Goal: Transaction & Acquisition: Obtain resource

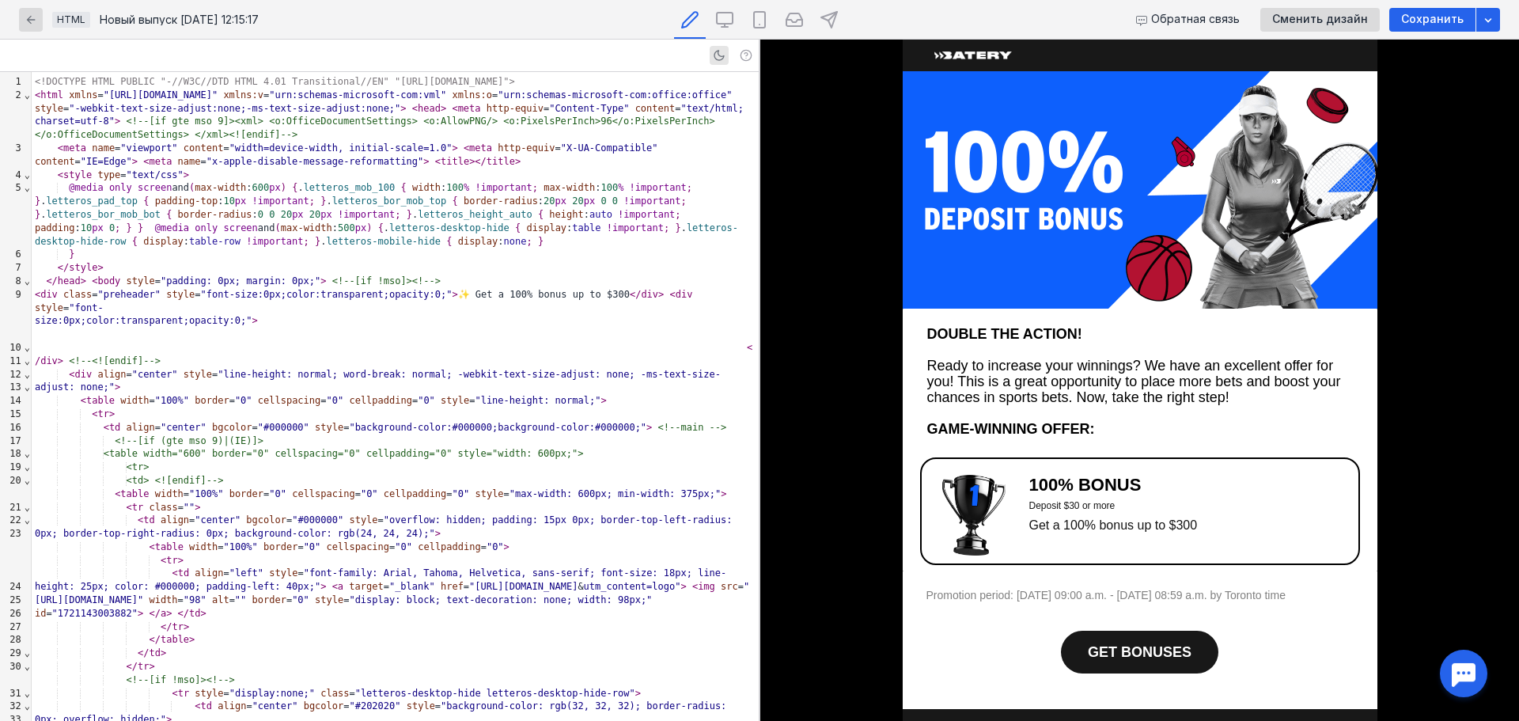
click at [1119, 214] on img at bounding box center [1140, 189] width 475 height 237
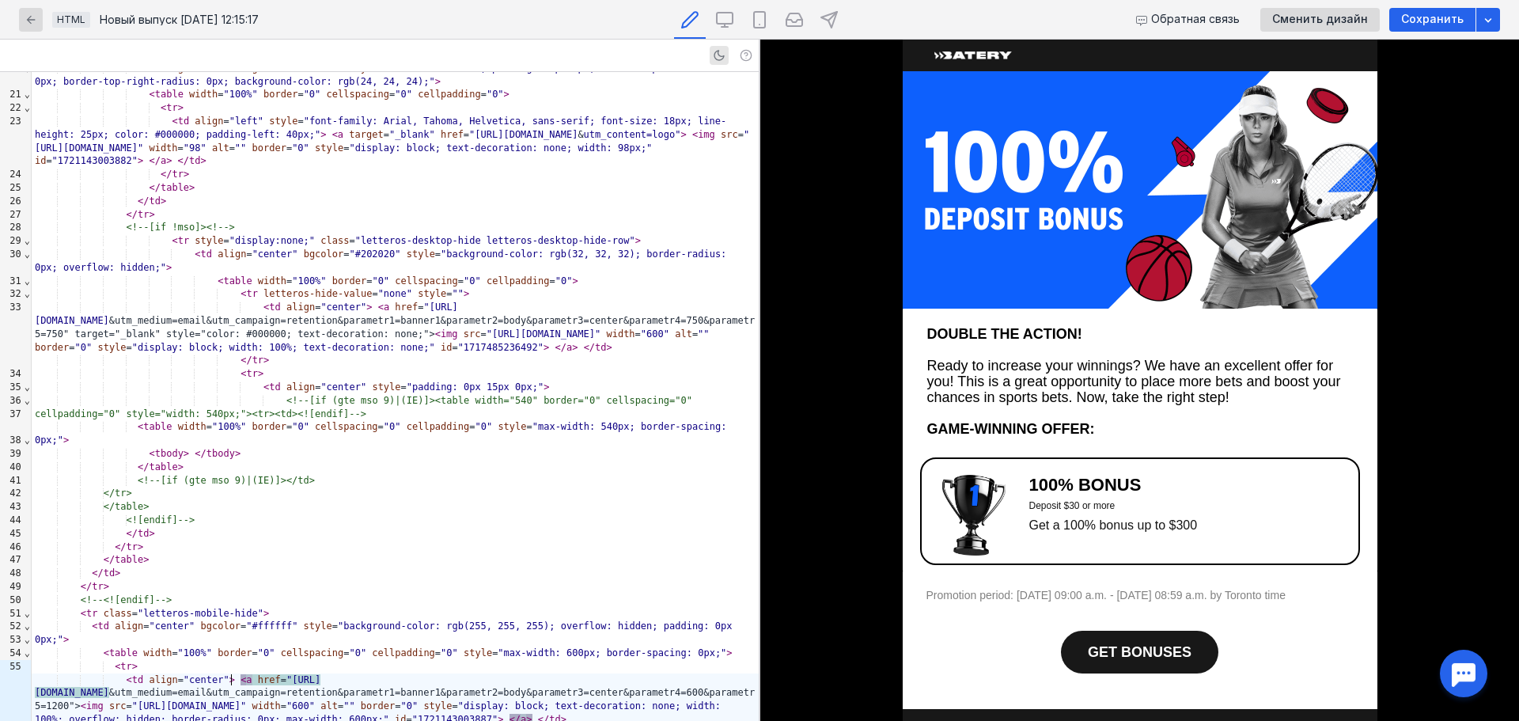
scroll to position [312, 0]
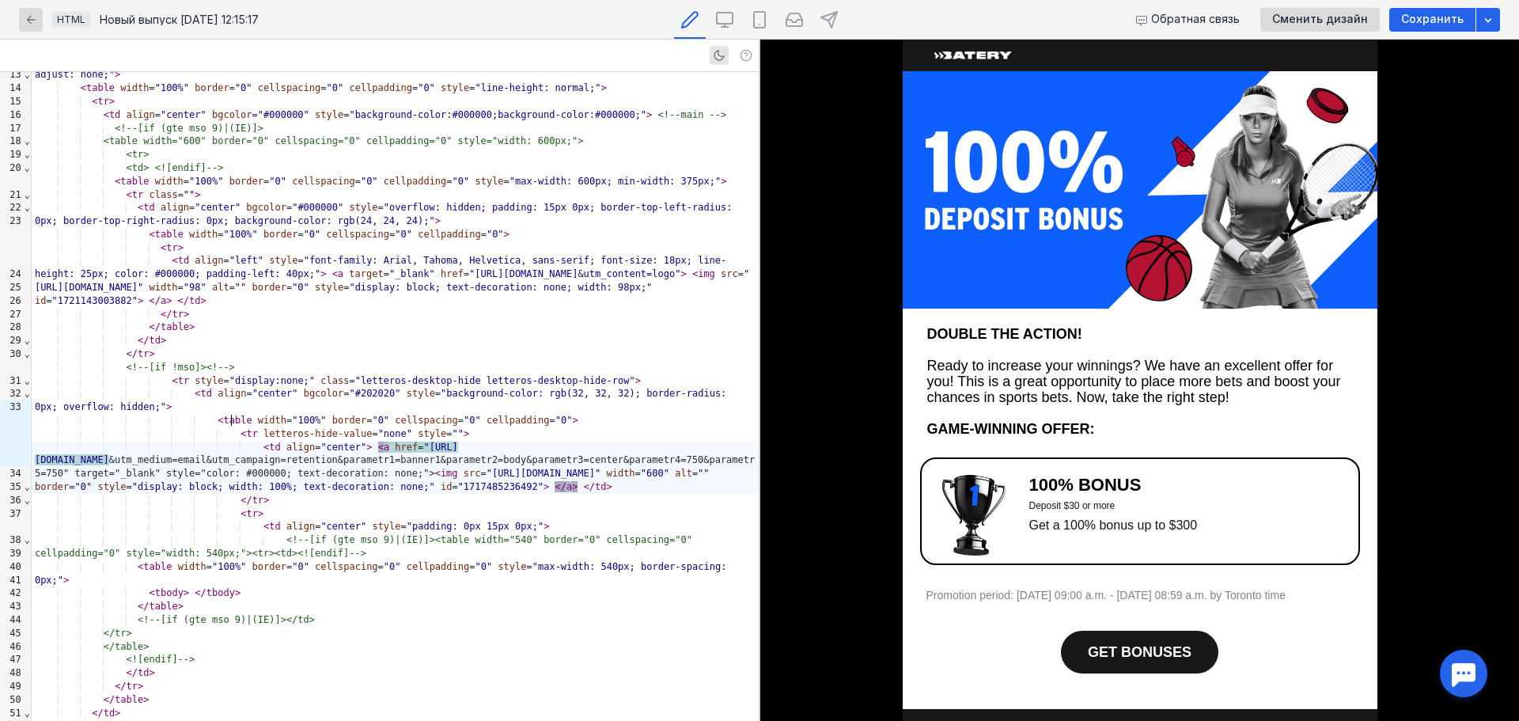
click at [971, 505] on img at bounding box center [973, 515] width 63 height 81
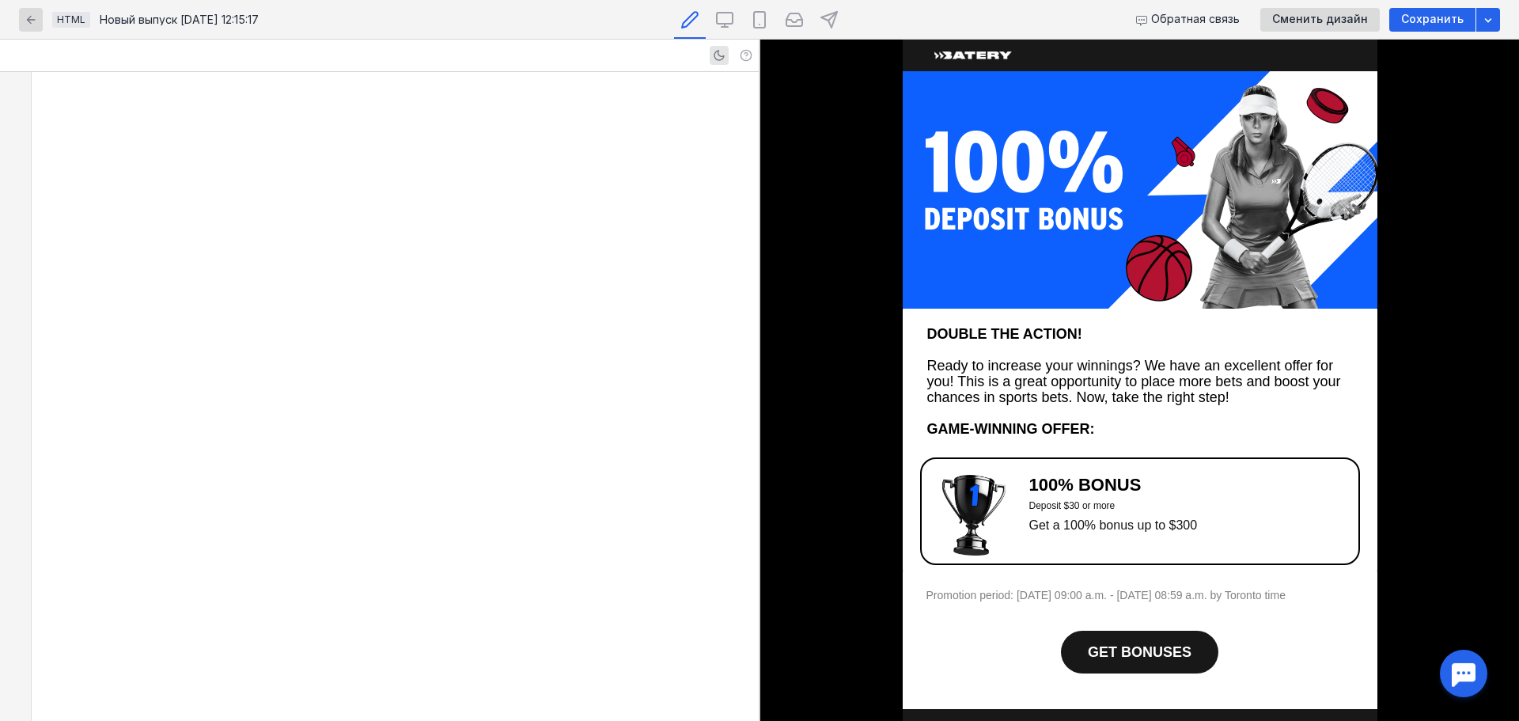
scroll to position [1837, 0]
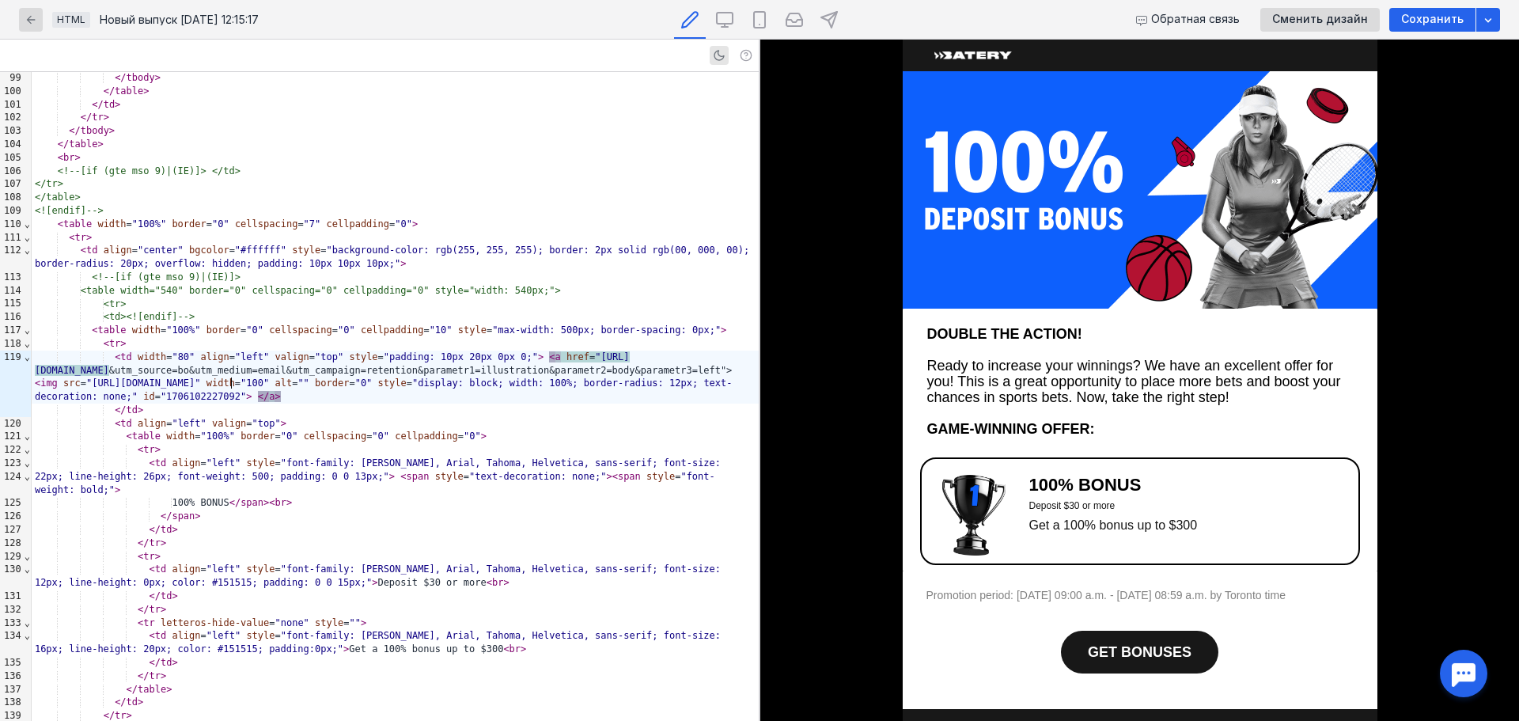
click at [1108, 648] on span "GET BONUSES" at bounding box center [1140, 652] width 104 height 16
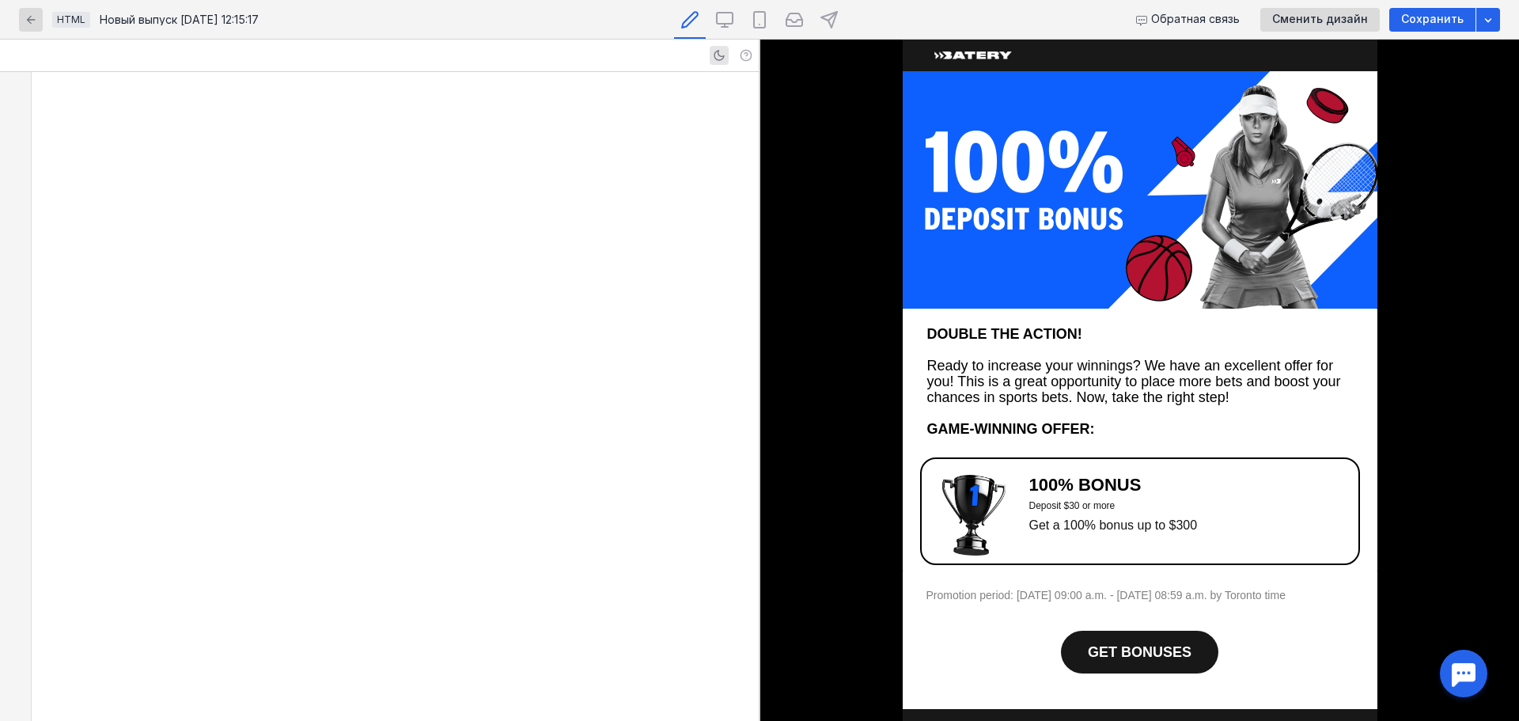
scroll to position [2940, 0]
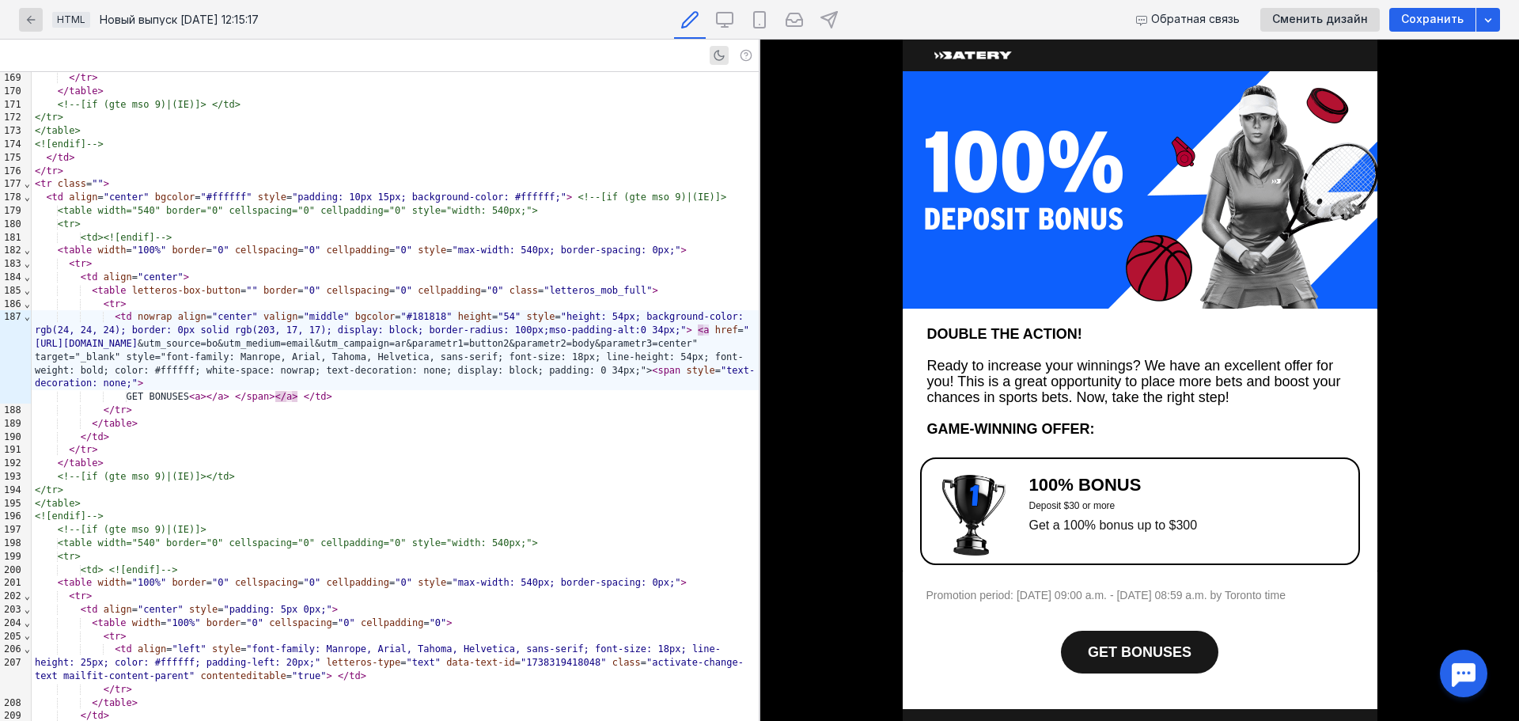
click at [1030, 596] on font "Promotion period: [DATE] 09:00 a.m. - [DATE] 08:59 a.m. by Toronto time" at bounding box center [1105, 594] width 359 height 13
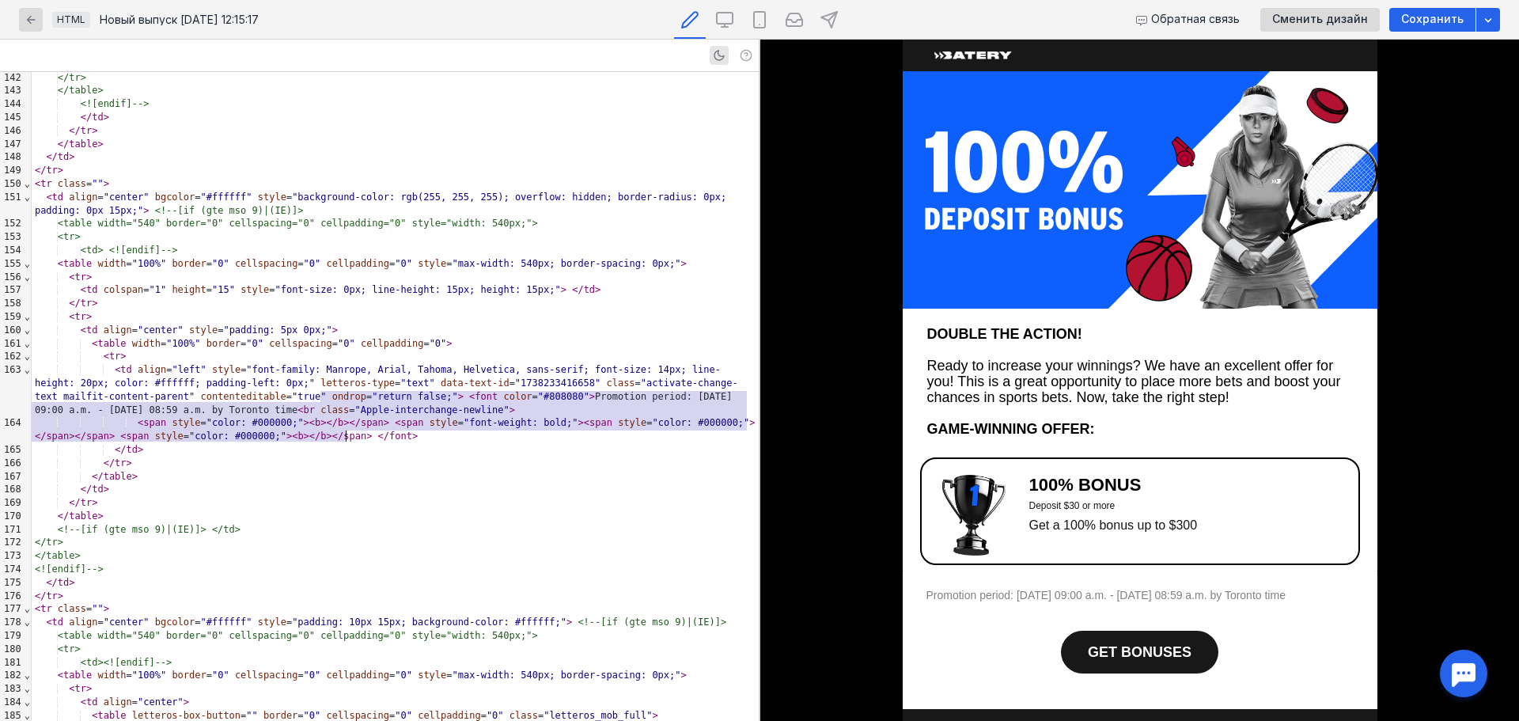
click at [537, 398] on div "< td align = "left" style = "font-family: Manrope, Arial, Tahoma, Helvetica, sa…" at bounding box center [395, 389] width 727 height 53
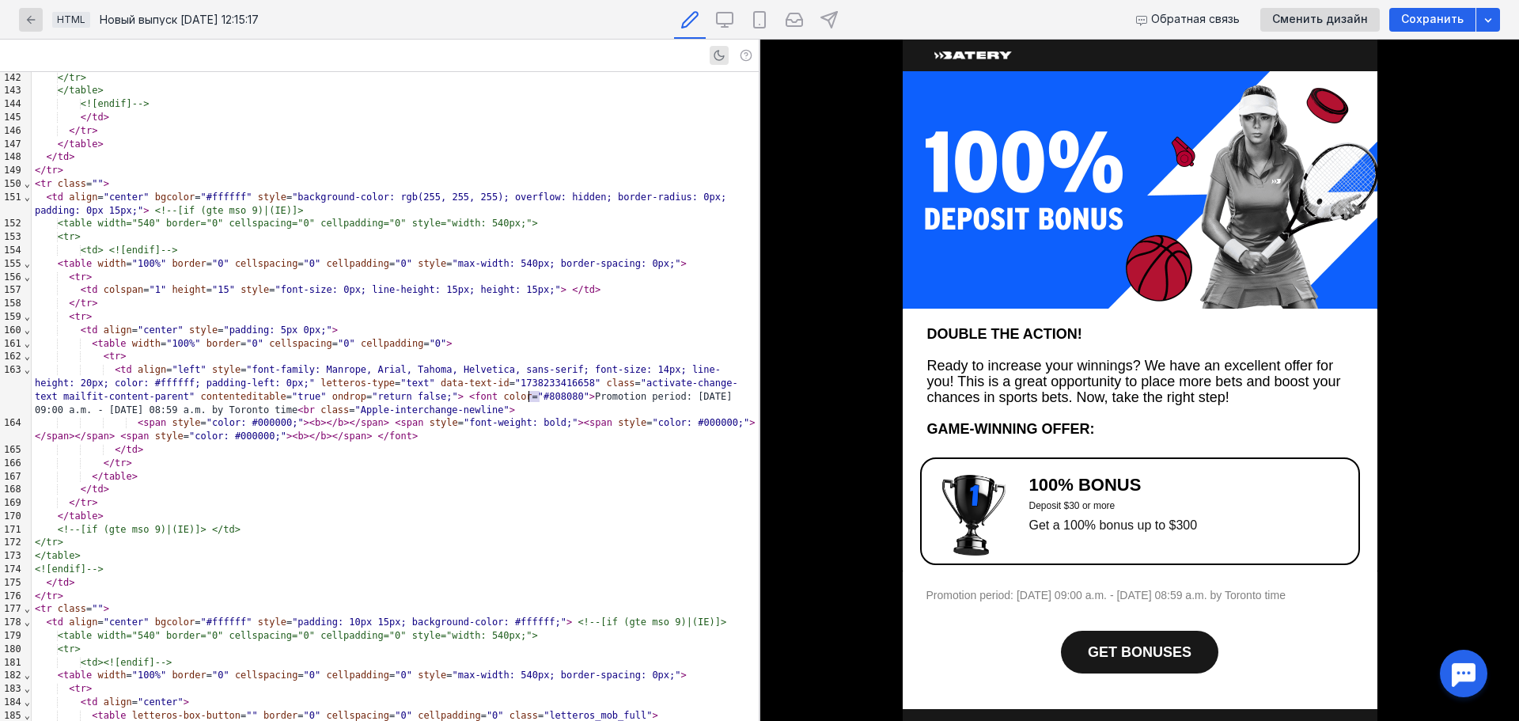
click at [531, 398] on div "< td align = "left" style = "font-family: Manrope, Arial, Tahoma, Helvetica, sa…" at bounding box center [395, 389] width 727 height 53
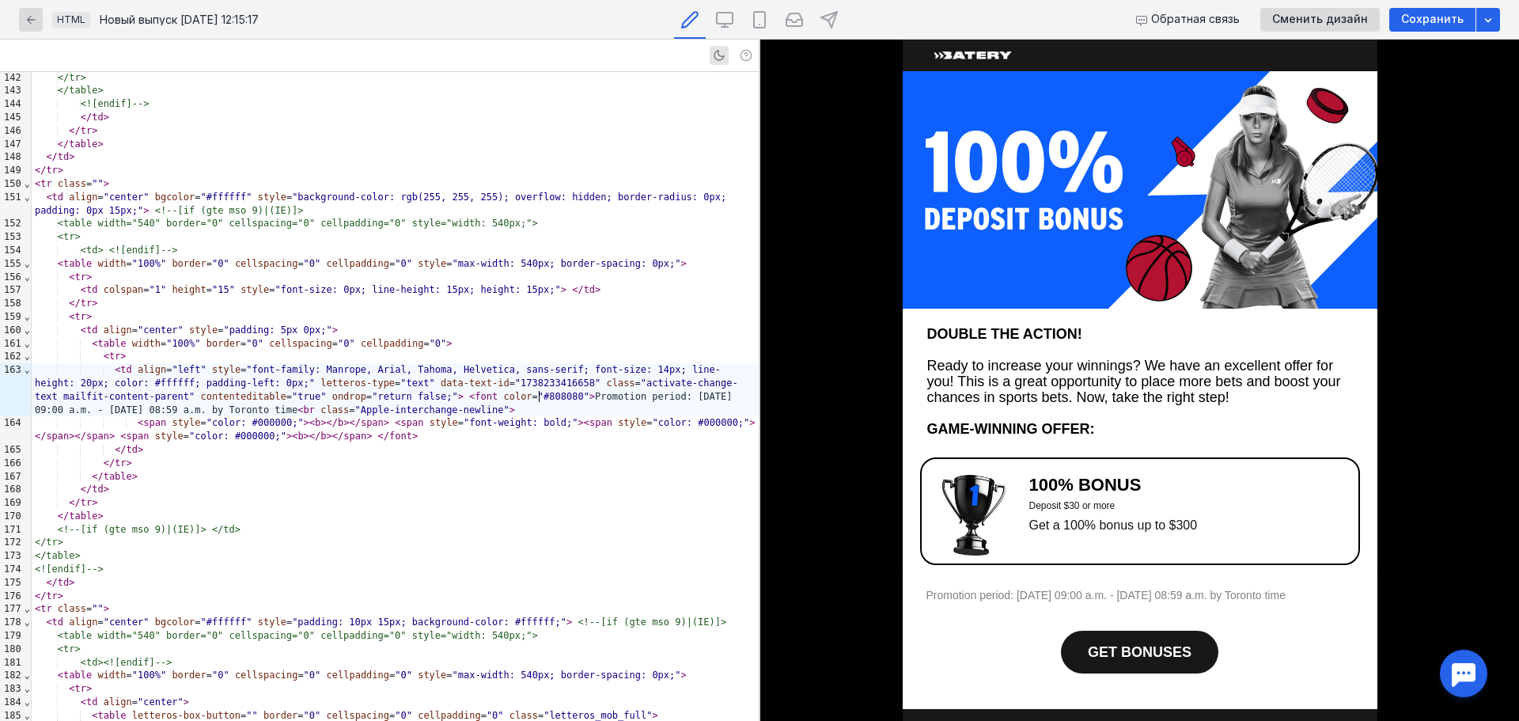
click at [553, 396] on div "< td align = "left" style = "font-family: Manrope, Arial, Tahoma, Helvetica, sa…" at bounding box center [395, 389] width 727 height 53
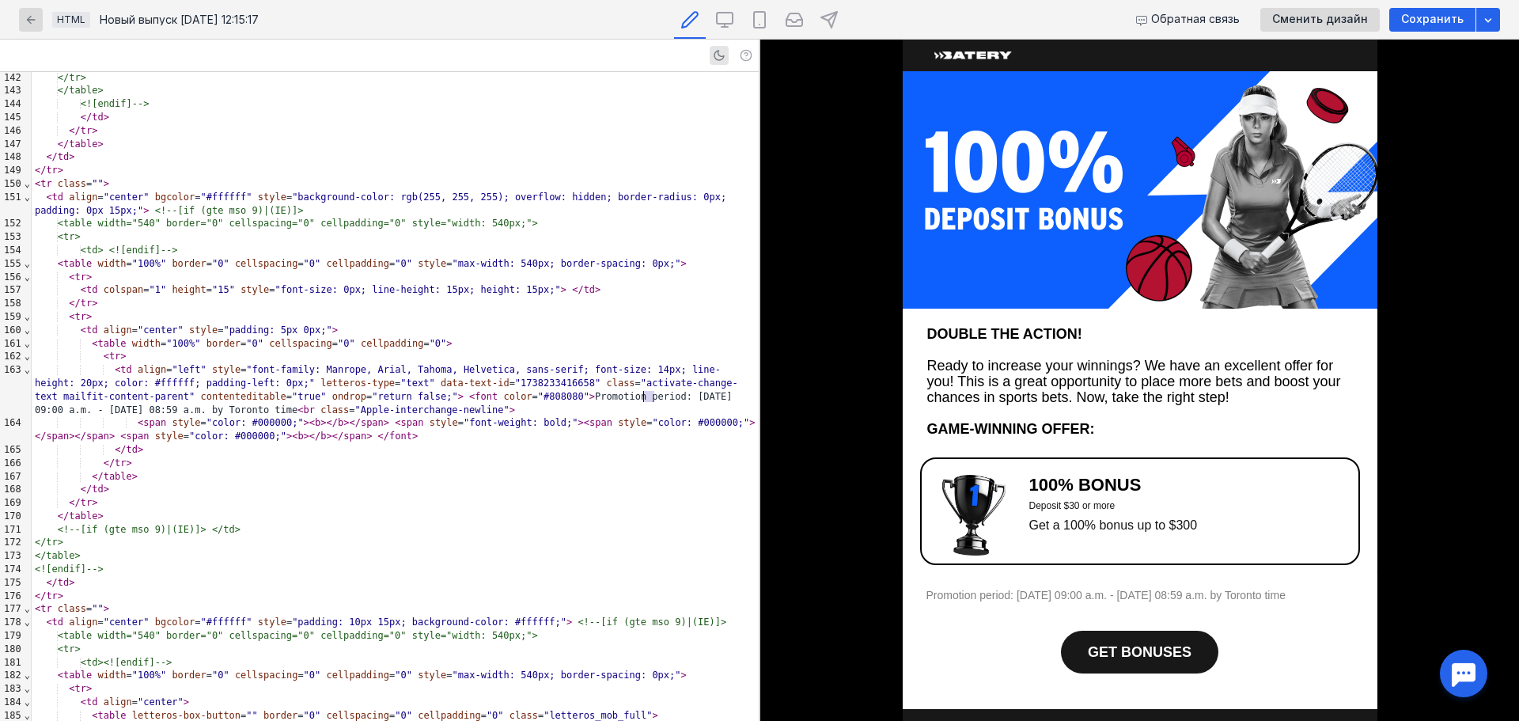
drag, startPoint x: 653, startPoint y: 398, endPoint x: 644, endPoint y: 398, distance: 8.7
click at [644, 398] on div "< td align = "left" style = "font-family: Manrope, Arial, Tahoma, Helvetica, sa…" at bounding box center [395, 389] width 727 height 53
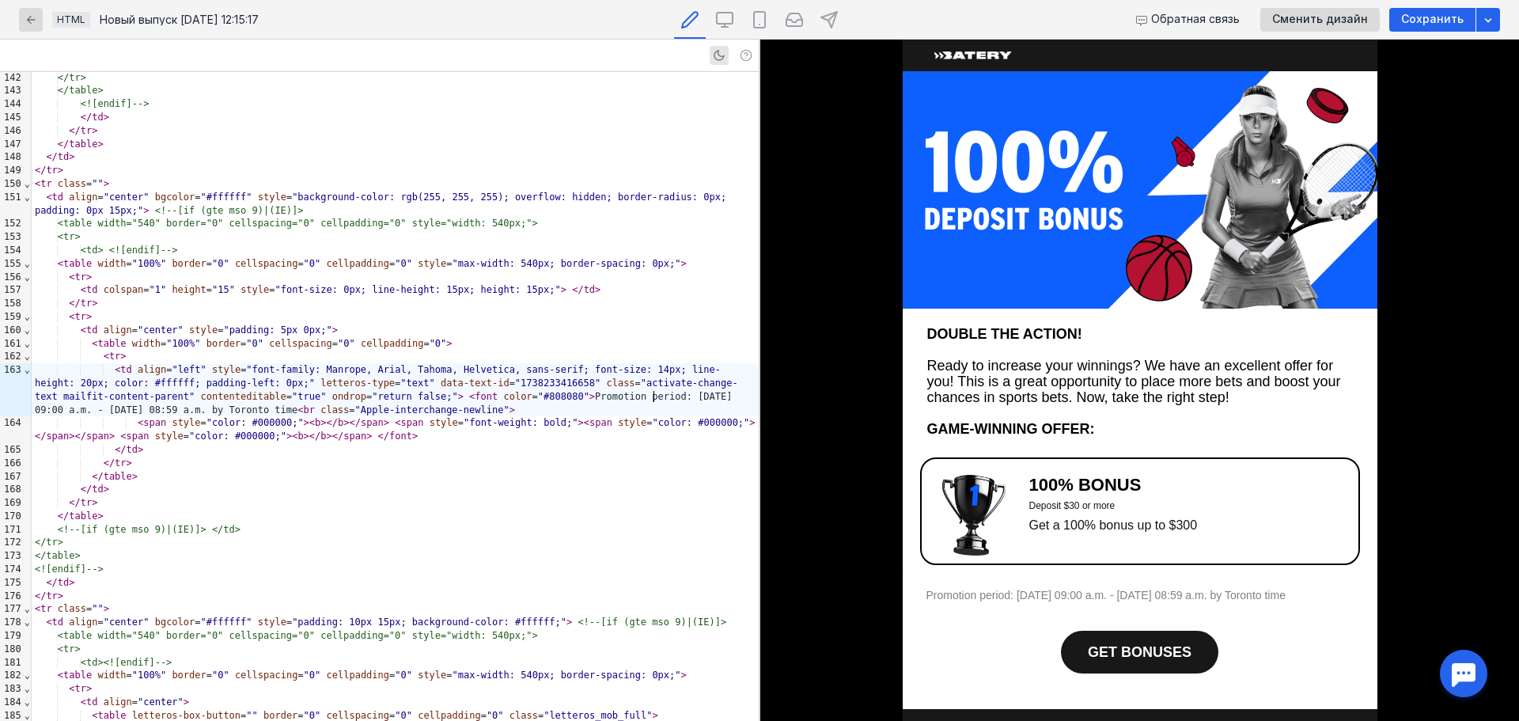
click at [580, 452] on div "</ td >" at bounding box center [395, 449] width 727 height 13
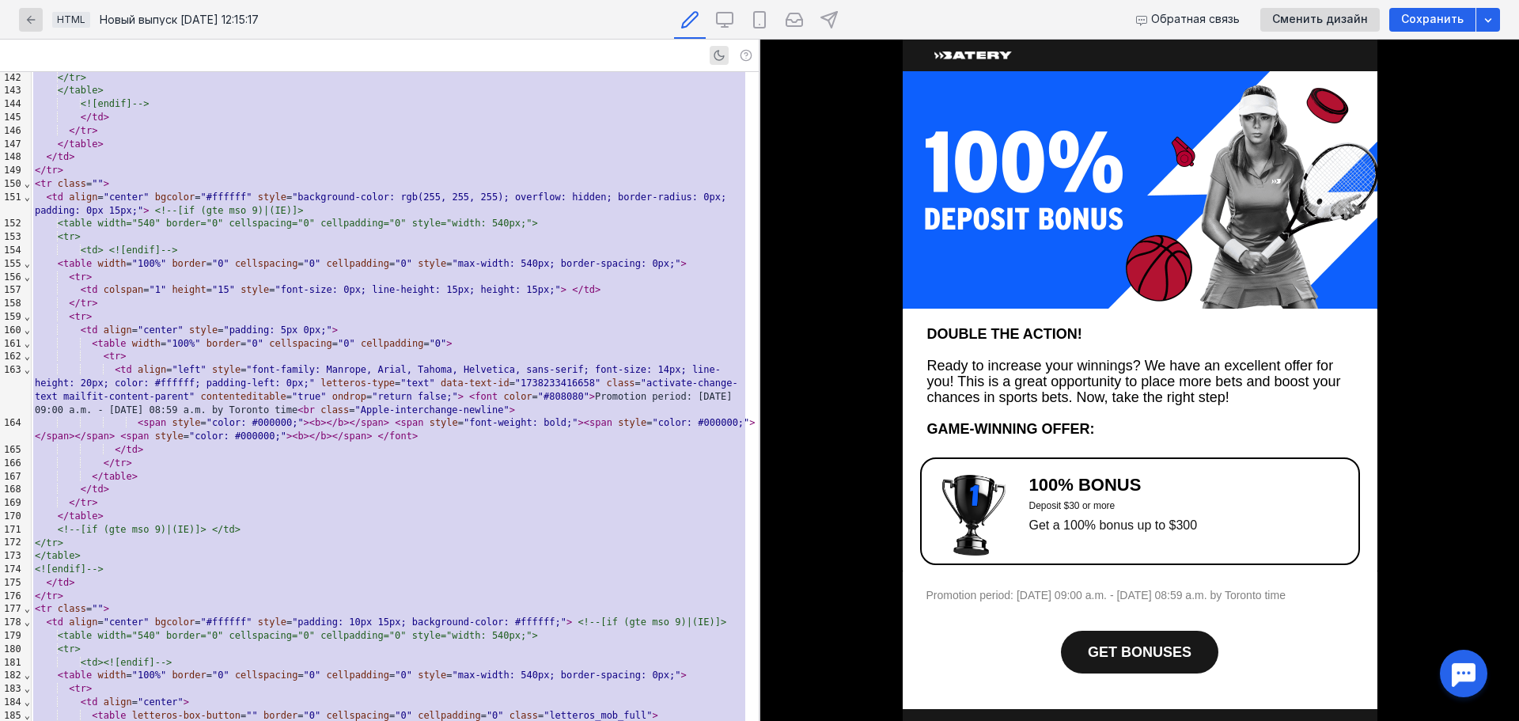
copy div "<!--[if (gte mso 9)|(IE)]></td> </tr> </table> <![endif]--> </ td > </ tr > </ …"
click at [439, 438] on div "< span style = "color: #000000;" > < b > </ b > </ span > < span style = "font-…" at bounding box center [395, 429] width 727 height 27
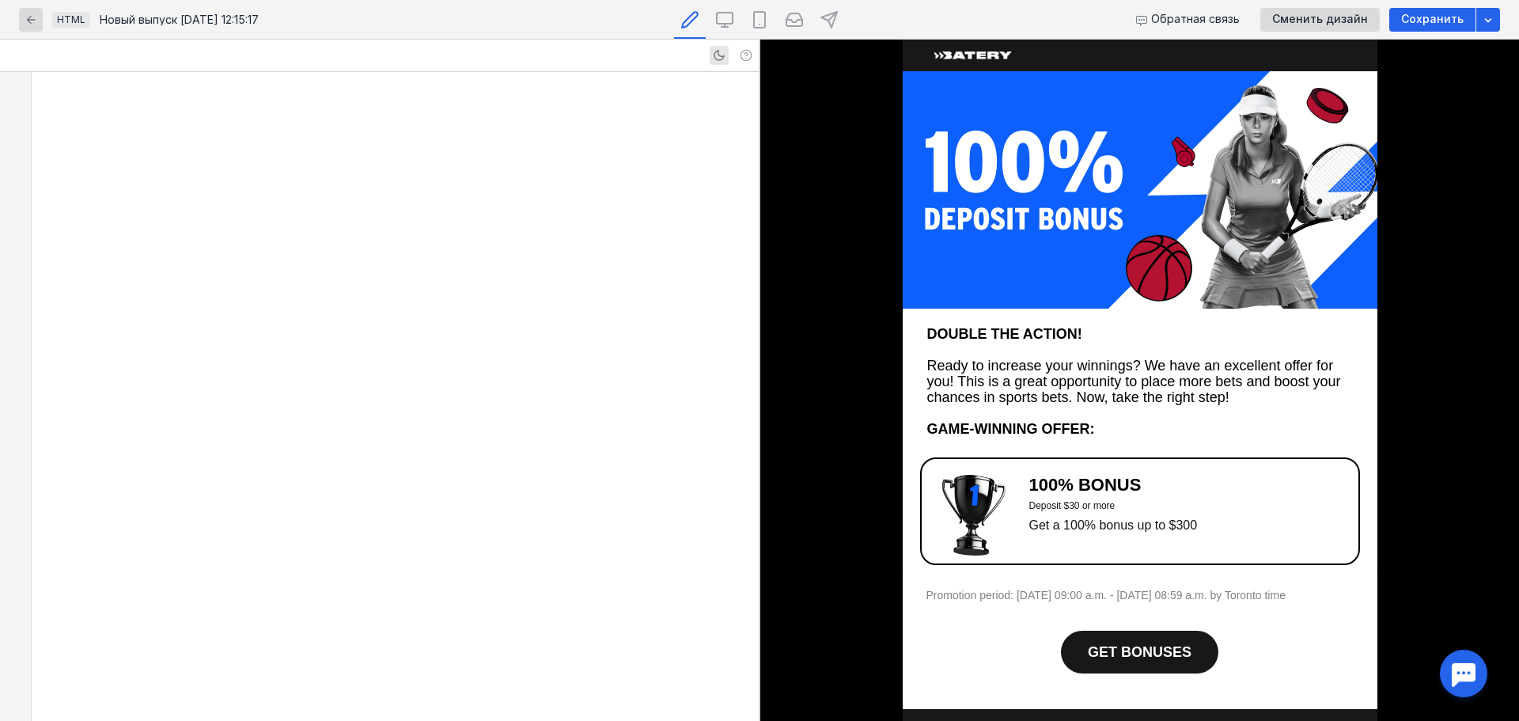
scroll to position [4406, 0]
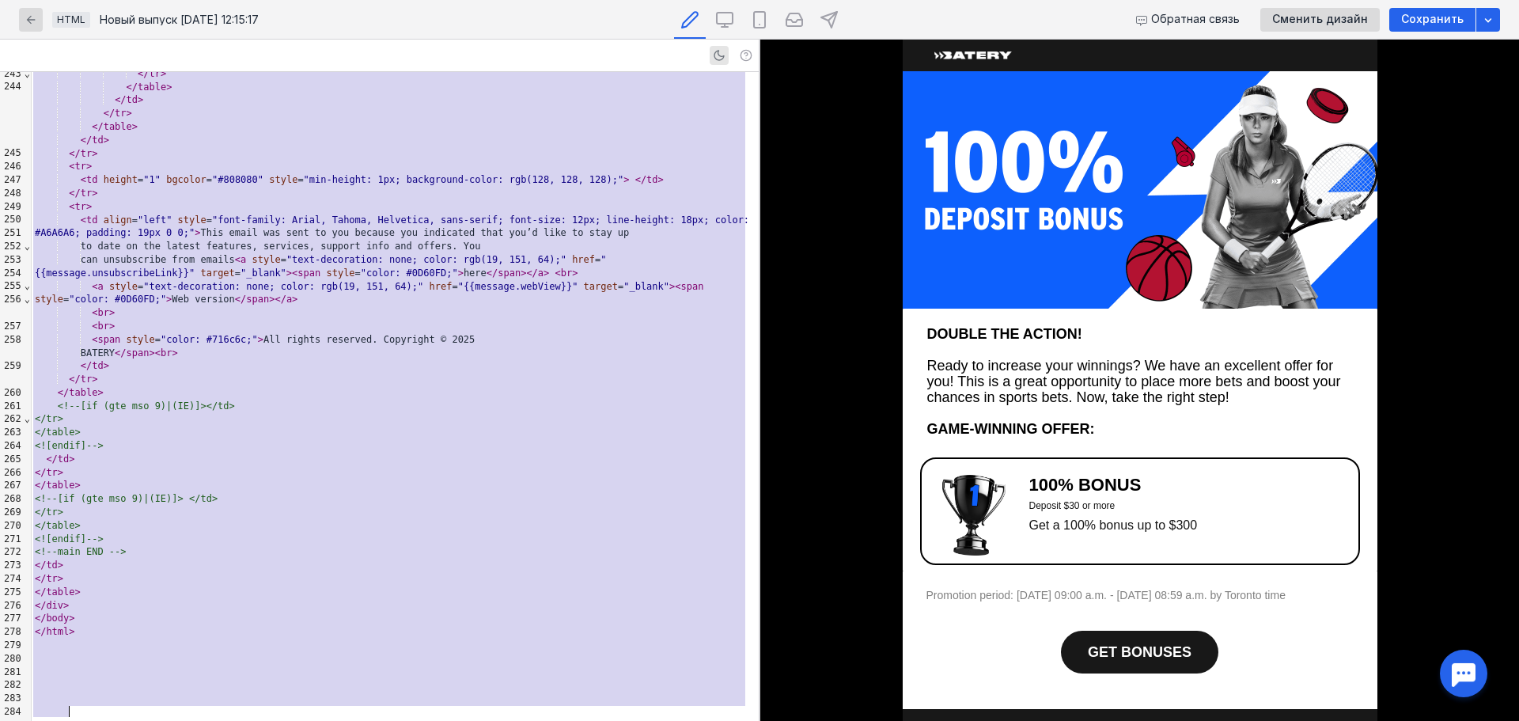
copy div "<!DOCTYPE HTML PUBLIC "-//W3C//DTD HTML 4.01 Transitional//EN" "[URL][DOMAIN_NA…"
click at [313, 173] on div "< tr >" at bounding box center [395, 166] width 727 height 13
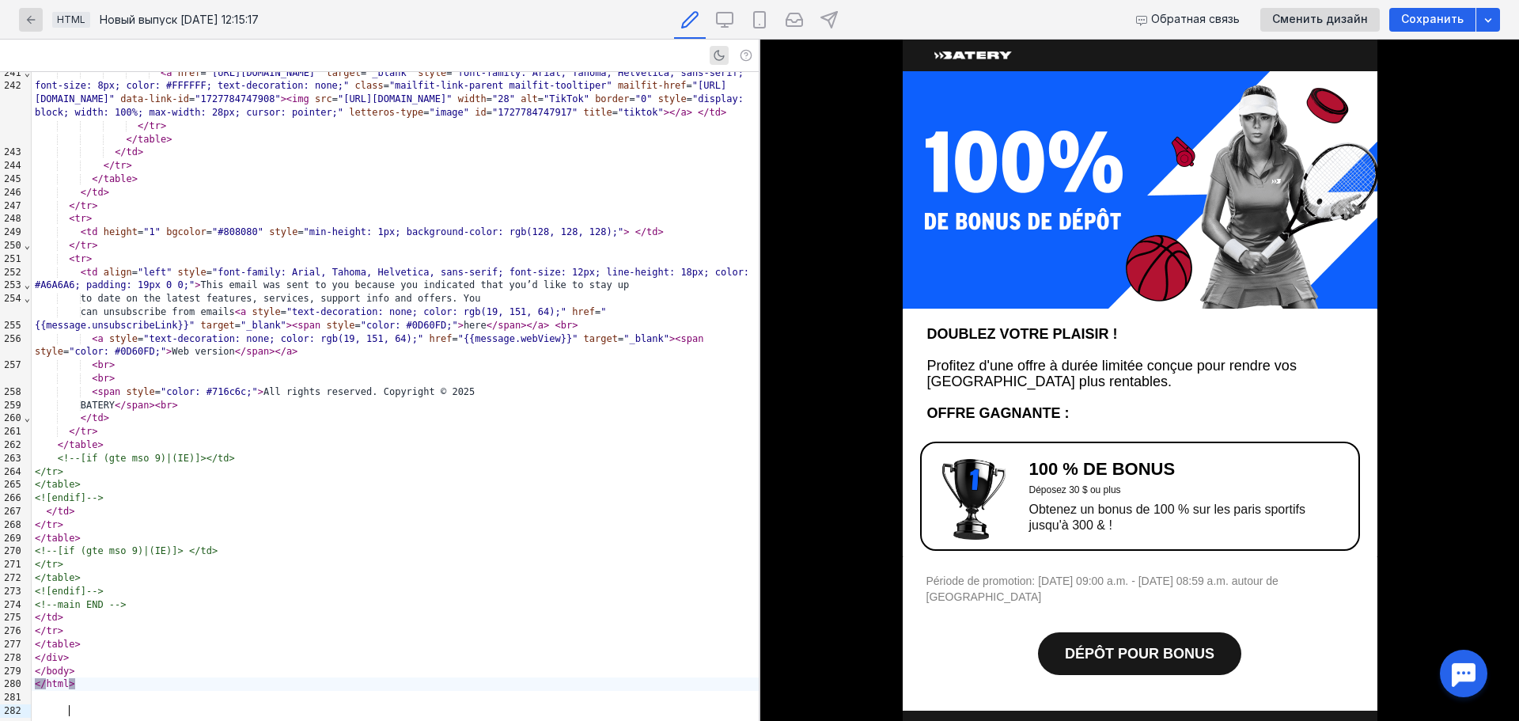
click at [1099, 114] on img at bounding box center [1140, 189] width 475 height 237
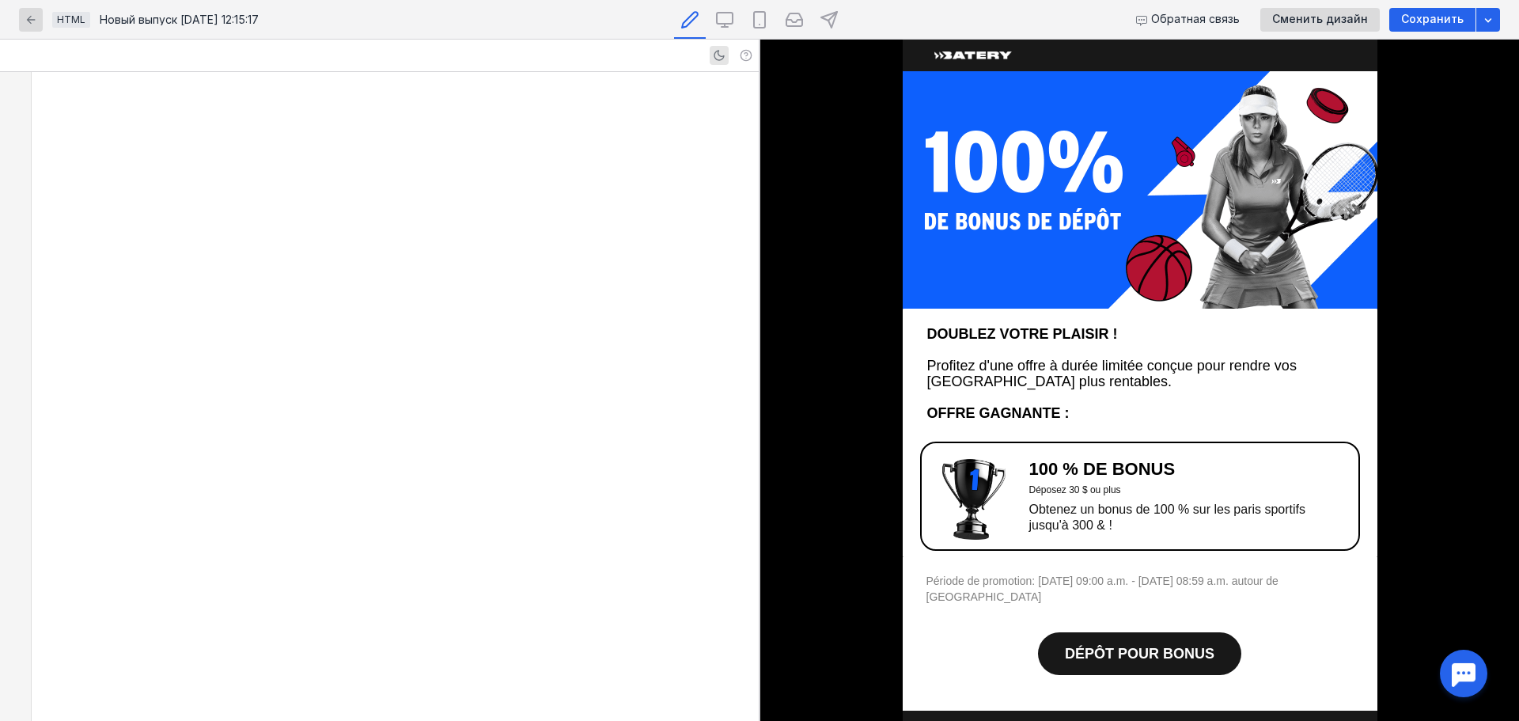
scroll to position [721, 0]
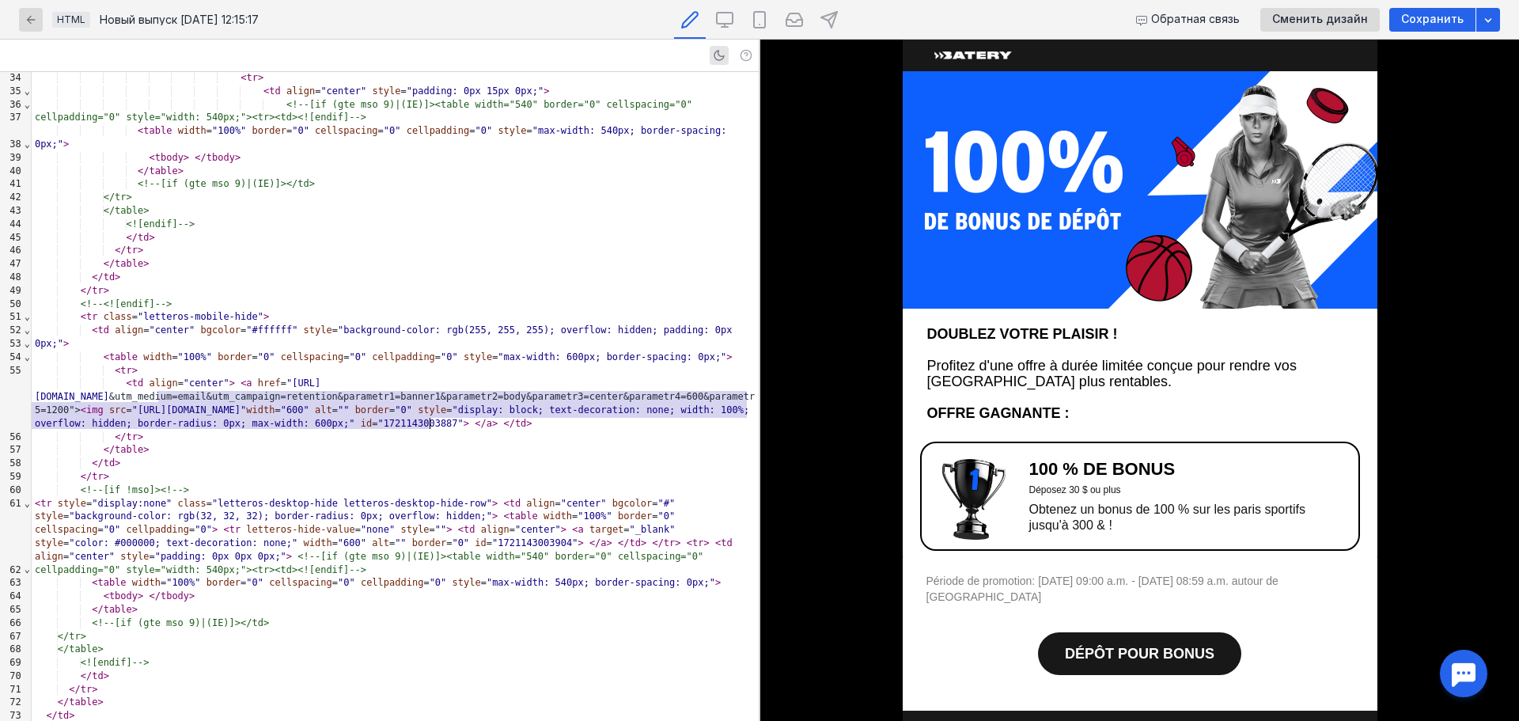
click at [1040, 136] on img at bounding box center [1140, 189] width 475 height 237
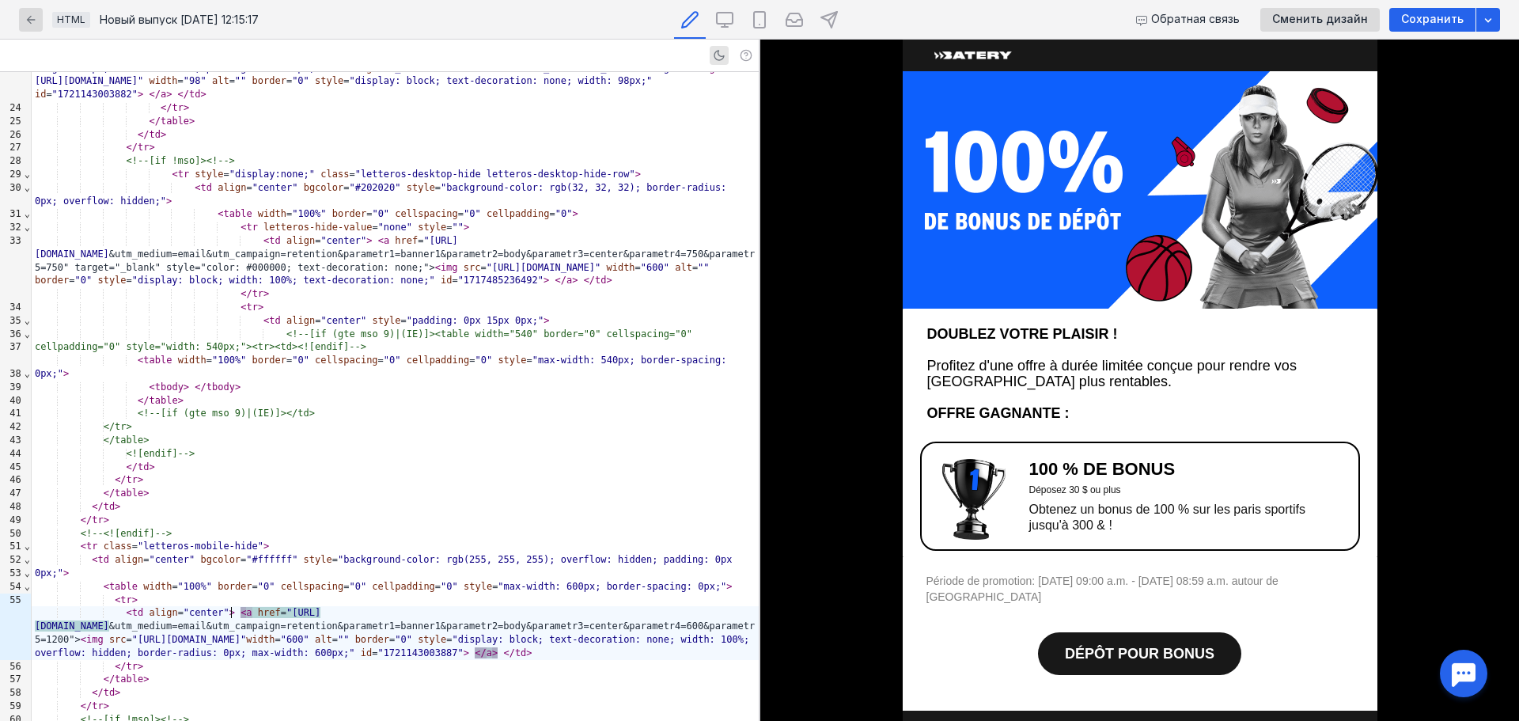
scroll to position [405, 0]
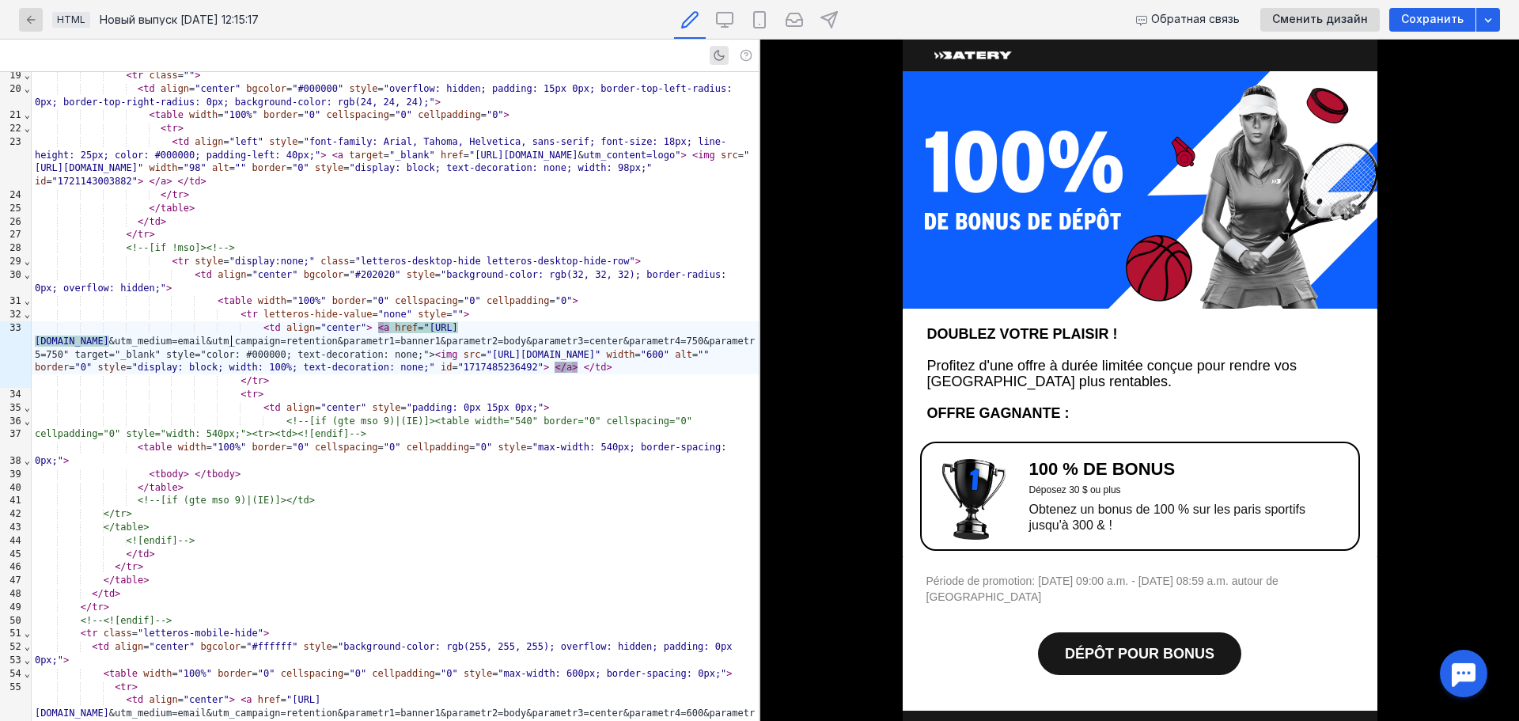
click at [946, 486] on img at bounding box center [973, 499] width 63 height 81
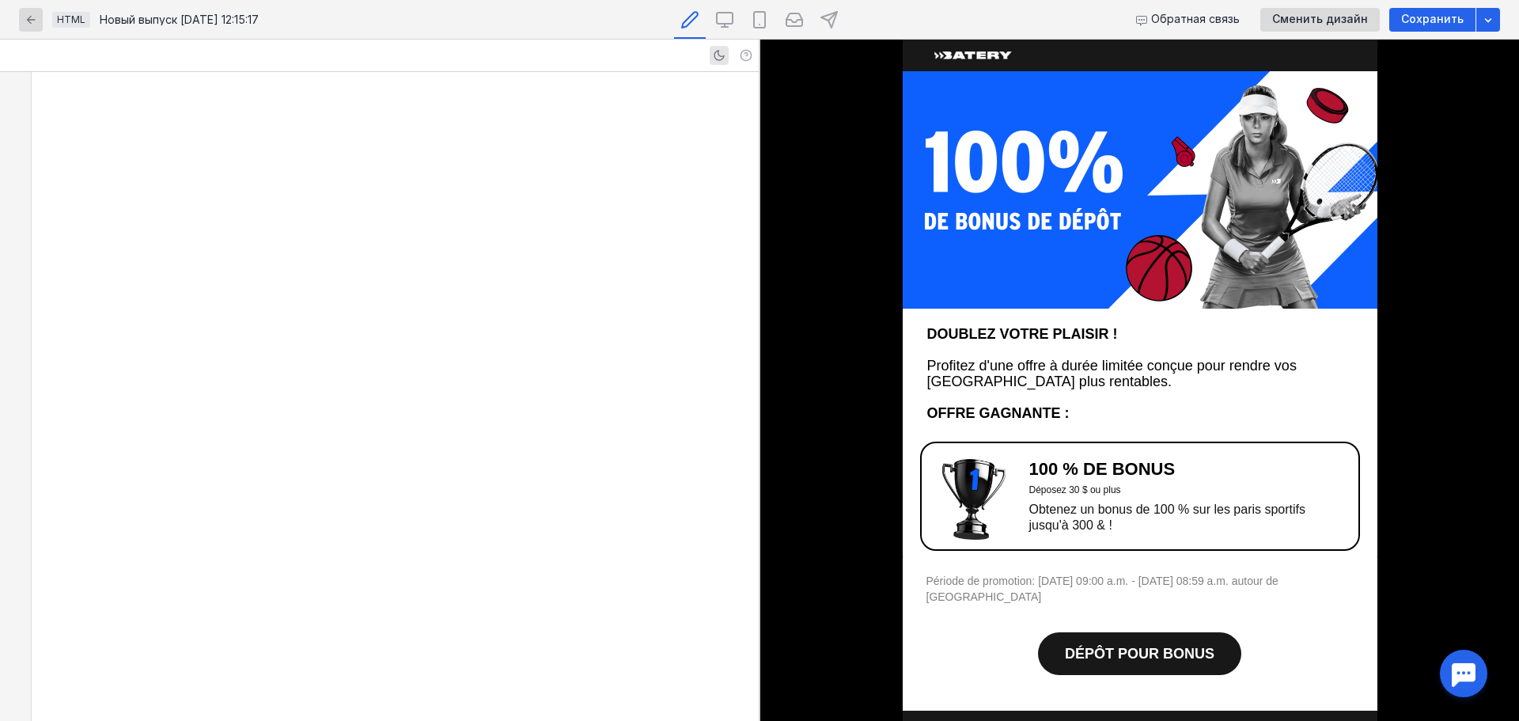
scroll to position [1824, 0]
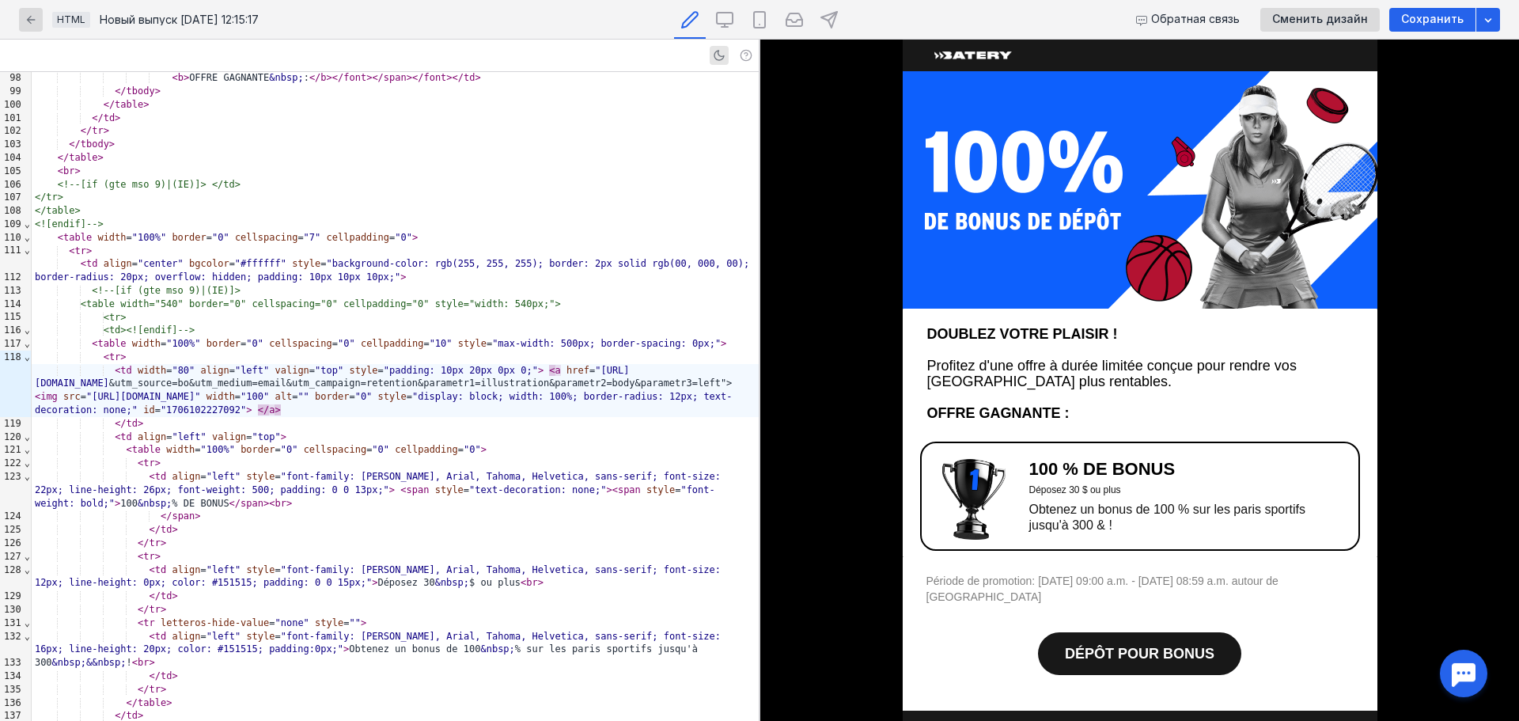
click at [980, 473] on img at bounding box center [973, 499] width 63 height 81
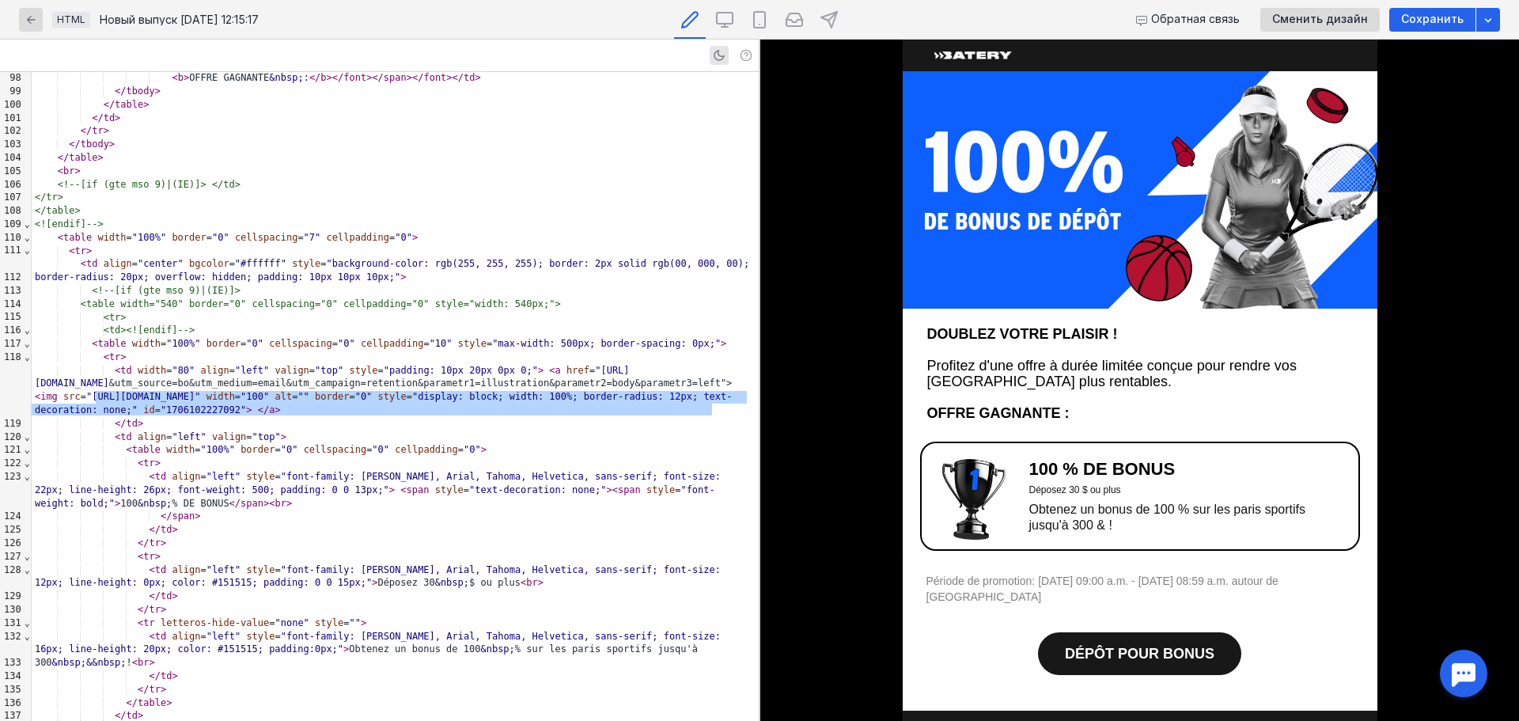
click at [1108, 645] on span "DÉPÔT POUR BONUS" at bounding box center [1139, 653] width 149 height 16
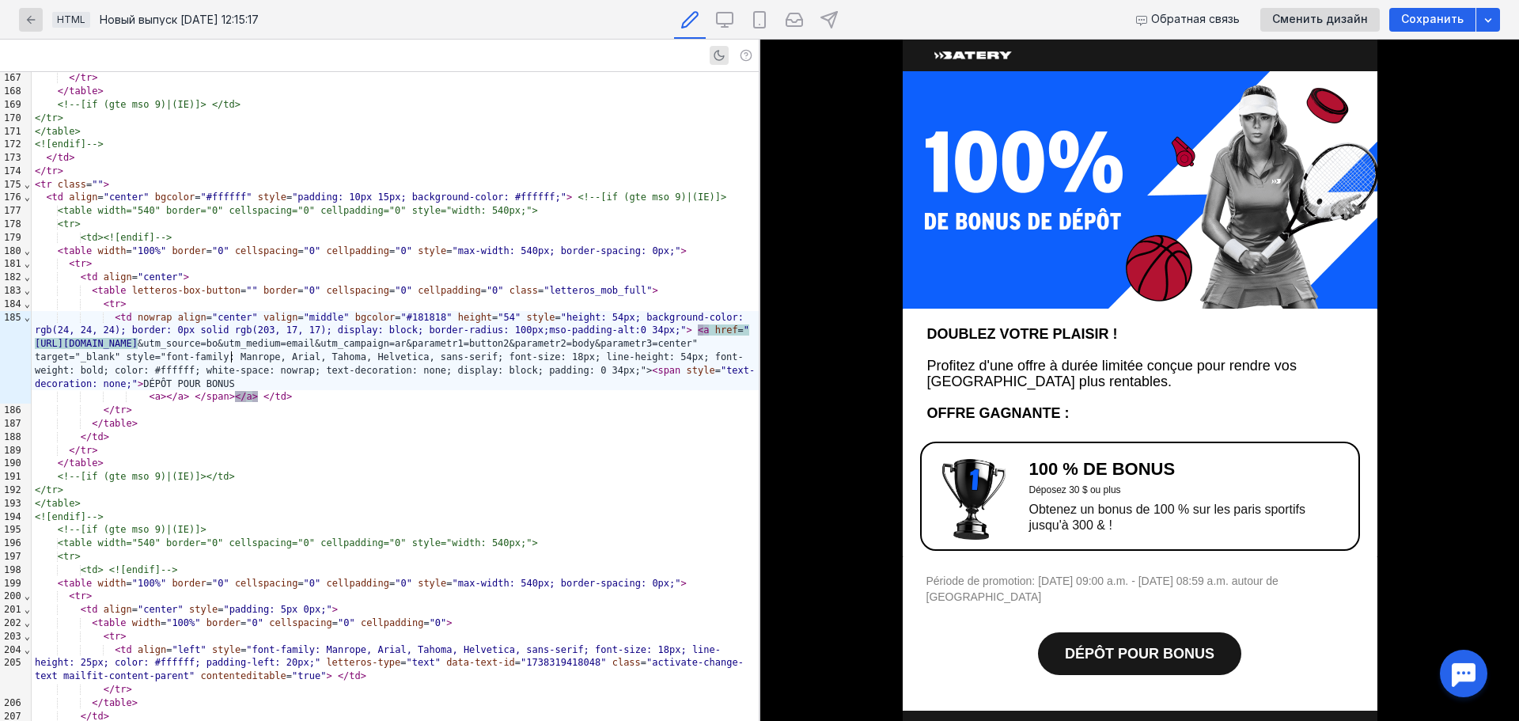
click at [958, 513] on img at bounding box center [973, 499] width 63 height 81
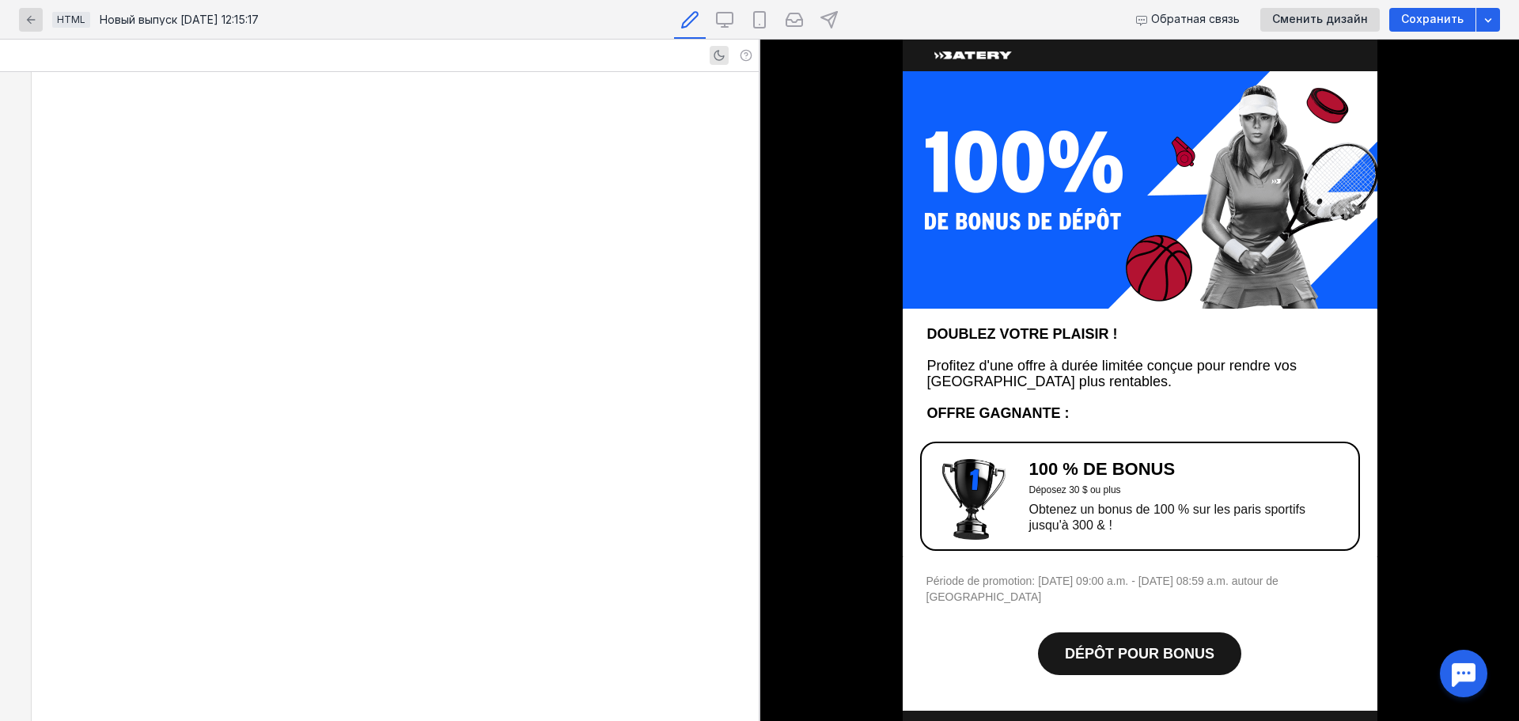
scroll to position [1824, 0]
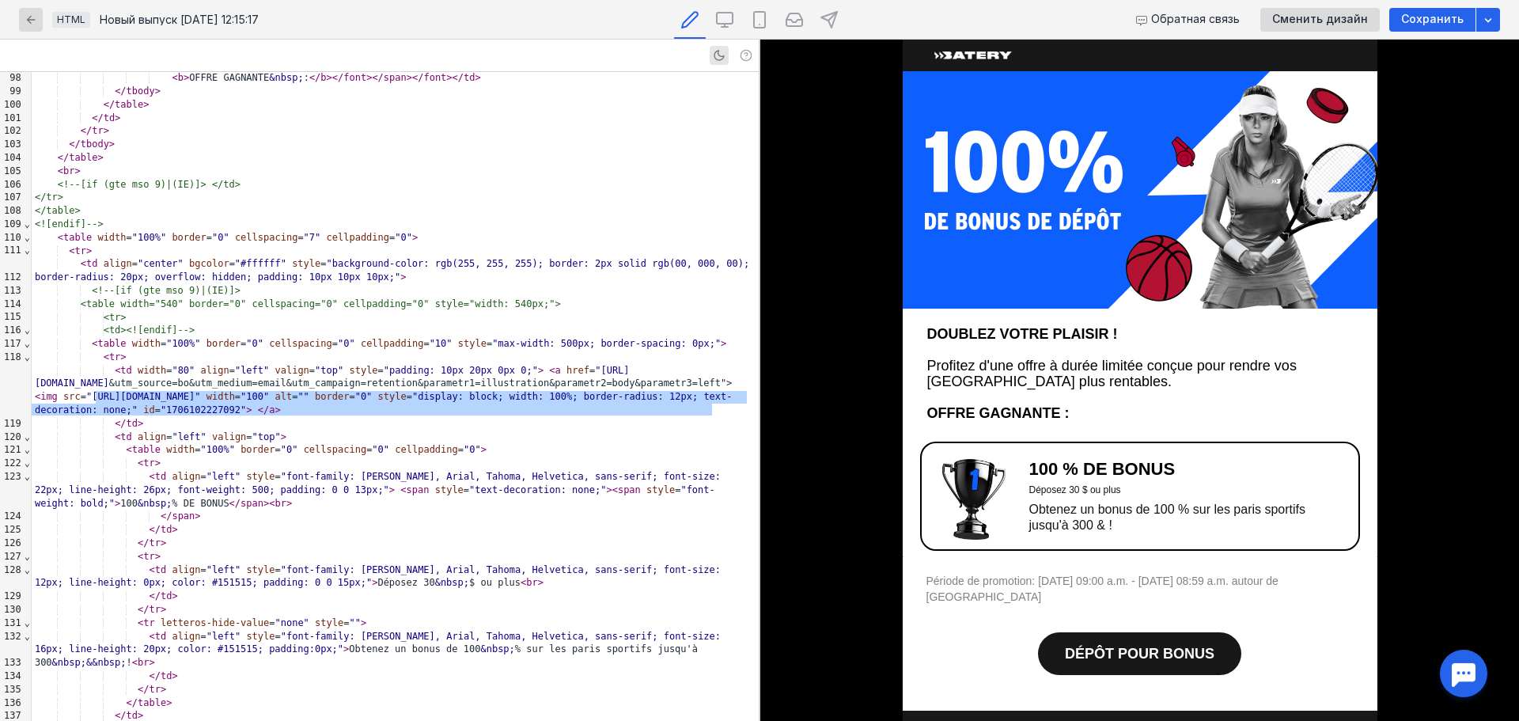
click at [1076, 645] on span "DÉPÔT POUR BONUS" at bounding box center [1139, 653] width 149 height 16
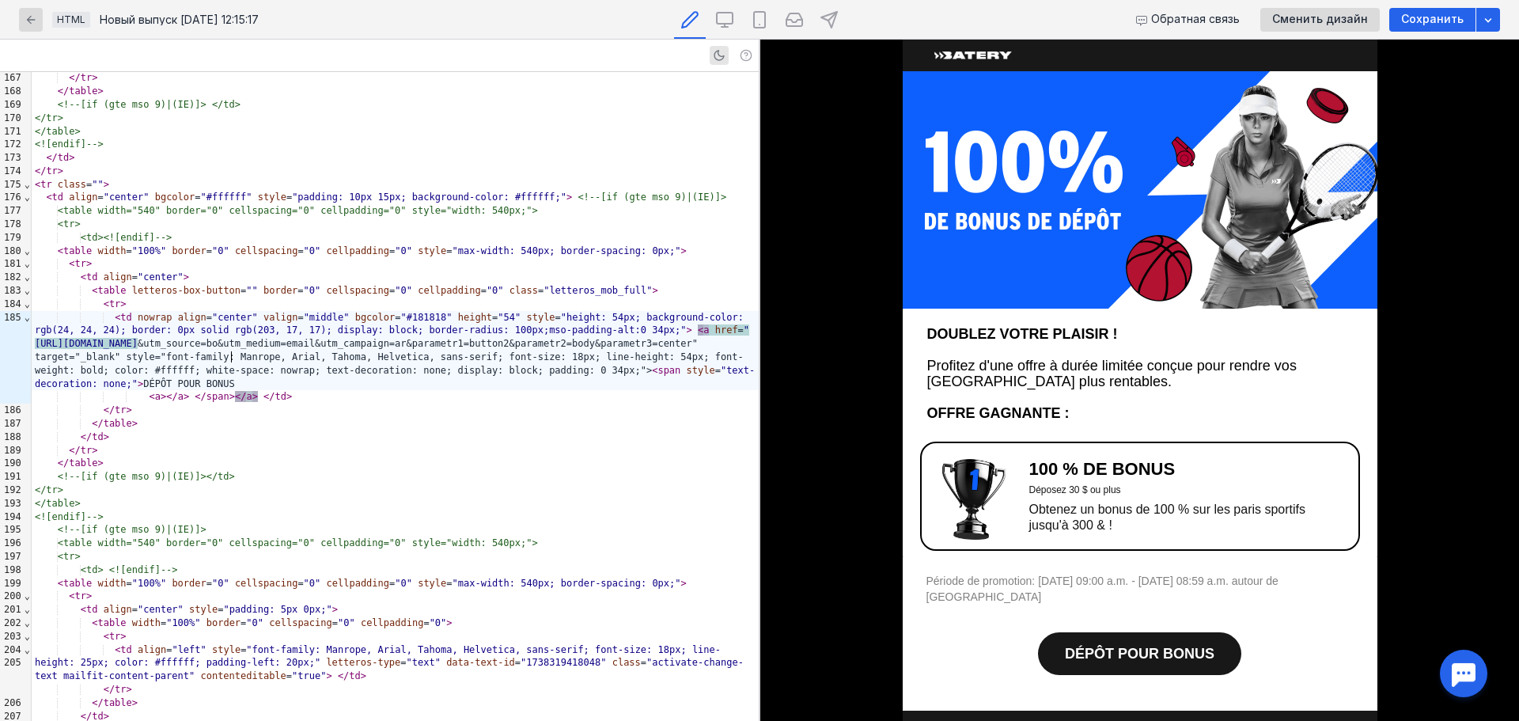
click at [967, 479] on img at bounding box center [973, 499] width 63 height 81
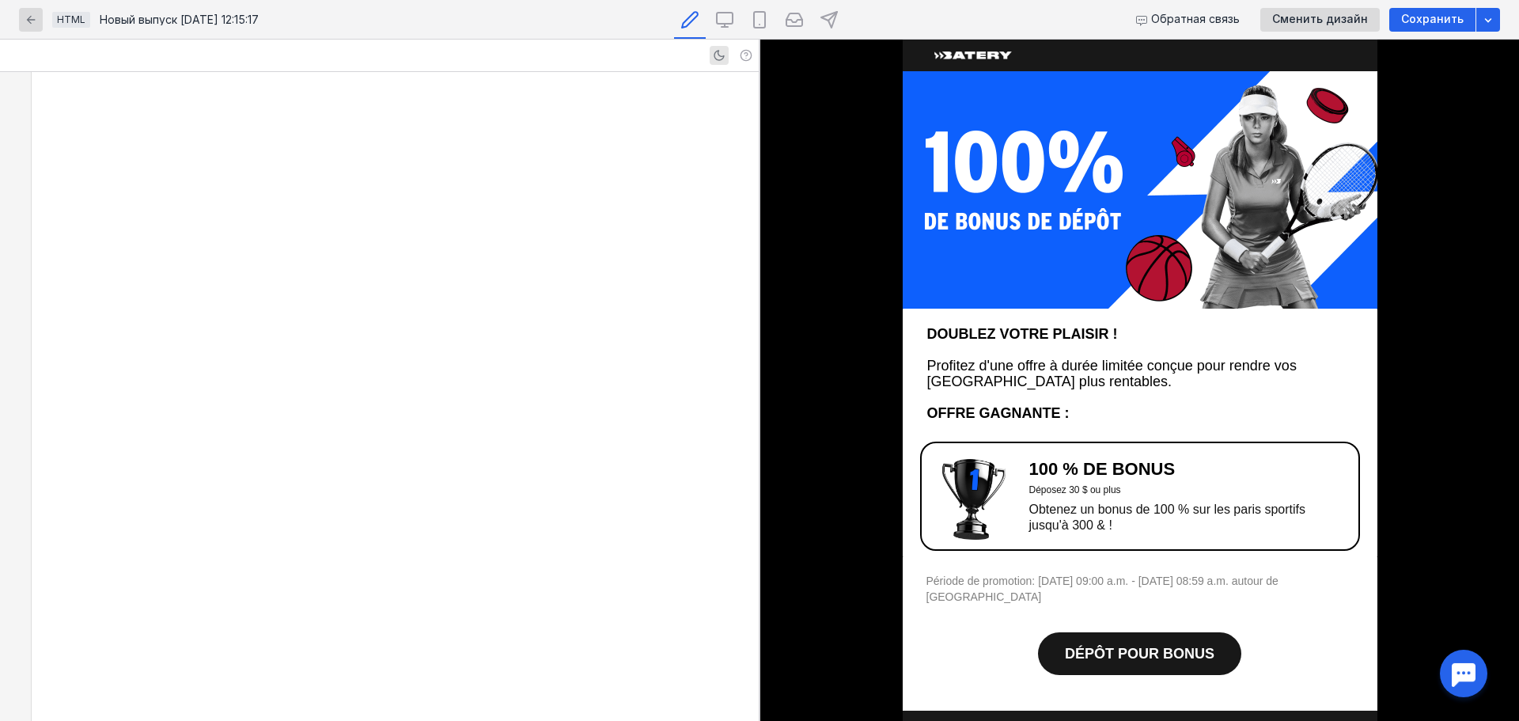
scroll to position [1824, 0]
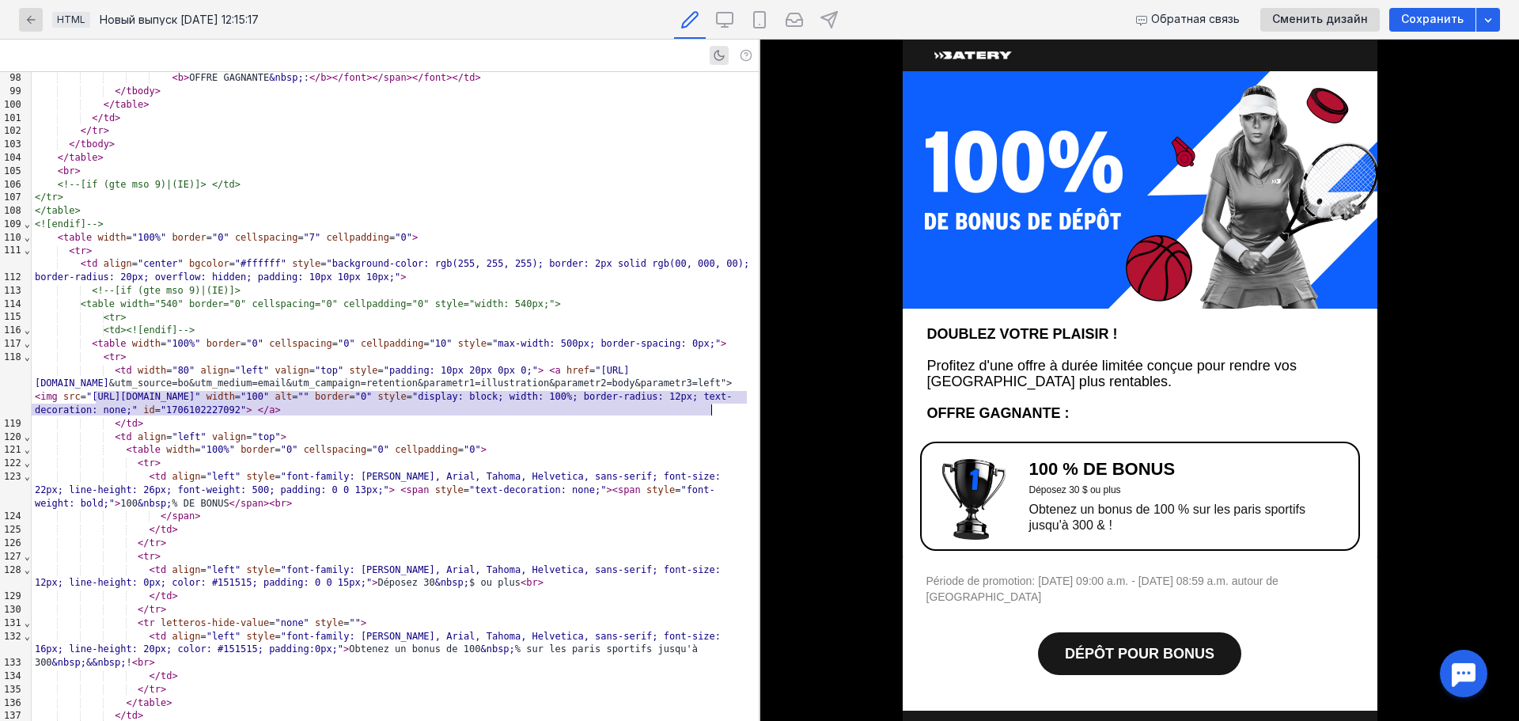
click at [995, 210] on img at bounding box center [1140, 189] width 475 height 237
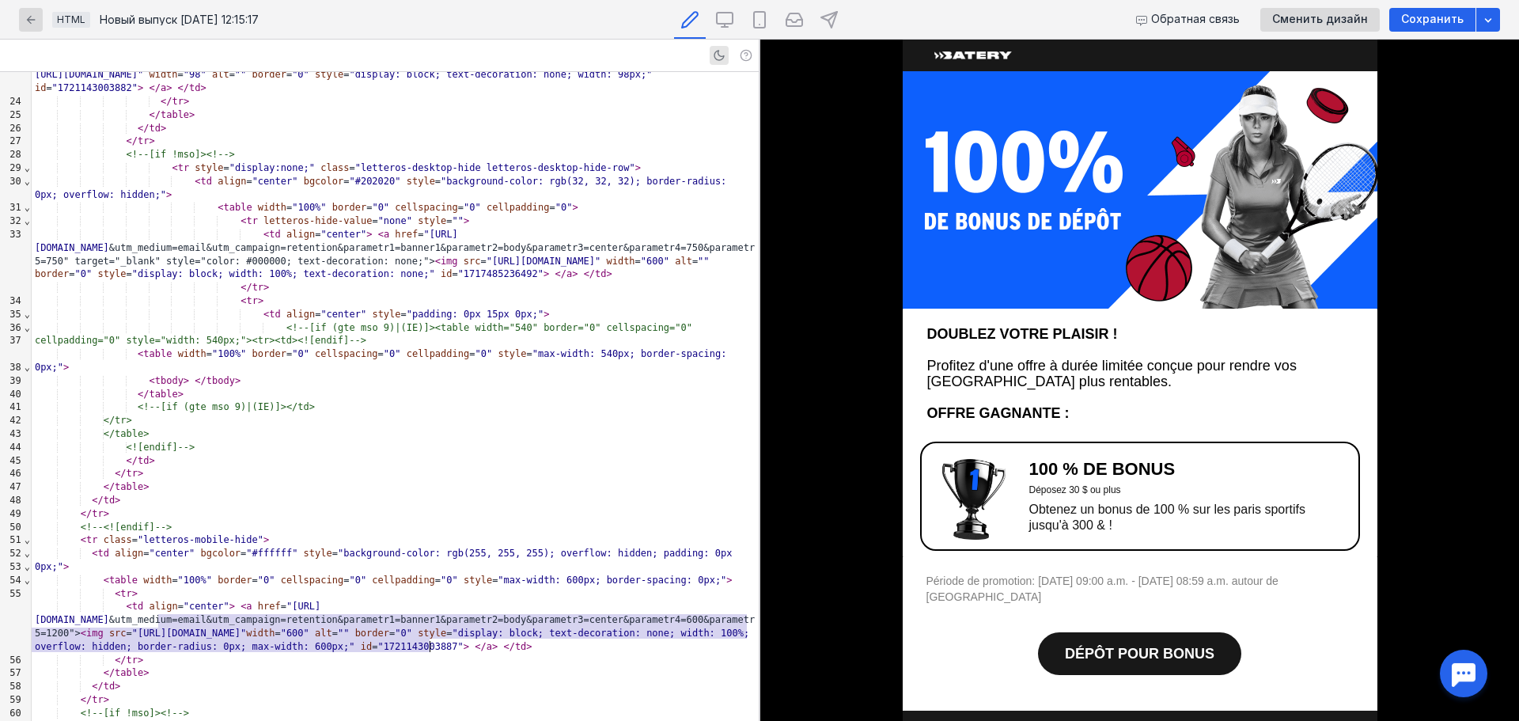
scroll to position [484, 0]
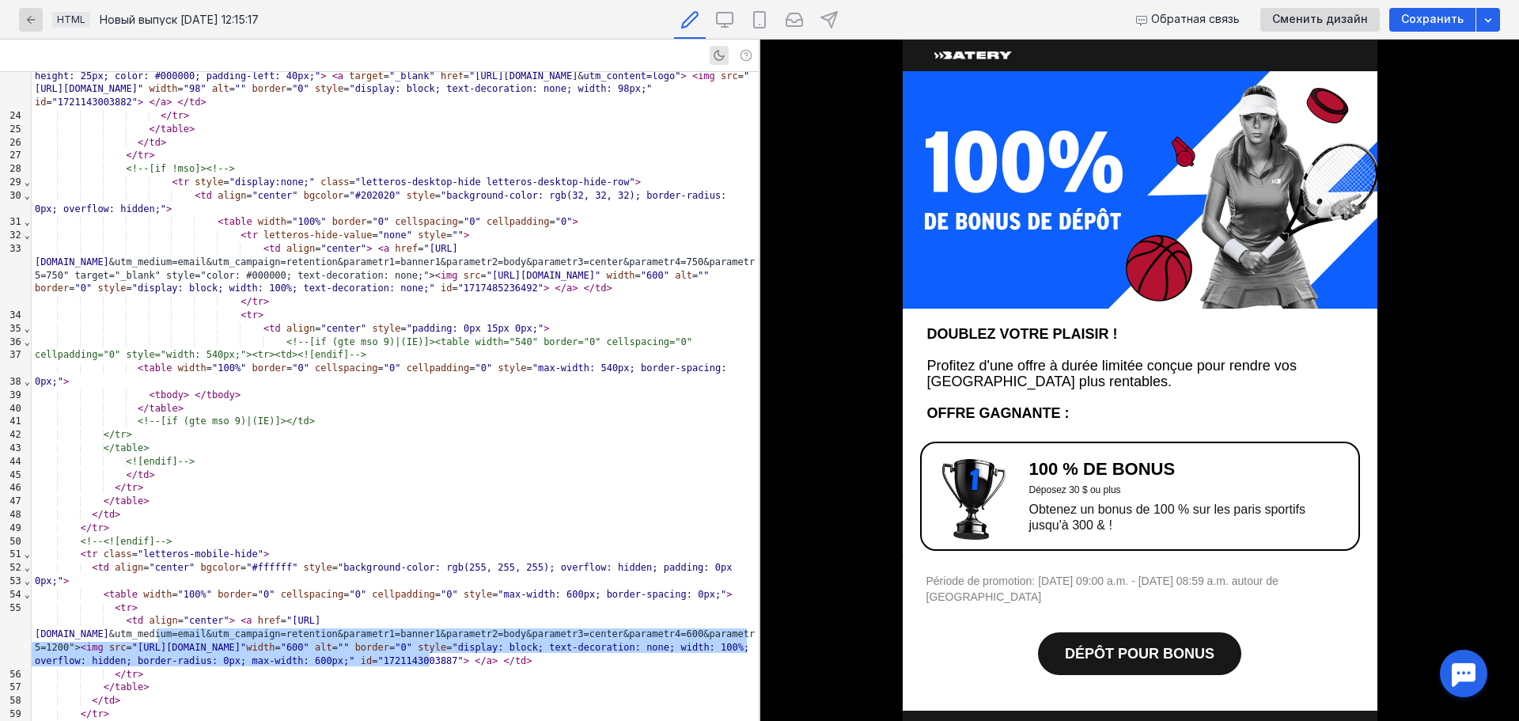
click at [1107, 592] on td "Période de promotion: [DATE] 09:00 a.m. - [DATE] 08:59 a.m. autour de [GEOGRAPH…" at bounding box center [1139, 596] width 427 height 47
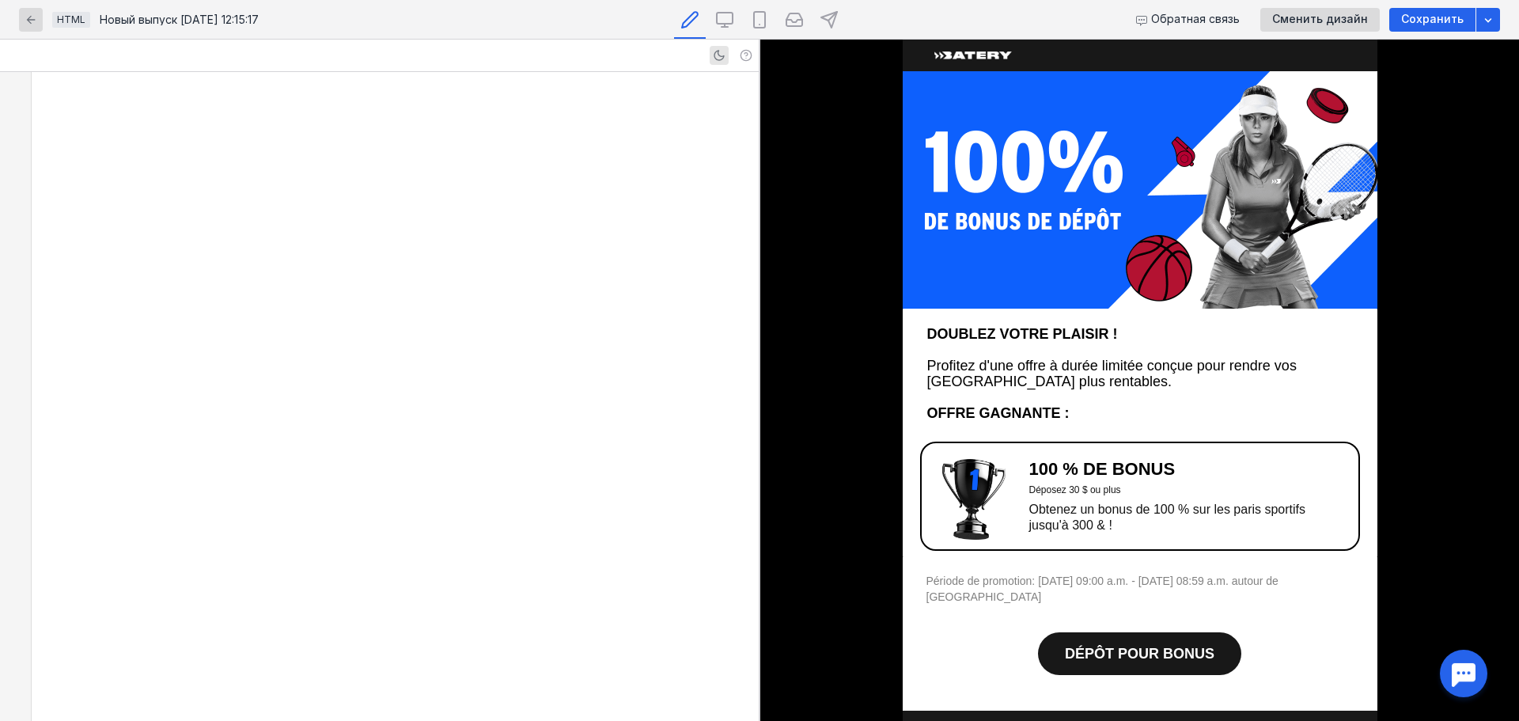
scroll to position [2475, 0]
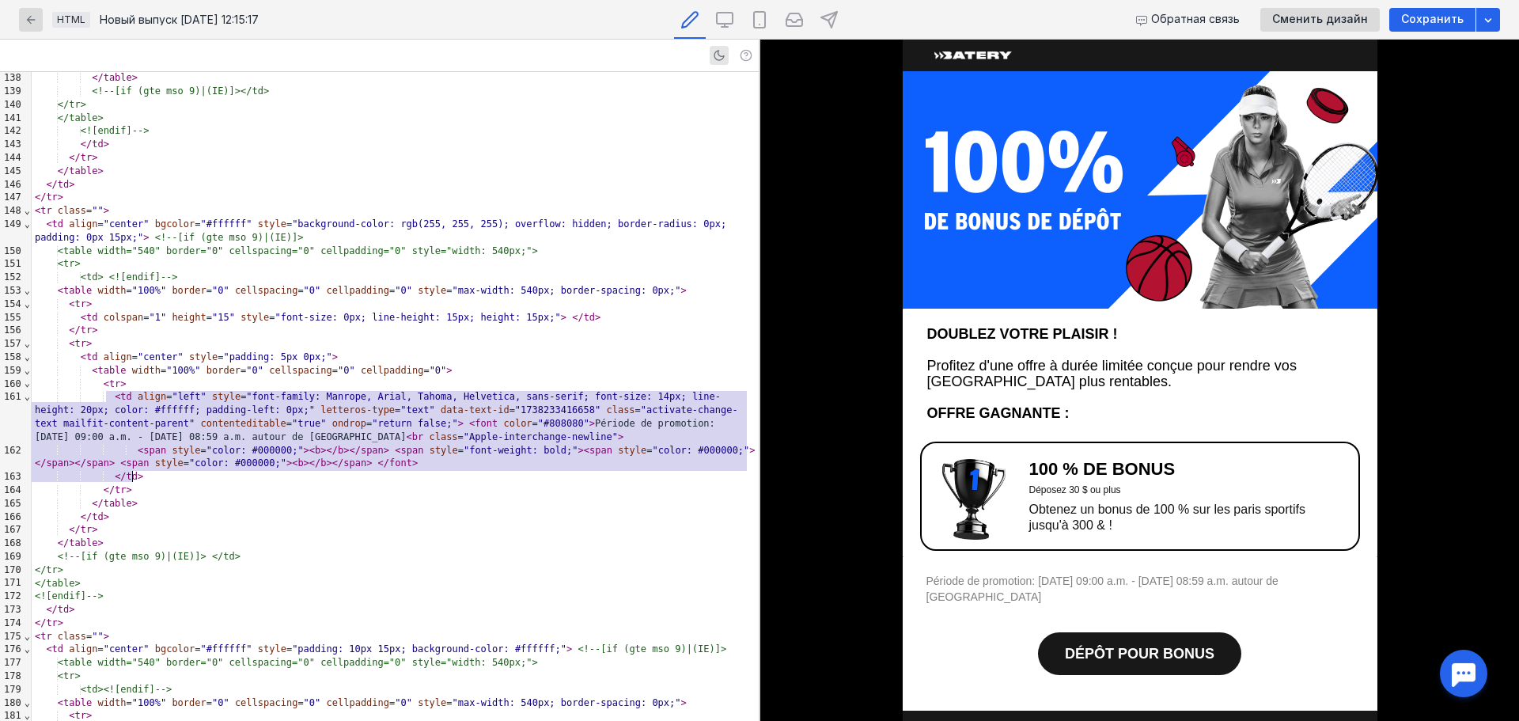
click at [560, 426] on div "< td align = "left" style = "font-family: Manrope, Arial, Tahoma, Helvetica, sa…" at bounding box center [395, 416] width 727 height 53
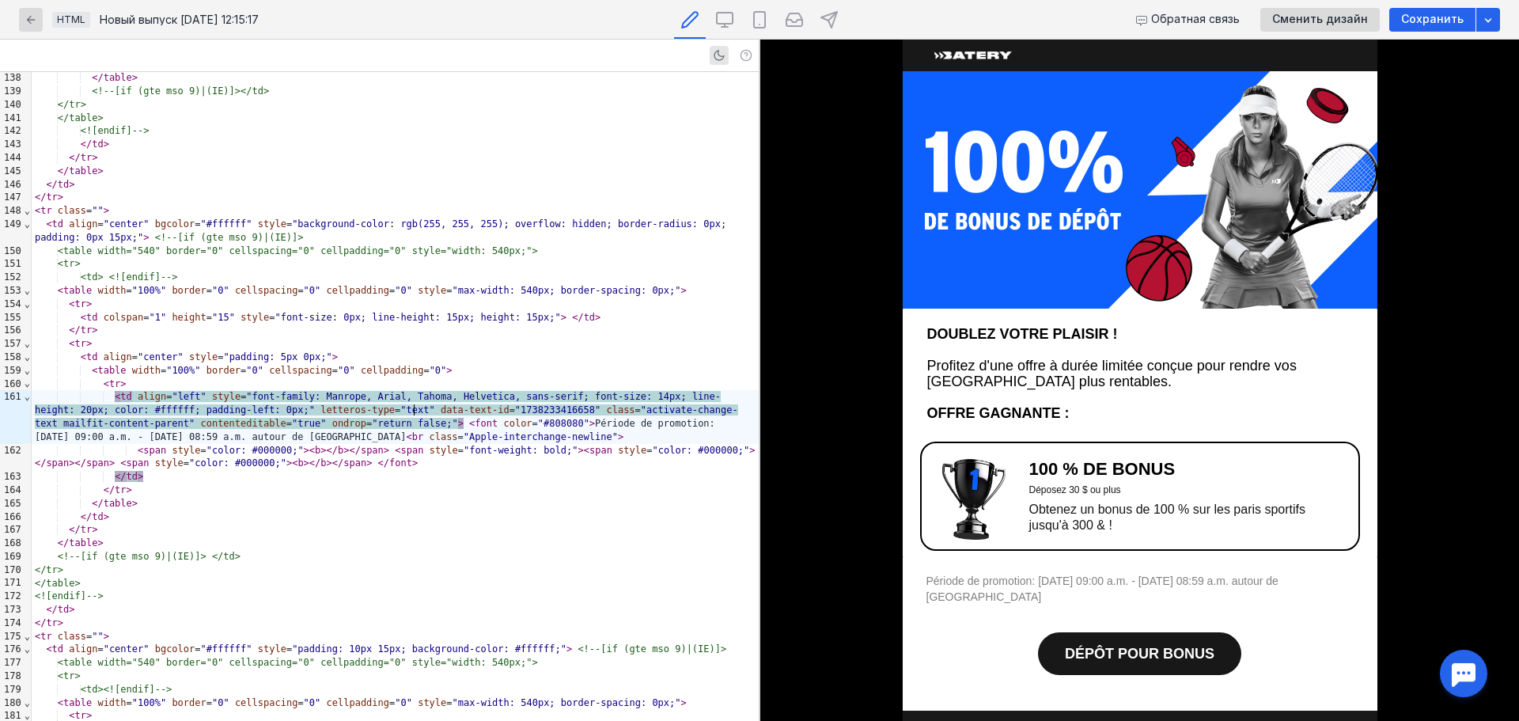
scroll to position [4379, 0]
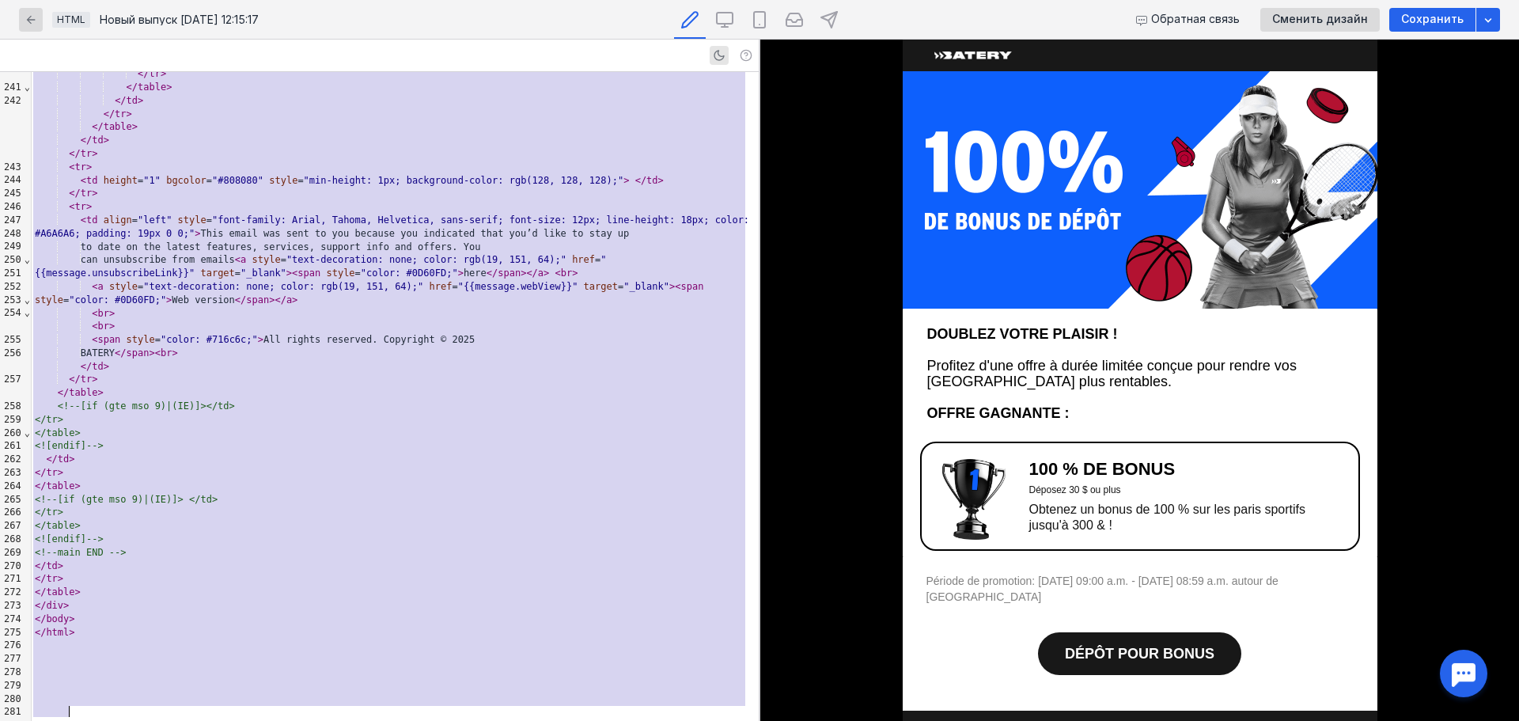
click at [434, 161] on div "</ tr >" at bounding box center [395, 153] width 727 height 13
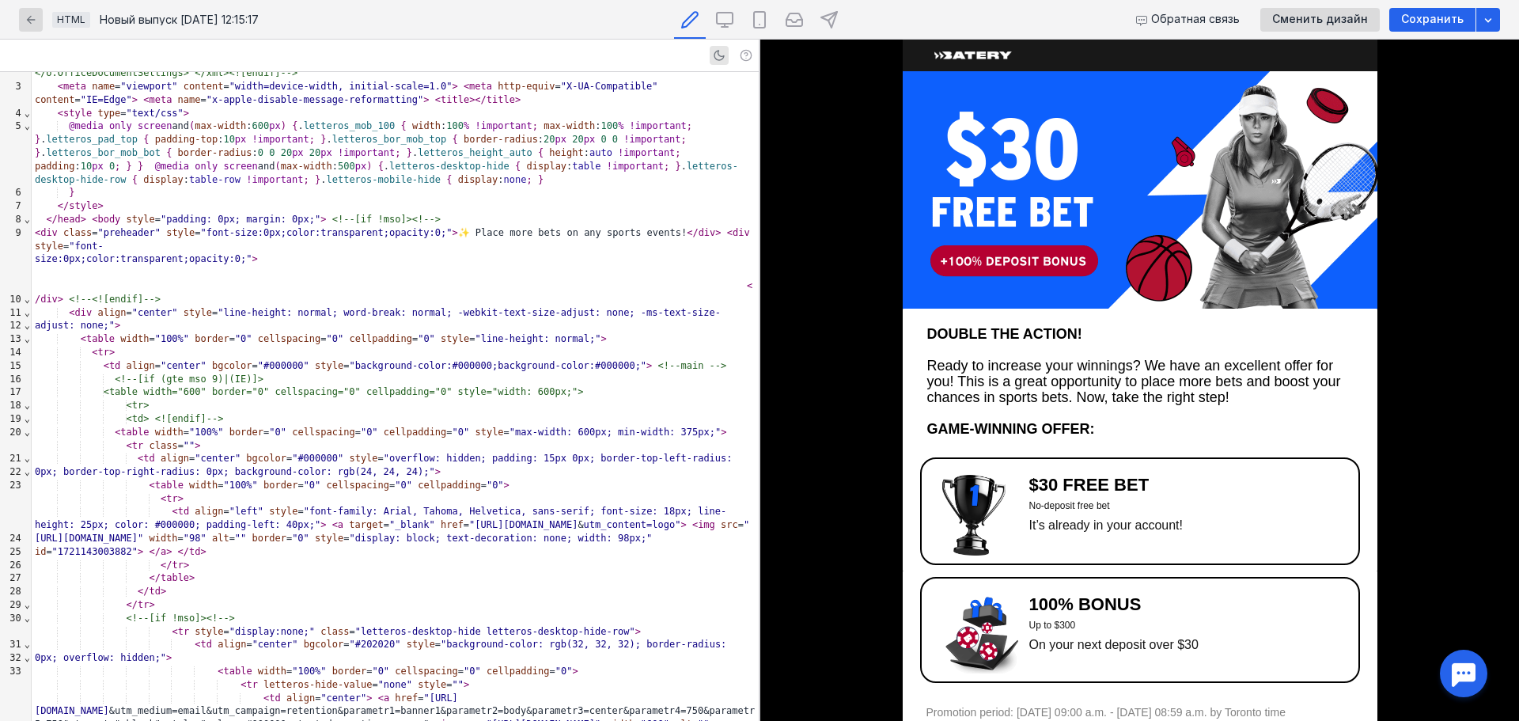
scroll to position [0, 0]
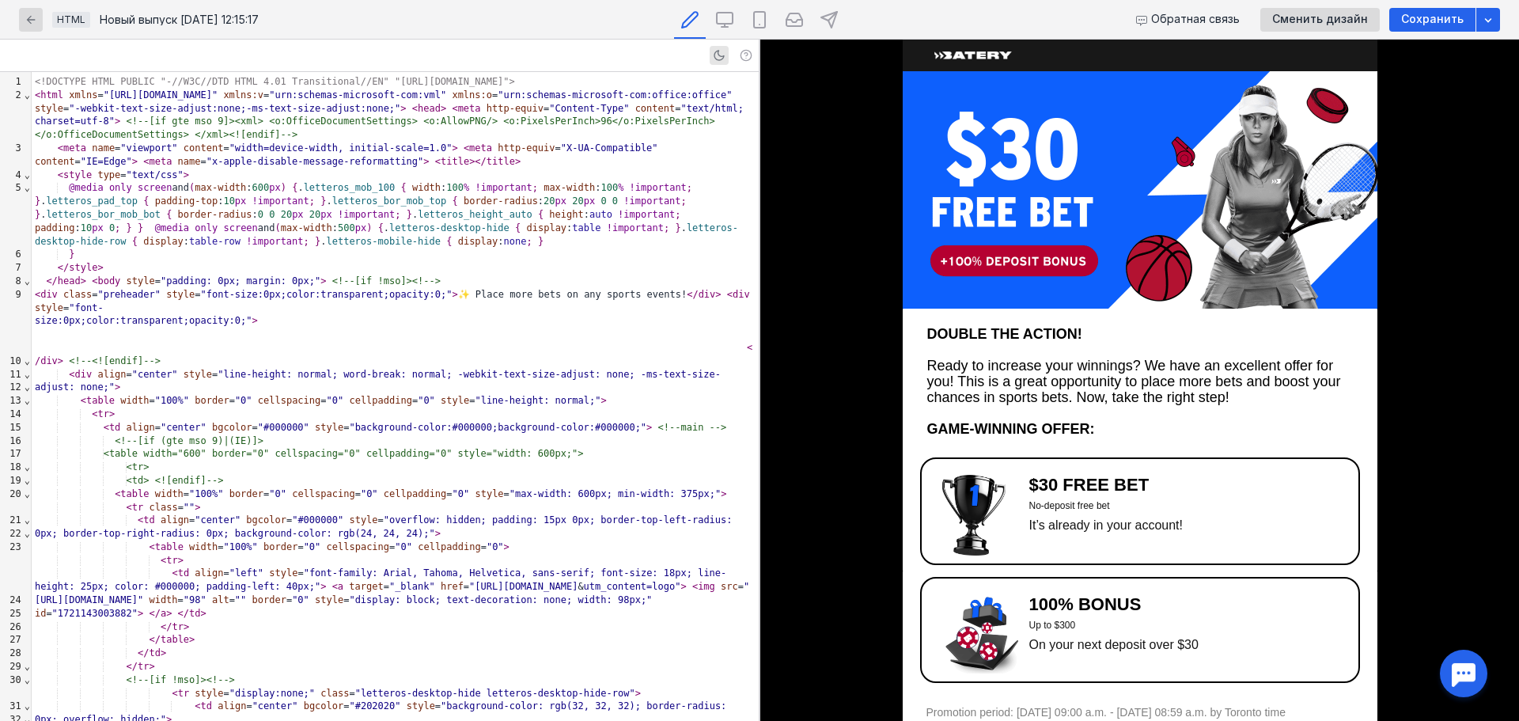
click at [1035, 146] on img at bounding box center [1140, 189] width 475 height 237
click at [964, 495] on img at bounding box center [973, 515] width 63 height 81
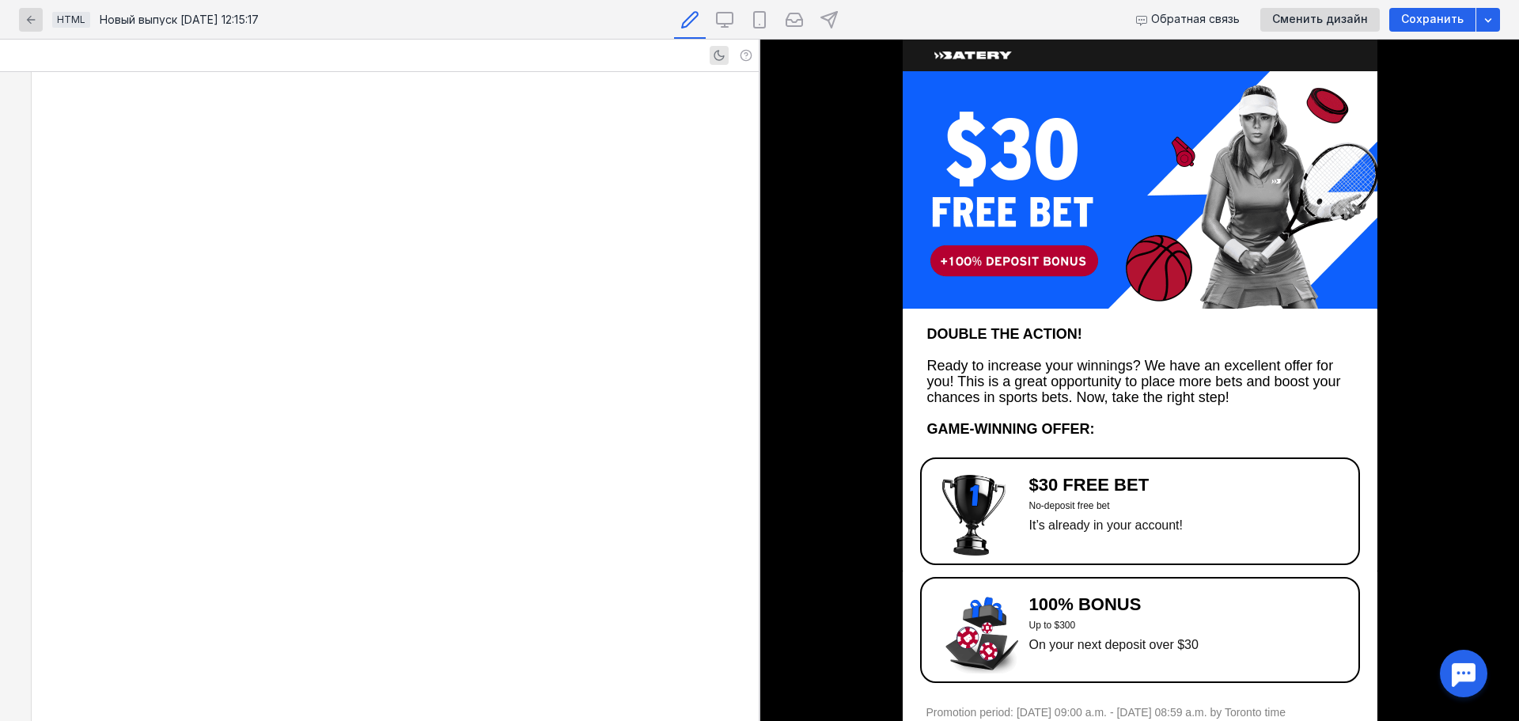
scroll to position [1811, 0]
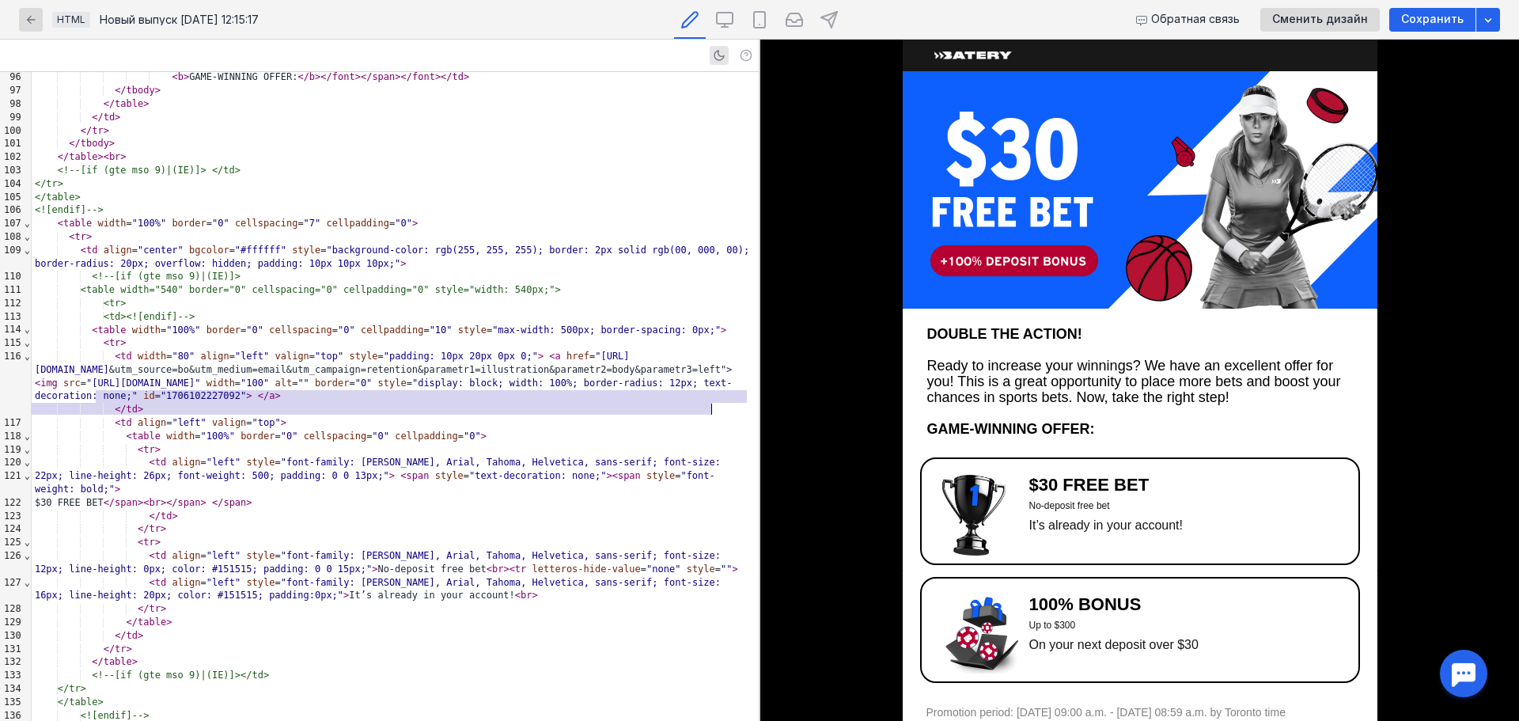
click at [172, 388] on div "< td width = "80" align = "left" valign = "top" style = "padding: 10px 20px 0px…" at bounding box center [395, 376] width 727 height 53
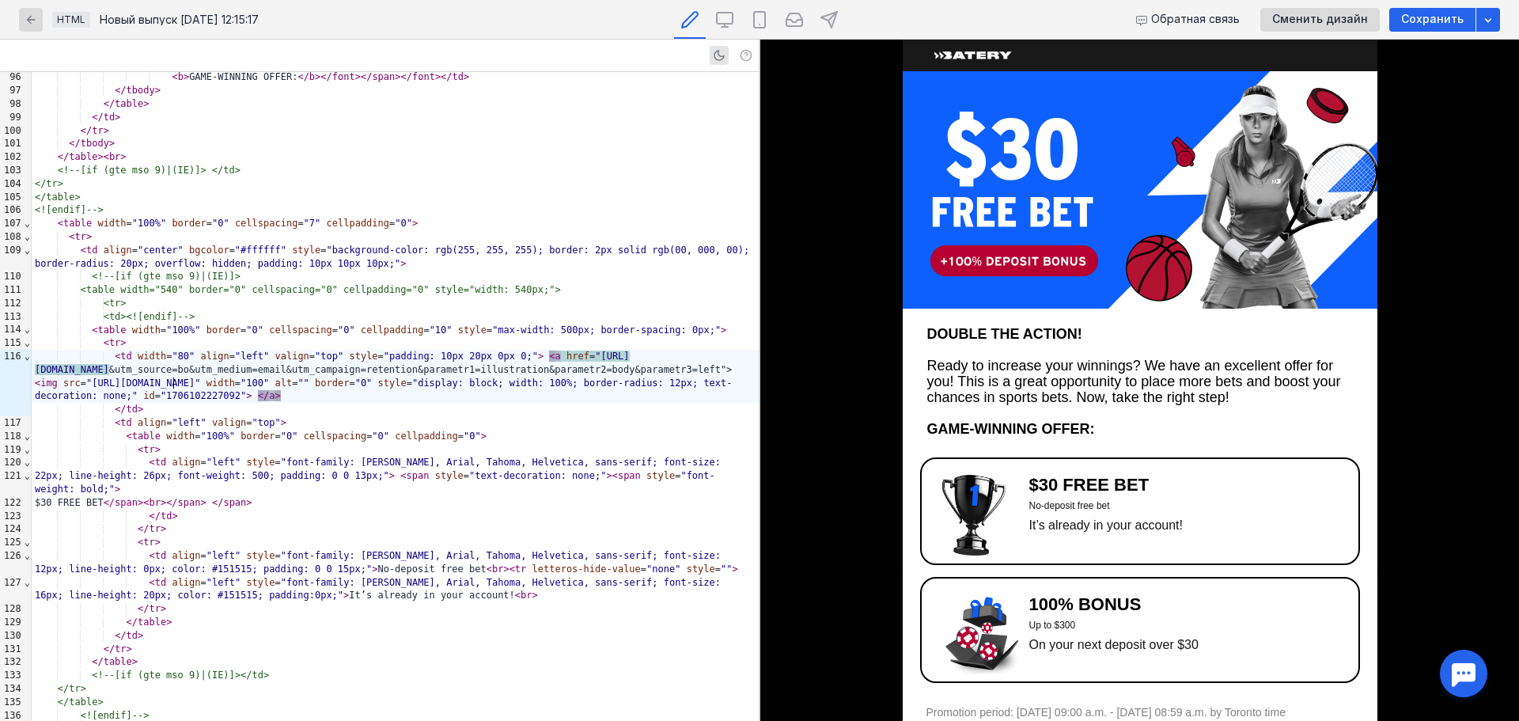
click at [172, 388] on div "< td width = "80" align = "left" valign = "top" style = "padding: 10px 20px 0px…" at bounding box center [395, 376] width 727 height 53
click at [944, 653] on img at bounding box center [981, 633] width 79 height 79
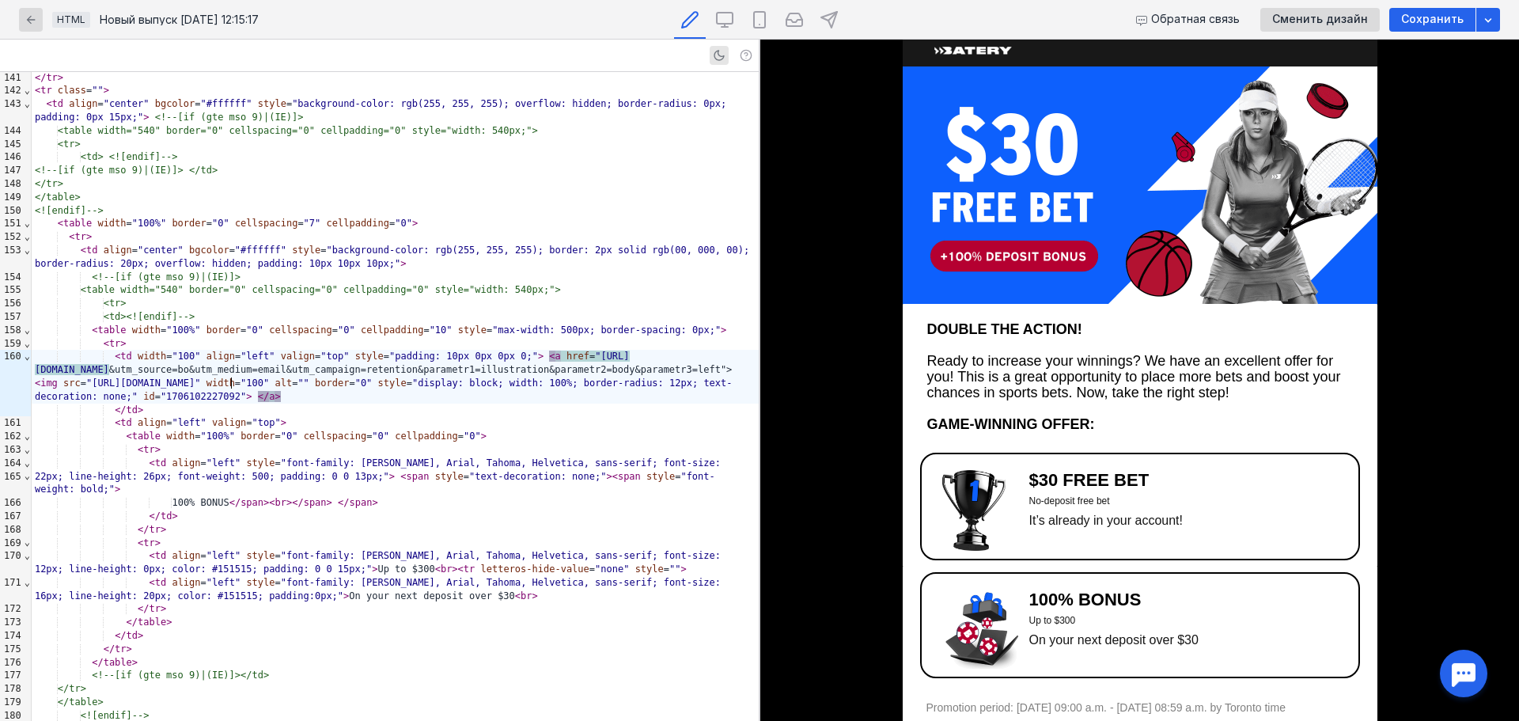
scroll to position [79, 0]
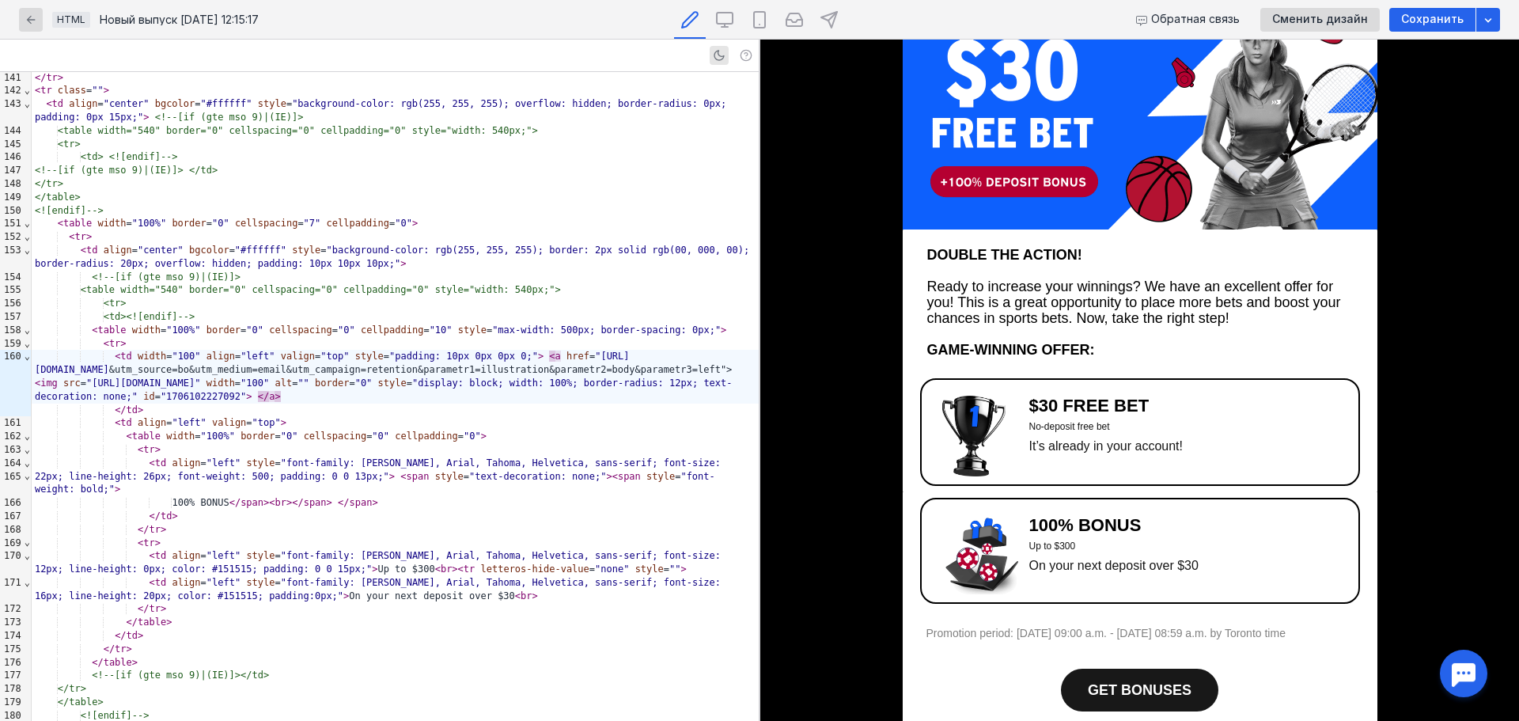
click at [1020, 637] on font "Promotion period: [DATE] 09:00 a.m. - [DATE] 08:59 a.m. by Toronto time" at bounding box center [1105, 632] width 359 height 13
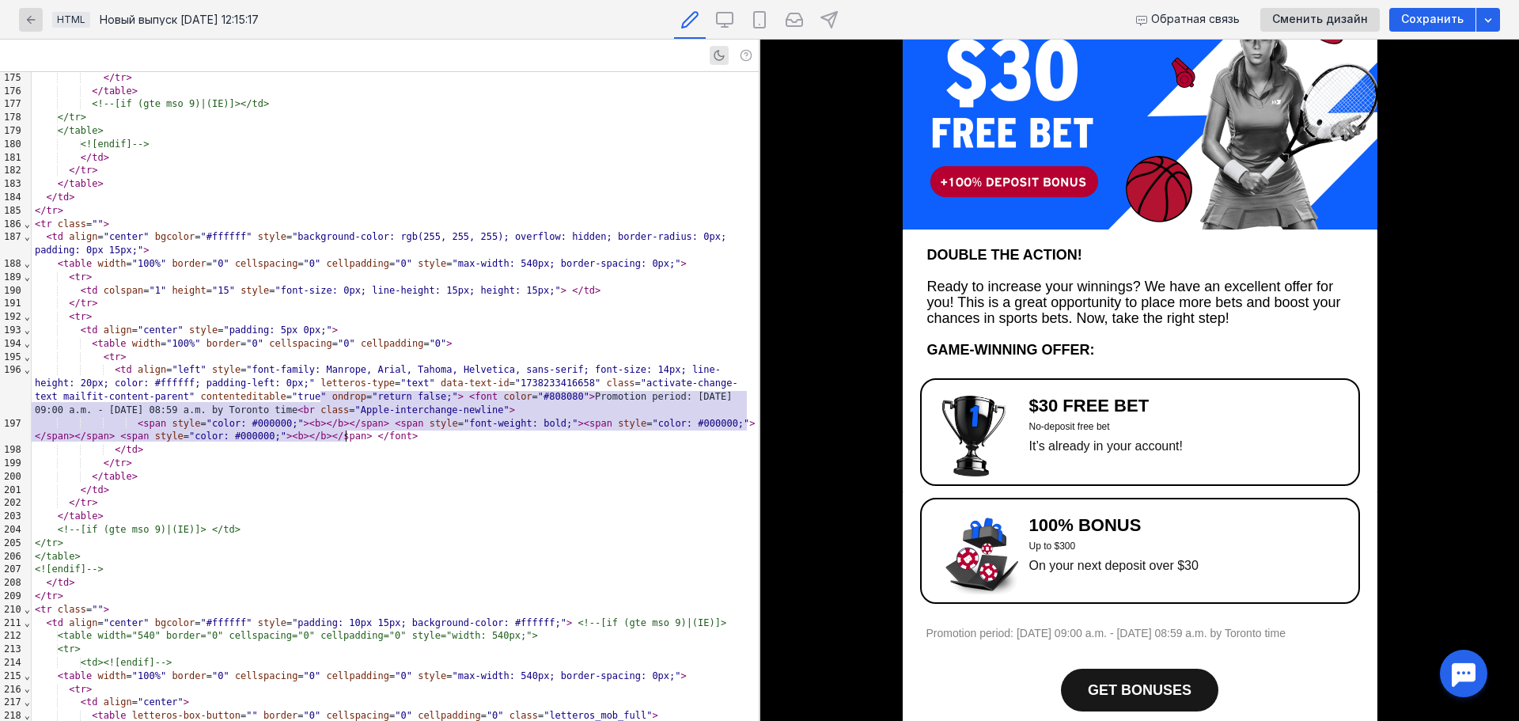
click at [358, 442] on div "< span style = "color: #000000;" > < b > </ b > </ span > < span style = "font-…" at bounding box center [395, 430] width 727 height 27
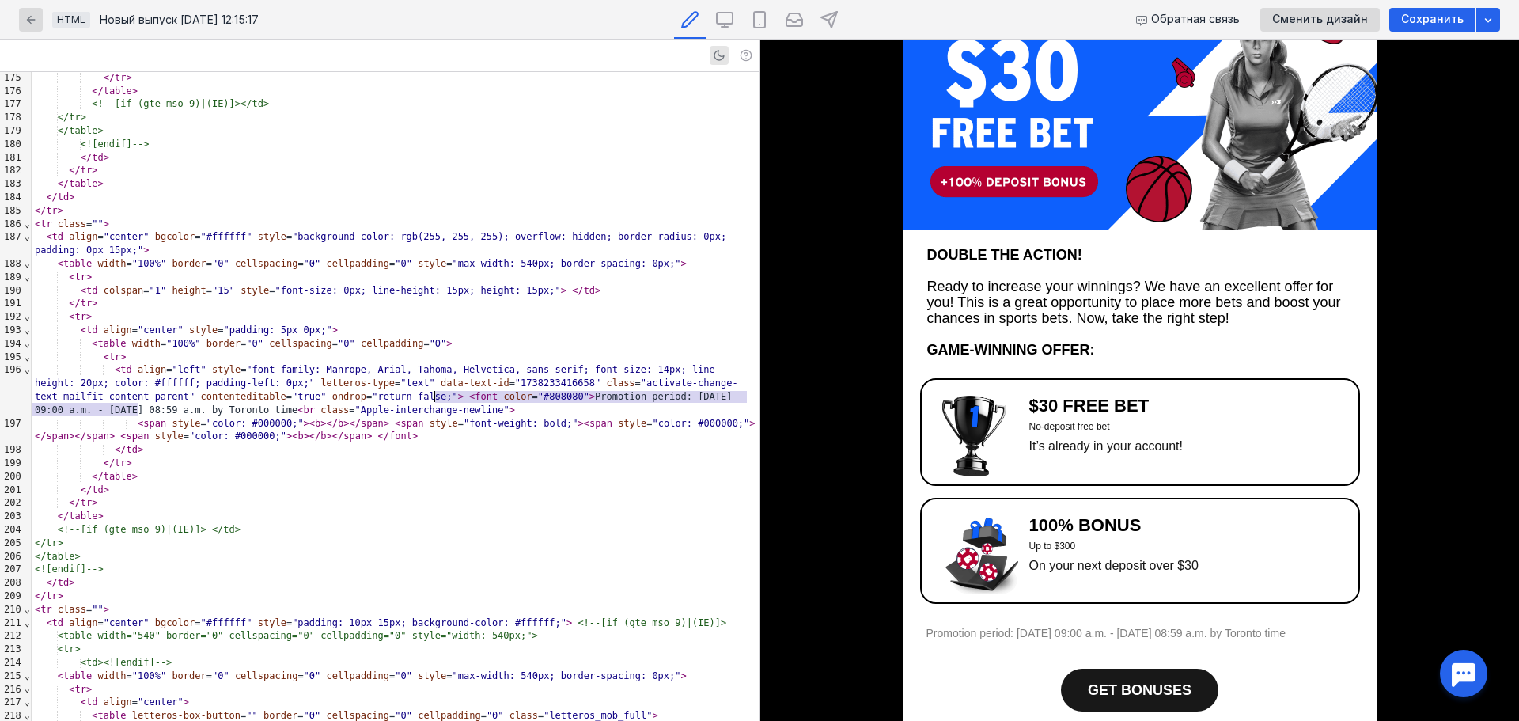
drag, startPoint x: 135, startPoint y: 409, endPoint x: 435, endPoint y: 397, distance: 300.0
click at [435, 397] on div "< td align = "left" style = "font-family: Manrope, Arial, Tahoma, Helvetica, sa…" at bounding box center [395, 389] width 727 height 53
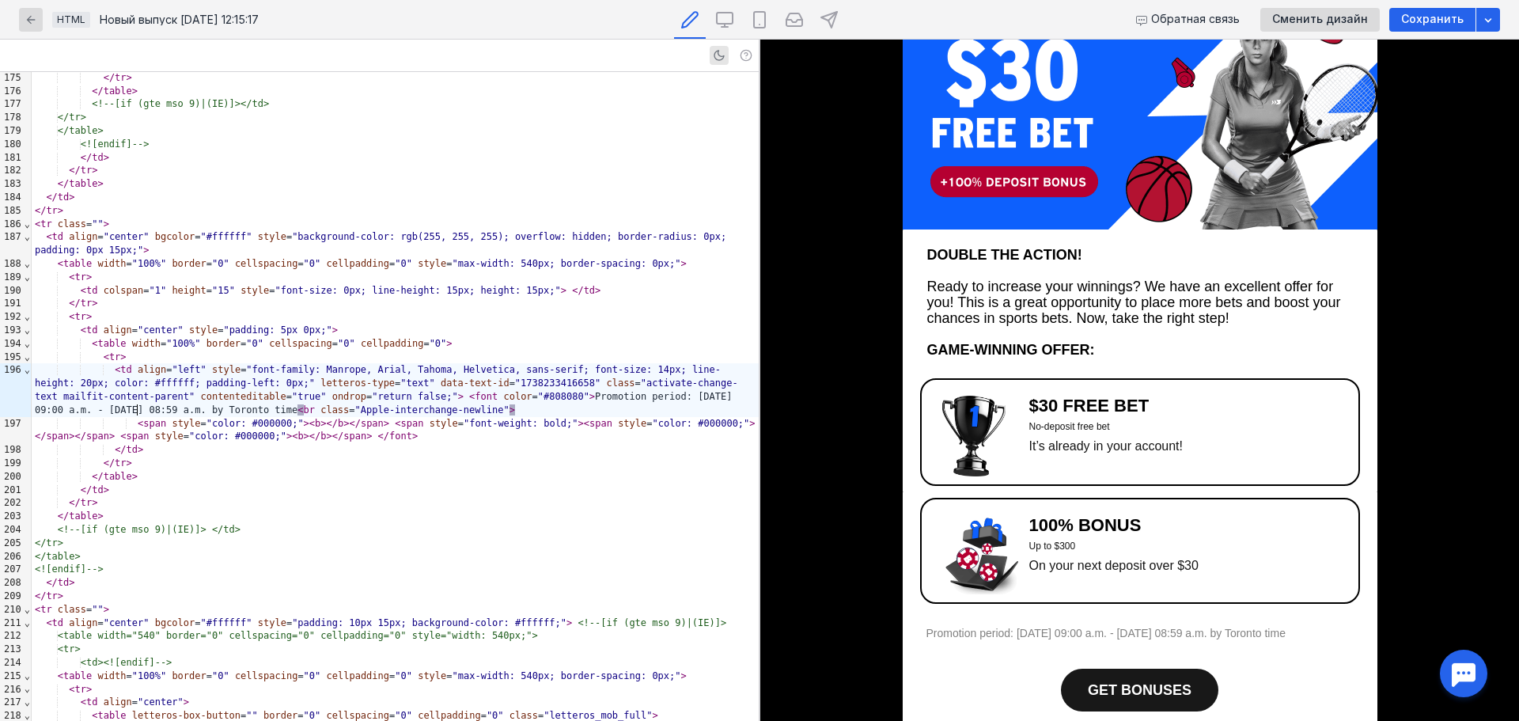
scroll to position [79, 0]
click at [1101, 694] on span "GET BONUSES" at bounding box center [1140, 690] width 104 height 16
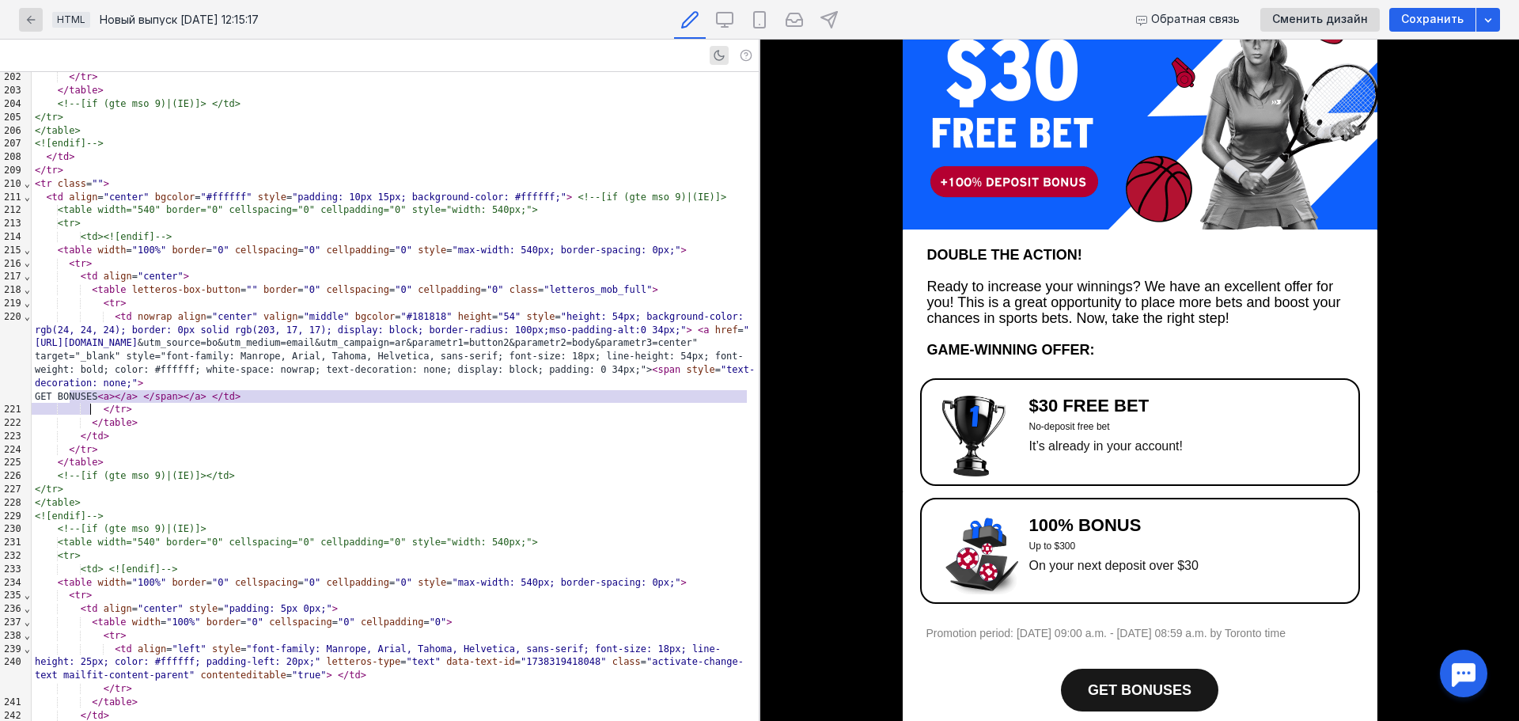
click at [1089, 692] on span "GET BONUSES" at bounding box center [1140, 690] width 104 height 16
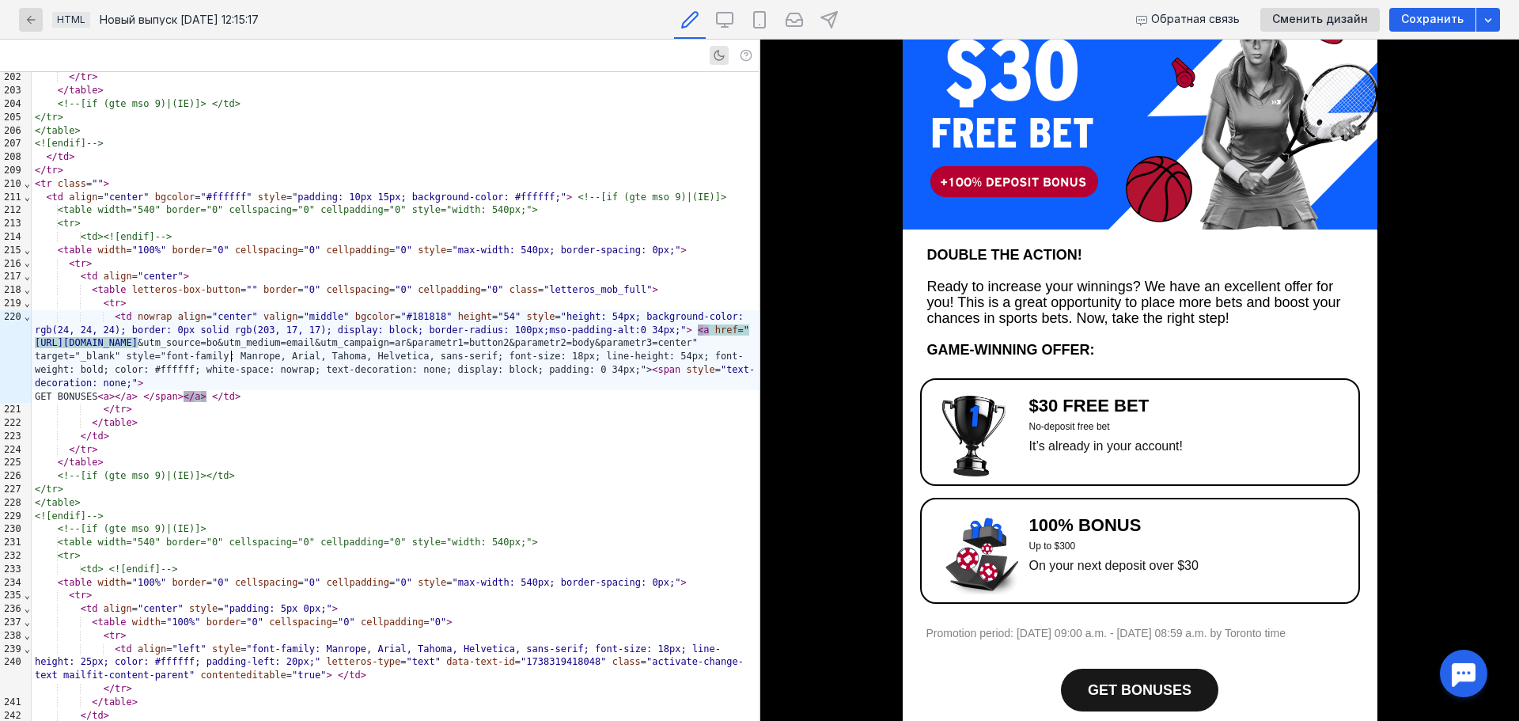
scroll to position [79, 0]
click at [950, 476] on img at bounding box center [973, 435] width 63 height 81
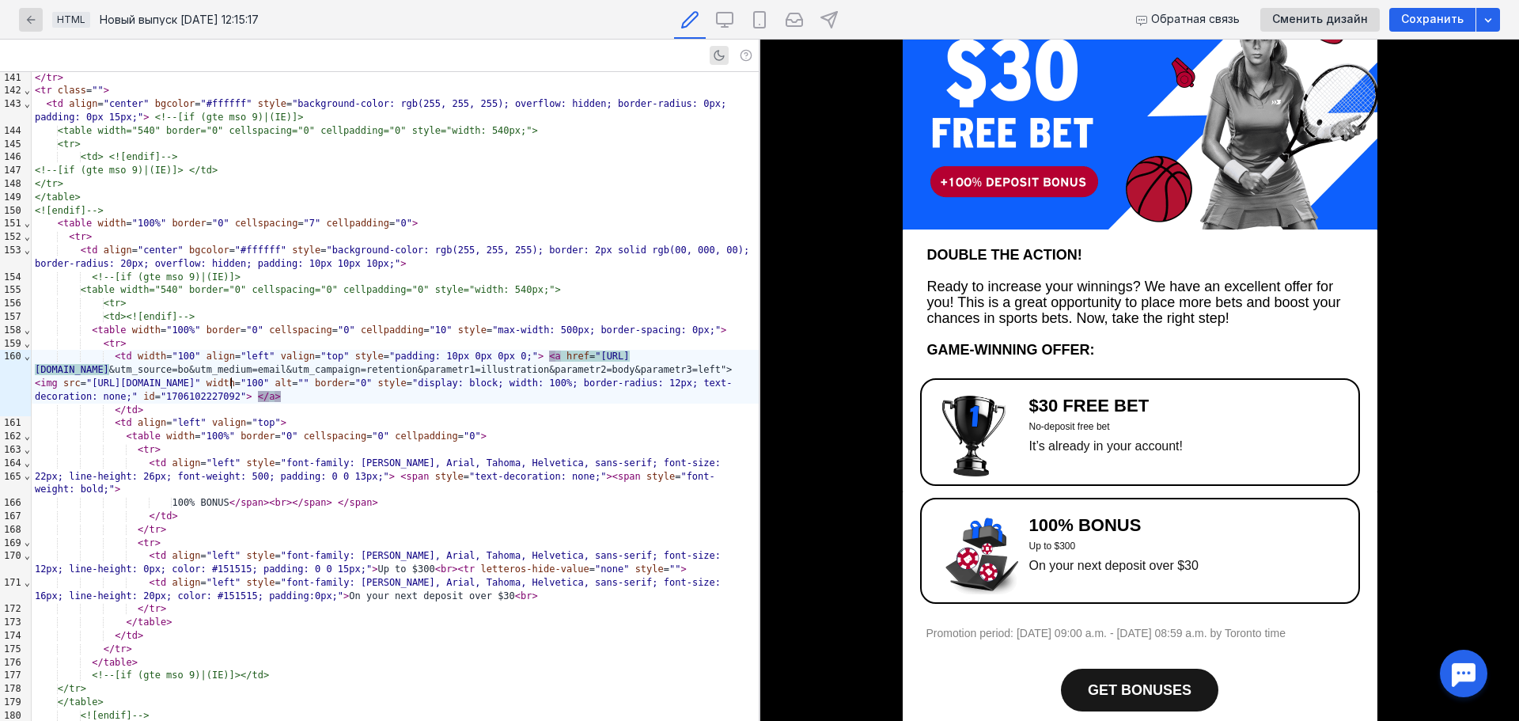
click at [981, 417] on img at bounding box center [973, 435] width 63 height 81
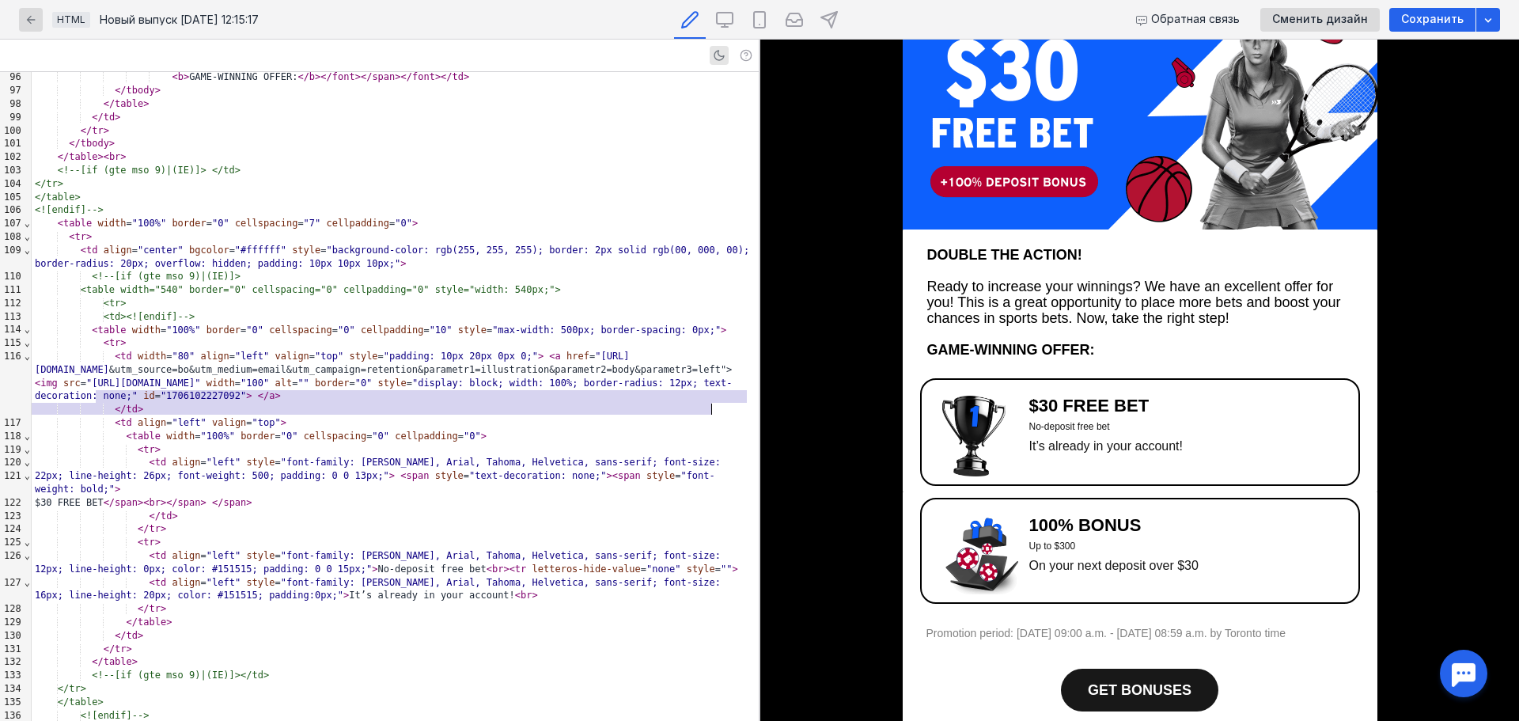
click at [1098, 169] on img at bounding box center [1140, 110] width 475 height 237
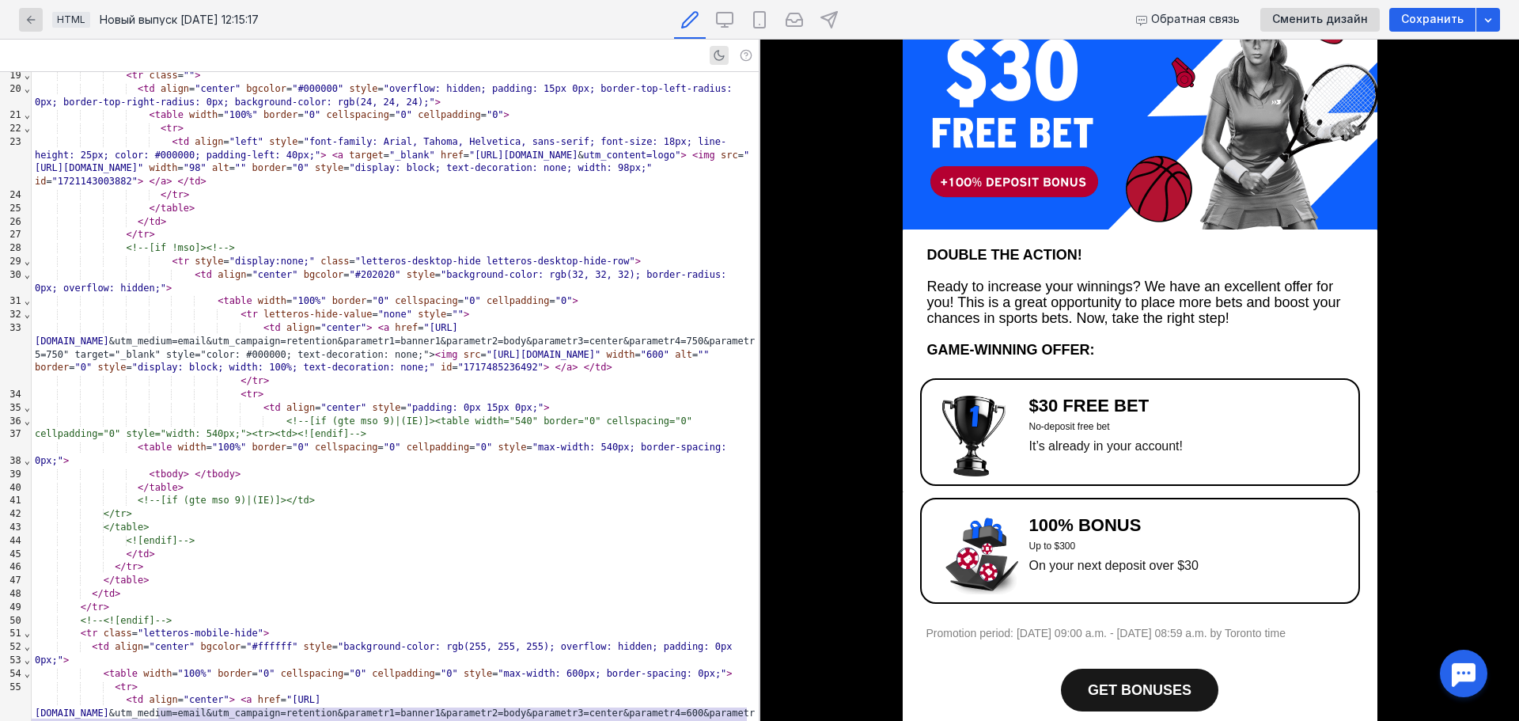
scroll to position [89, 0]
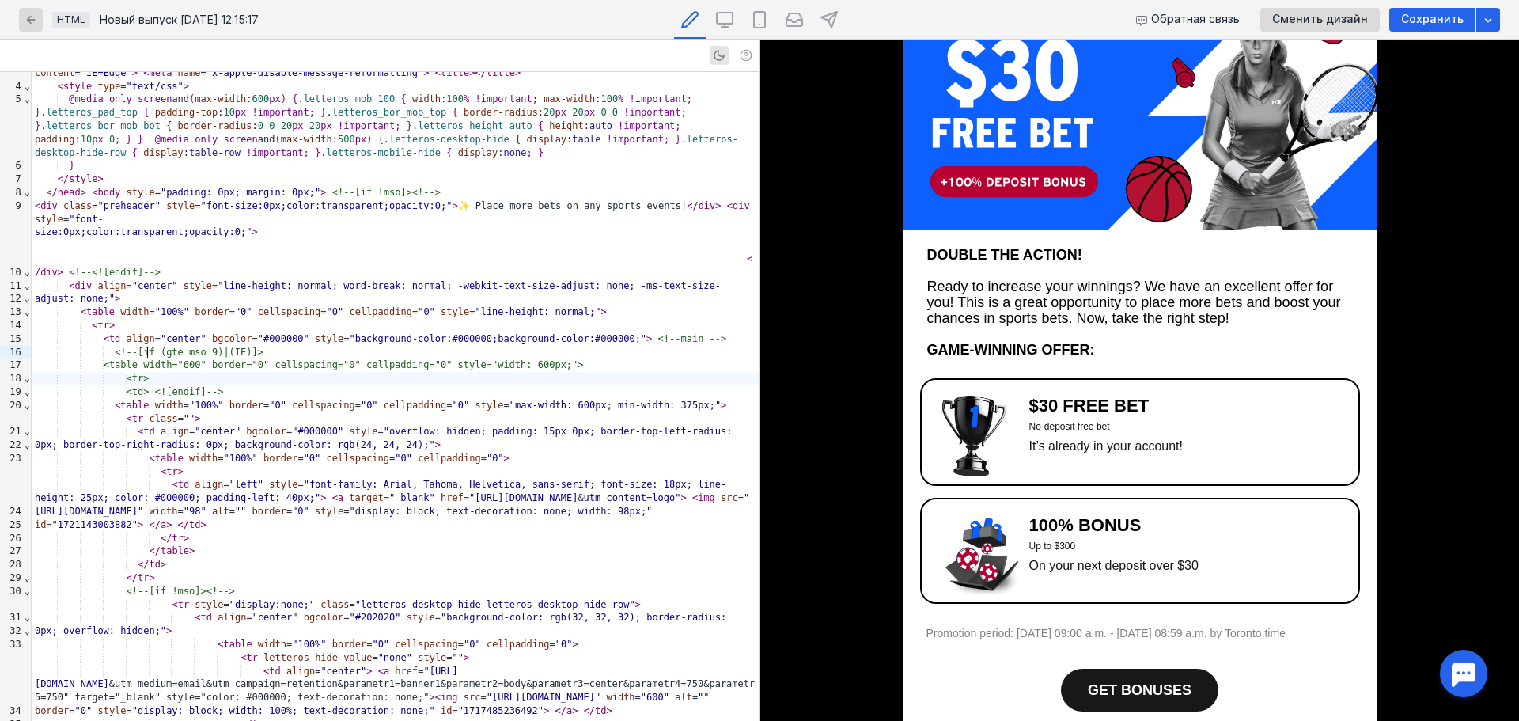
click at [501, 372] on div "<tr>" at bounding box center [395, 378] width 727 height 13
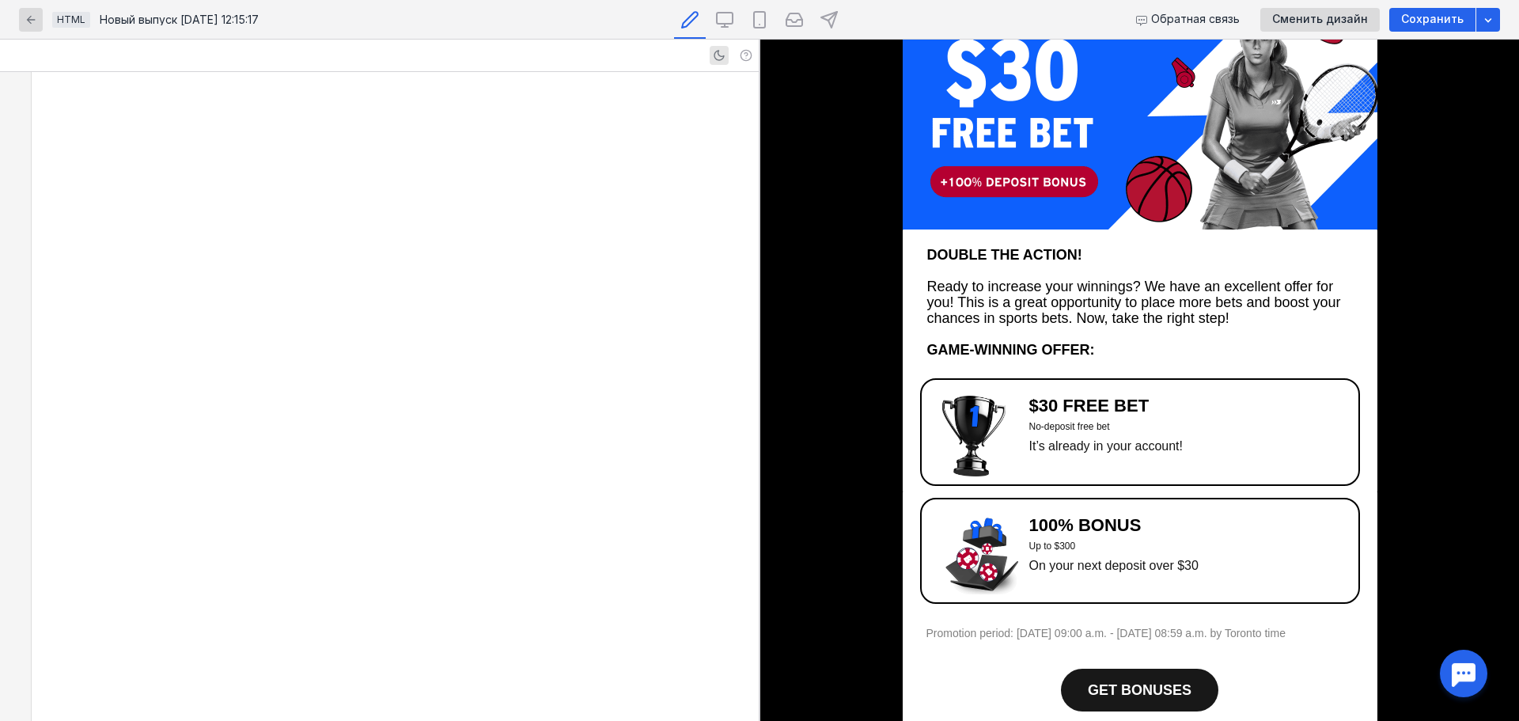
scroll to position [4990, 0]
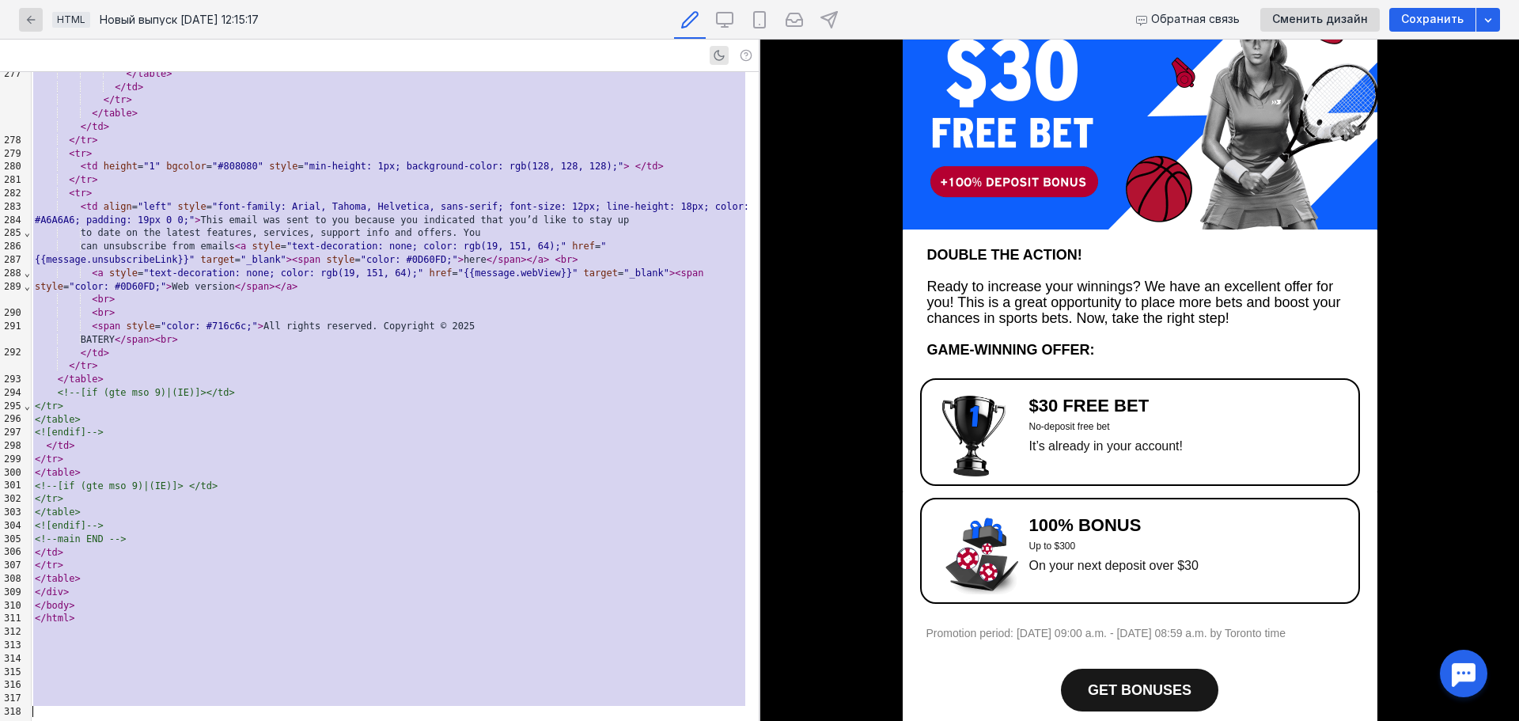
copy div "<!DOCTYPE HTML PUBLIC "-//W3C//DTD HTML 4.01 Transitional//EN" "[URL][DOMAIN_NA…"
click at [308, 134] on div "</ td >" at bounding box center [395, 126] width 727 height 13
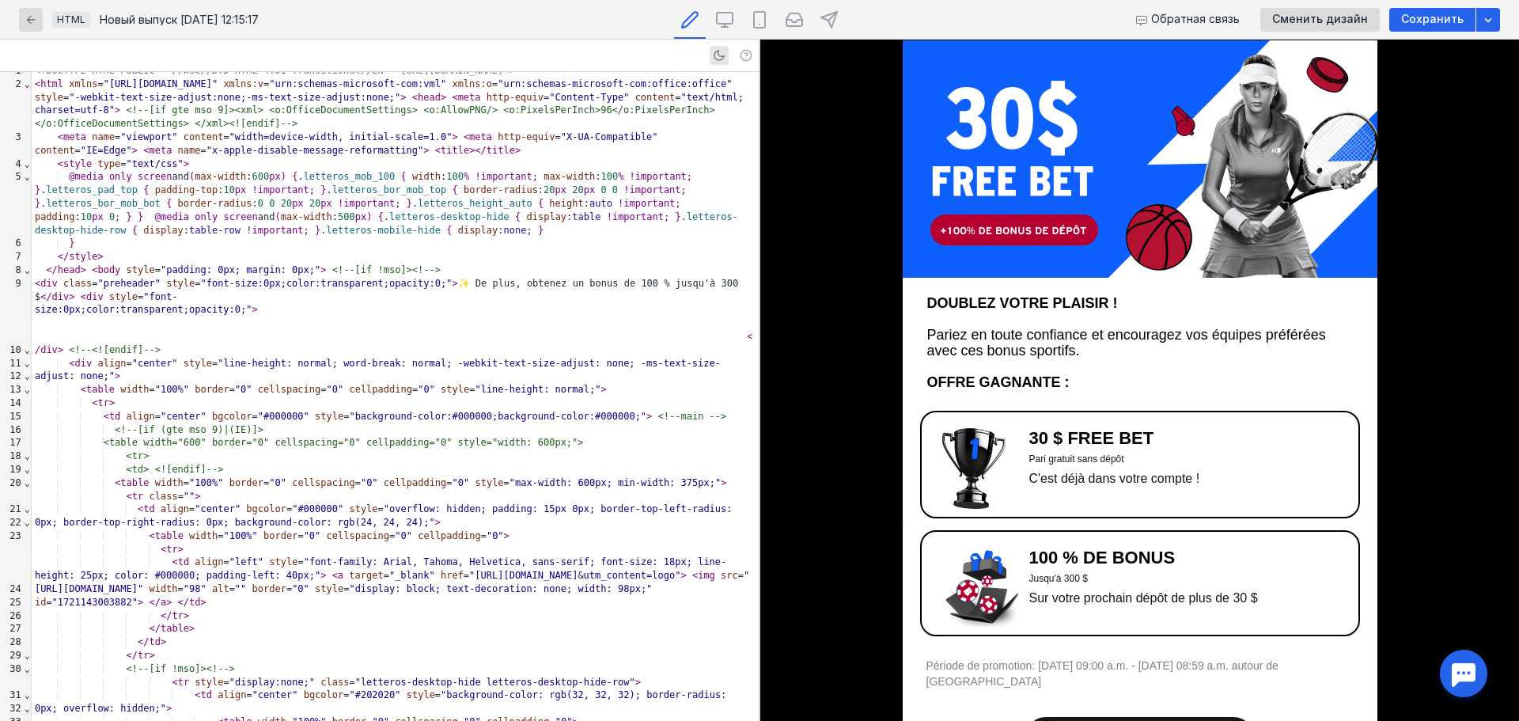
scroll to position [0, 0]
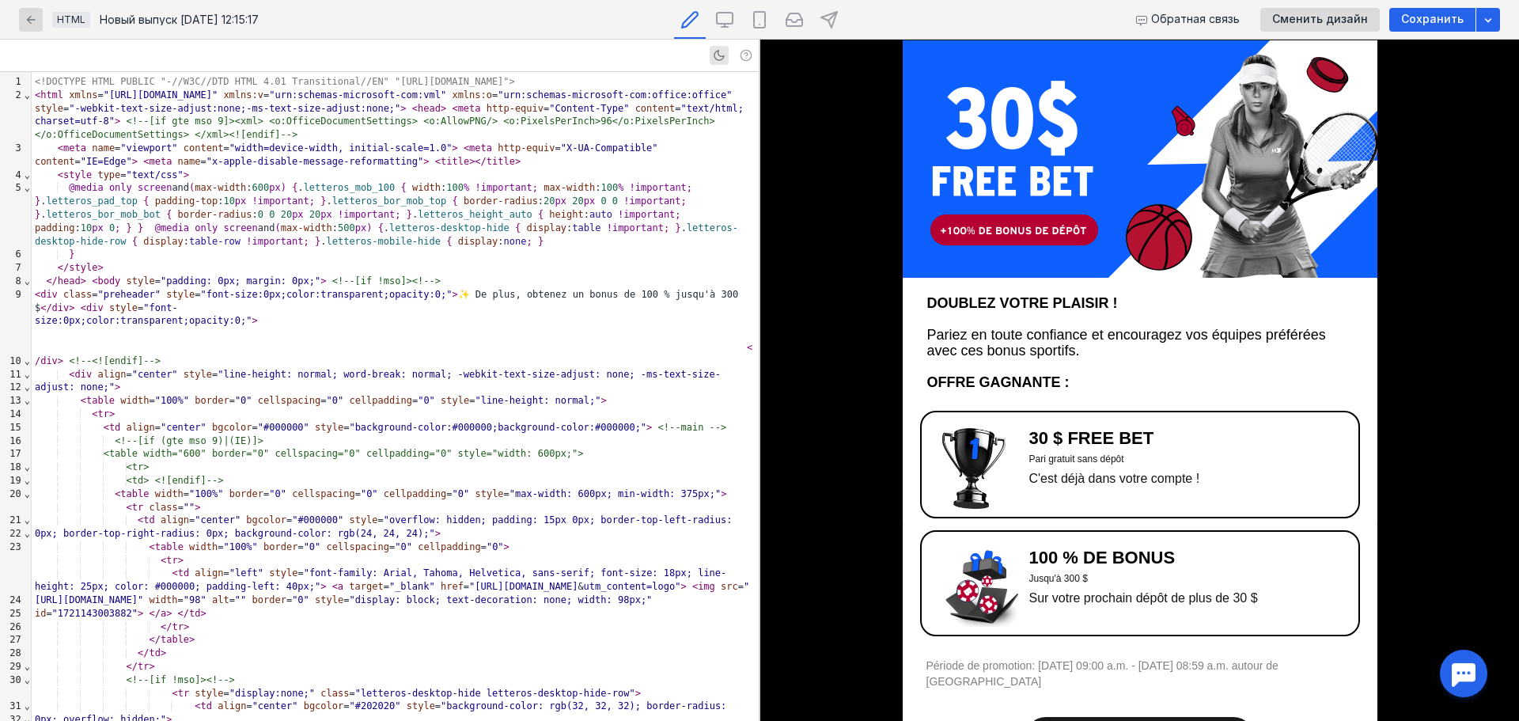
click at [1085, 663] on font "Période de promotion: [DATE] 09:00 a.m. - [DATE] 08:59 a.m. autour de [GEOGRAPH…" at bounding box center [1102, 673] width 352 height 28
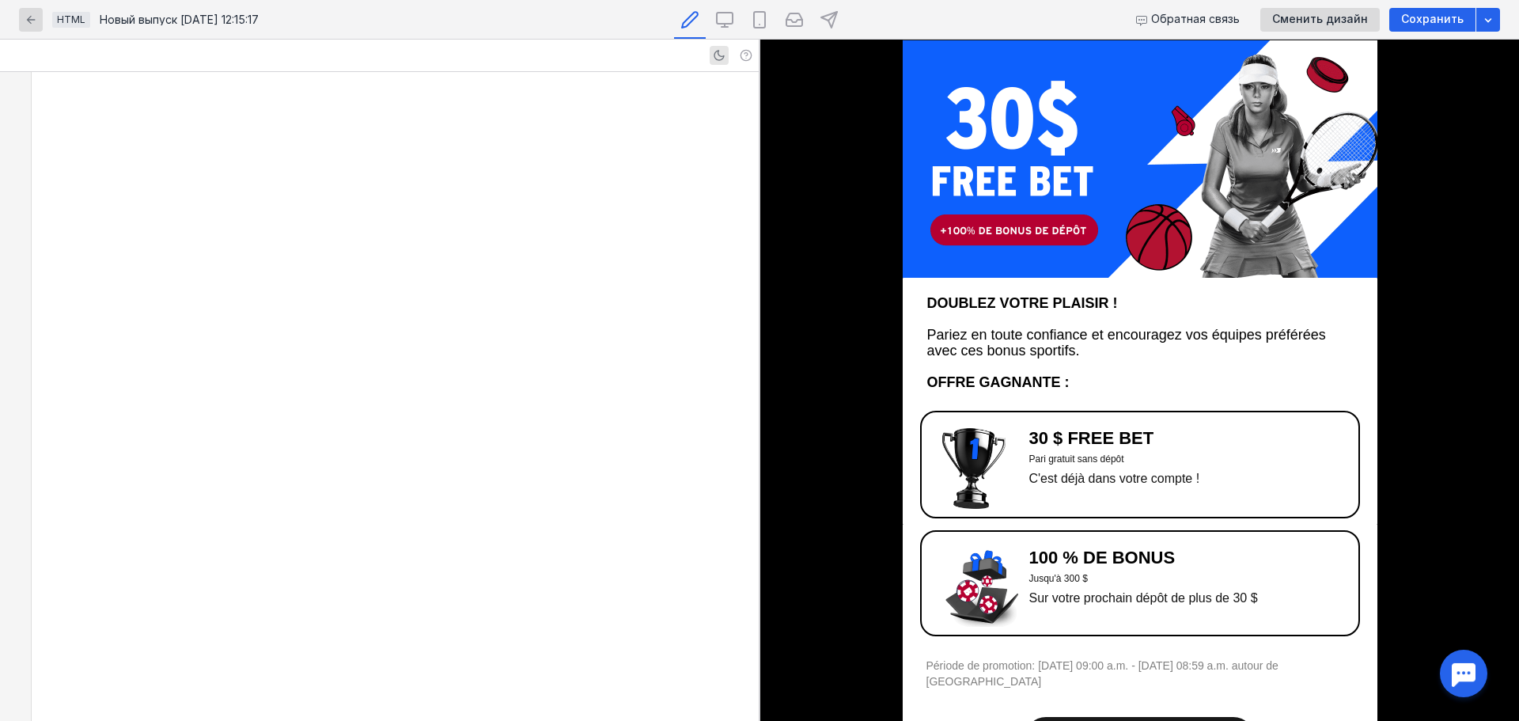
scroll to position [3086, 0]
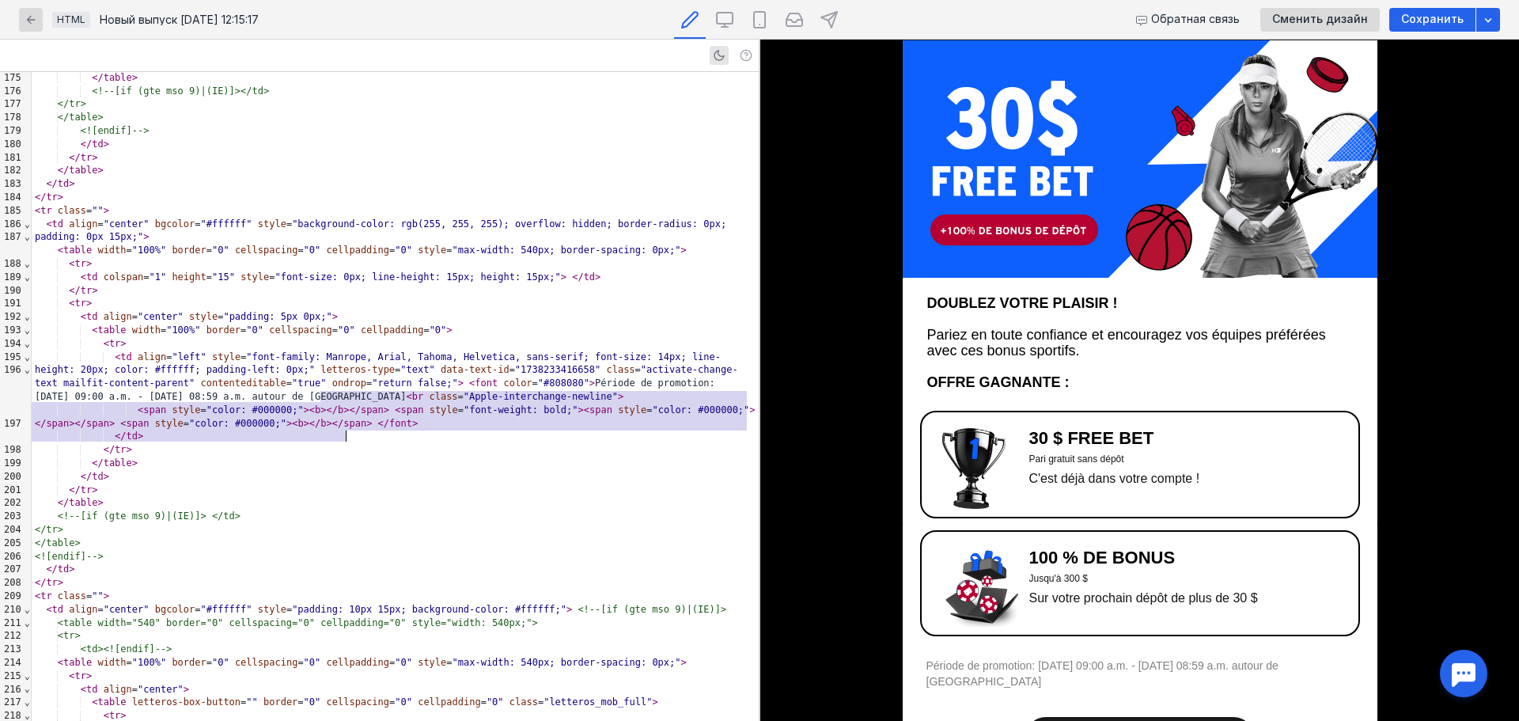
click at [395, 403] on div "< td align = "left" style = "font-family: Manrope, Arial, Tahoma, Helvetica, sa…" at bounding box center [395, 376] width 727 height 53
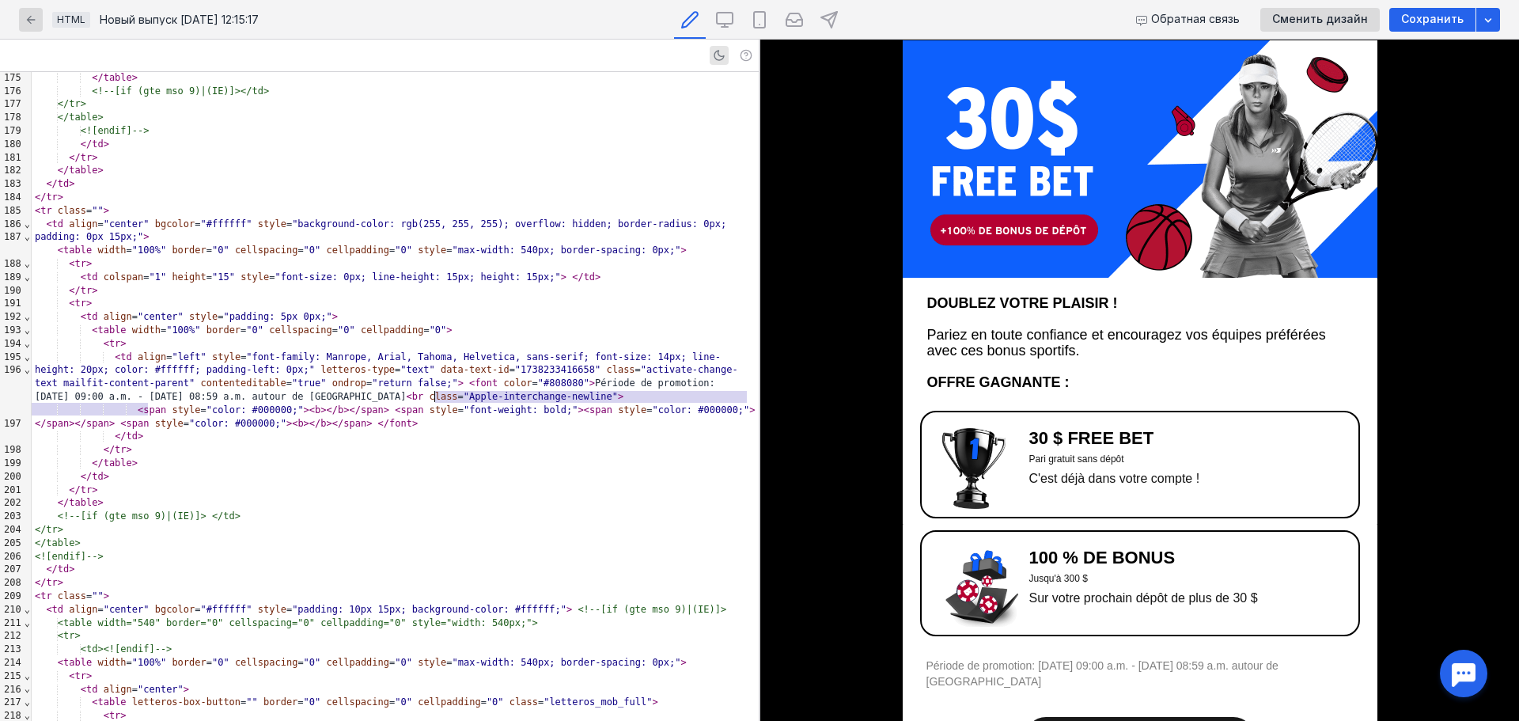
drag, startPoint x: 146, startPoint y: 411, endPoint x: 437, endPoint y: 398, distance: 290.6
click at [437, 398] on div "< td align = "left" style = "font-family: Manrope, Arial, Tahoma, Helvetica, sa…" at bounding box center [395, 376] width 727 height 53
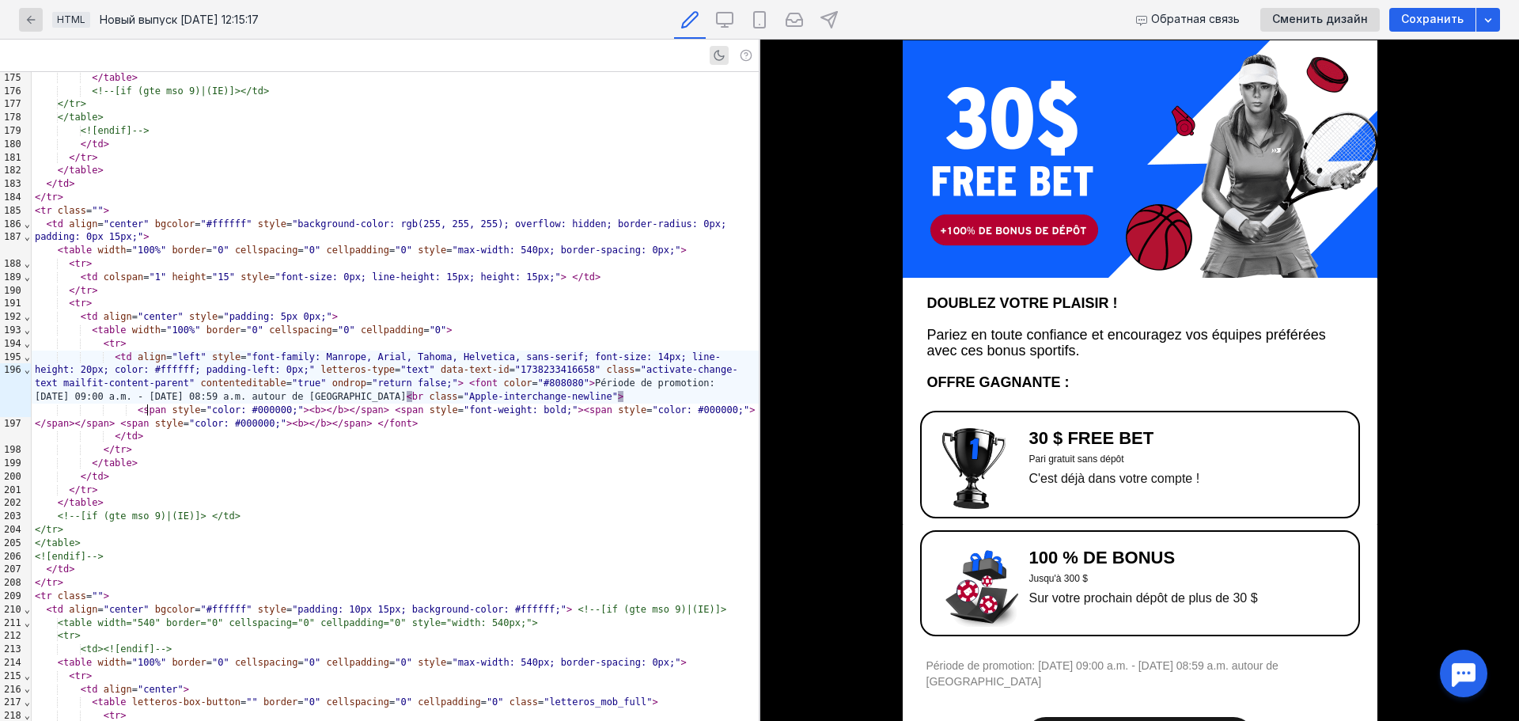
scroll to position [31, 0]
click at [1038, 218] on img at bounding box center [1140, 158] width 475 height 237
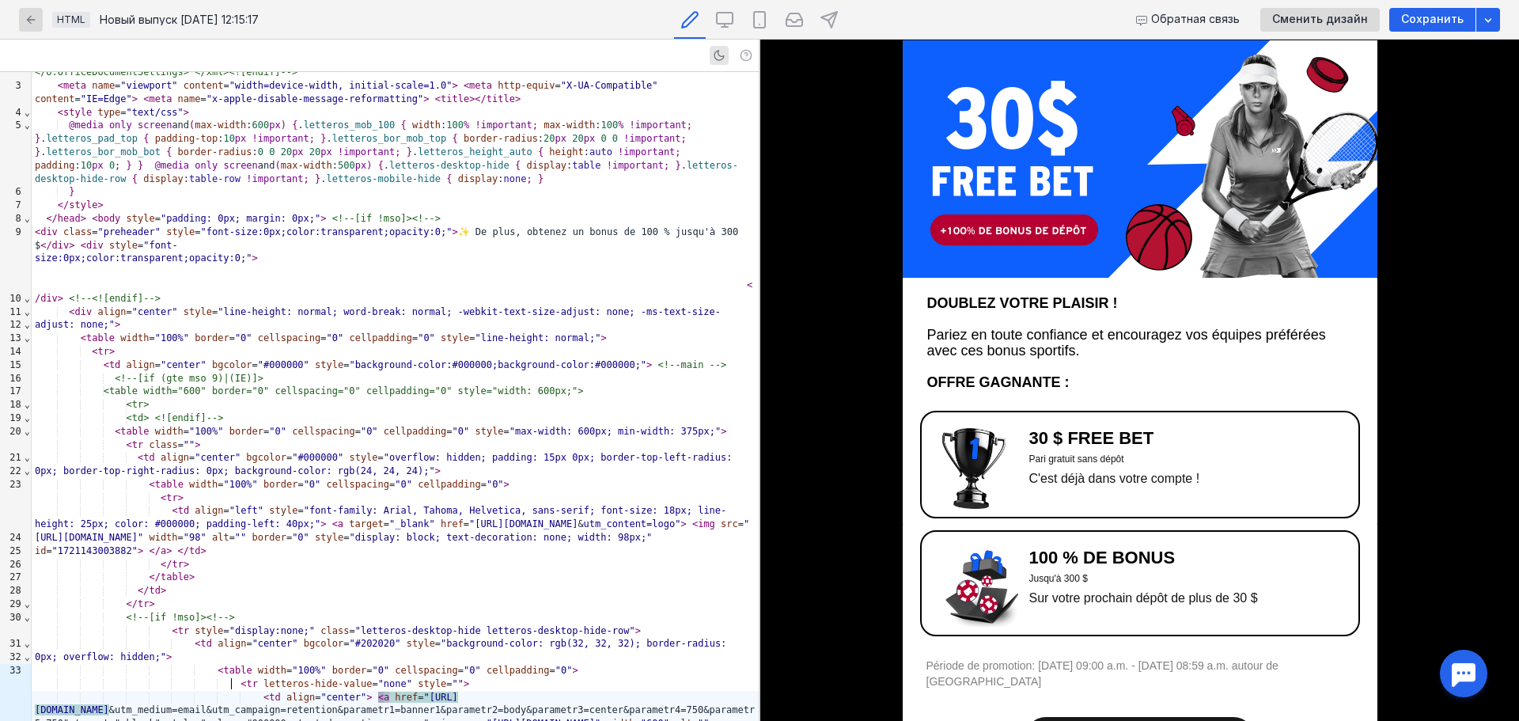
scroll to position [0, 0]
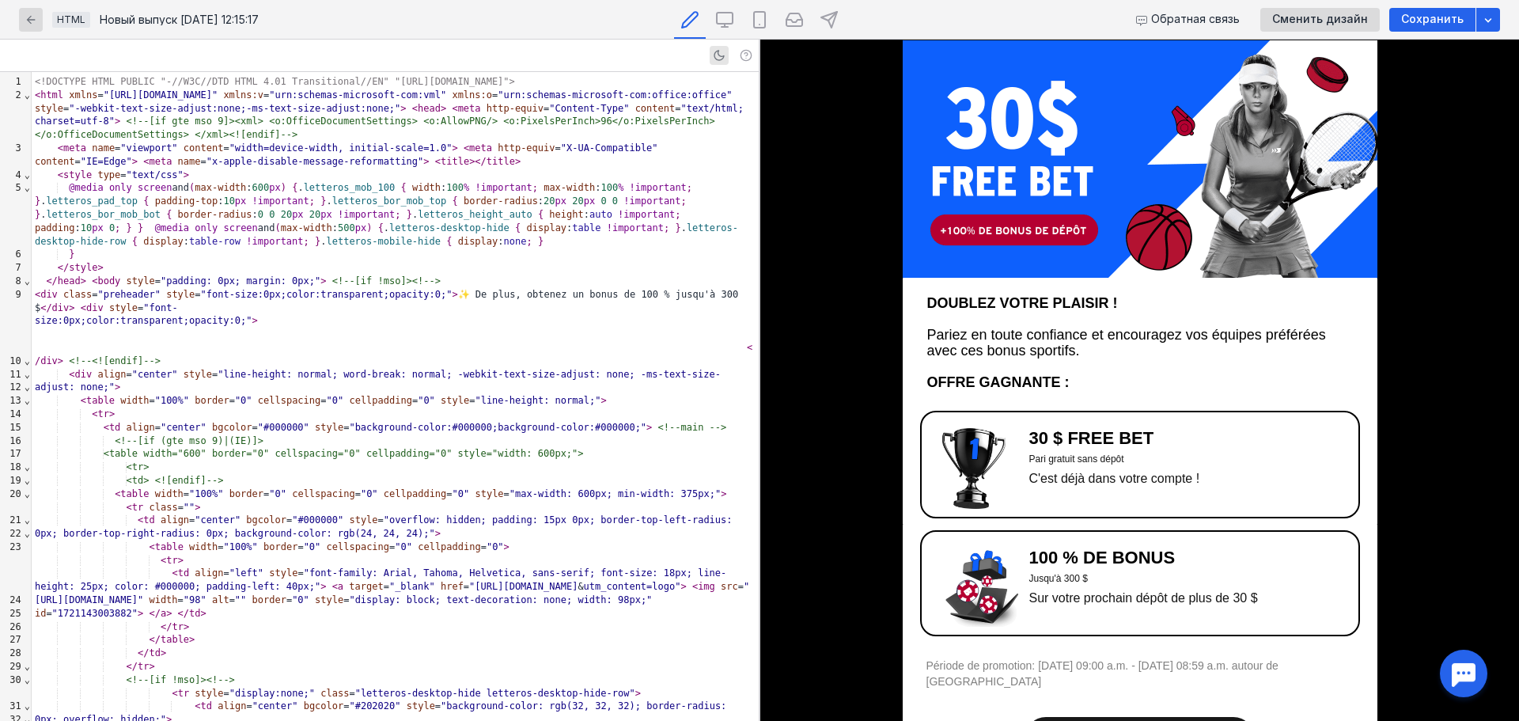
click at [948, 447] on img at bounding box center [973, 468] width 63 height 81
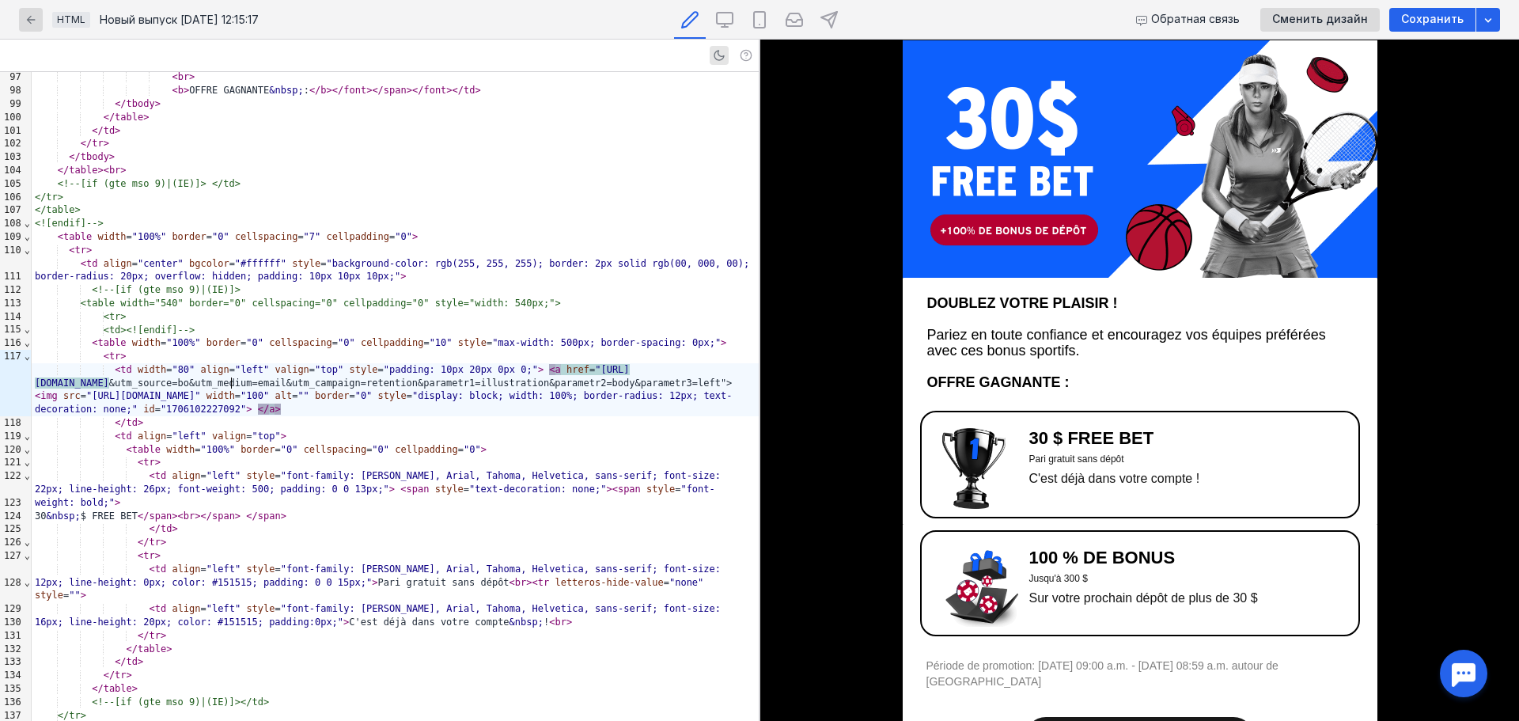
scroll to position [31, 0]
click at [973, 585] on img at bounding box center [981, 586] width 79 height 79
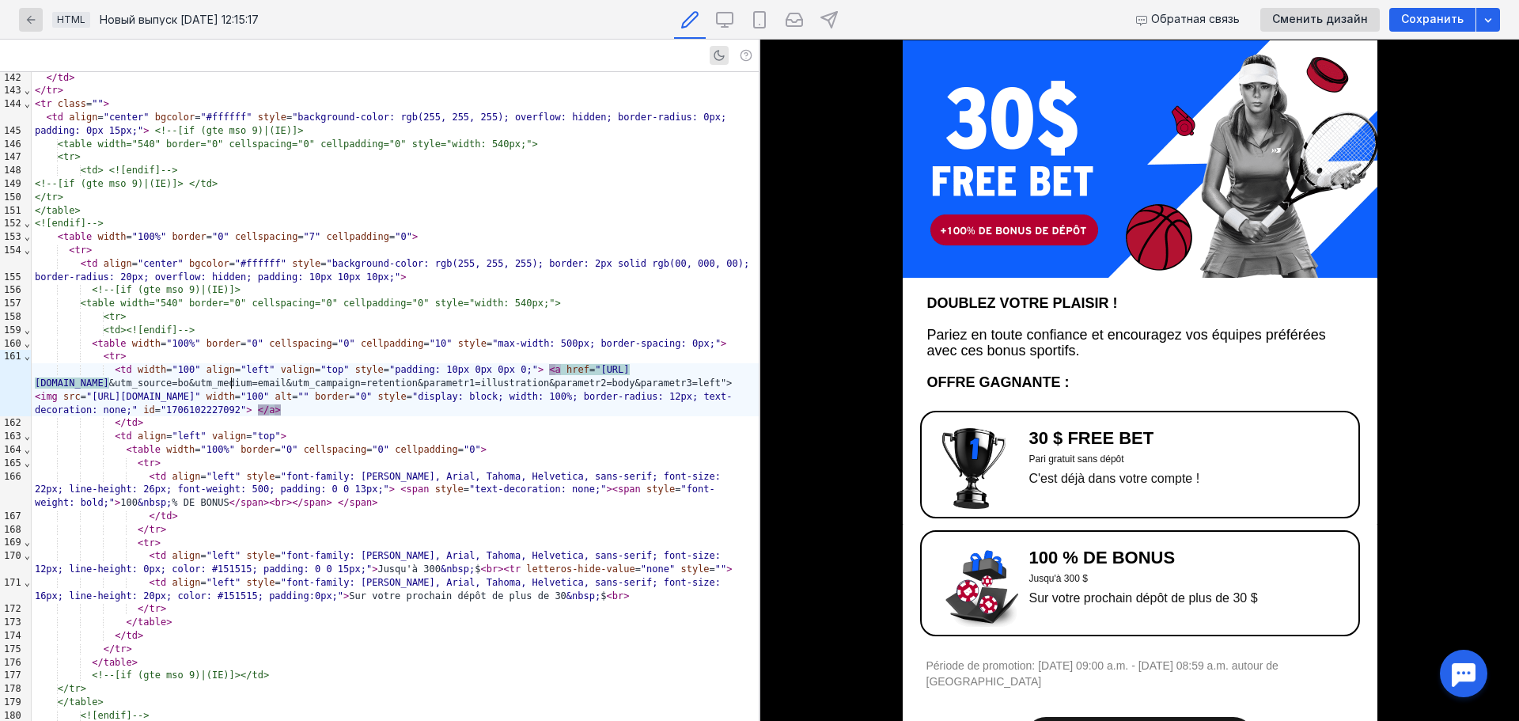
scroll to position [268, 0]
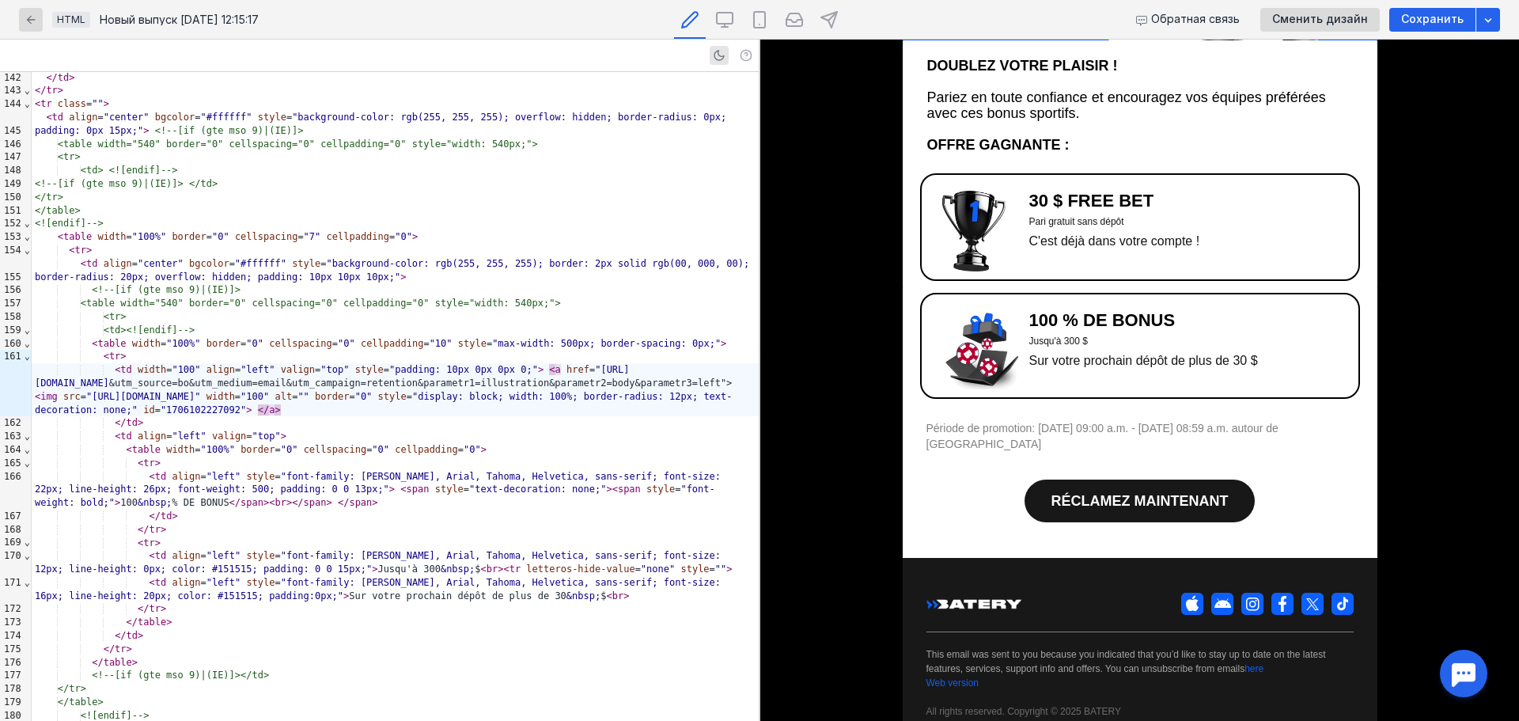
click at [1166, 493] on span "RÉCLAMEZ MAINTENANT" at bounding box center [1139, 501] width 177 height 16
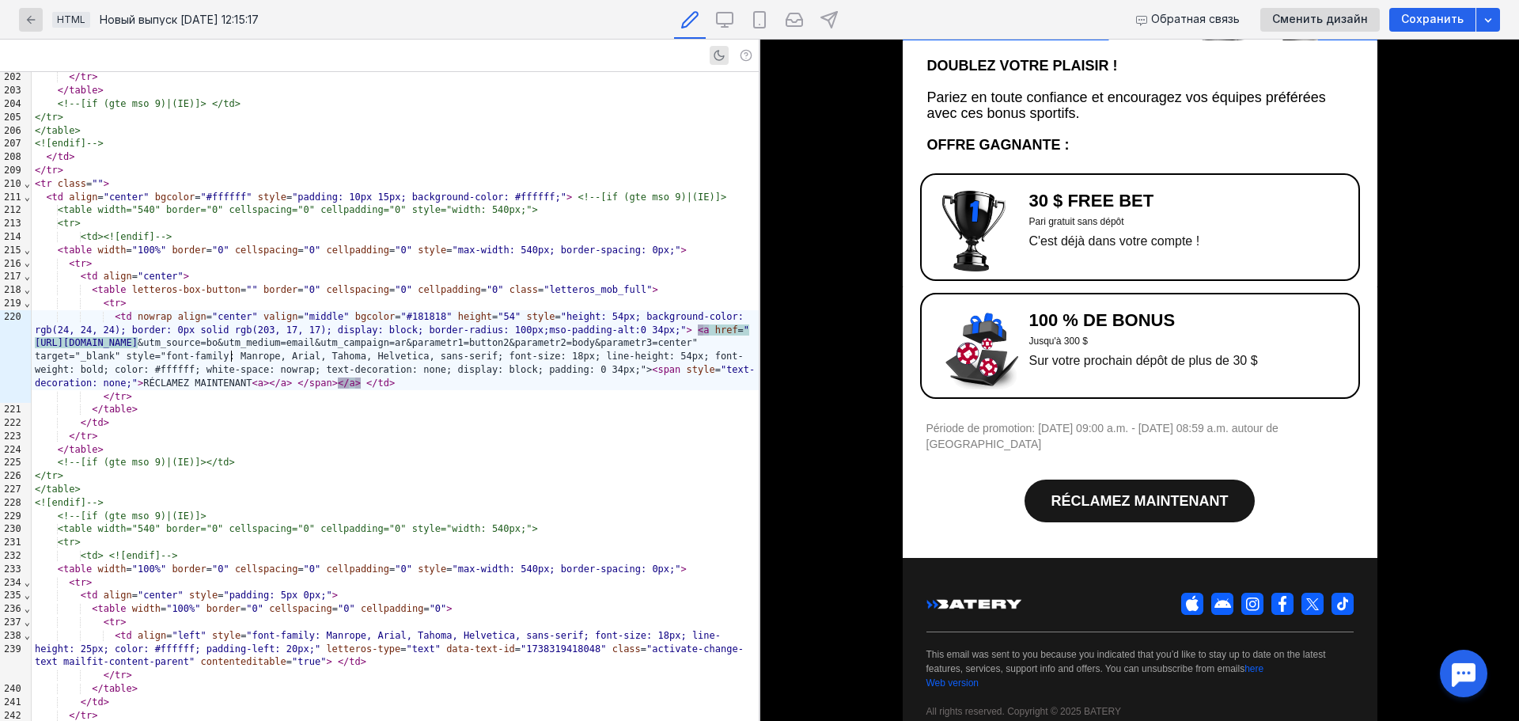
click at [1112, 479] on link "RÉCLAMEZ MAINTENANT" at bounding box center [1139, 500] width 231 height 43
click at [1112, 493] on span "RÉCLAMEZ MAINTENANT" at bounding box center [1139, 501] width 177 height 16
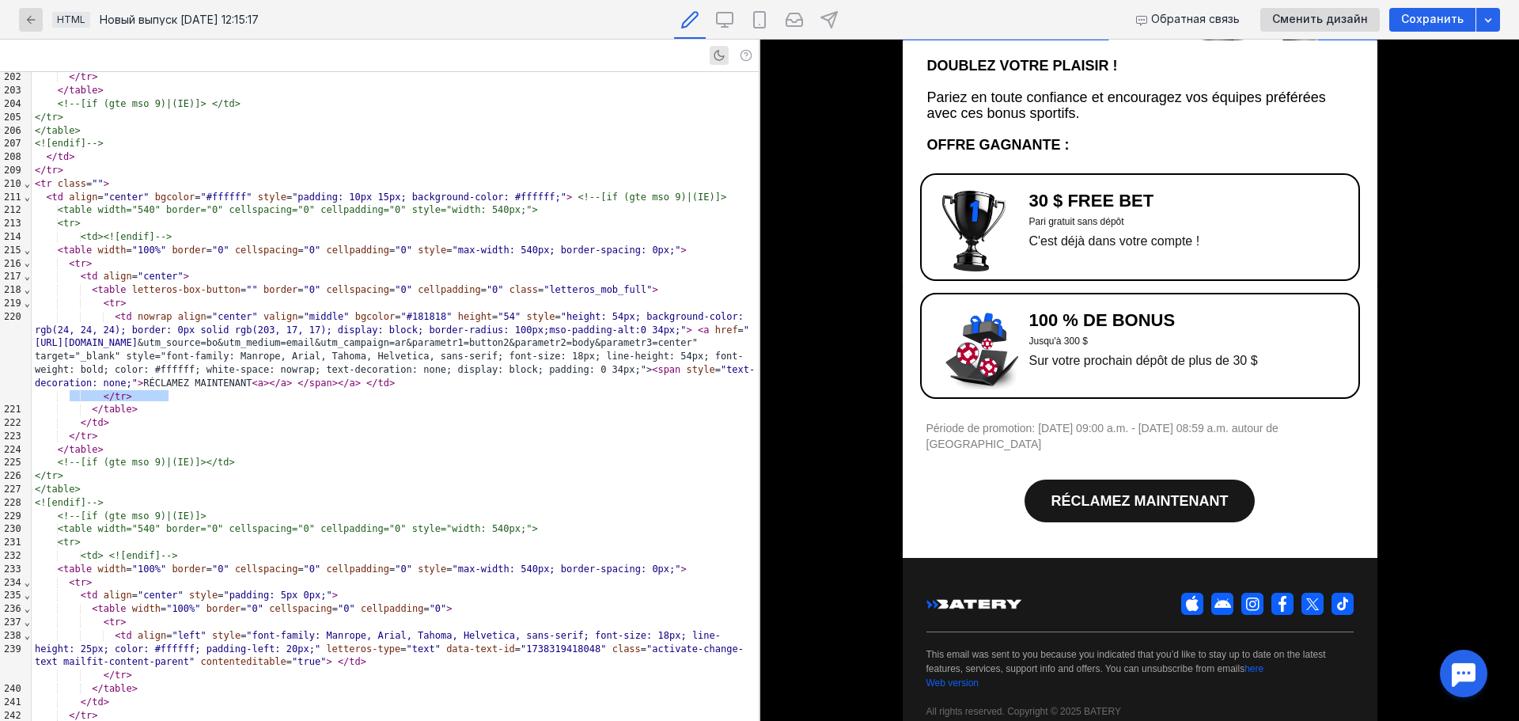
click at [1106, 493] on span "RÉCLAMEZ MAINTENANT" at bounding box center [1139, 501] width 177 height 16
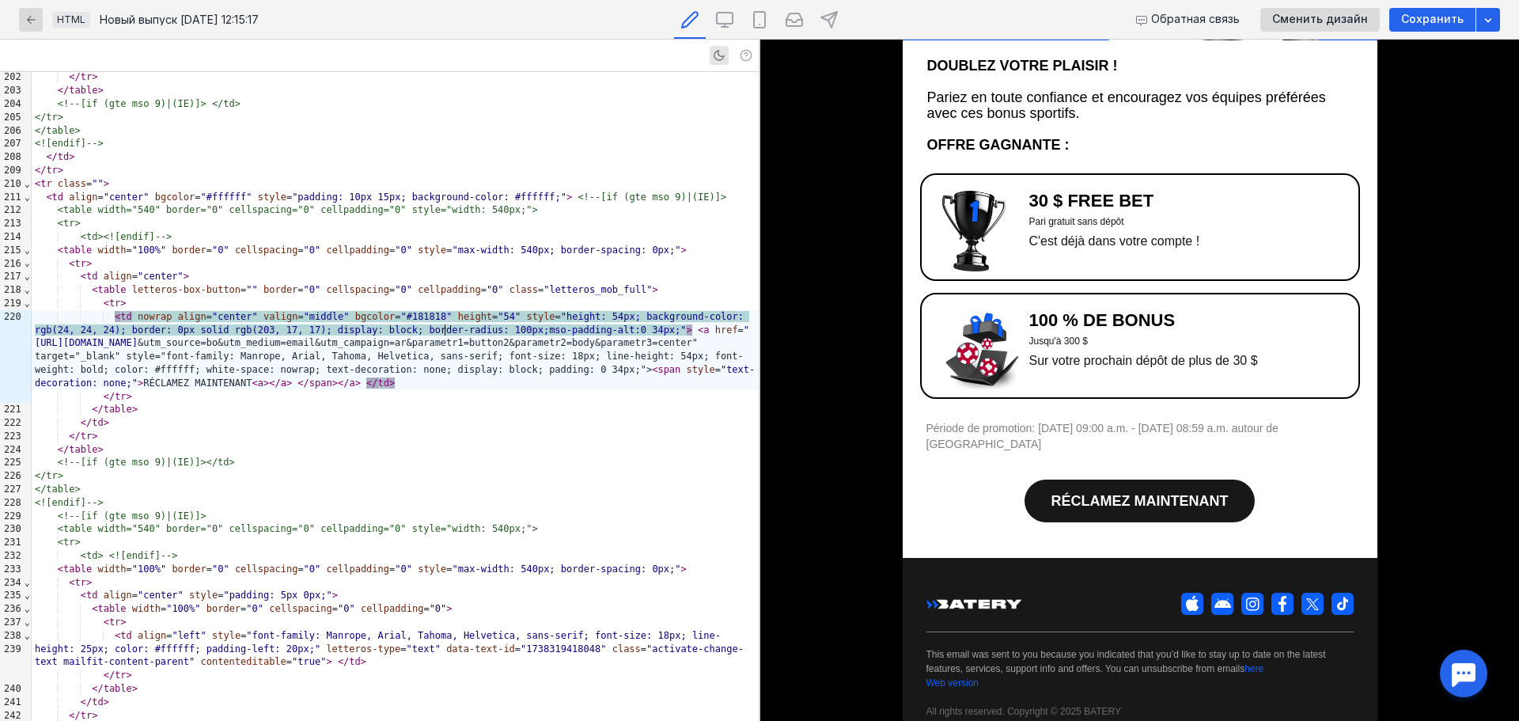
click at [447, 336] on div "< td nowrap align = "center" valign = "middle" bgcolor = "#181818" height = "54…" at bounding box center [395, 350] width 727 height 80
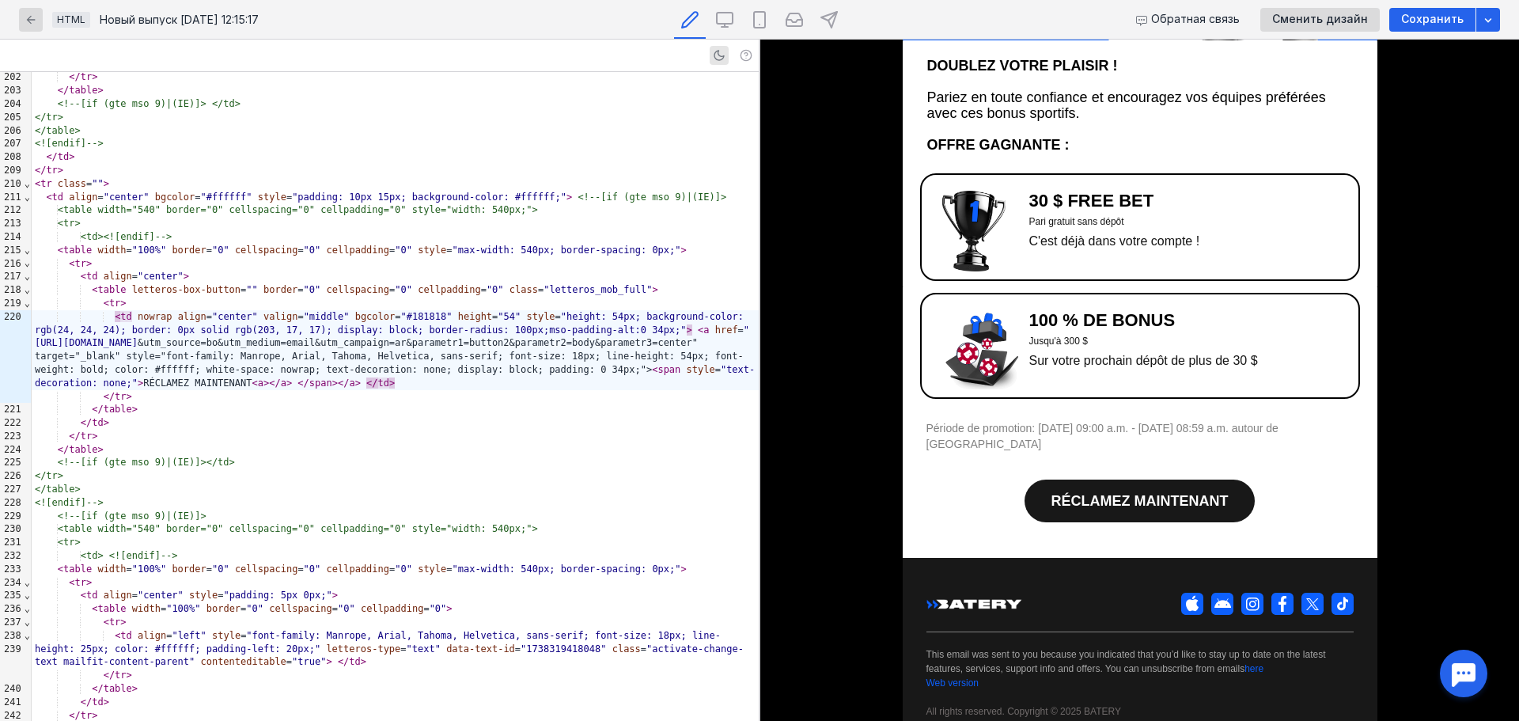
click at [967, 271] on img at bounding box center [973, 231] width 63 height 81
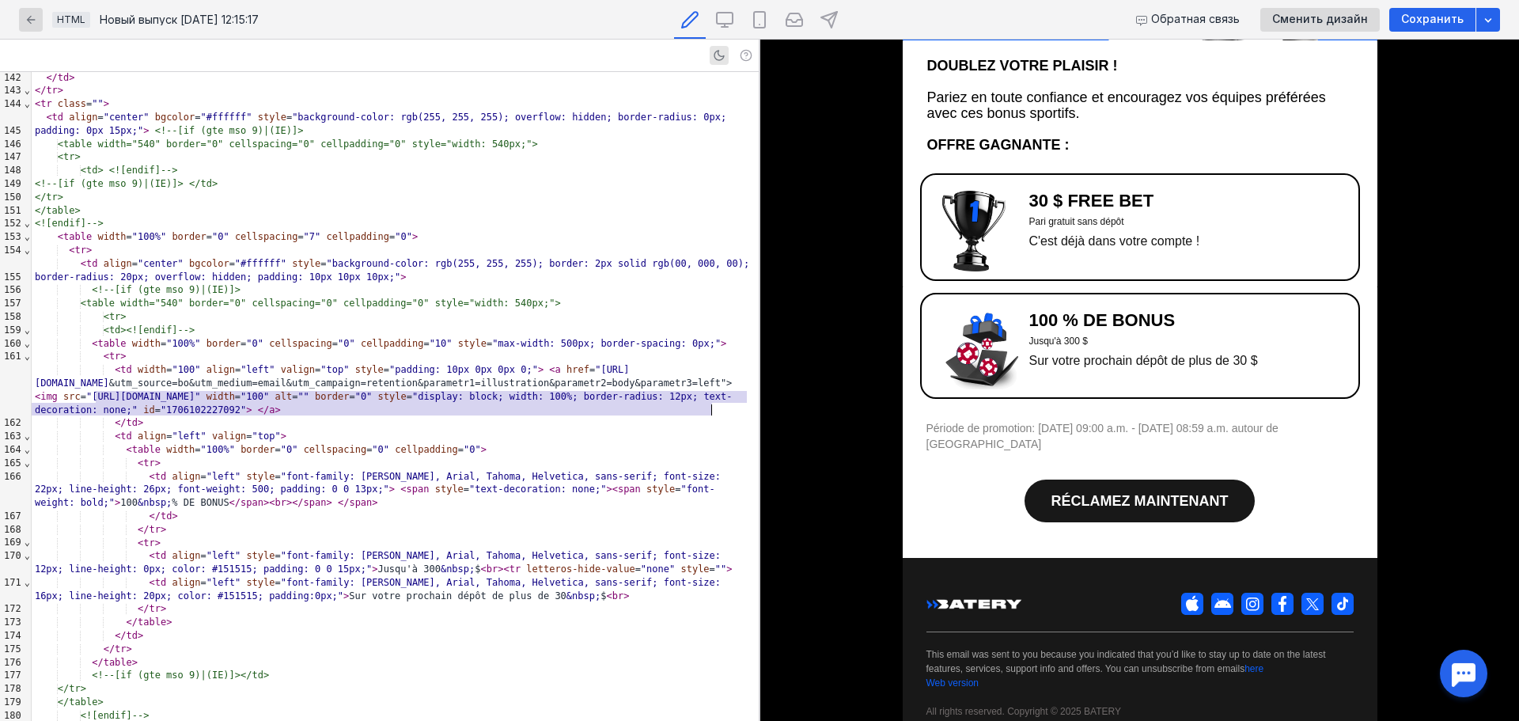
click at [1088, 493] on span "RÉCLAMEZ MAINTENANT" at bounding box center [1139, 501] width 177 height 16
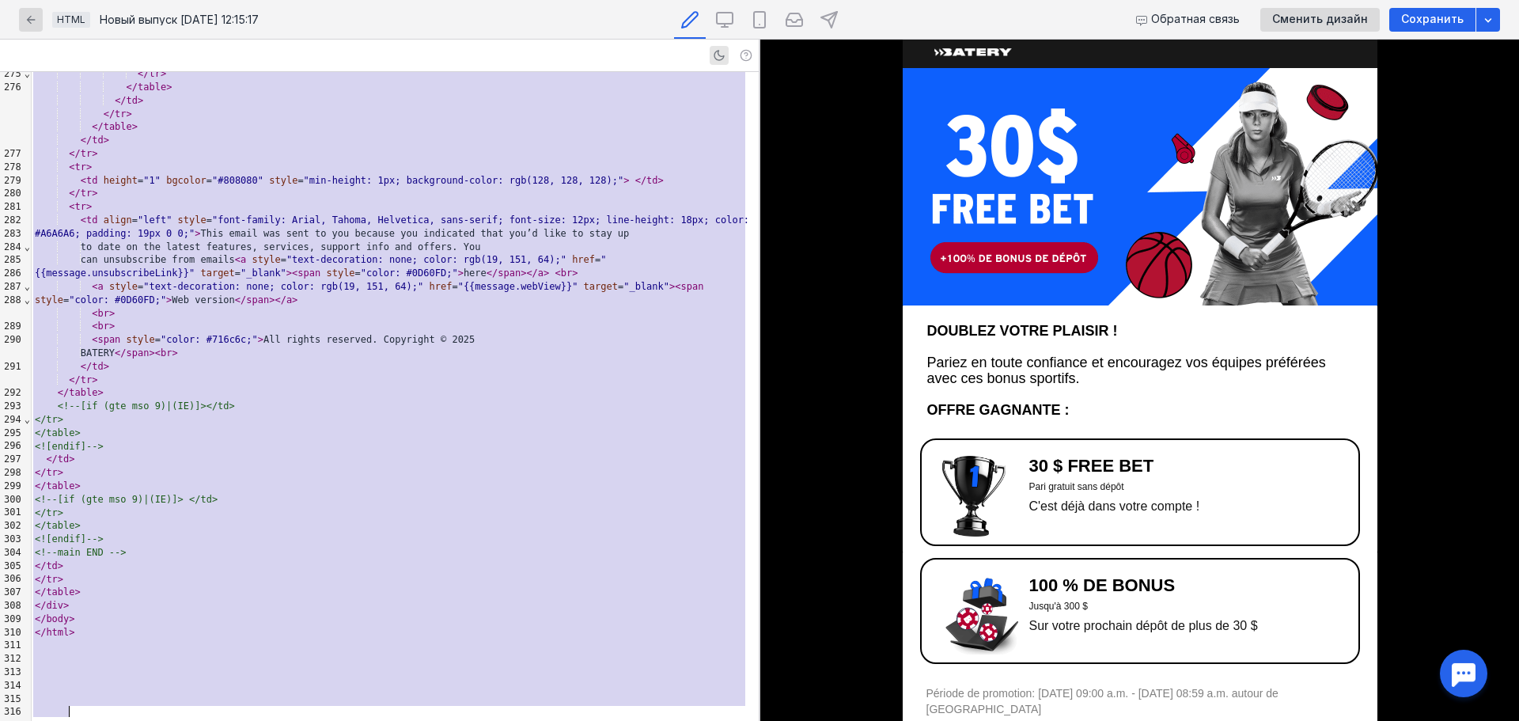
scroll to position [0, 0]
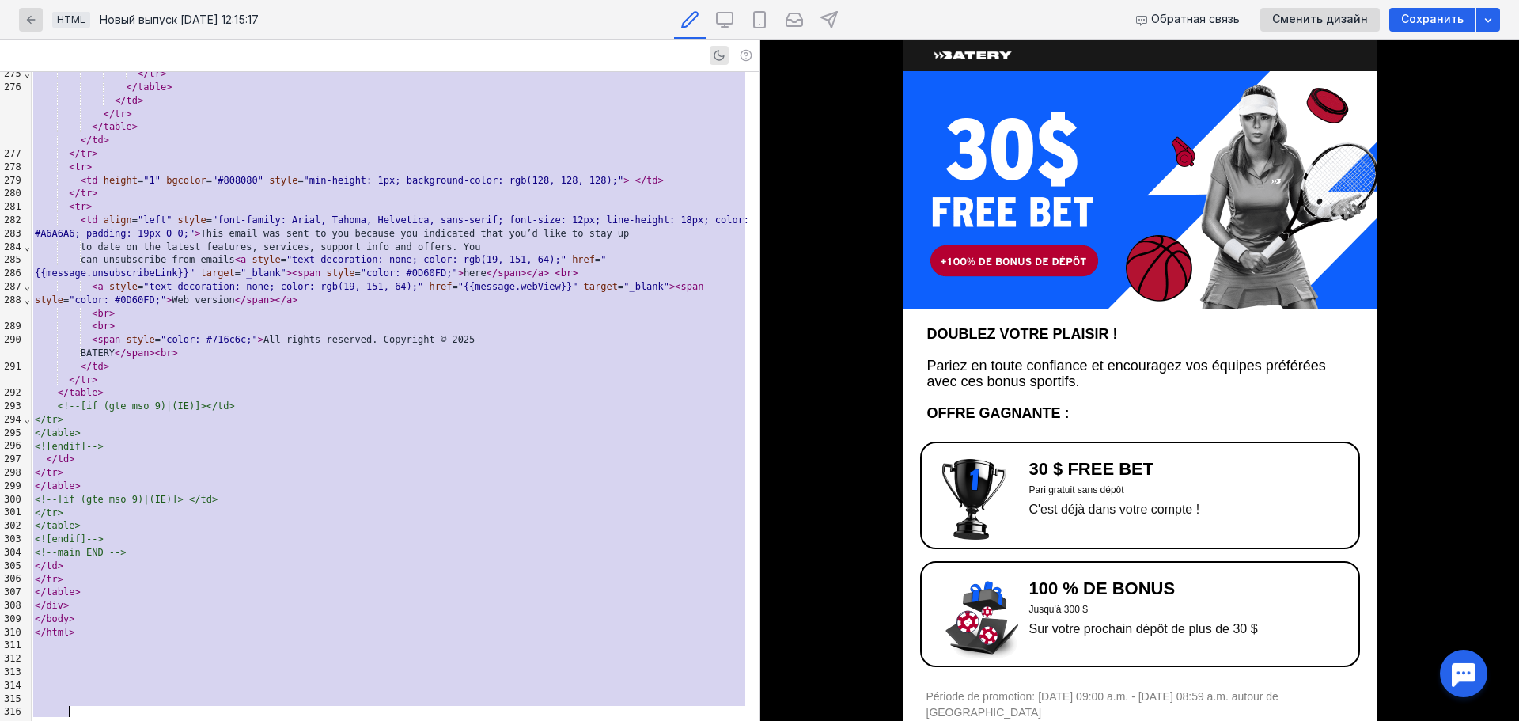
click at [532, 161] on div "</ tr >" at bounding box center [395, 153] width 727 height 13
copy div "< td letteros-hide = "iOS" align = "right" style = "padding-left: 10px;" data-h…"
click at [365, 200] on div "</ tr >" at bounding box center [395, 193] width 727 height 13
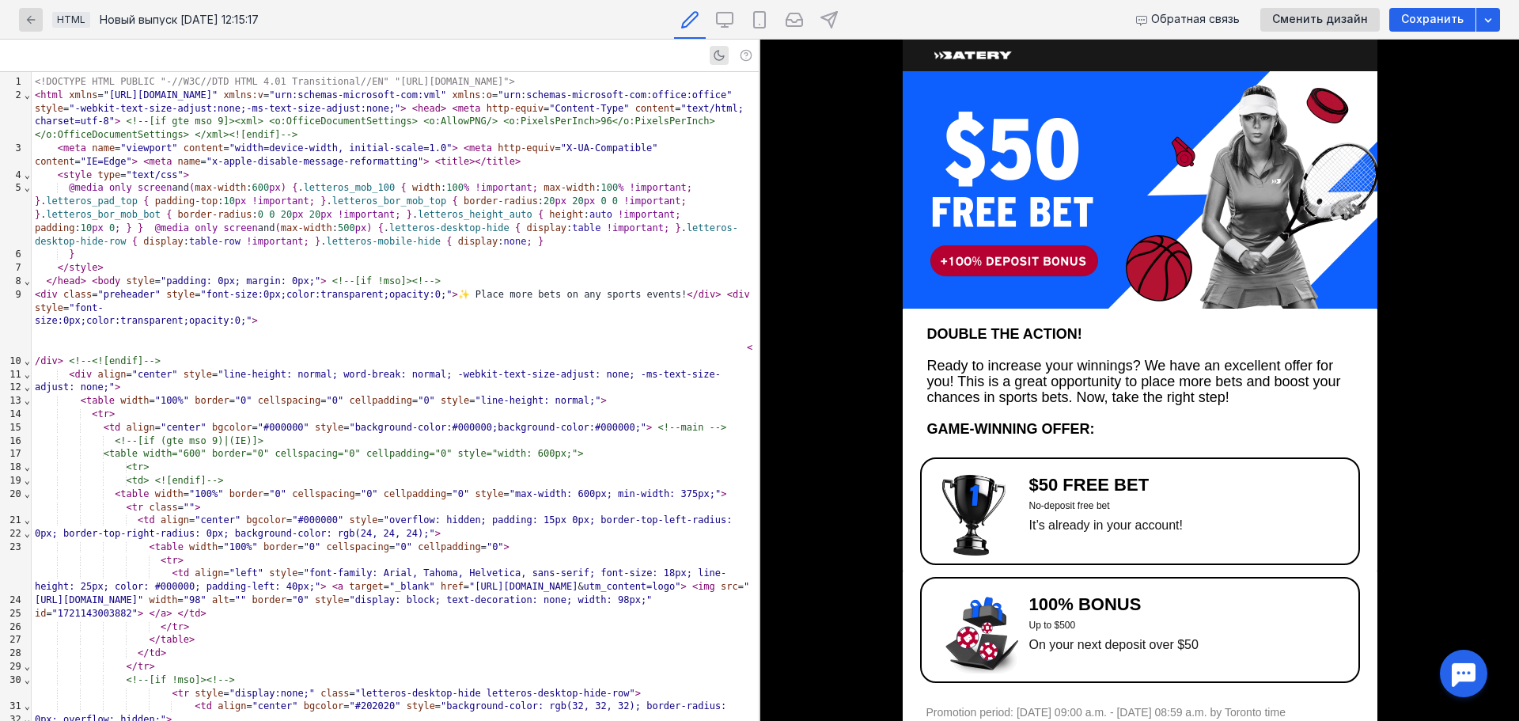
click at [979, 154] on img at bounding box center [1140, 189] width 475 height 237
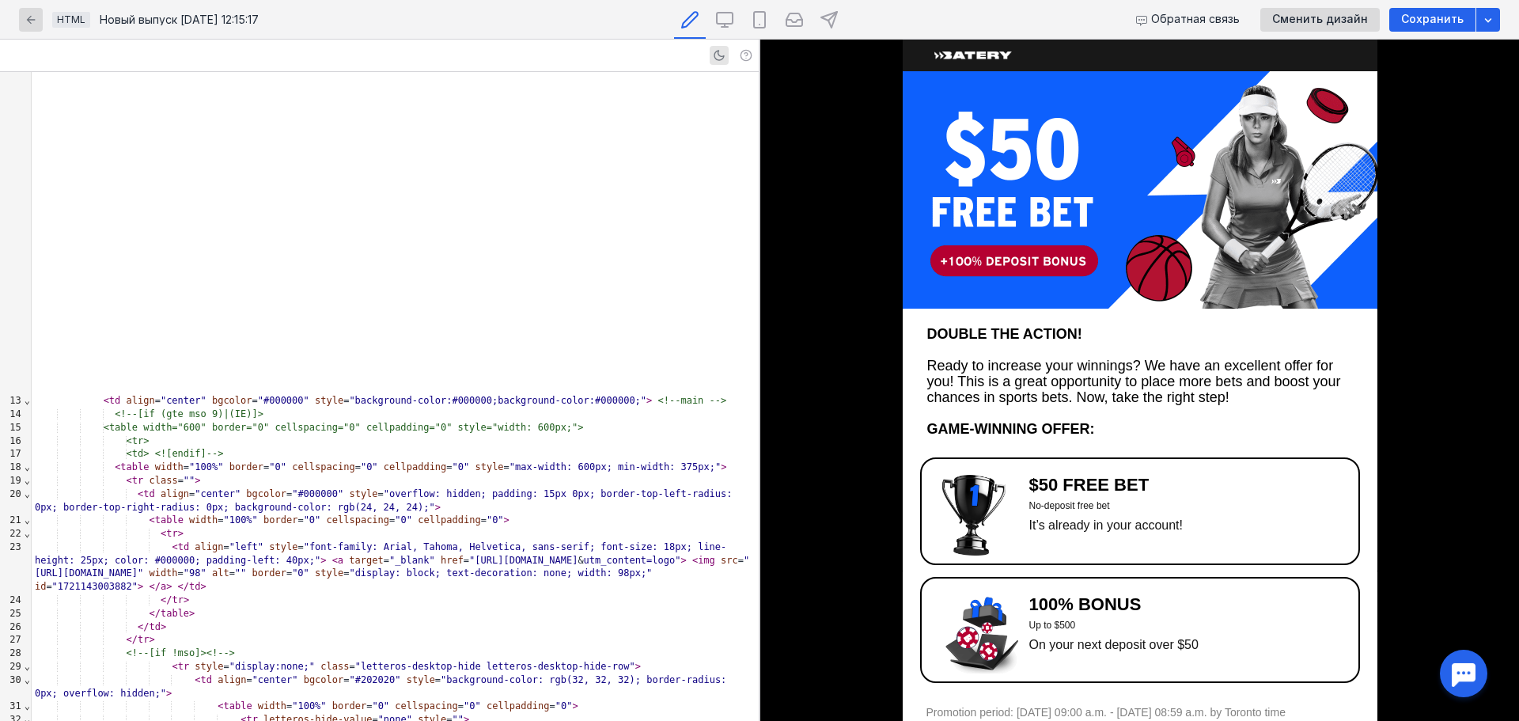
scroll to position [721, 0]
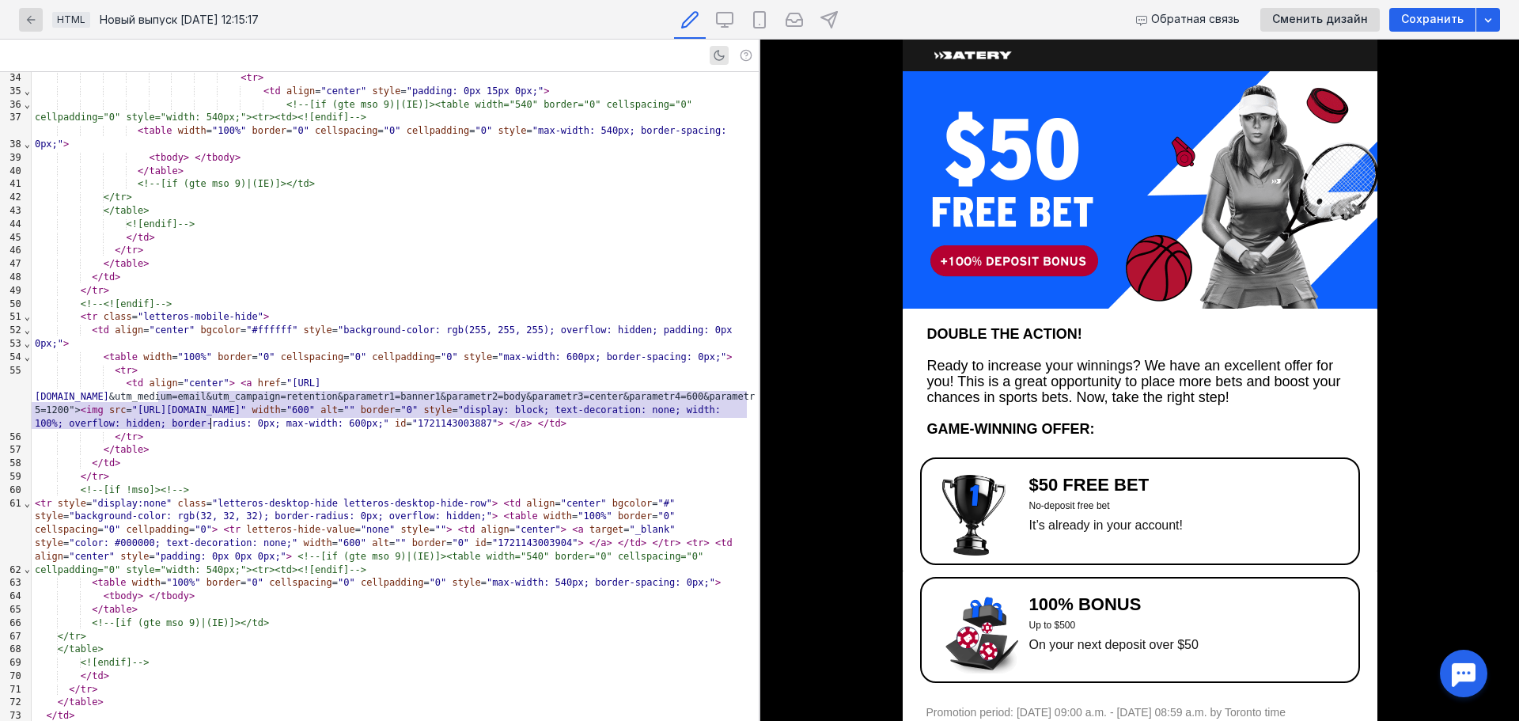
click at [1069, 115] on img at bounding box center [1140, 189] width 475 height 237
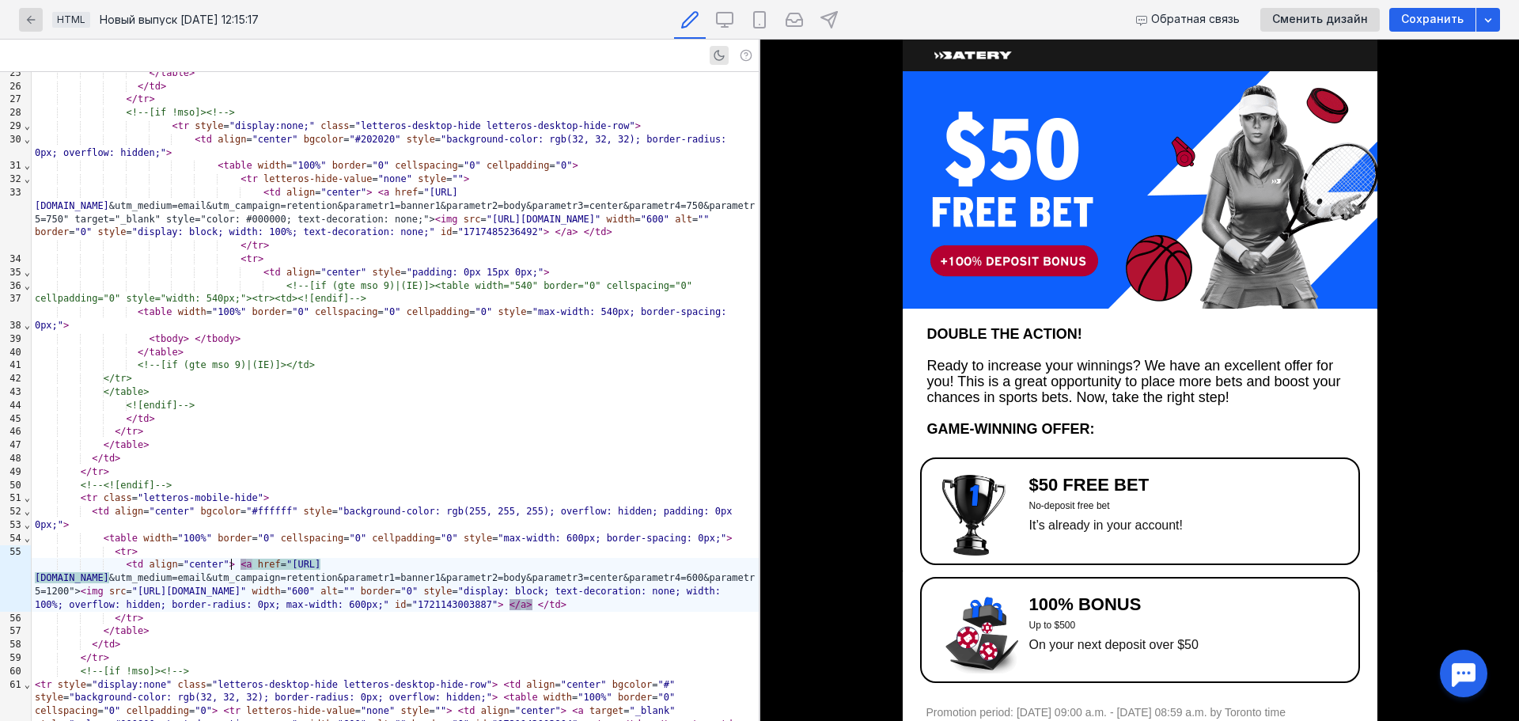
scroll to position [405, 0]
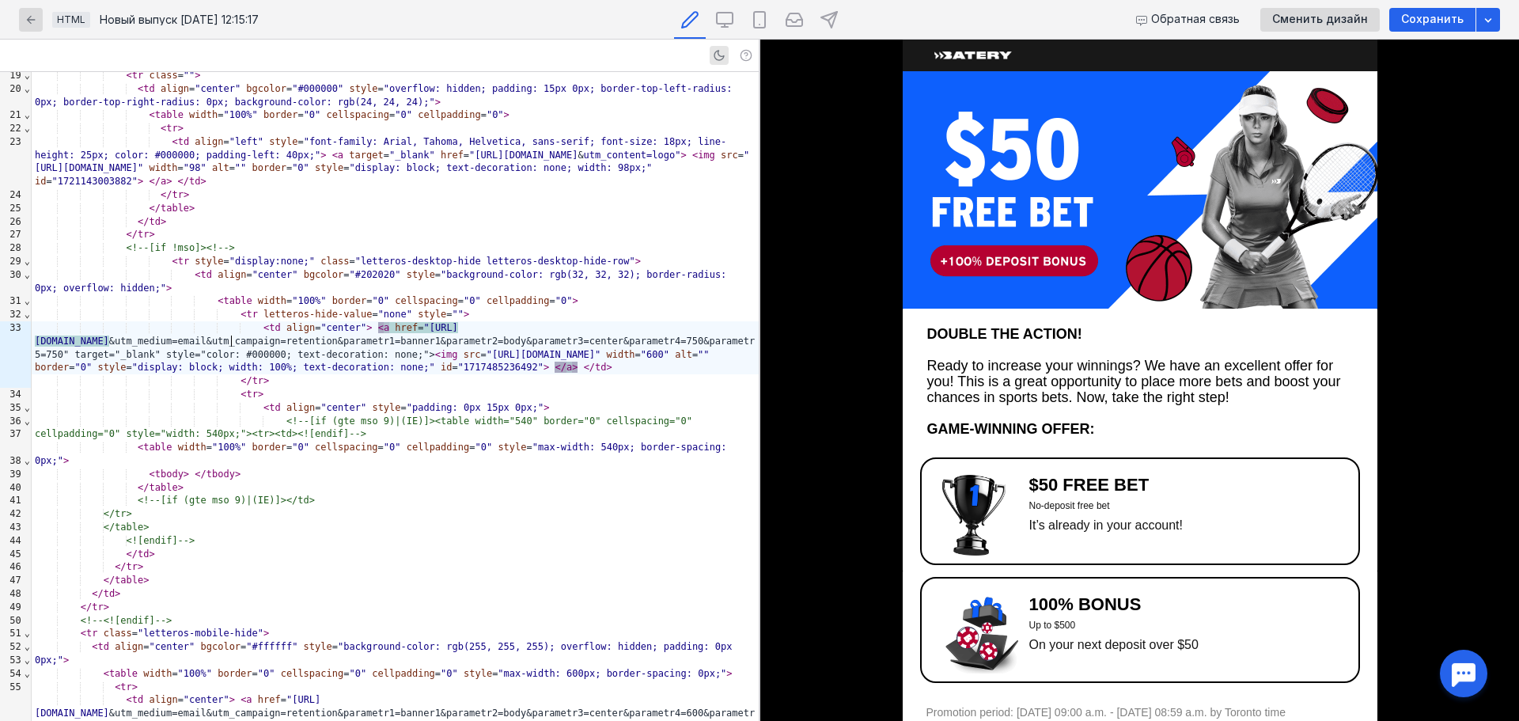
click at [958, 507] on img at bounding box center [973, 515] width 63 height 81
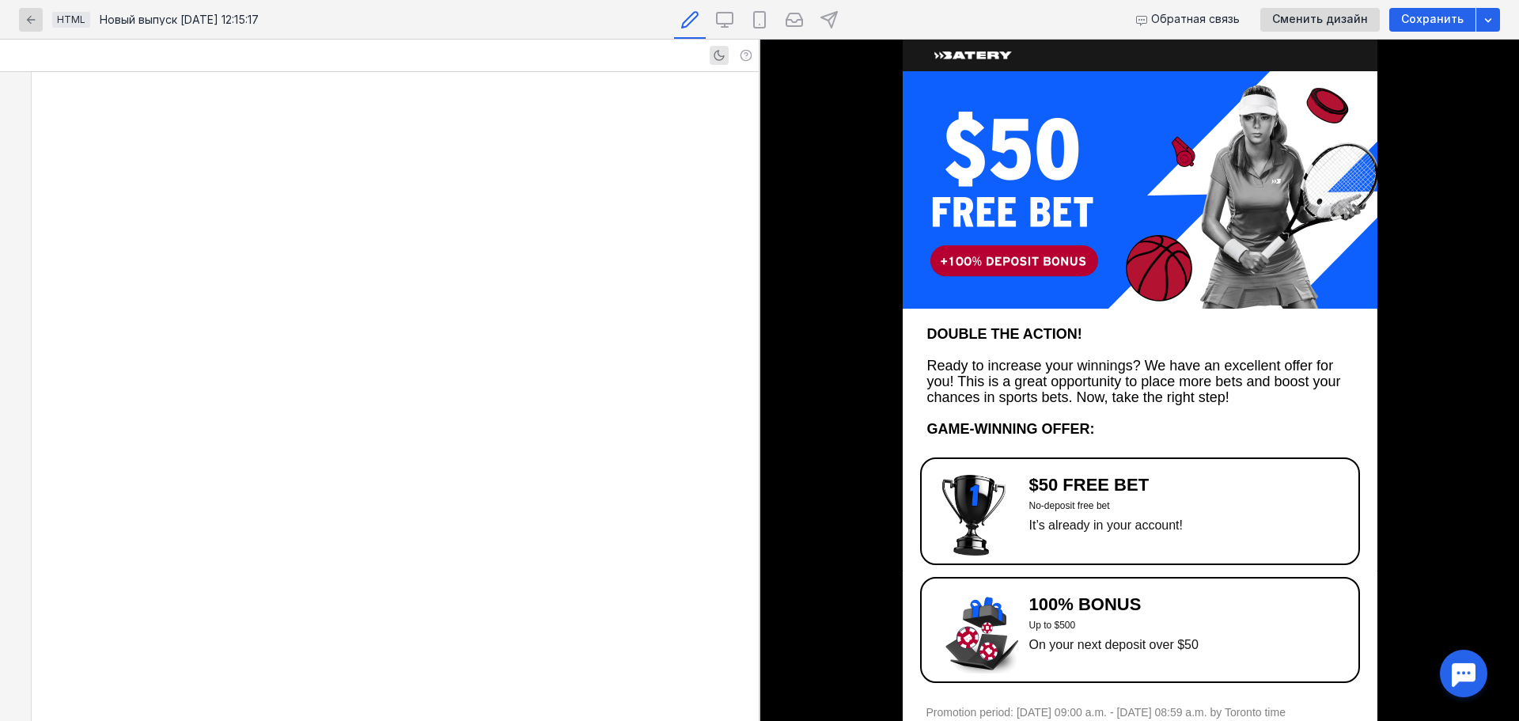
scroll to position [1811, 0]
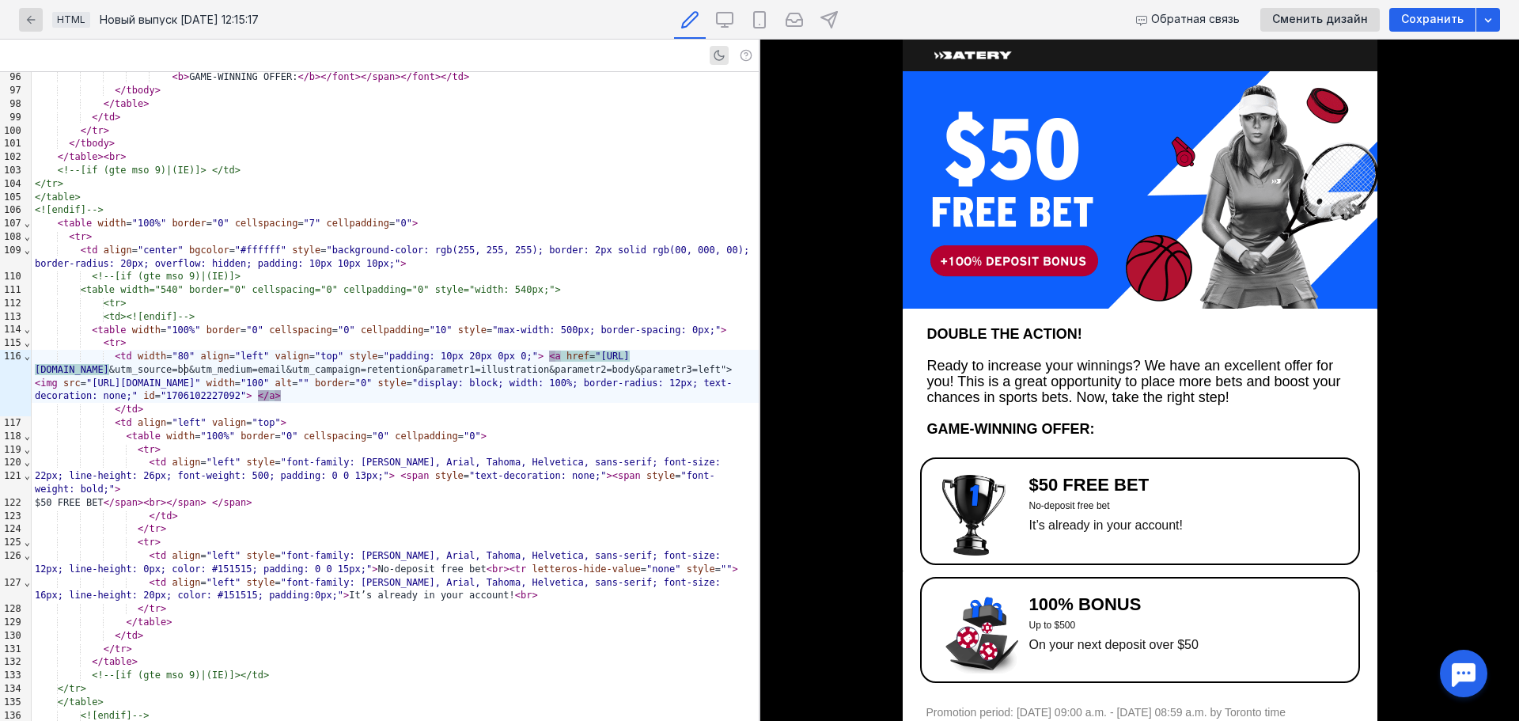
click at [185, 375] on span ""[URL][DOMAIN_NAME]" at bounding box center [332, 362] width 595 height 25
click at [963, 641] on img at bounding box center [981, 633] width 79 height 79
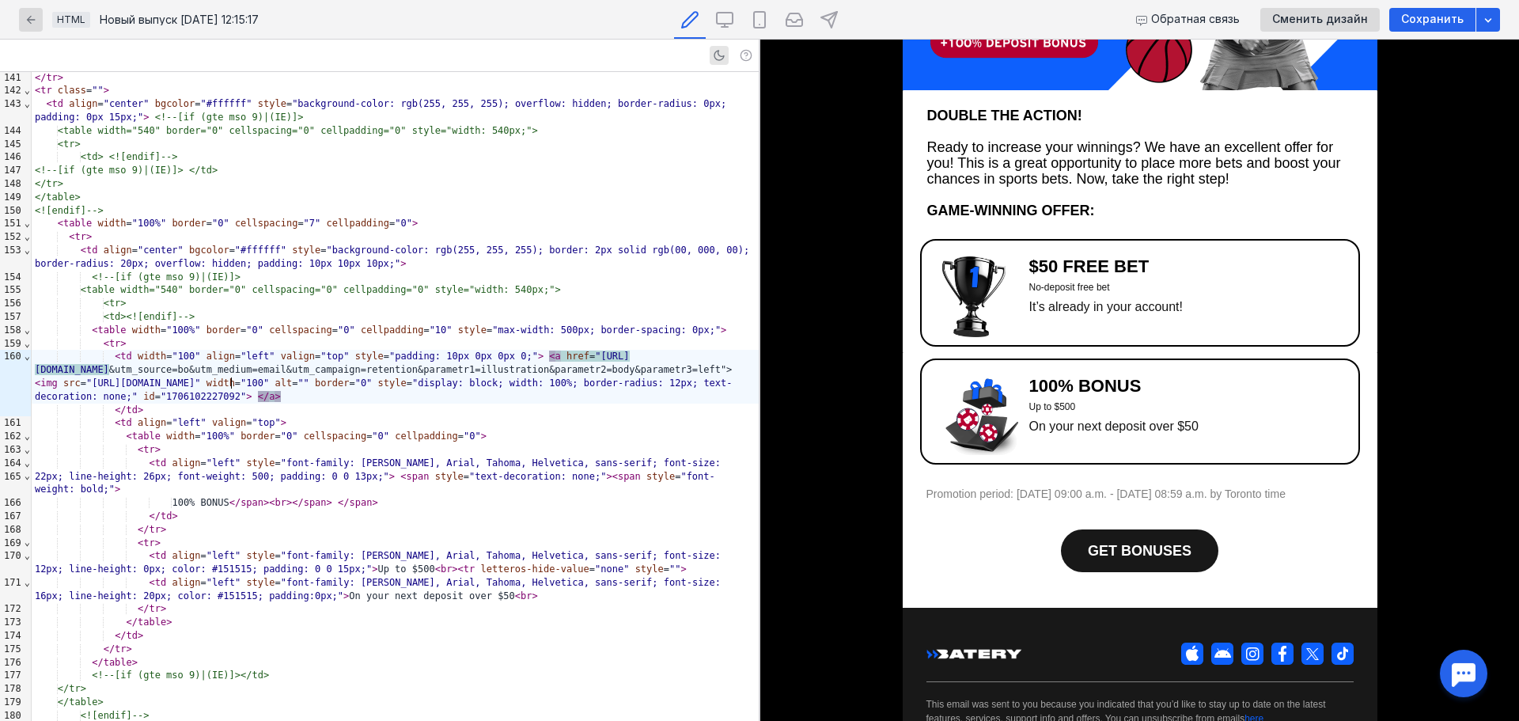
scroll to position [237, 0]
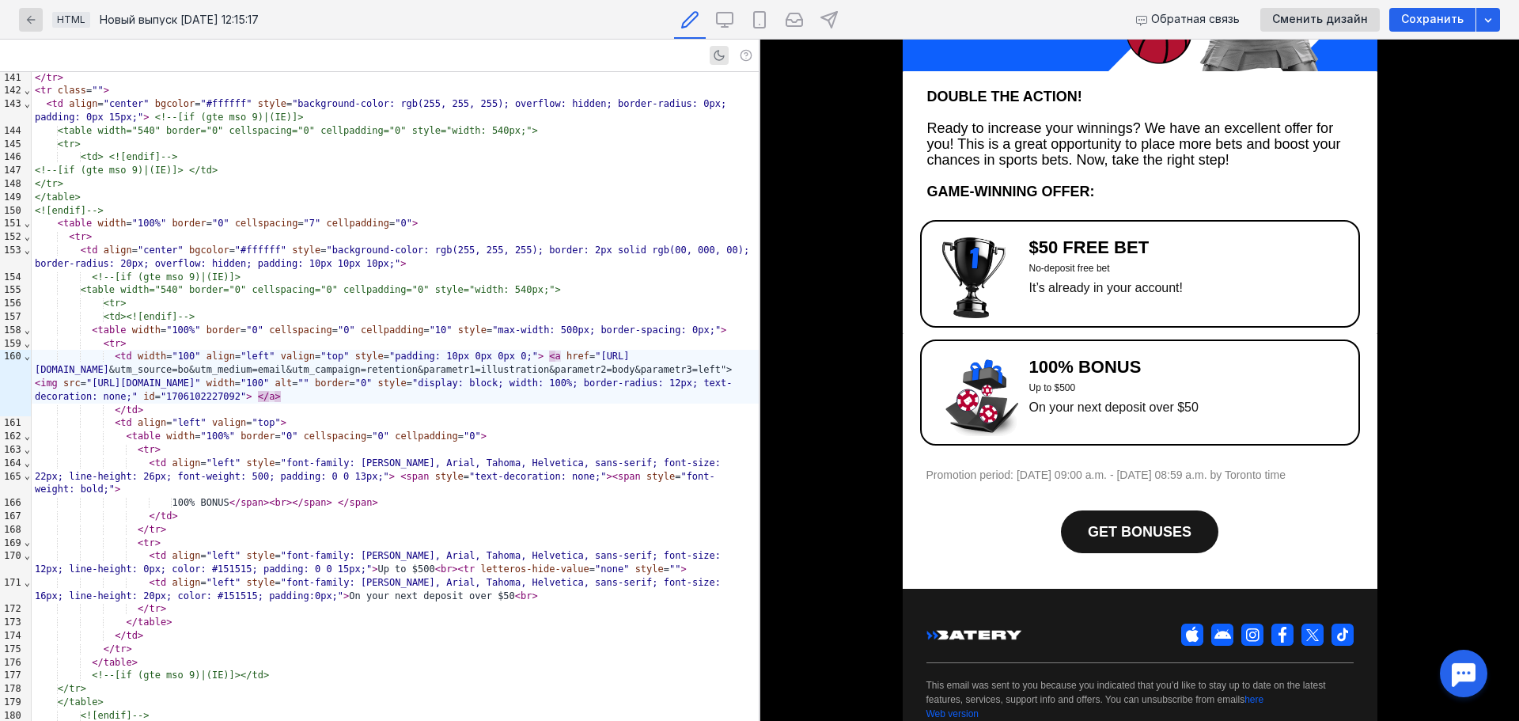
click at [1138, 536] on span "GET BONUSES" at bounding box center [1140, 532] width 104 height 16
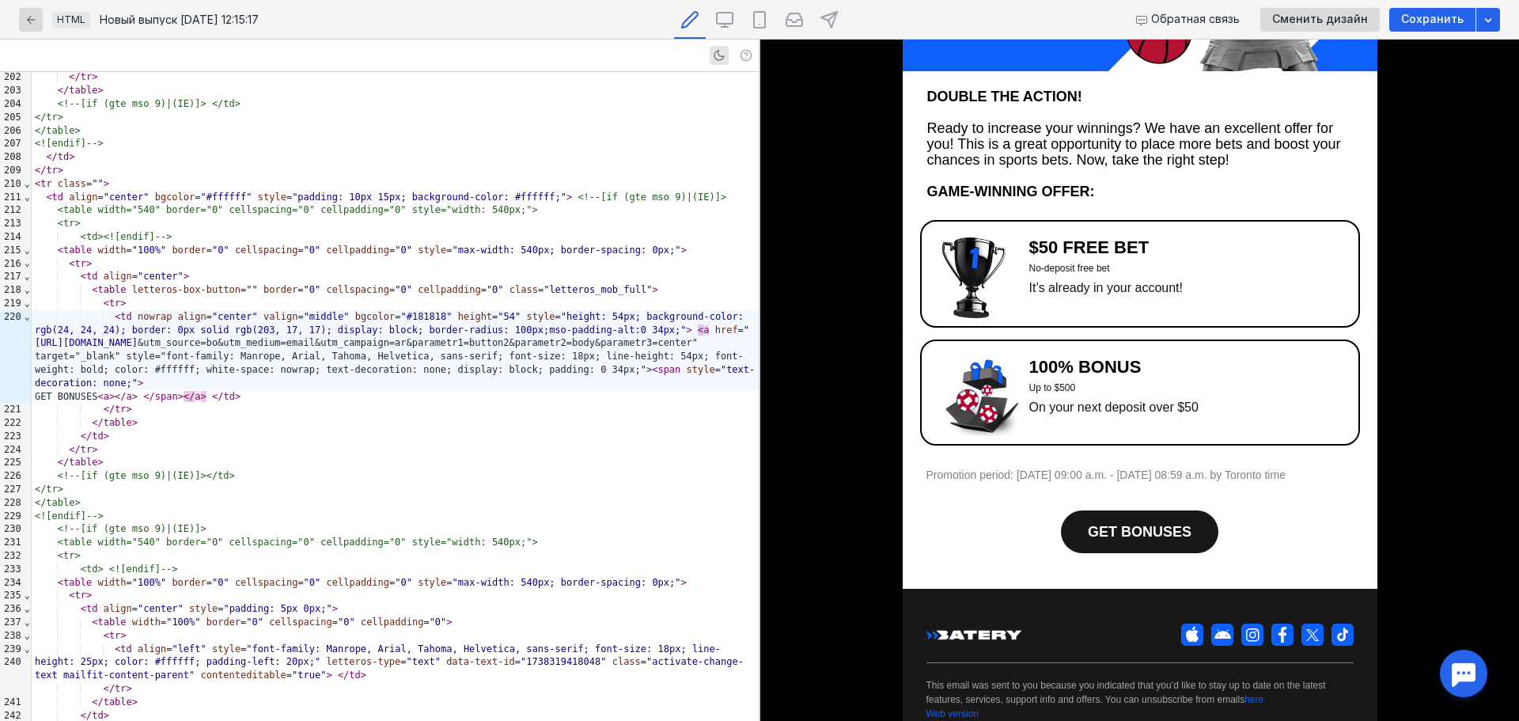
click at [1008, 483] on td "Promotion period: [DATE] 09:00 a.m. - [DATE] 08:59 a.m. by Toronto time" at bounding box center [1139, 483] width 427 height 32
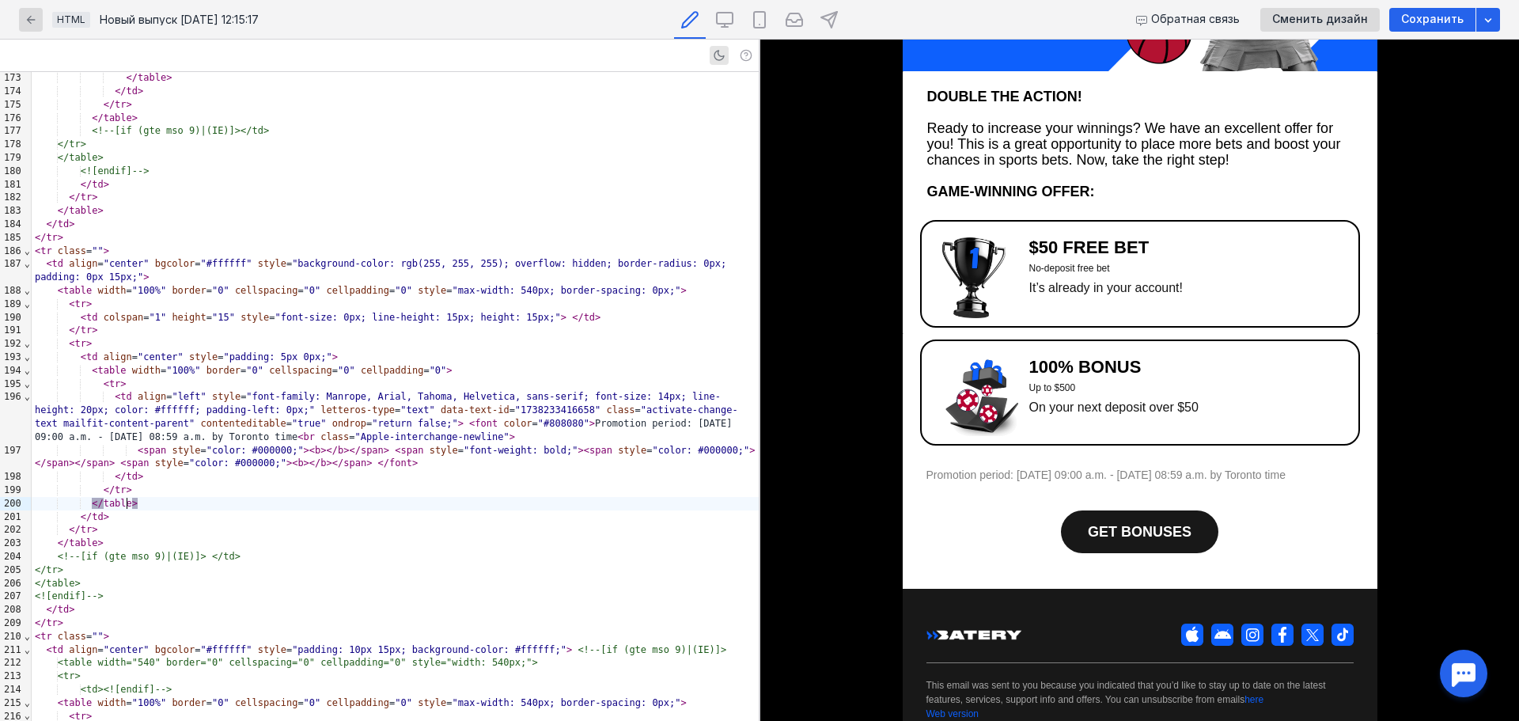
click at [393, 497] on div "</ table >" at bounding box center [395, 503] width 727 height 13
drag, startPoint x: 137, startPoint y: 438, endPoint x: 436, endPoint y: 421, distance: 299.5
click at [436, 421] on div "< td align = "left" style = "font-family: Manrope, Arial, Tahoma, Helvetica, sa…" at bounding box center [395, 416] width 727 height 53
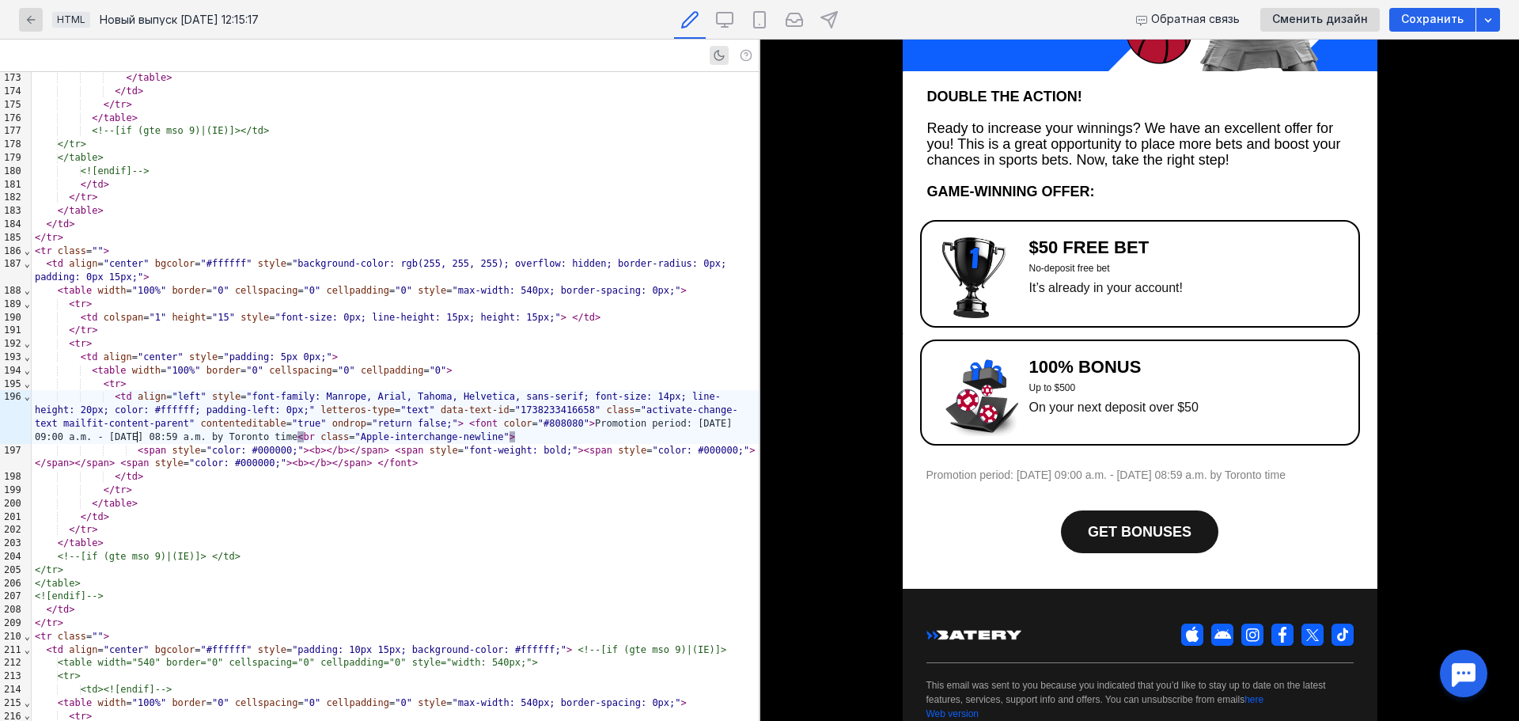
scroll to position [4977, 0]
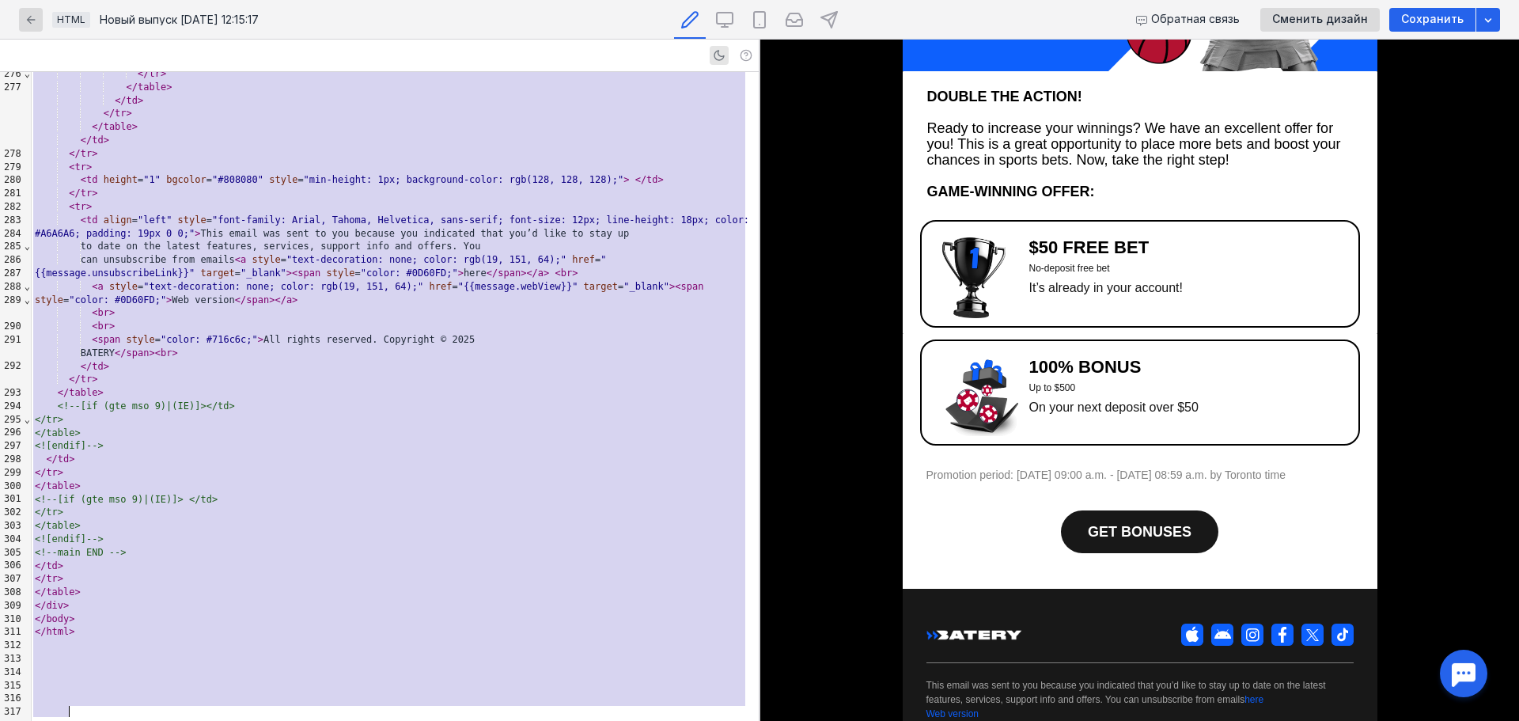
click at [1178, 521] on link "GET BONUSES" at bounding box center [1139, 531] width 157 height 43
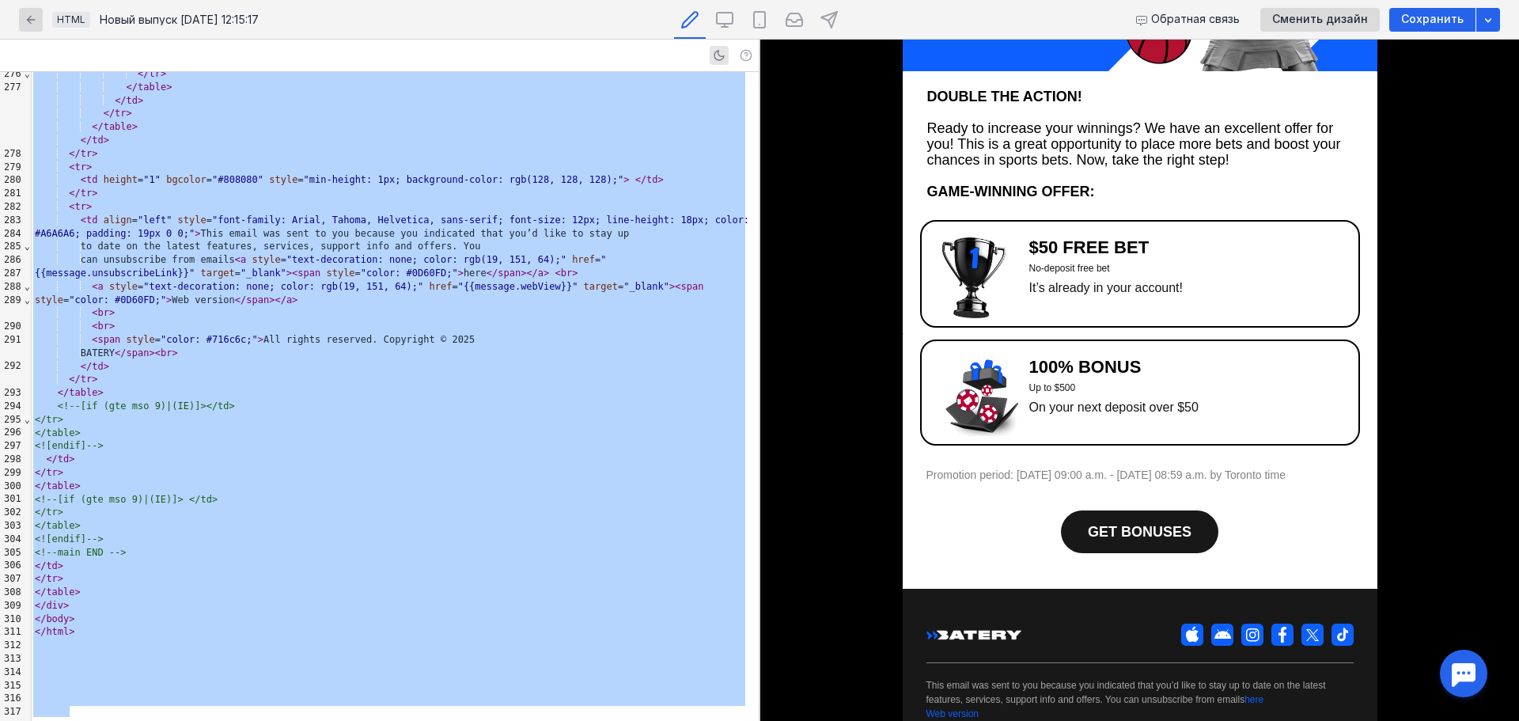
click at [1157, 539] on span "GET BONUSES" at bounding box center [1140, 532] width 104 height 16
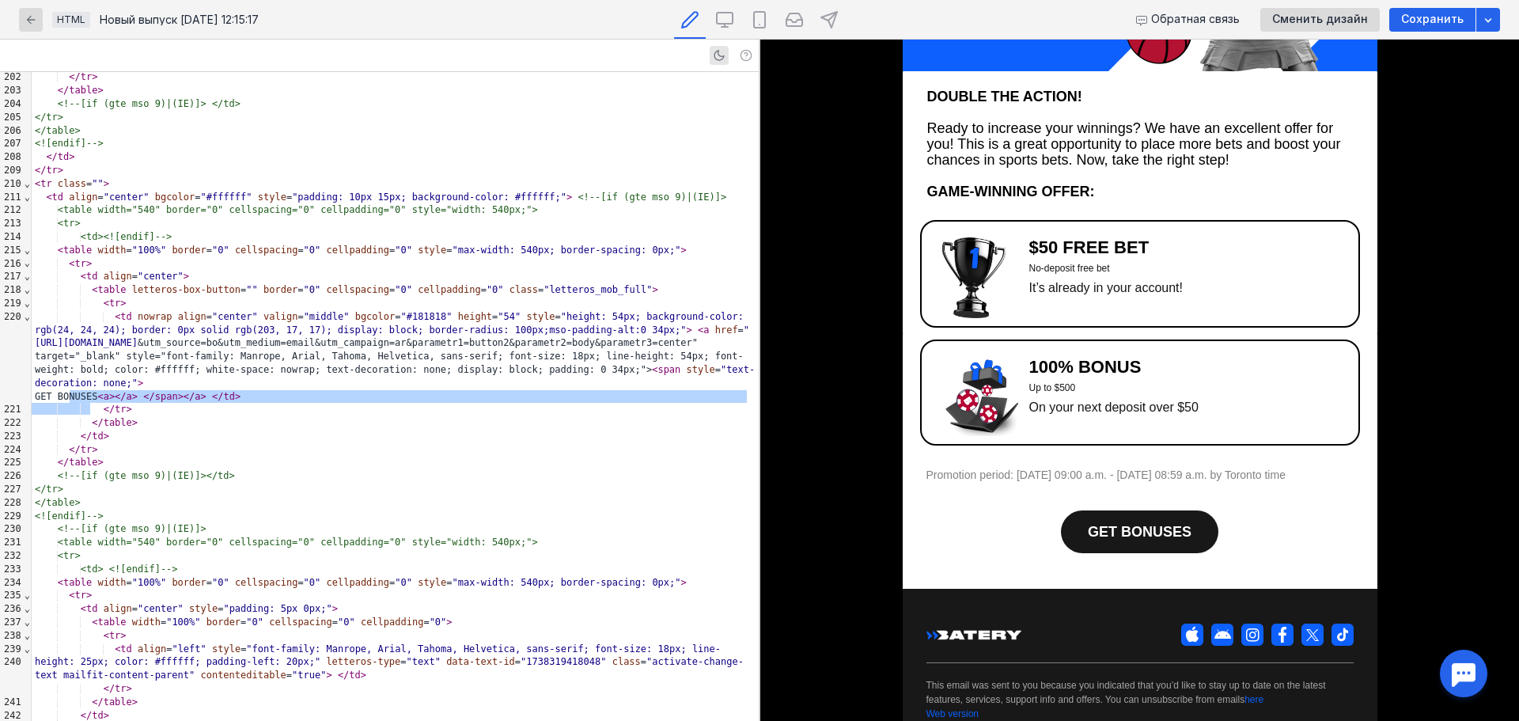
click at [1190, 532] on link "GET BONUSES" at bounding box center [1139, 531] width 157 height 43
click at [974, 318] on img at bounding box center [973, 277] width 63 height 81
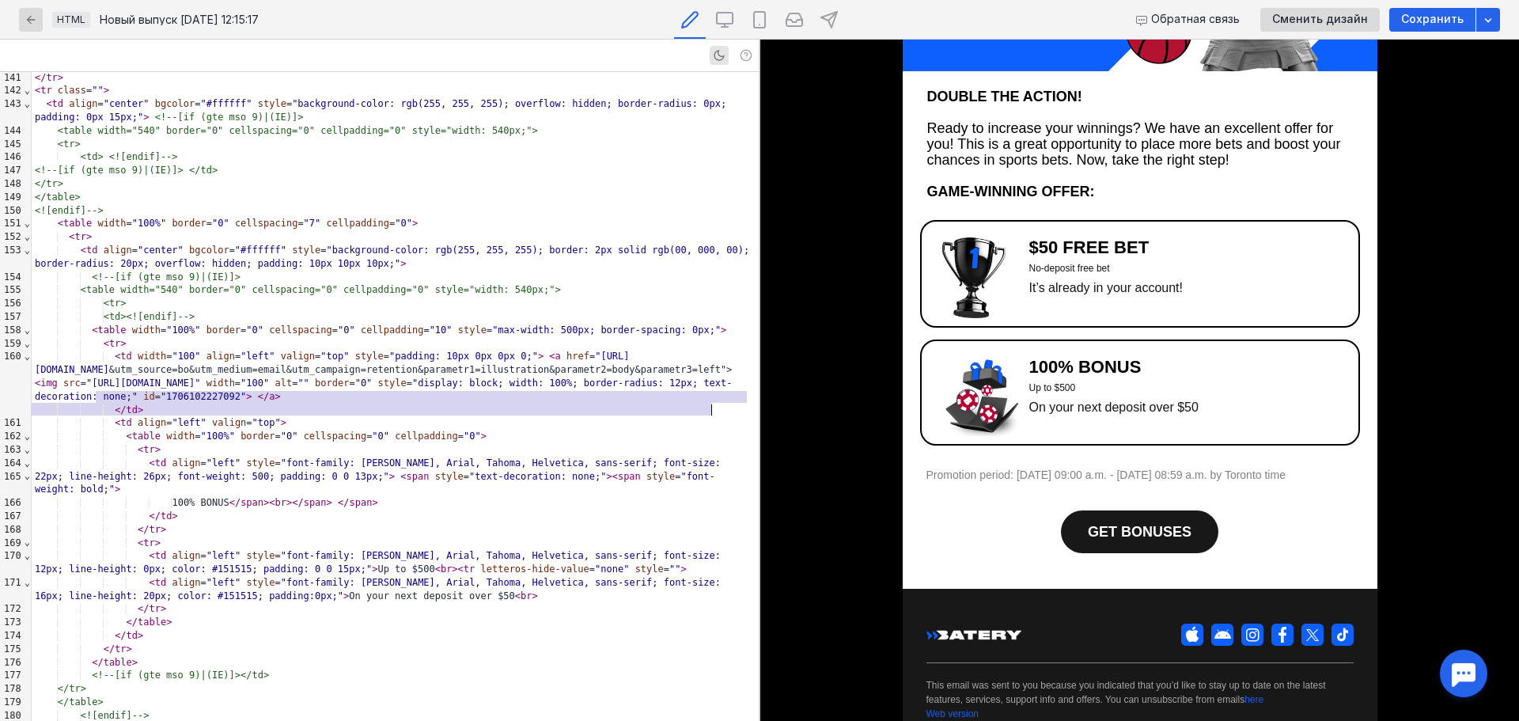
click at [942, 257] on img at bounding box center [973, 277] width 63 height 81
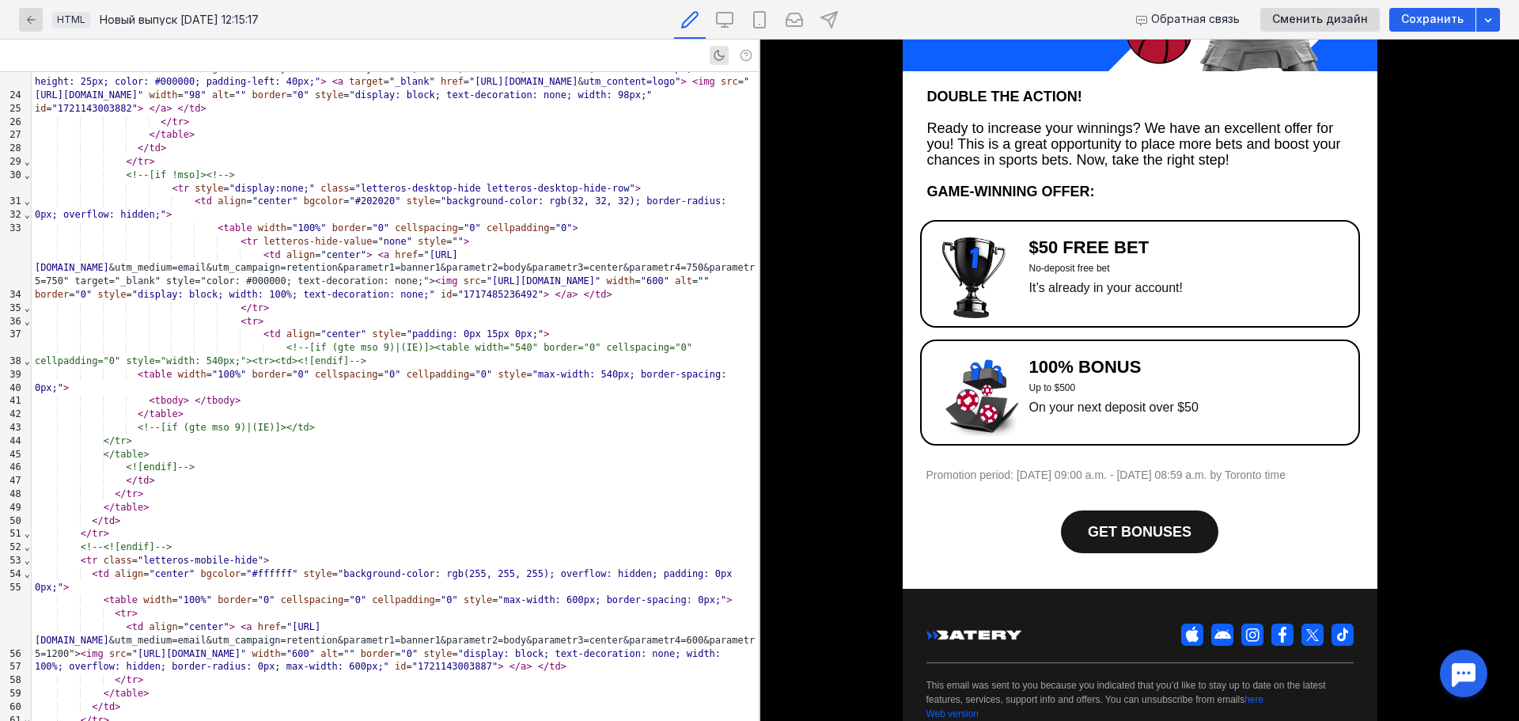
scroll to position [467, 0]
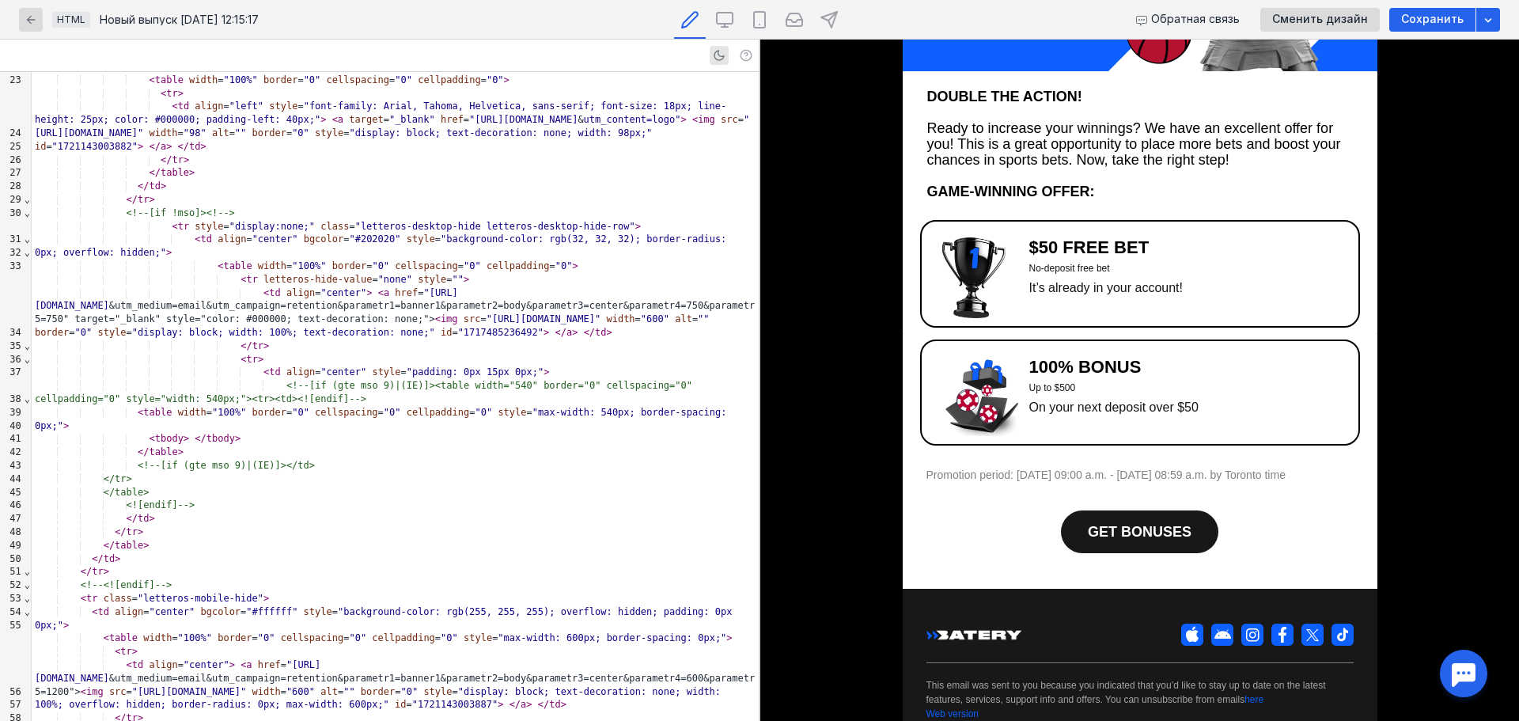
click at [585, 539] on div "</ table >" at bounding box center [395, 545] width 727 height 13
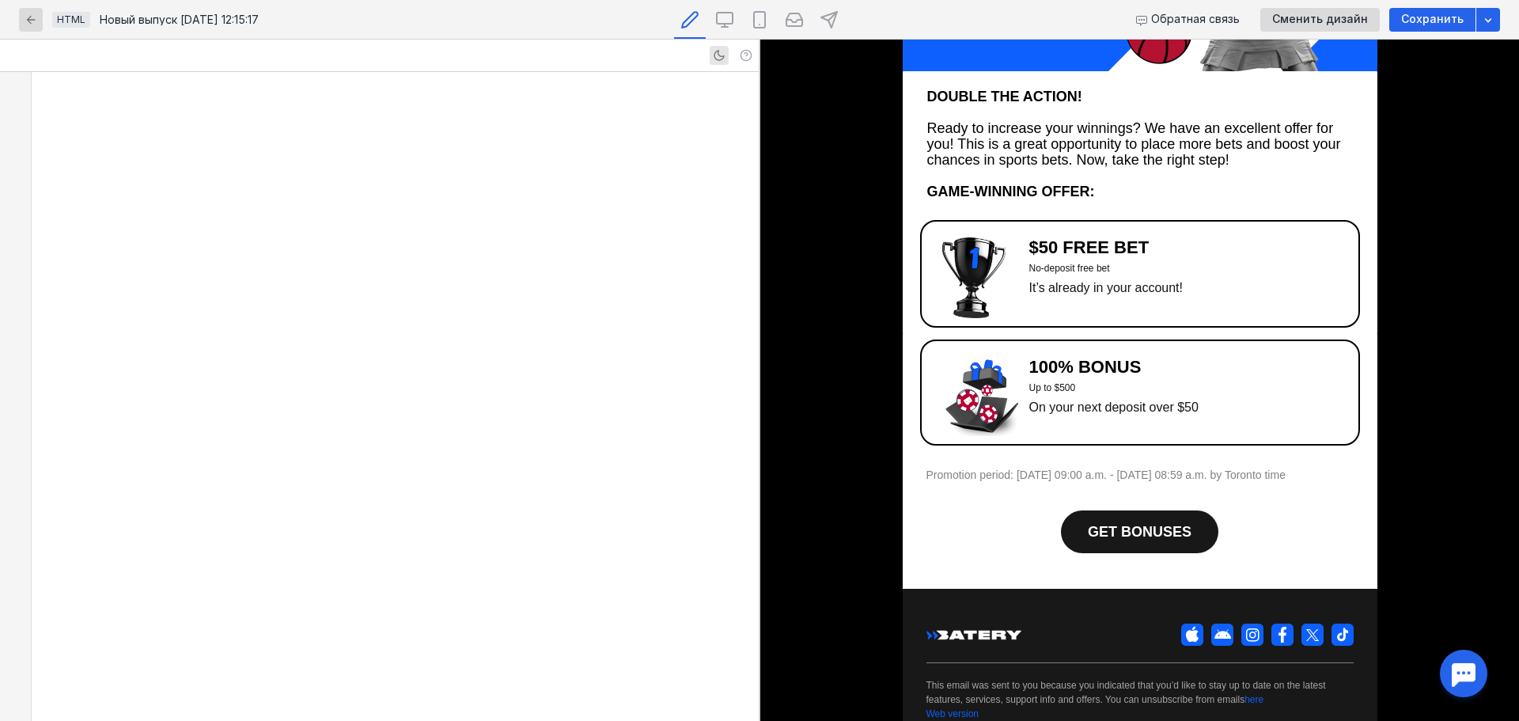
scroll to position [4977, 0]
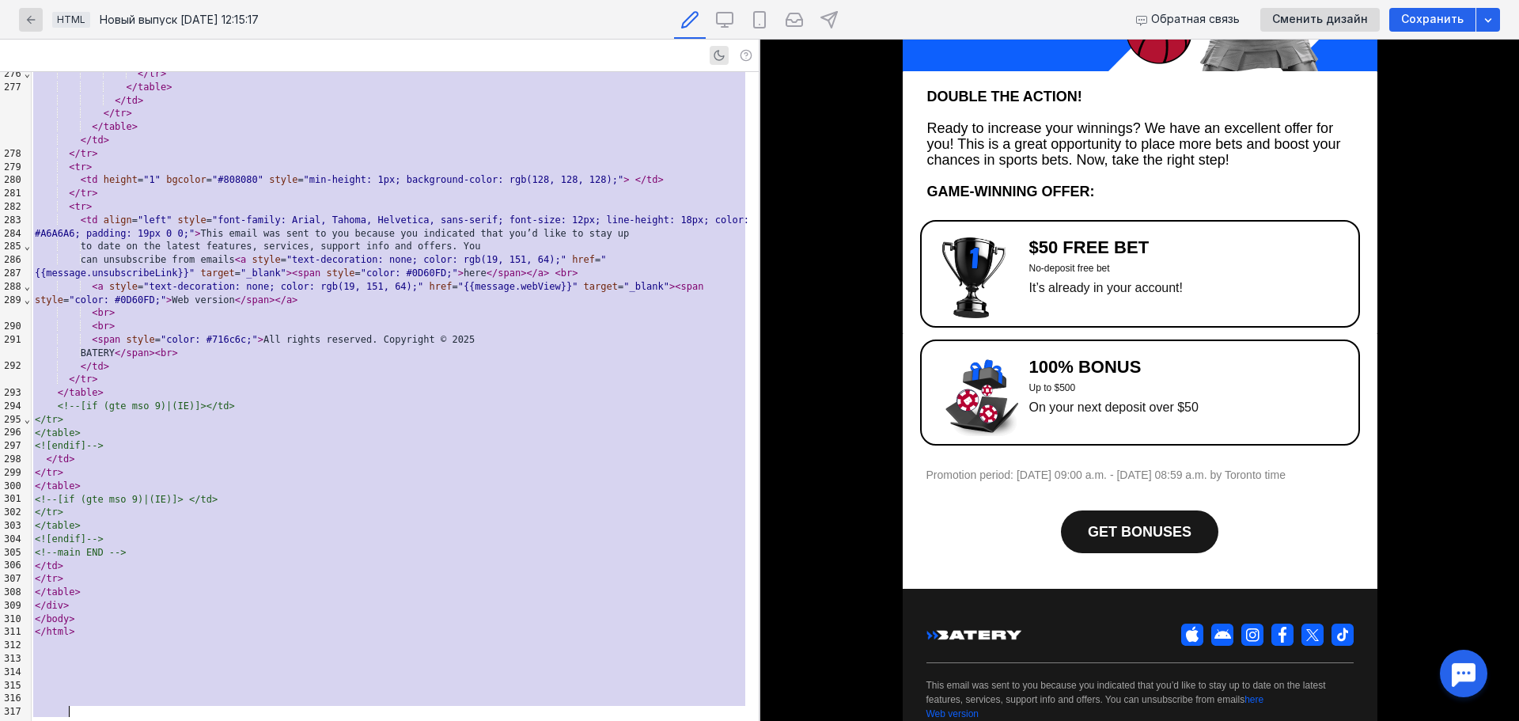
click at [311, 174] on div "< tr >" at bounding box center [395, 167] width 727 height 13
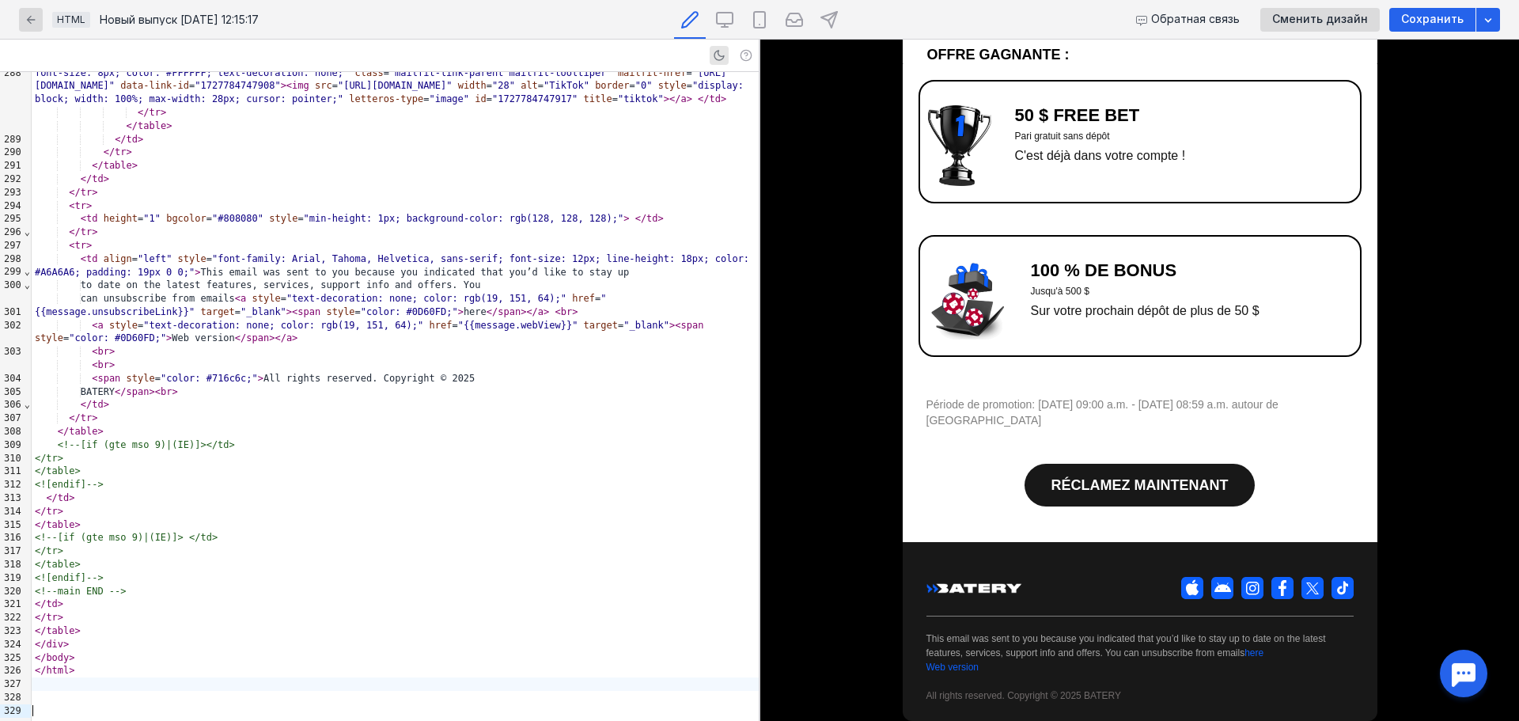
scroll to position [342, 0]
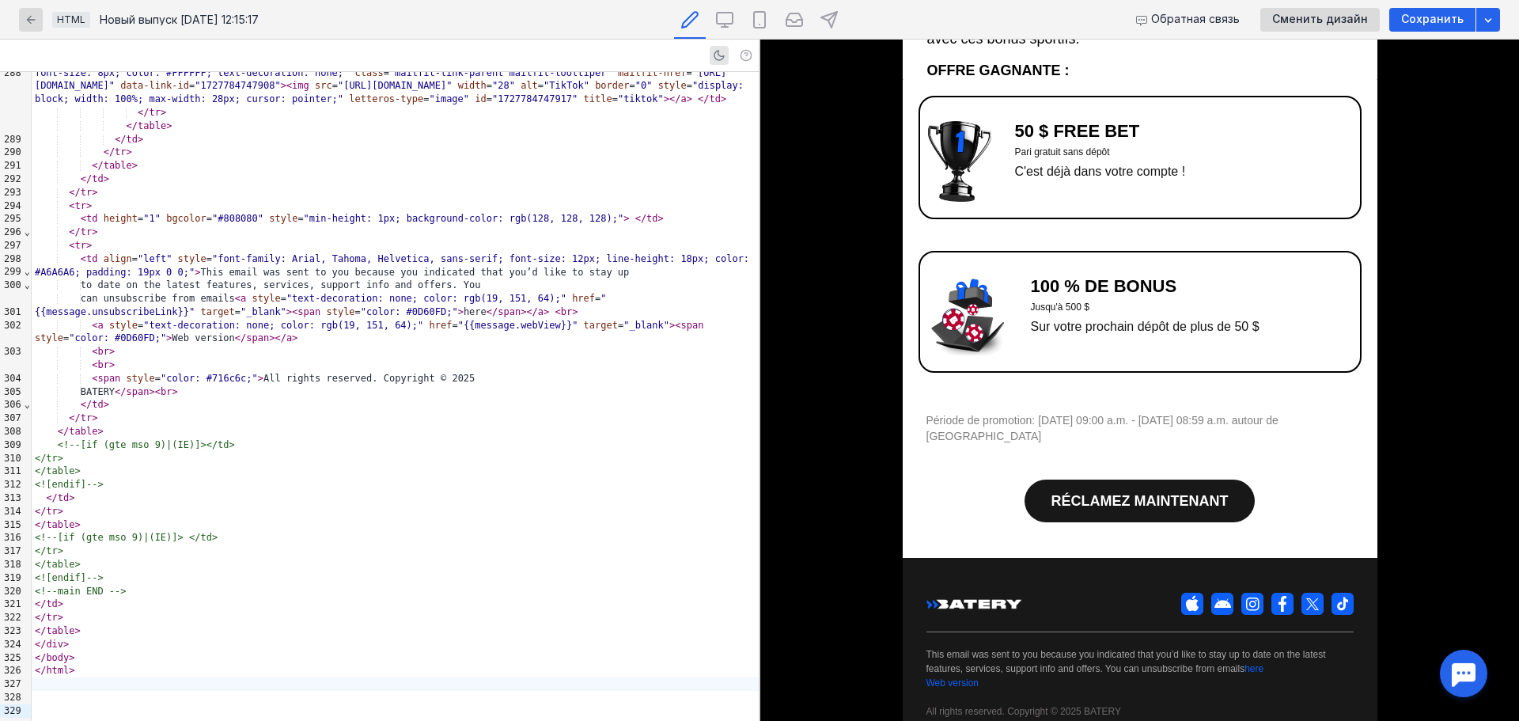
click at [1076, 493] on span "RÉCLAMEZ MAINTENANT" at bounding box center [1139, 501] width 177 height 16
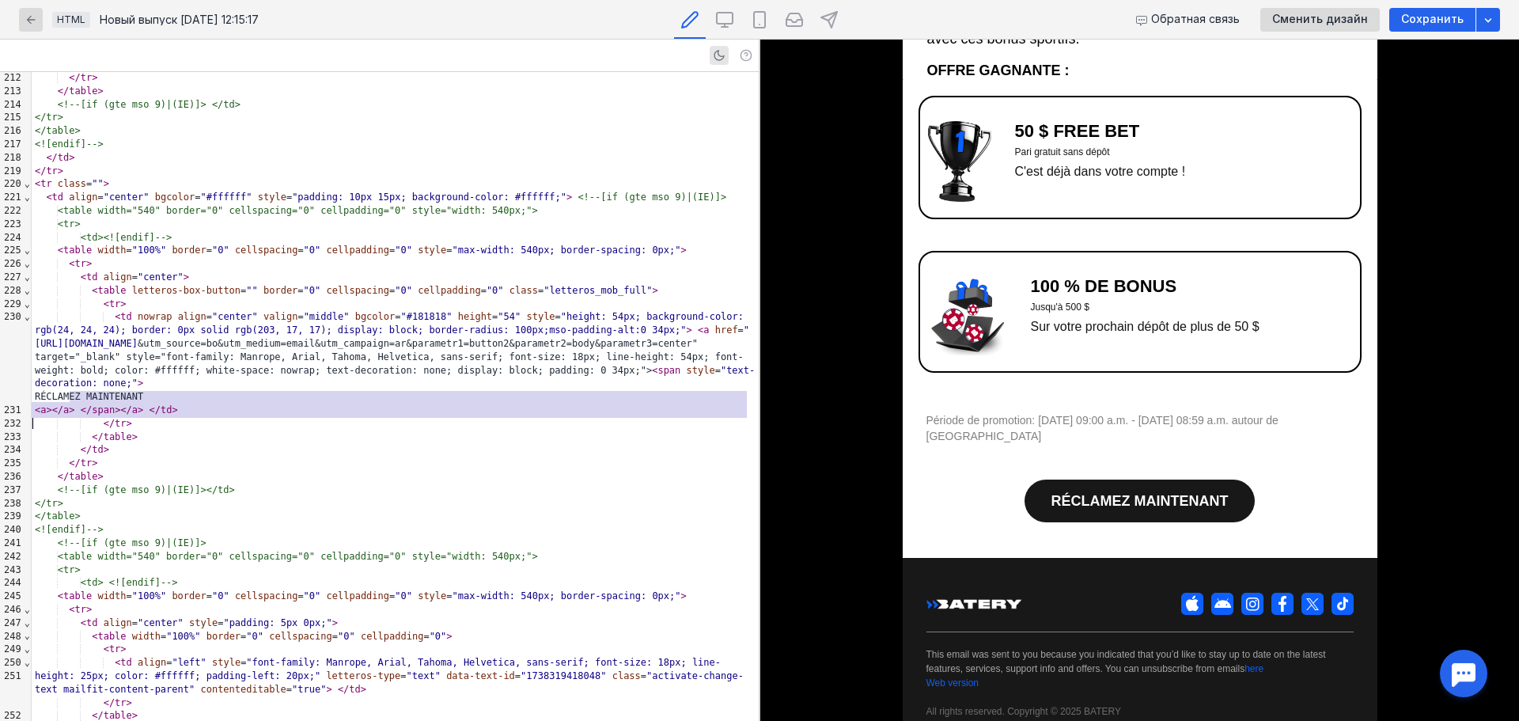
click at [1065, 423] on font "Période de promotion: [DATE] 09:00 a.m. - [DATE] 08:59 a.m. autour de [GEOGRAPH…" at bounding box center [1102, 428] width 352 height 28
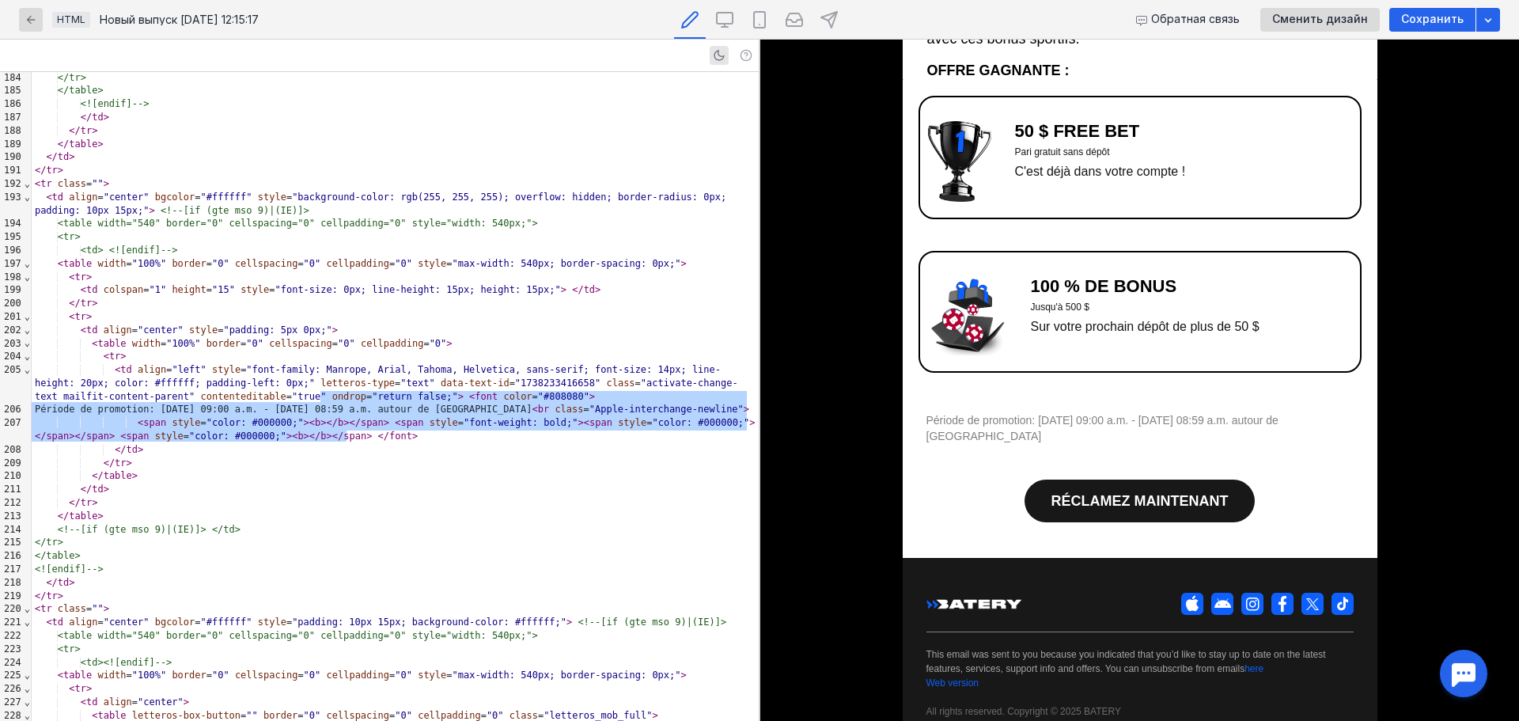
click at [1069, 493] on span "RÉCLAMEZ MAINTENANT" at bounding box center [1139, 501] width 177 height 16
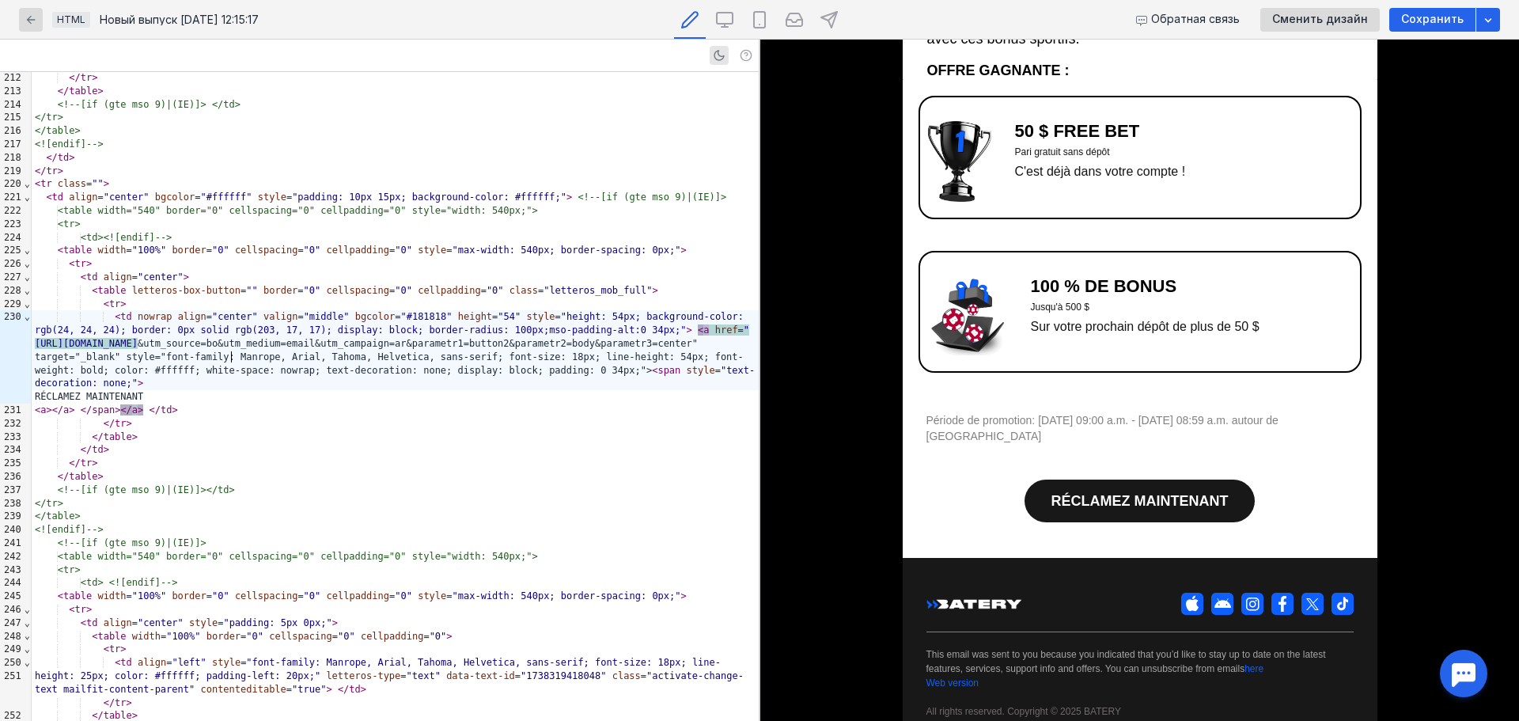
scroll to position [342, 0]
click at [946, 202] on img at bounding box center [959, 161] width 63 height 81
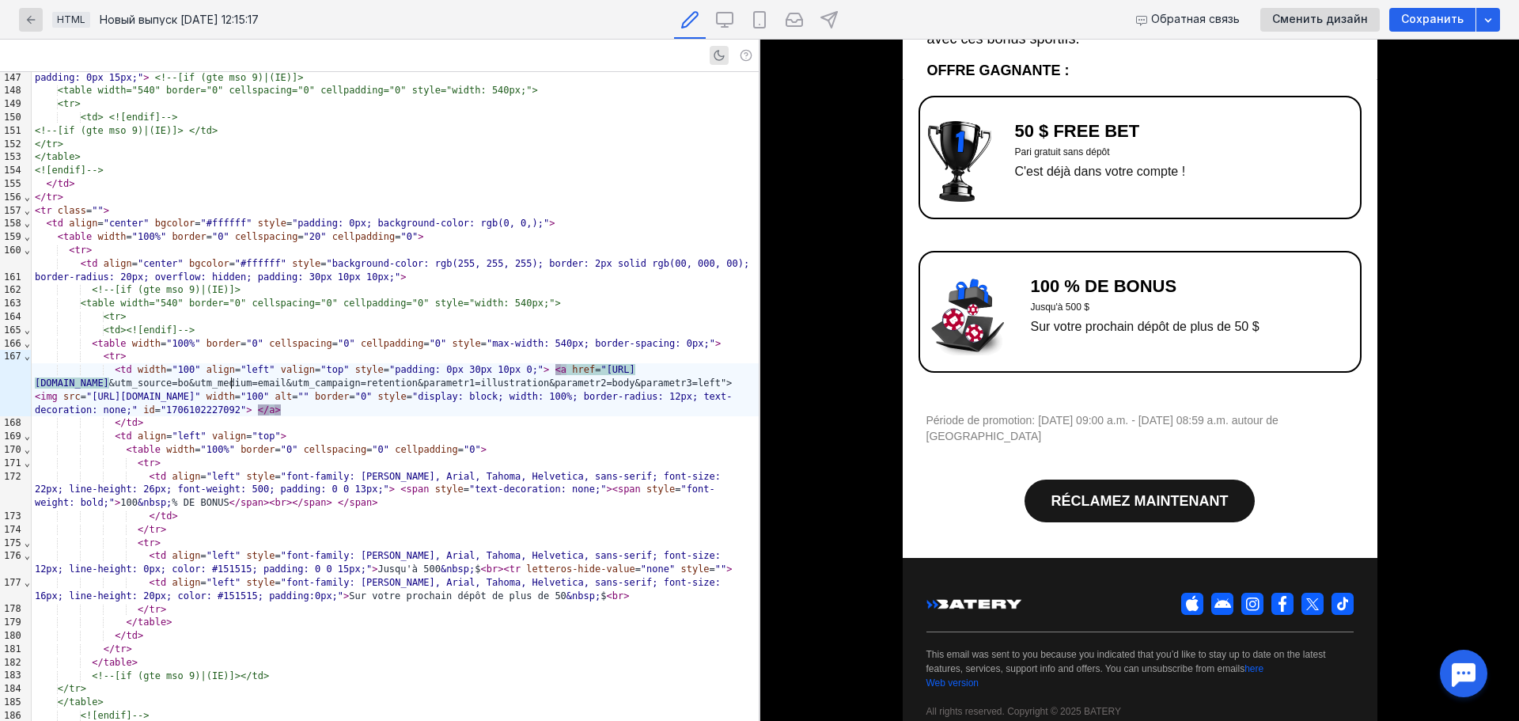
click at [948, 147] on img at bounding box center [959, 161] width 63 height 81
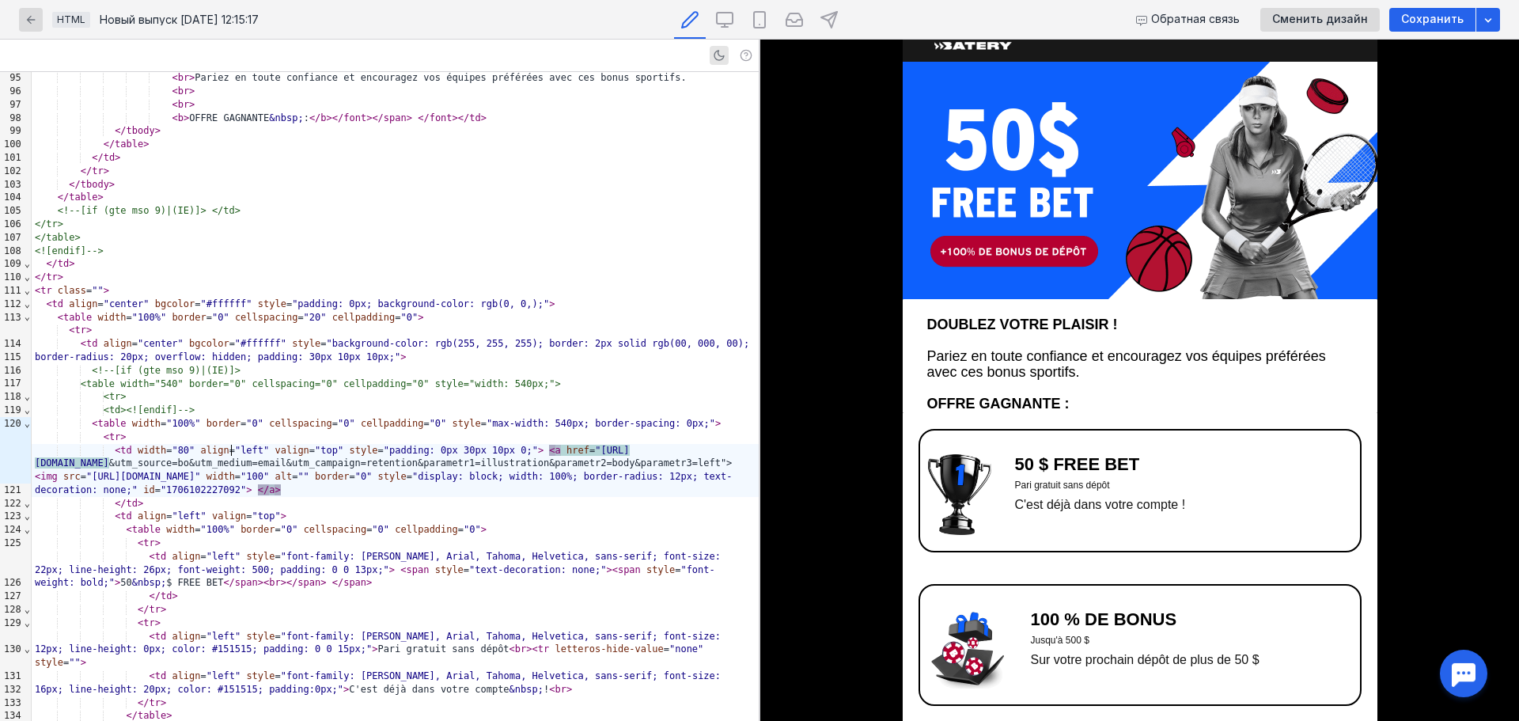
scroll to position [0, 0]
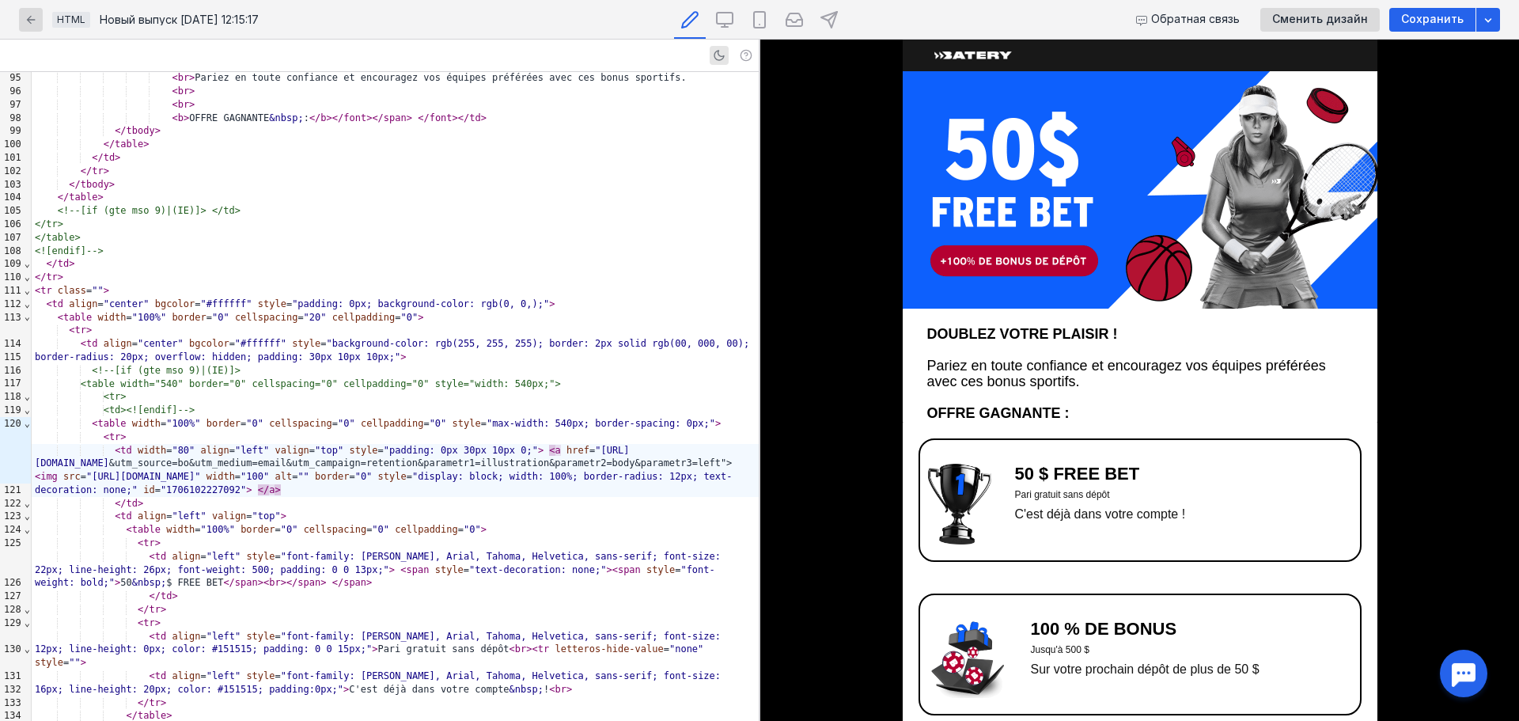
click at [1107, 206] on img at bounding box center [1140, 189] width 475 height 237
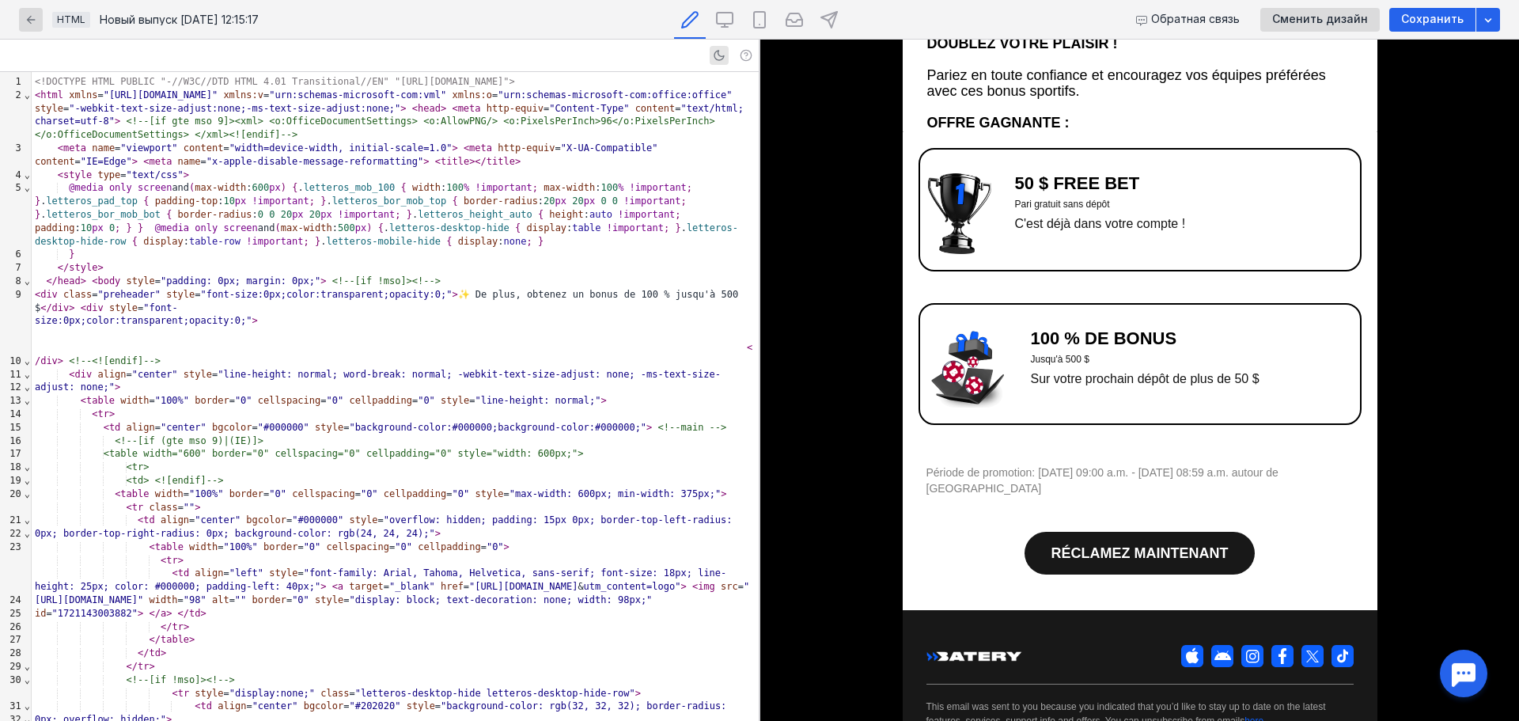
scroll to position [342, 0]
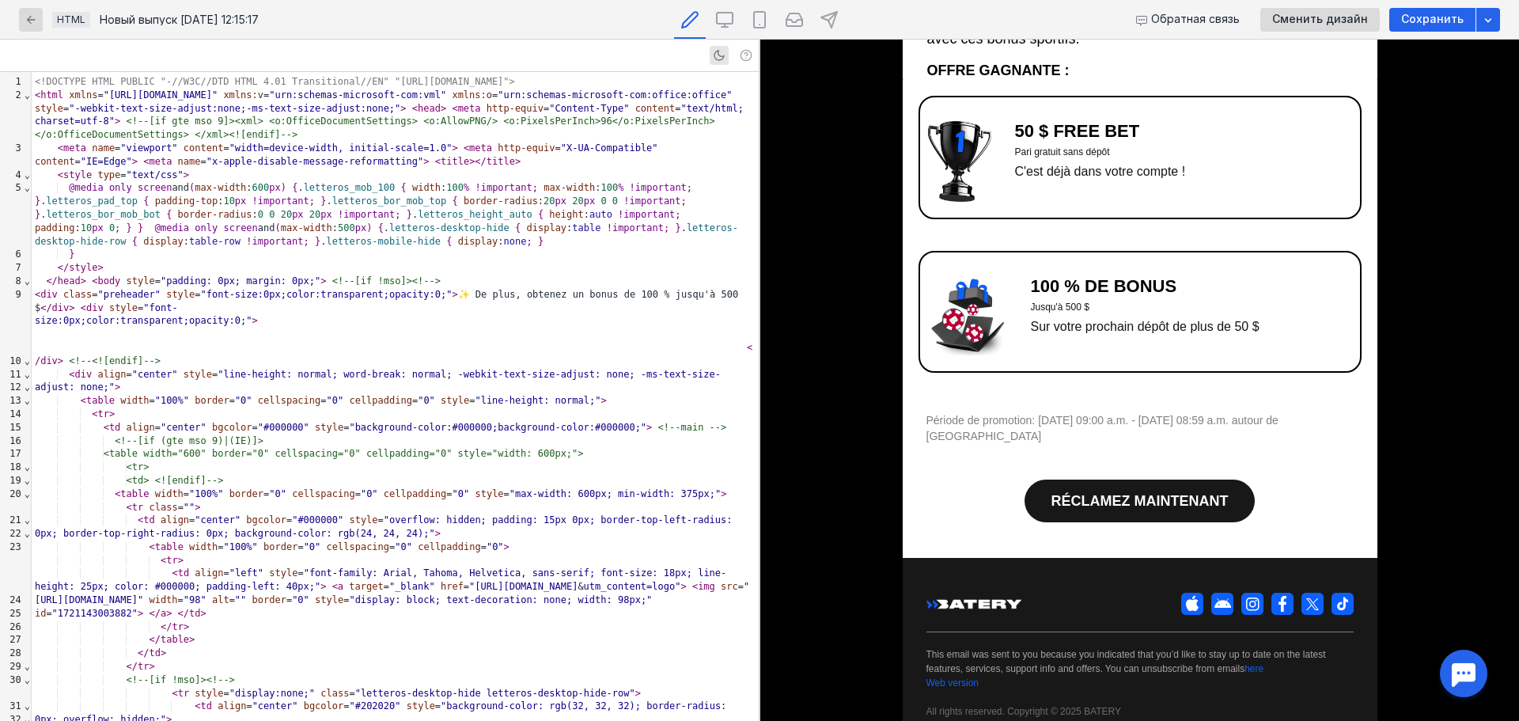
click at [1163, 415] on font "Période de promotion: [DATE] 09:00 a.m. - [DATE] 08:59 a.m. autour de [GEOGRAPH…" at bounding box center [1102, 428] width 352 height 28
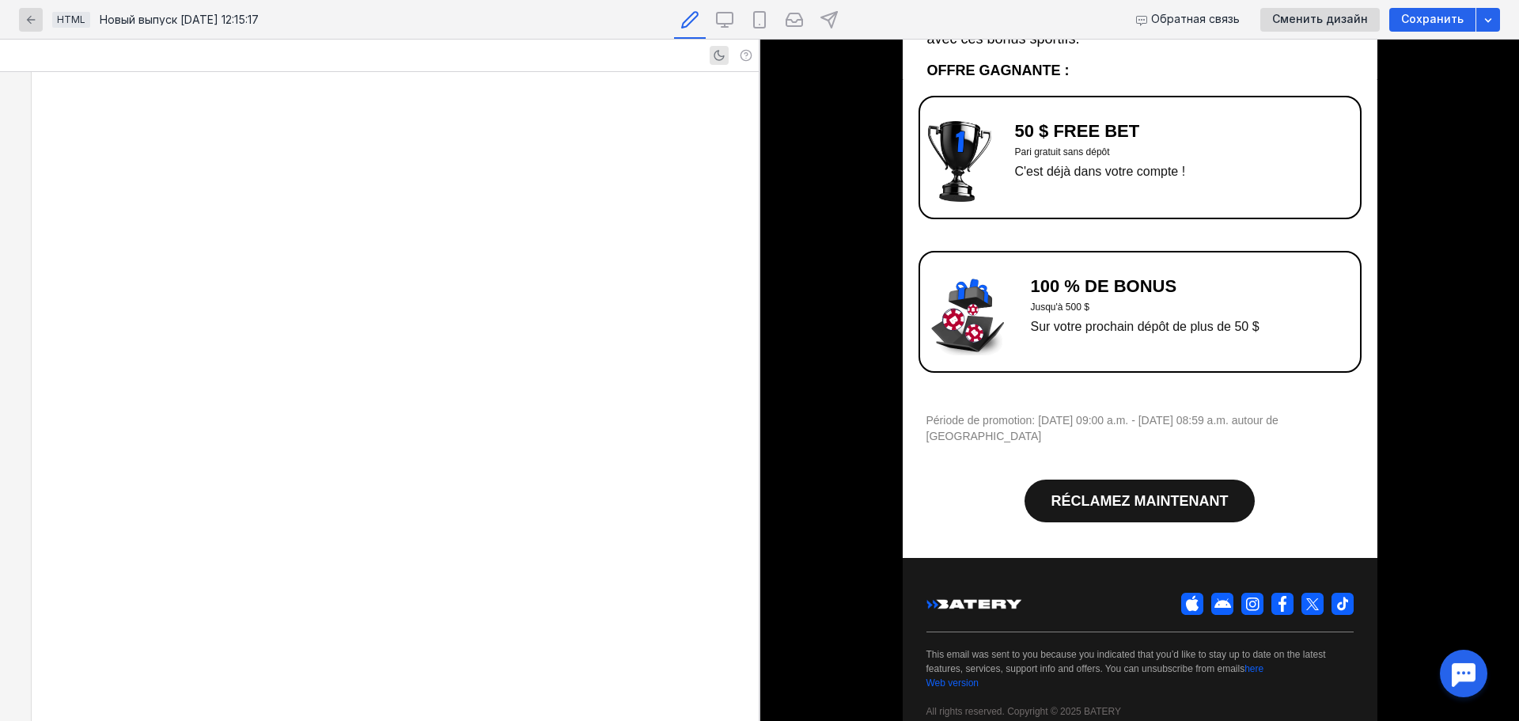
scroll to position [3219, 0]
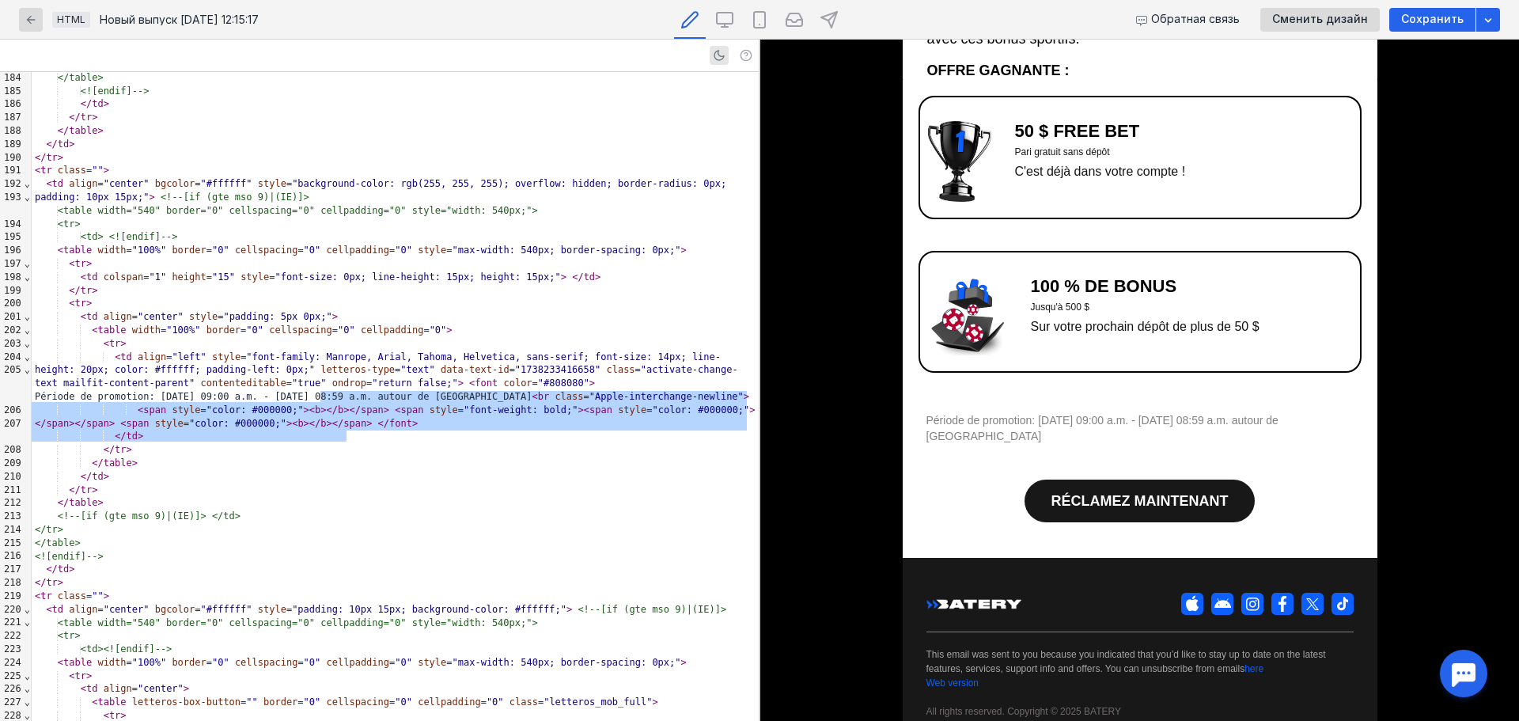
click at [1133, 415] on font "Période de promotion: [DATE] 09:00 a.m. - [DATE] 08:59 a.m. autour de [GEOGRAPH…" at bounding box center [1102, 428] width 352 height 28
click at [445, 588] on div "</ tr >" at bounding box center [395, 582] width 727 height 13
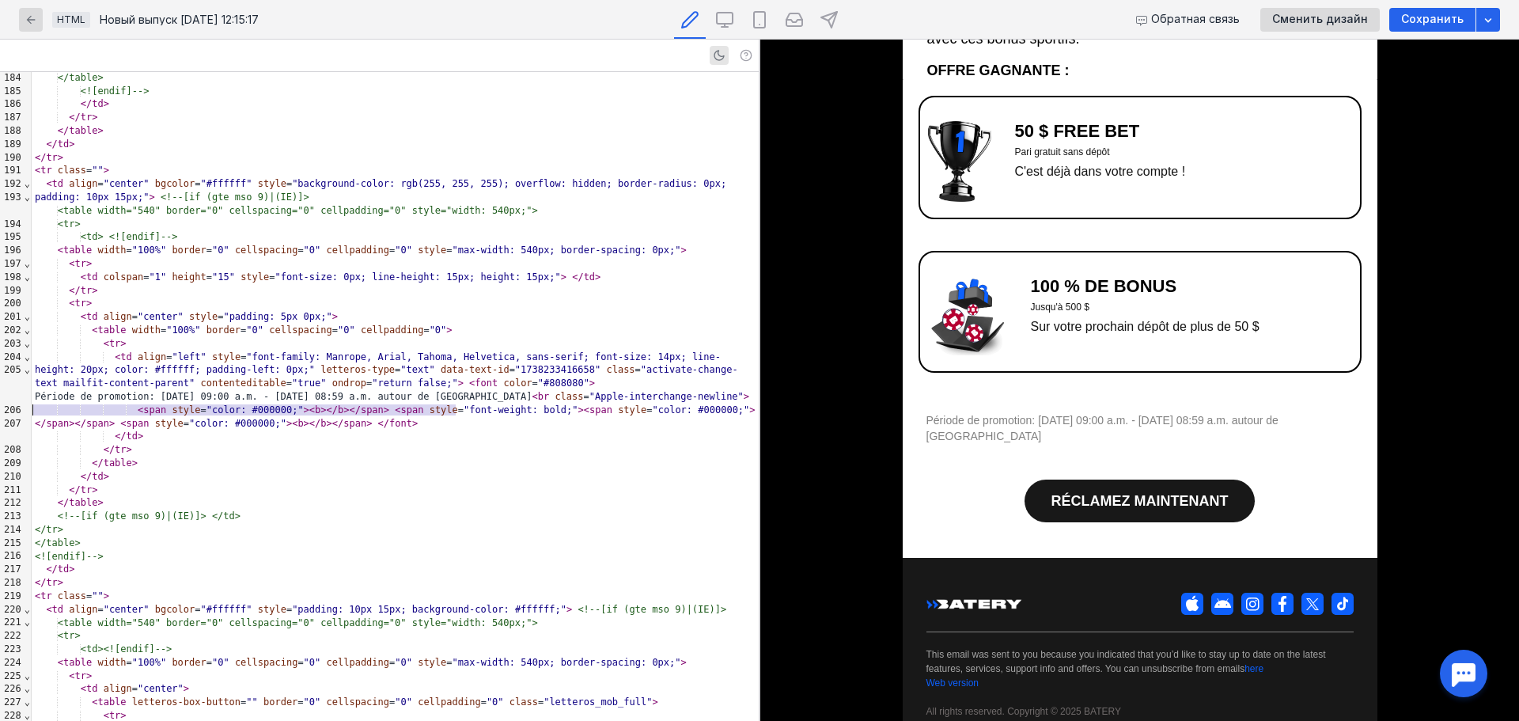
drag, startPoint x: 455, startPoint y: 410, endPoint x: 28, endPoint y: 403, distance: 427.2
click at [28, 403] on div "999 161 162 163 164 165 166 167 168 169 170 171 172 173 174 175 176 177 178 179…" at bounding box center [379, 396] width 759 height 649
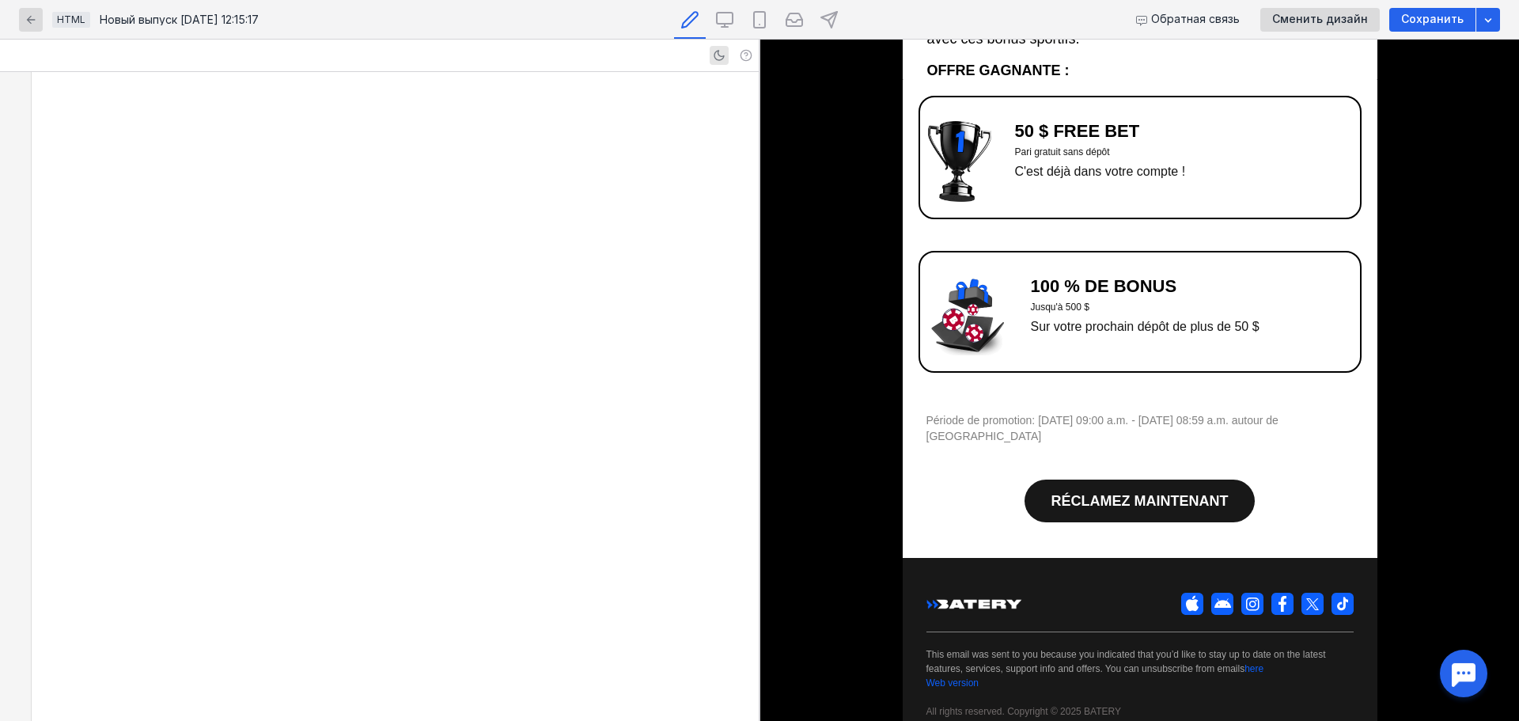
scroll to position [5137, 0]
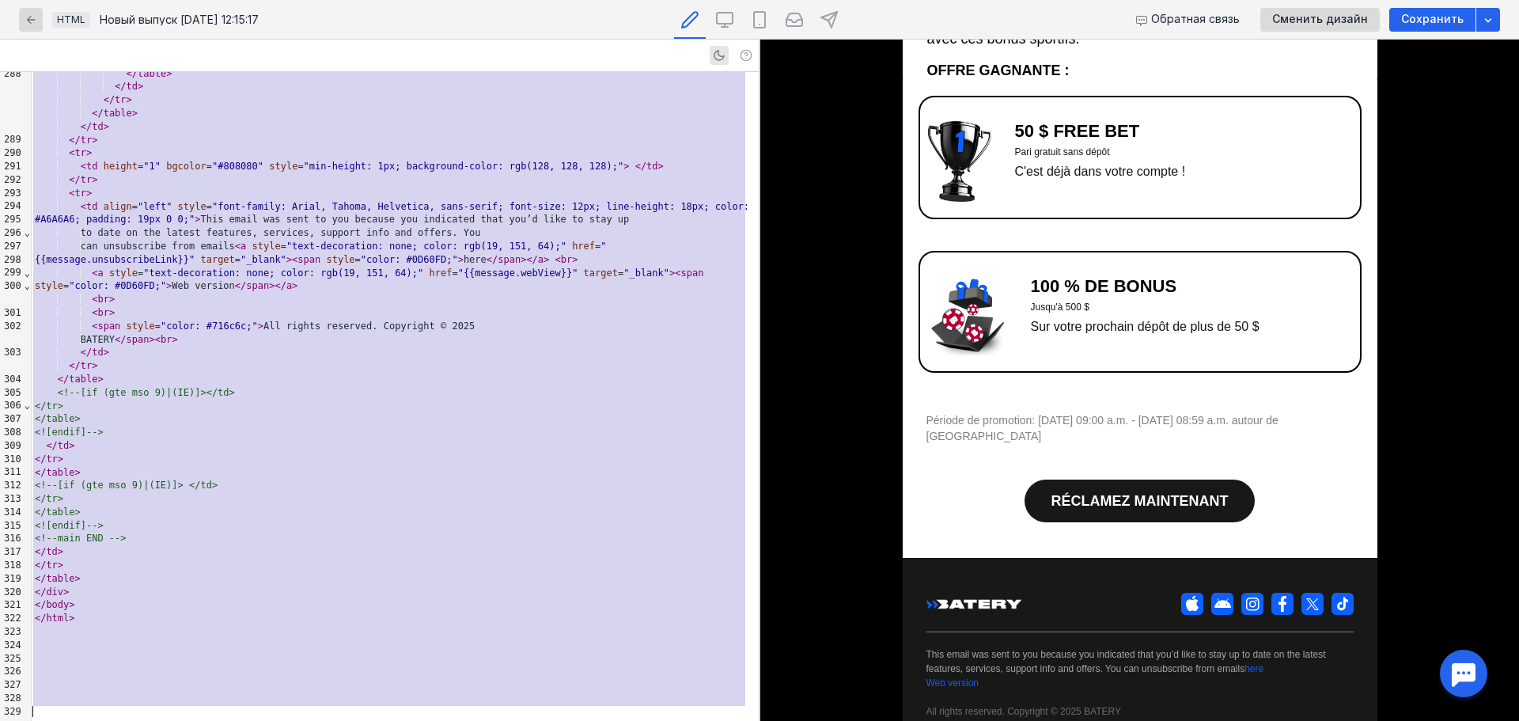
click at [532, 134] on div "</ td >" at bounding box center [395, 126] width 727 height 13
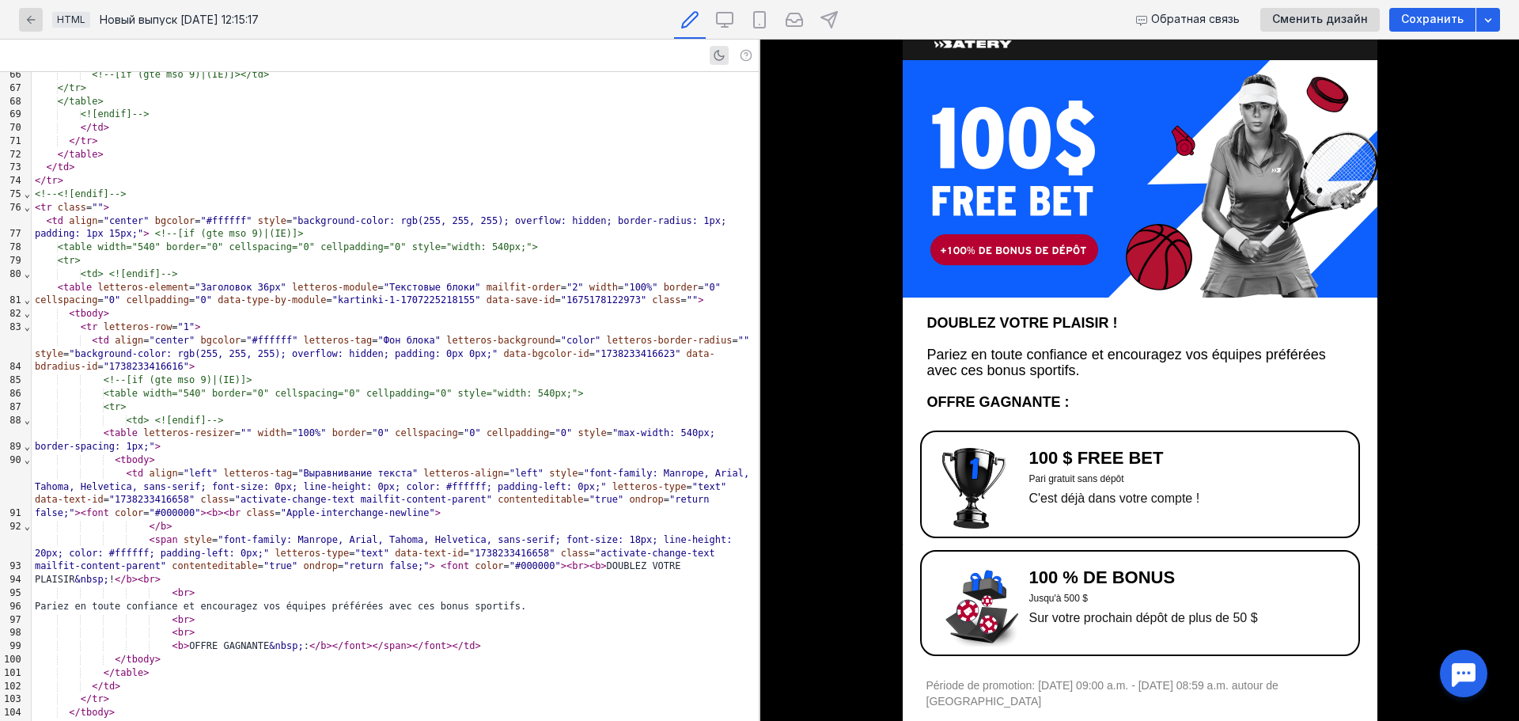
scroll to position [0, 0]
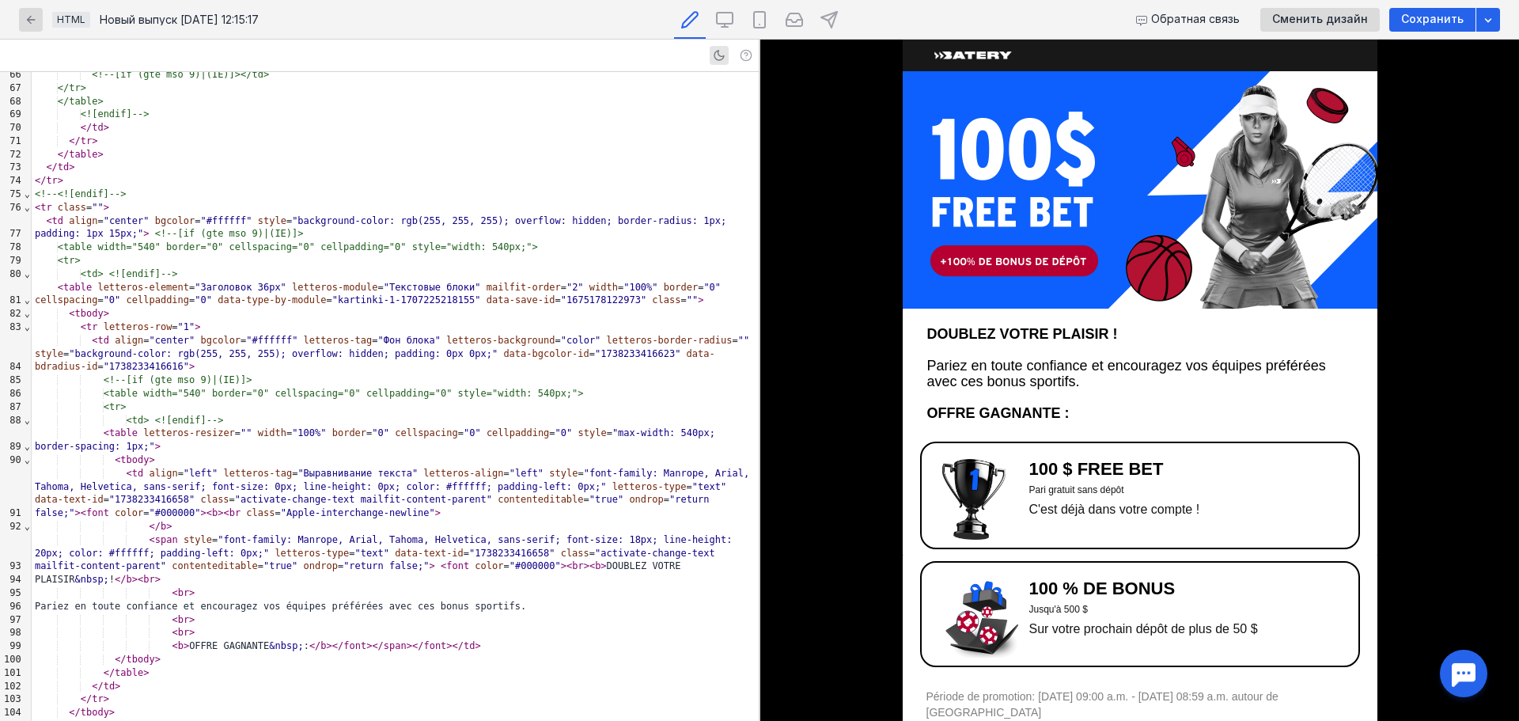
click at [1103, 144] on img at bounding box center [1140, 189] width 475 height 237
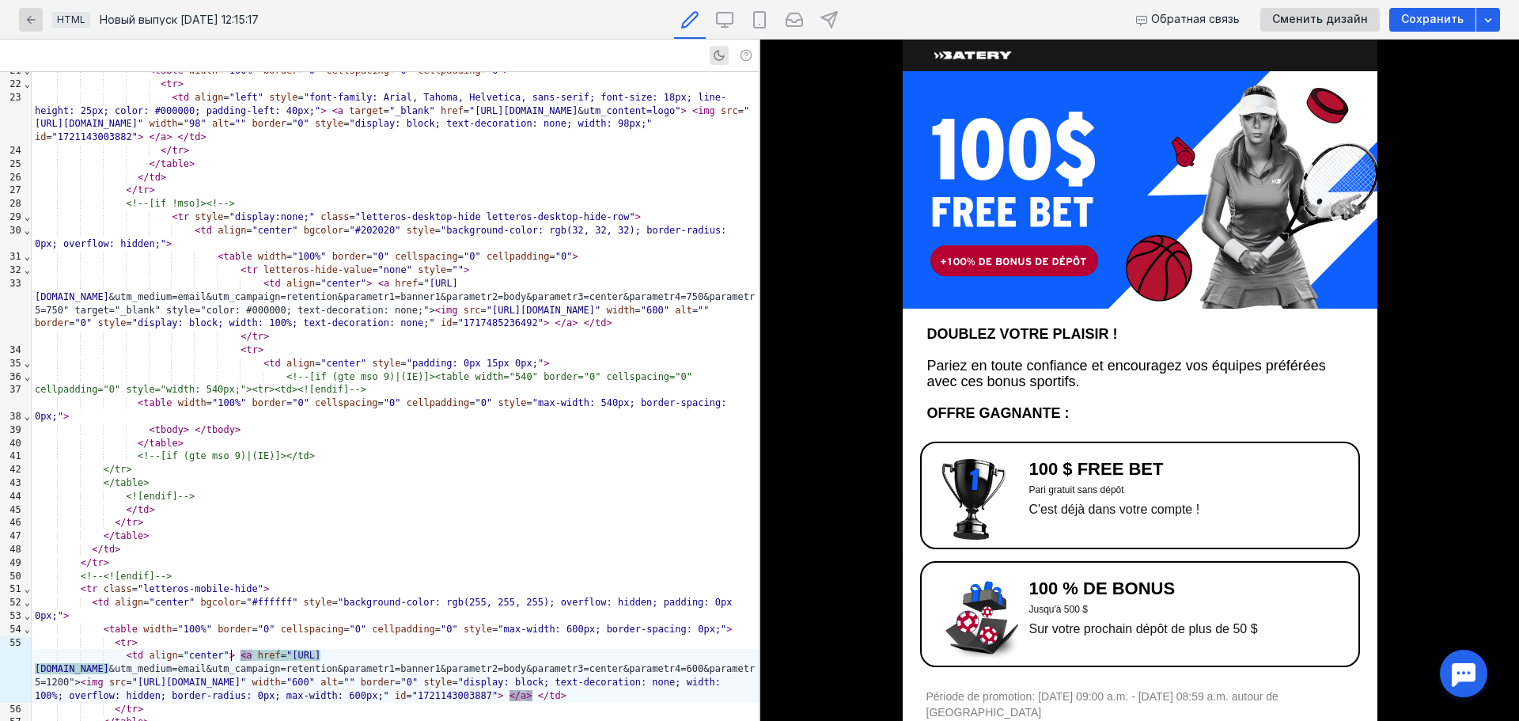
scroll to position [404, 0]
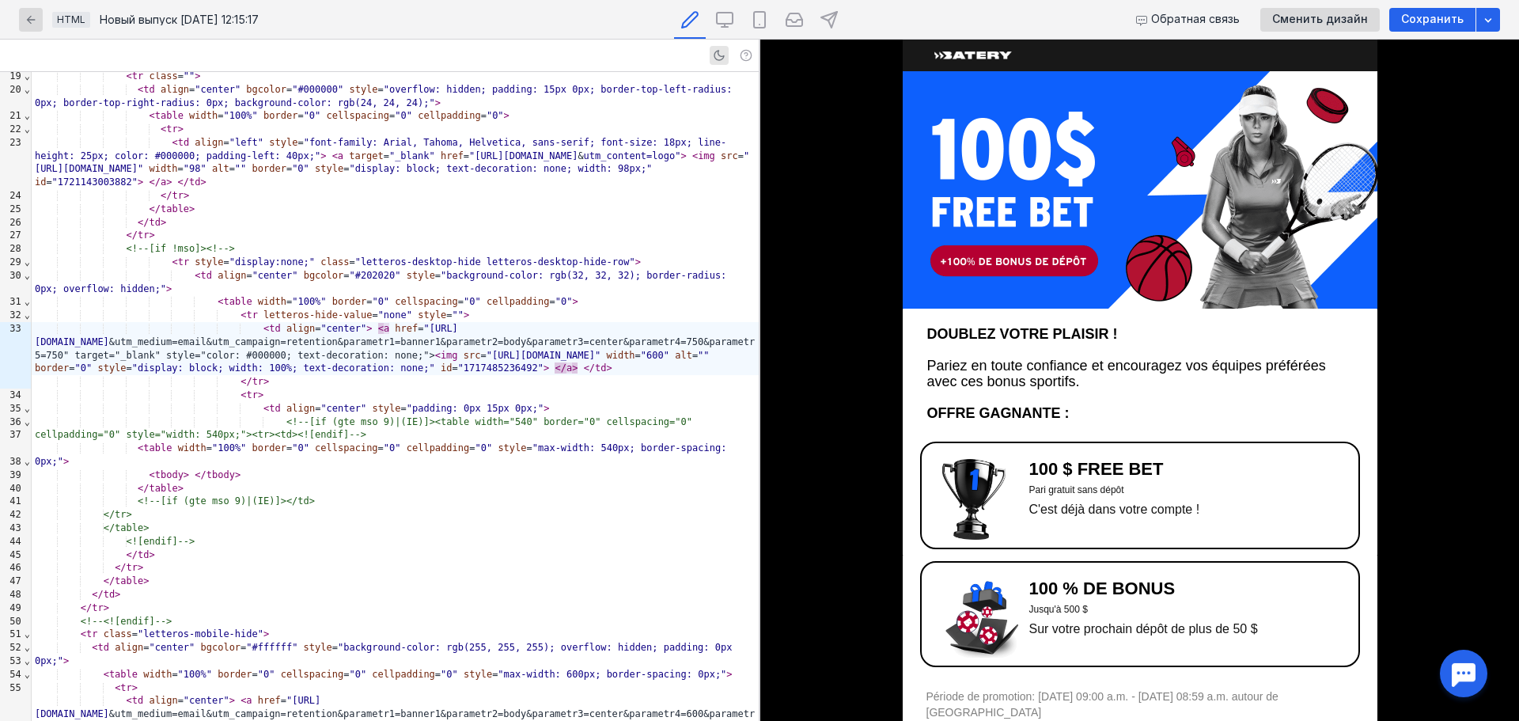
click at [961, 478] on img at bounding box center [973, 499] width 63 height 81
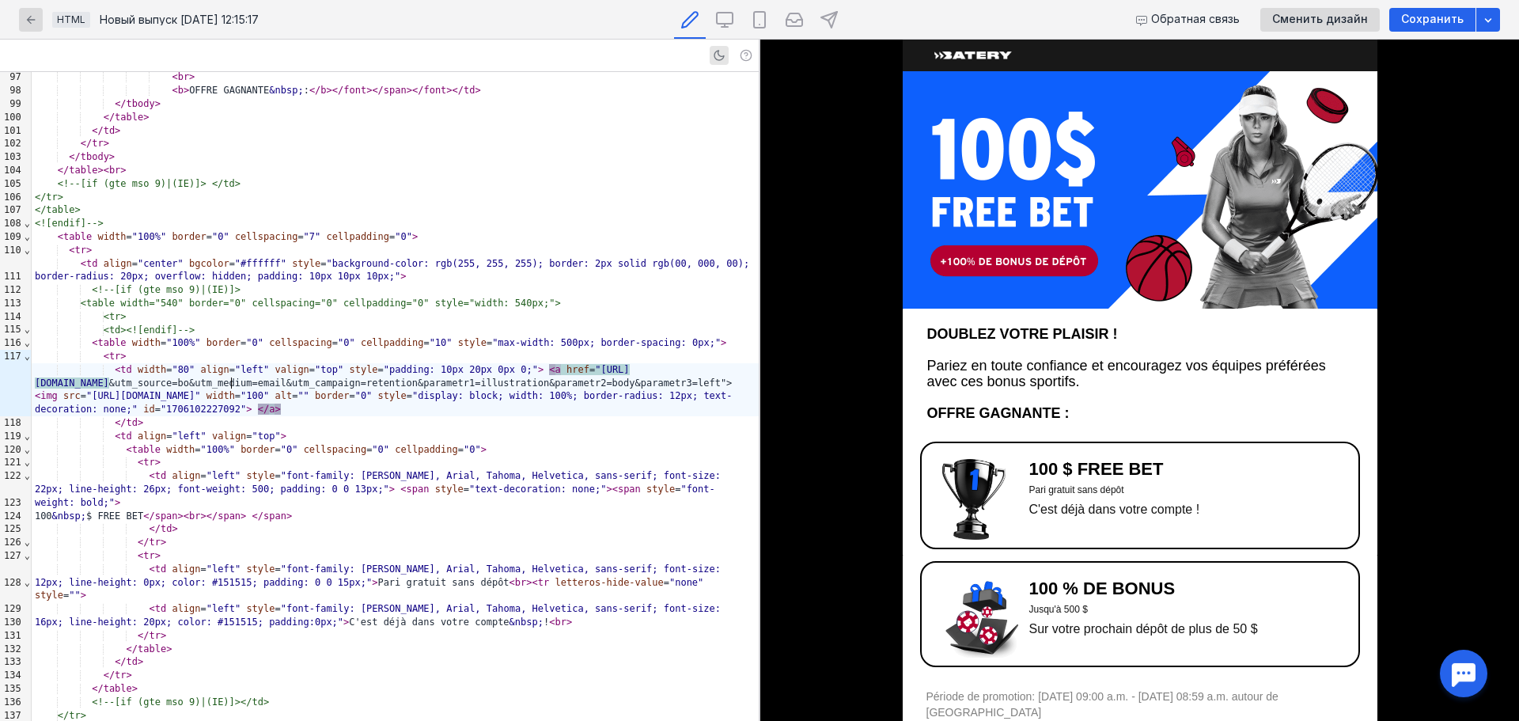
click at [971, 628] on img at bounding box center [981, 617] width 79 height 79
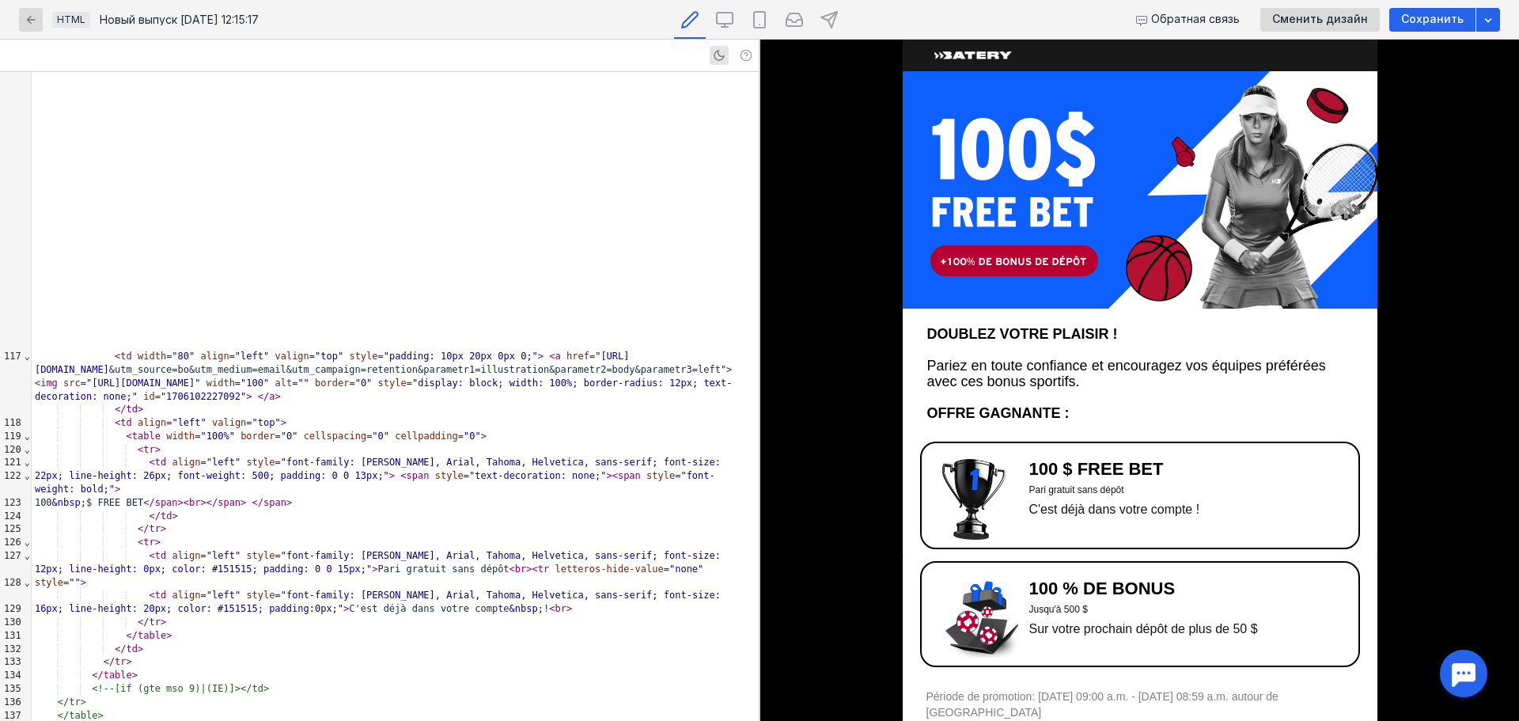
scroll to position [2515, 0]
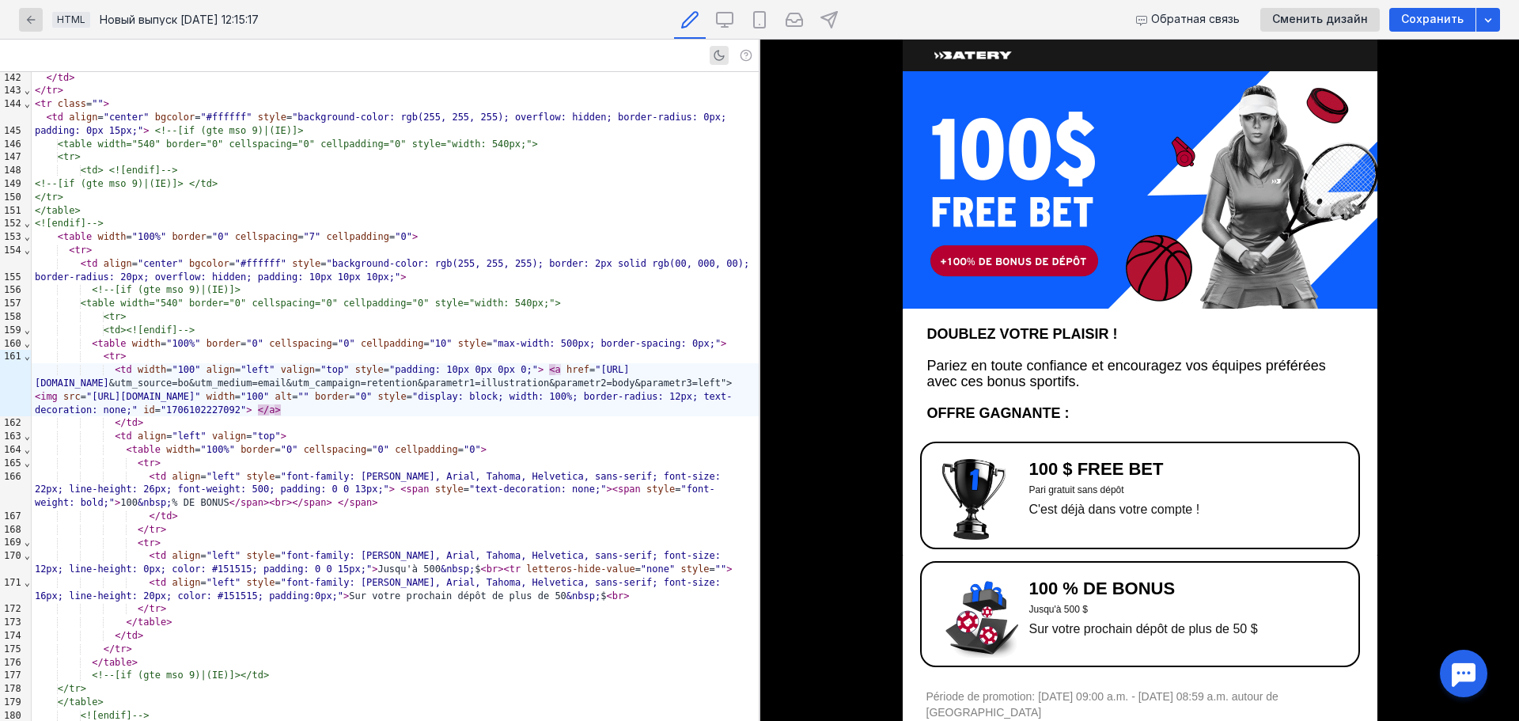
click at [1100, 245] on img at bounding box center [1140, 189] width 475 height 237
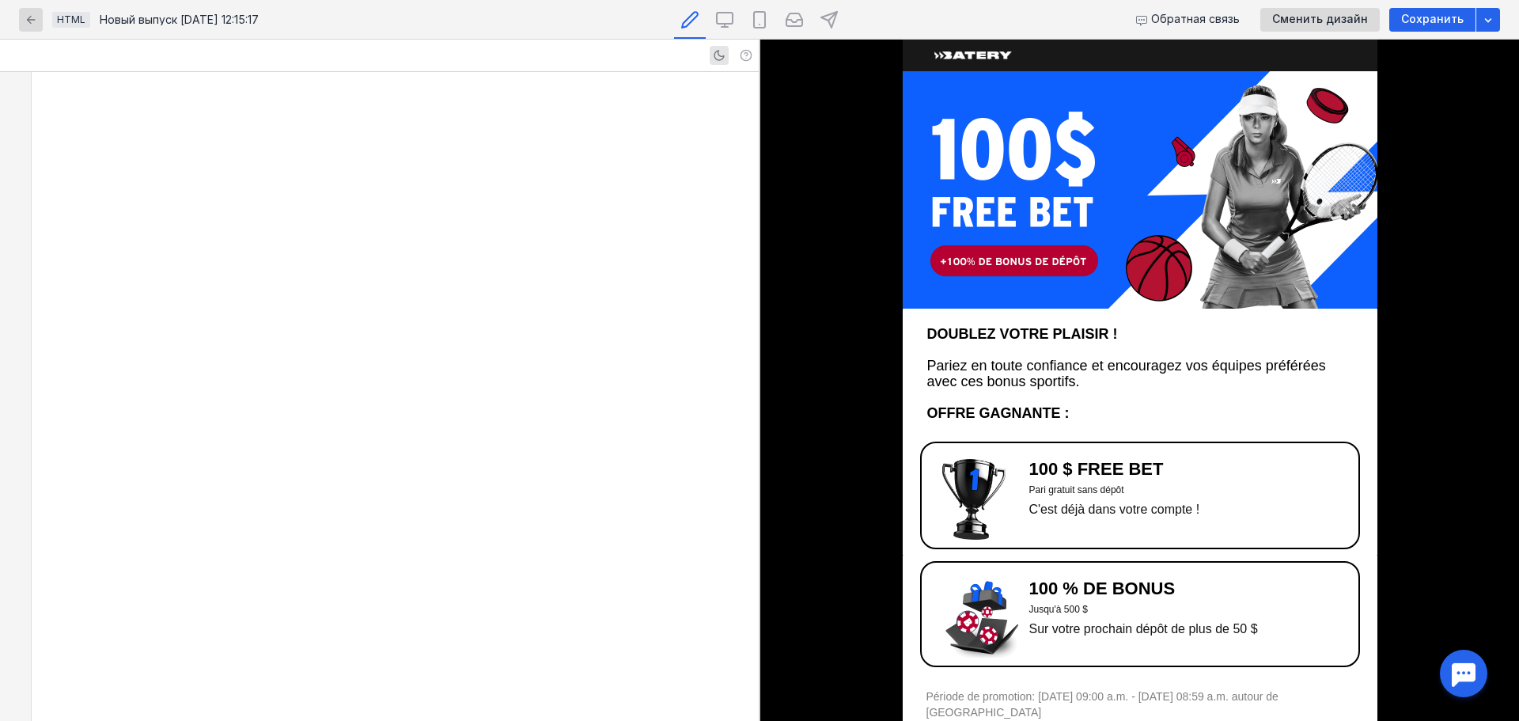
scroll to position [708, 0]
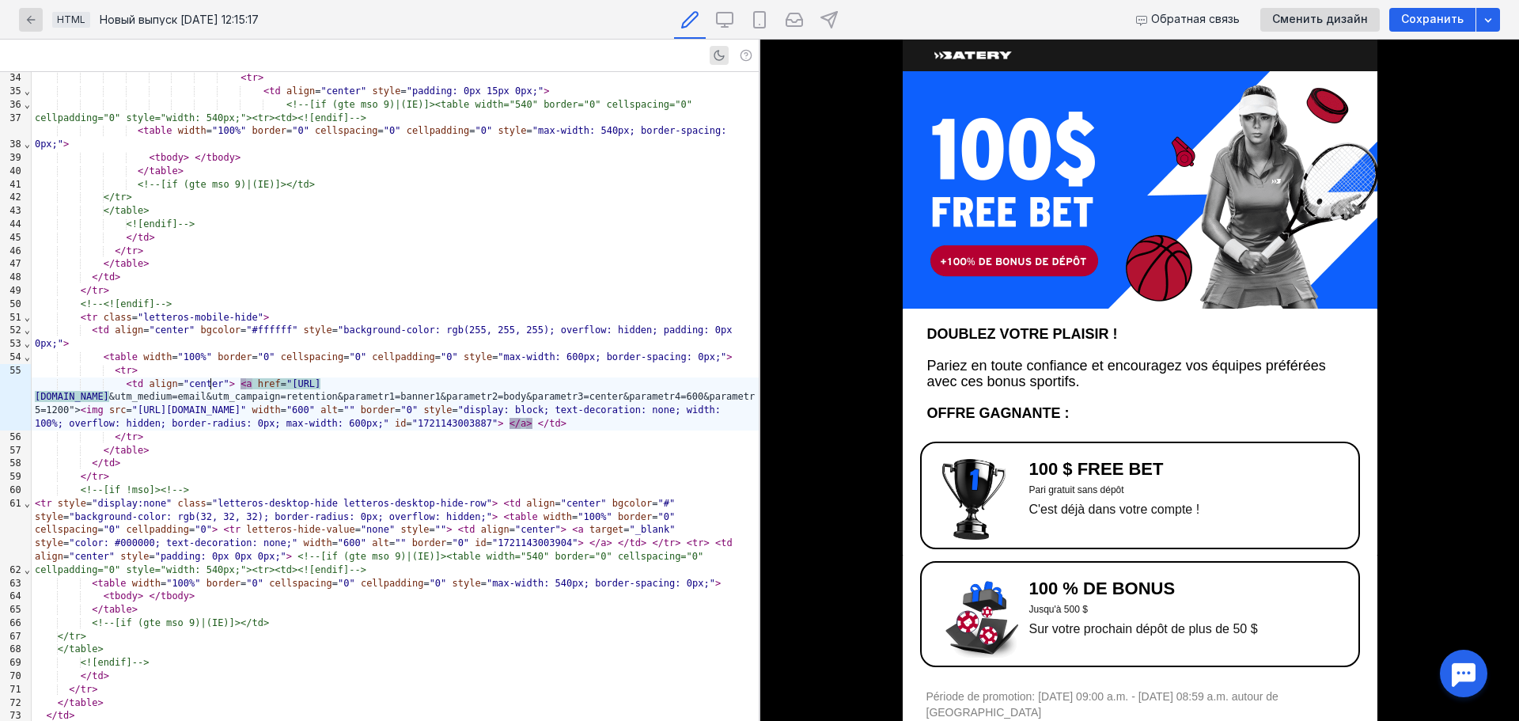
click at [210, 390] on div "< td align = "center" > < a href = "[URL][DOMAIN_NAME] &utm_medium=email&utm_ca…" at bounding box center [395, 403] width 727 height 53
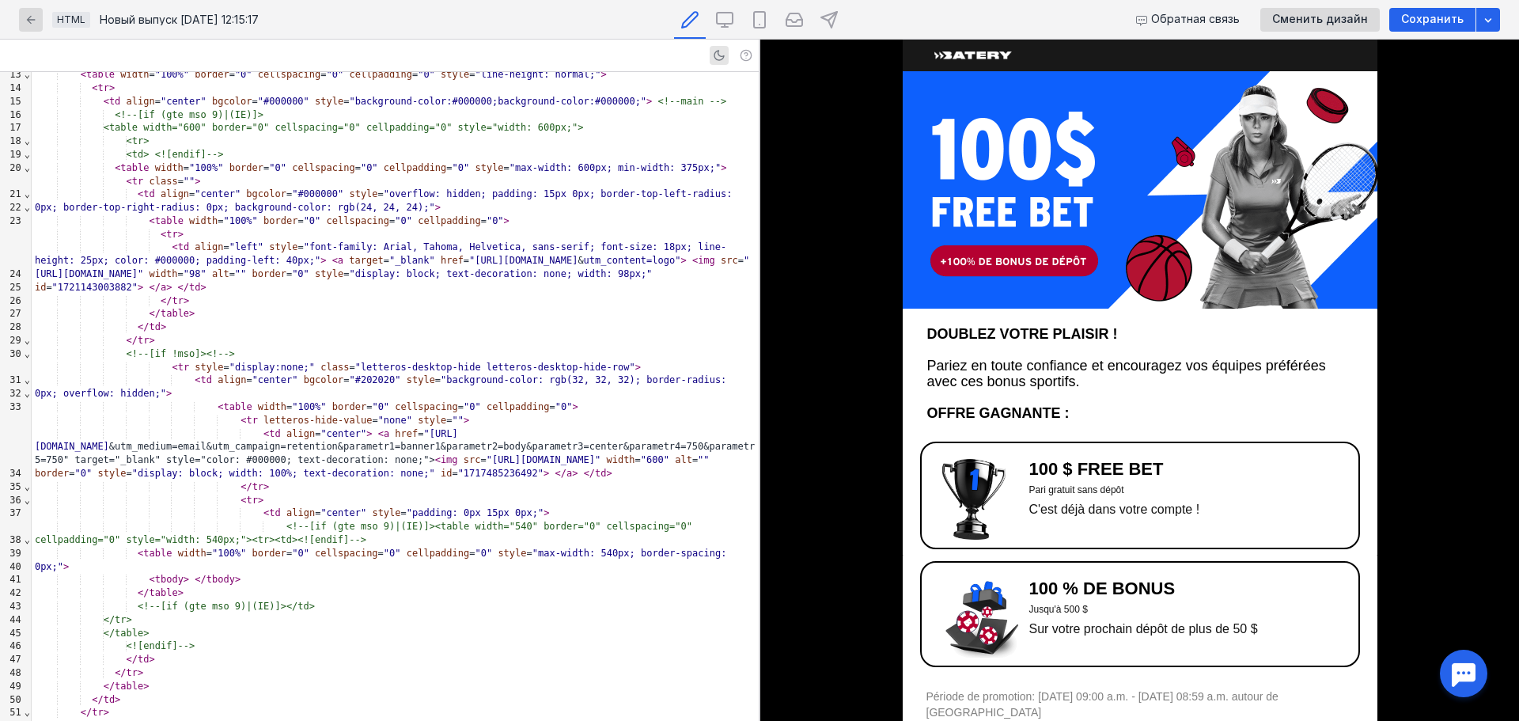
click at [191, 427] on div "< td align = "center" > < a href = "[URL][DOMAIN_NAME] &utm_medium=email&utm_ca…" at bounding box center [395, 453] width 727 height 53
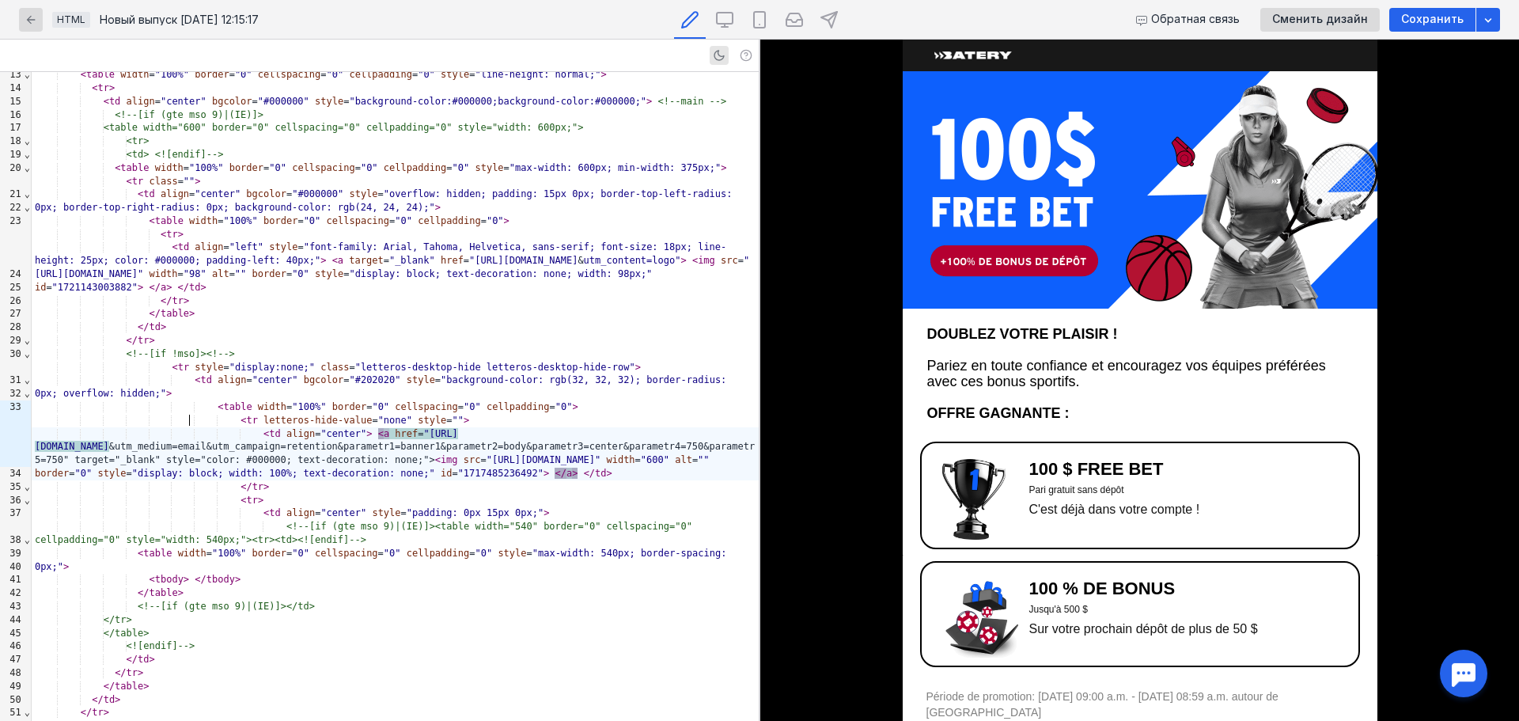
click at [191, 427] on div "< td align = "center" > < a href = "[URL][DOMAIN_NAME] &utm_medium=email&utm_ca…" at bounding box center [395, 453] width 727 height 53
click at [955, 491] on img at bounding box center [973, 499] width 63 height 81
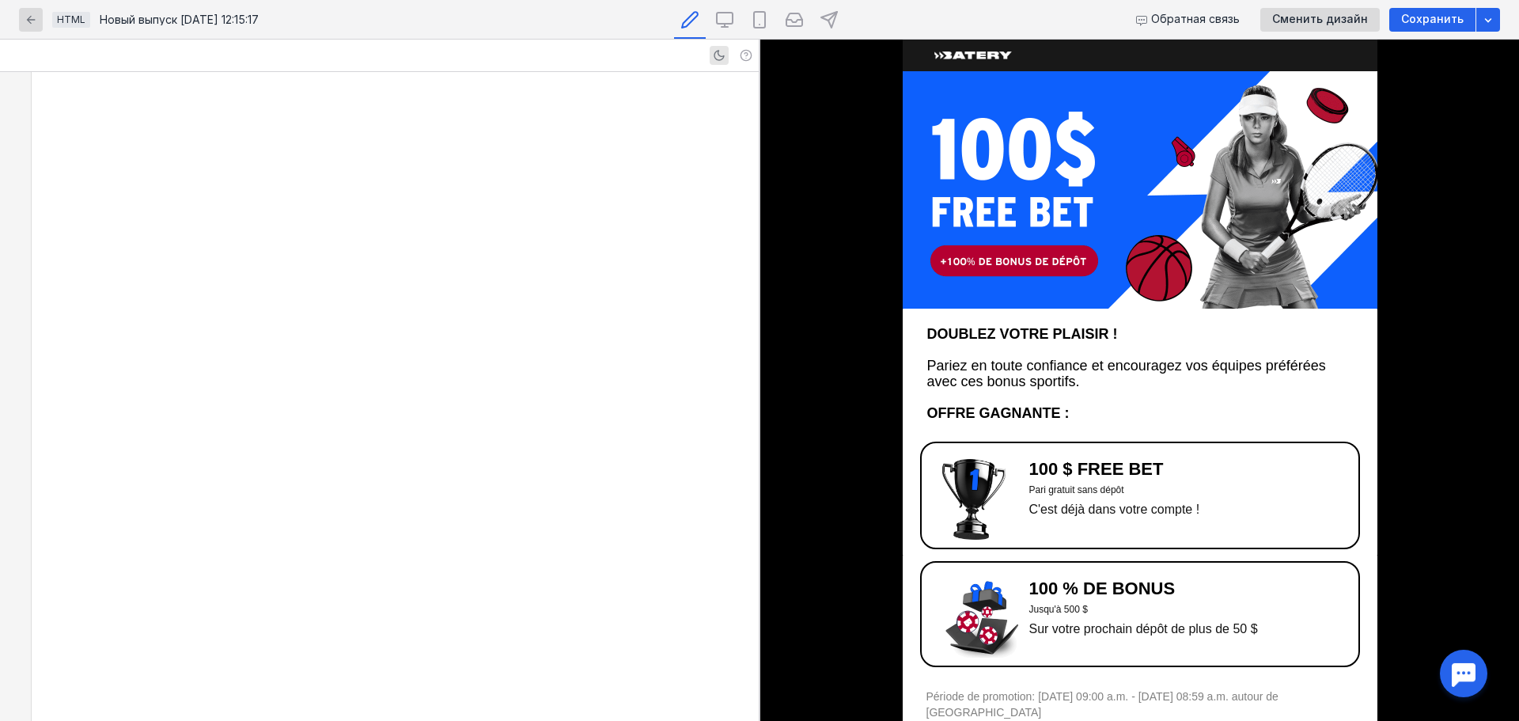
scroll to position [1811, 0]
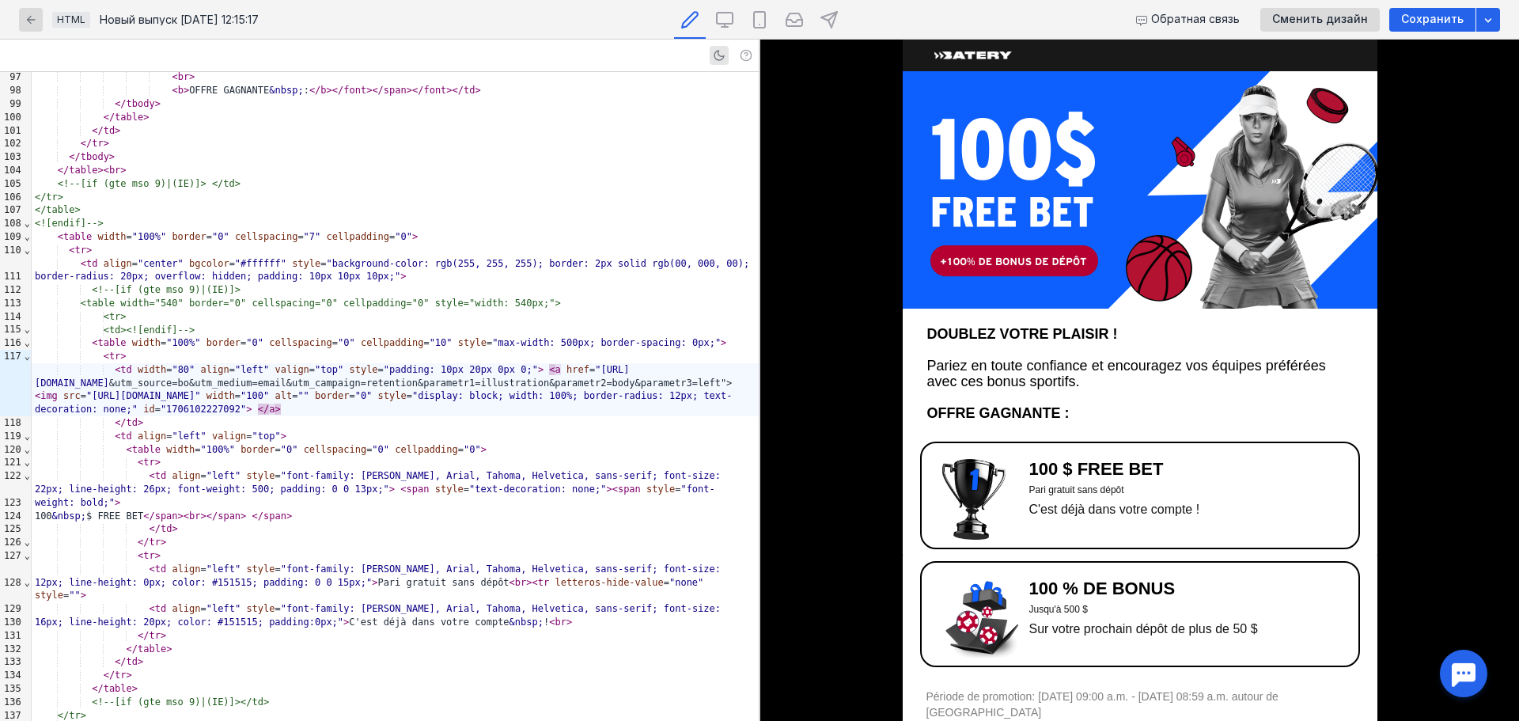
click at [971, 539] on img at bounding box center [973, 499] width 63 height 81
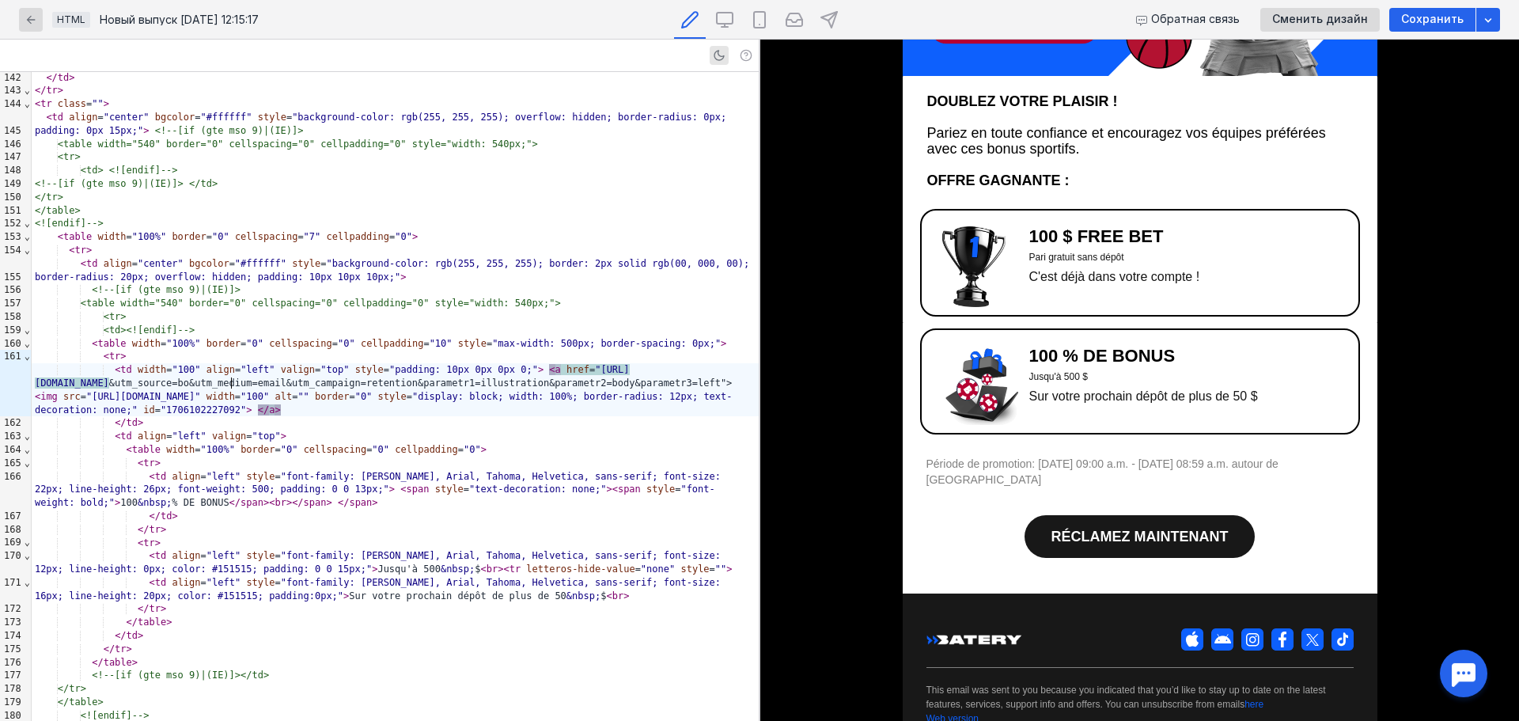
scroll to position [237, 0]
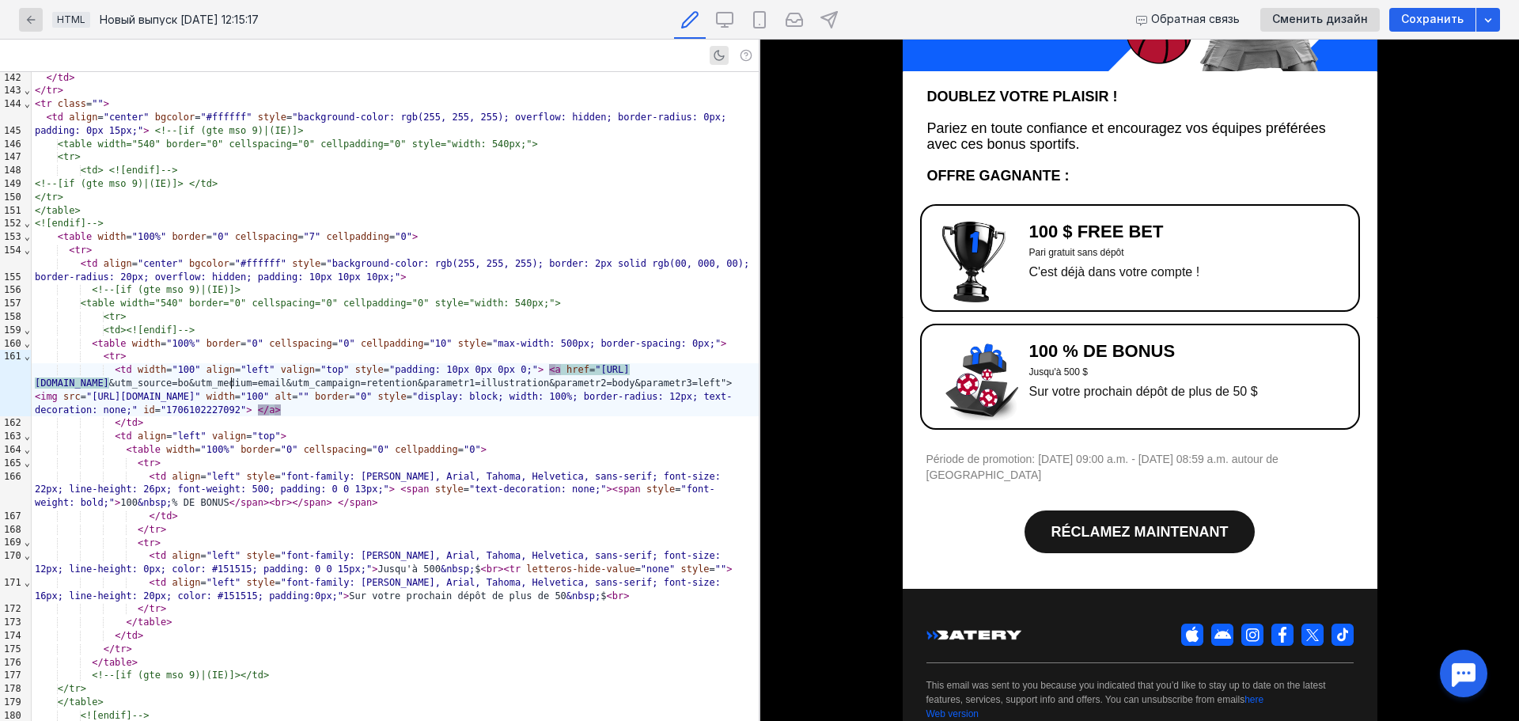
click at [1151, 524] on span "RÉCLAMEZ MAINTENANT" at bounding box center [1139, 532] width 177 height 16
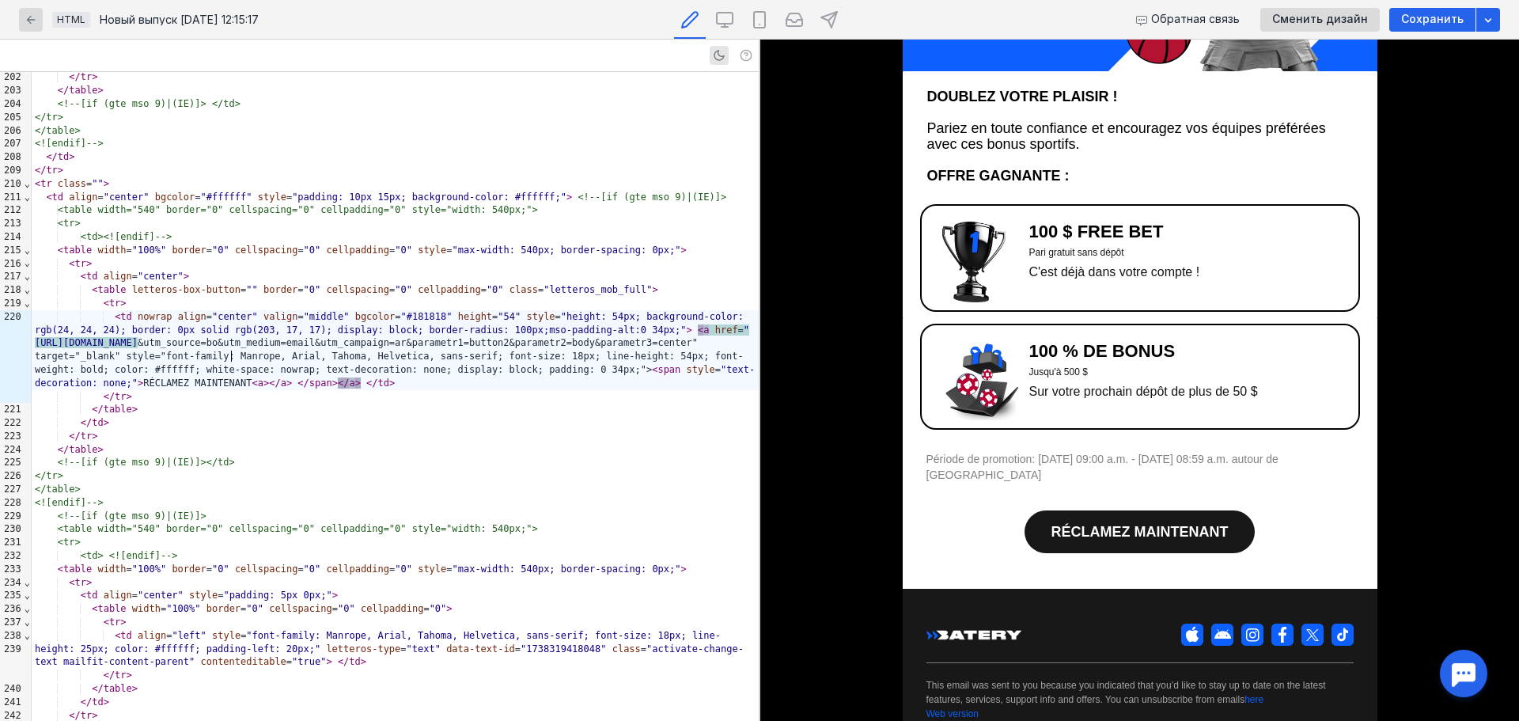
click at [1077, 456] on font "Période de promotion: [DATE] 09:00 a.m. - [DATE] 08:59 a.m. autour de [GEOGRAPH…" at bounding box center [1102, 466] width 352 height 28
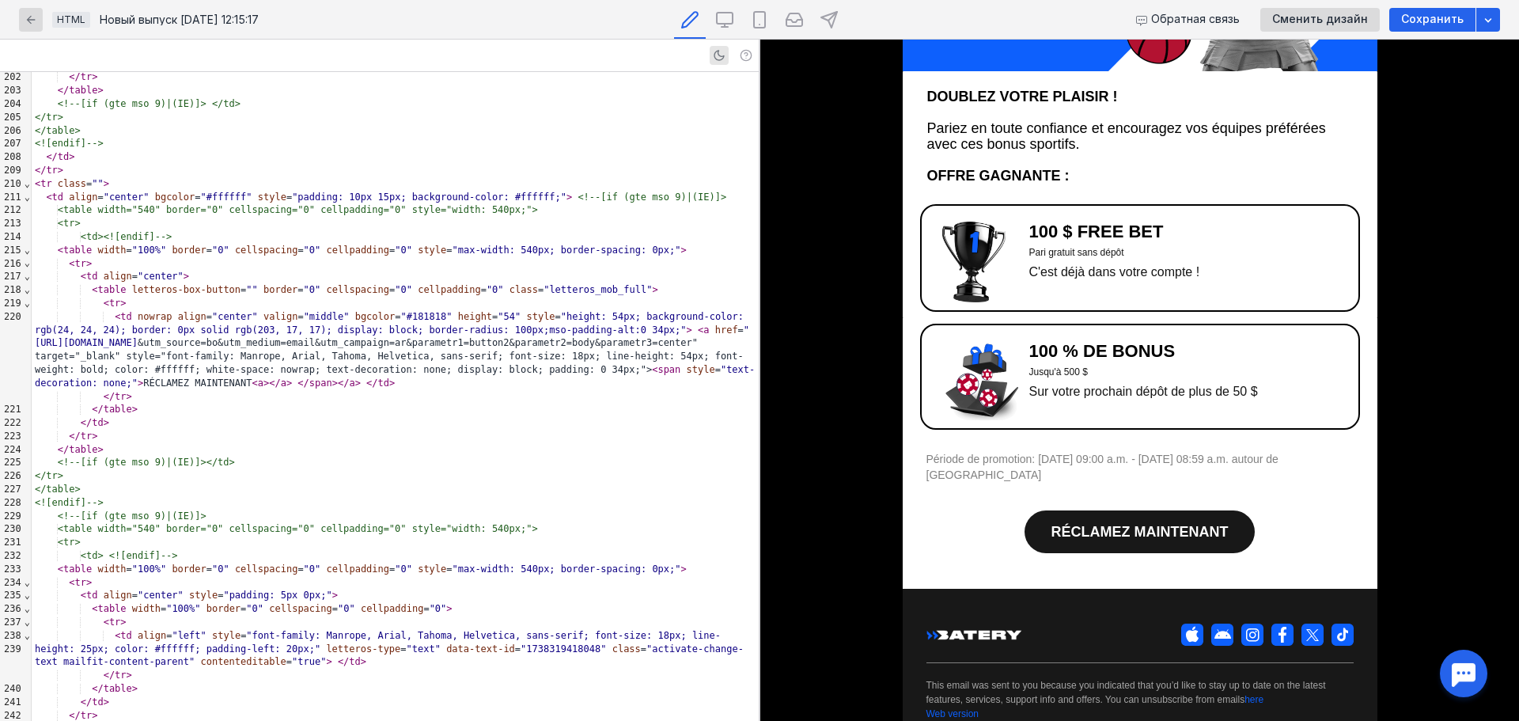
scroll to position [3086, 0]
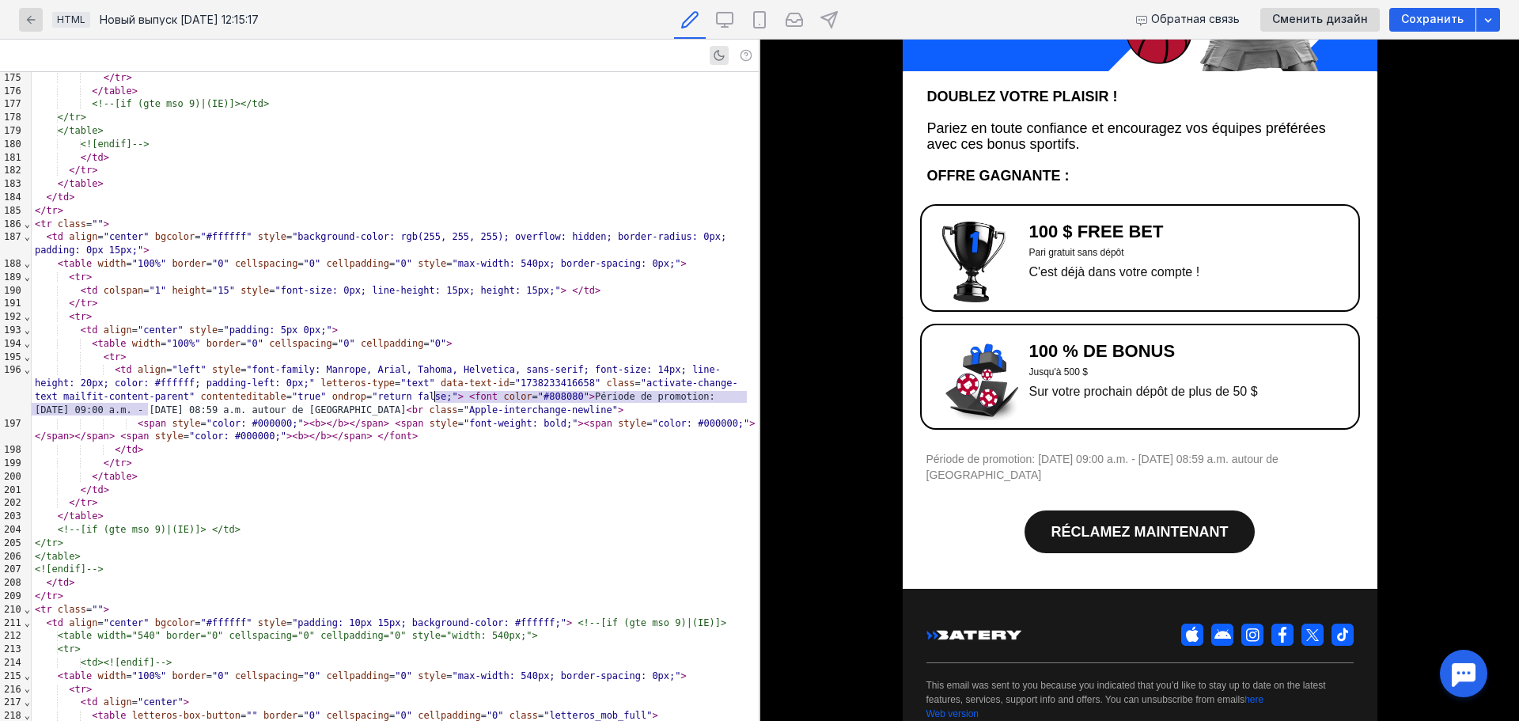
drag, startPoint x: 148, startPoint y: 408, endPoint x: 436, endPoint y: 398, distance: 288.1
click at [436, 398] on div "< td align = "left" style = "font-family: Manrope, Arial, Tahoma, Helvetica, sa…" at bounding box center [395, 389] width 727 height 53
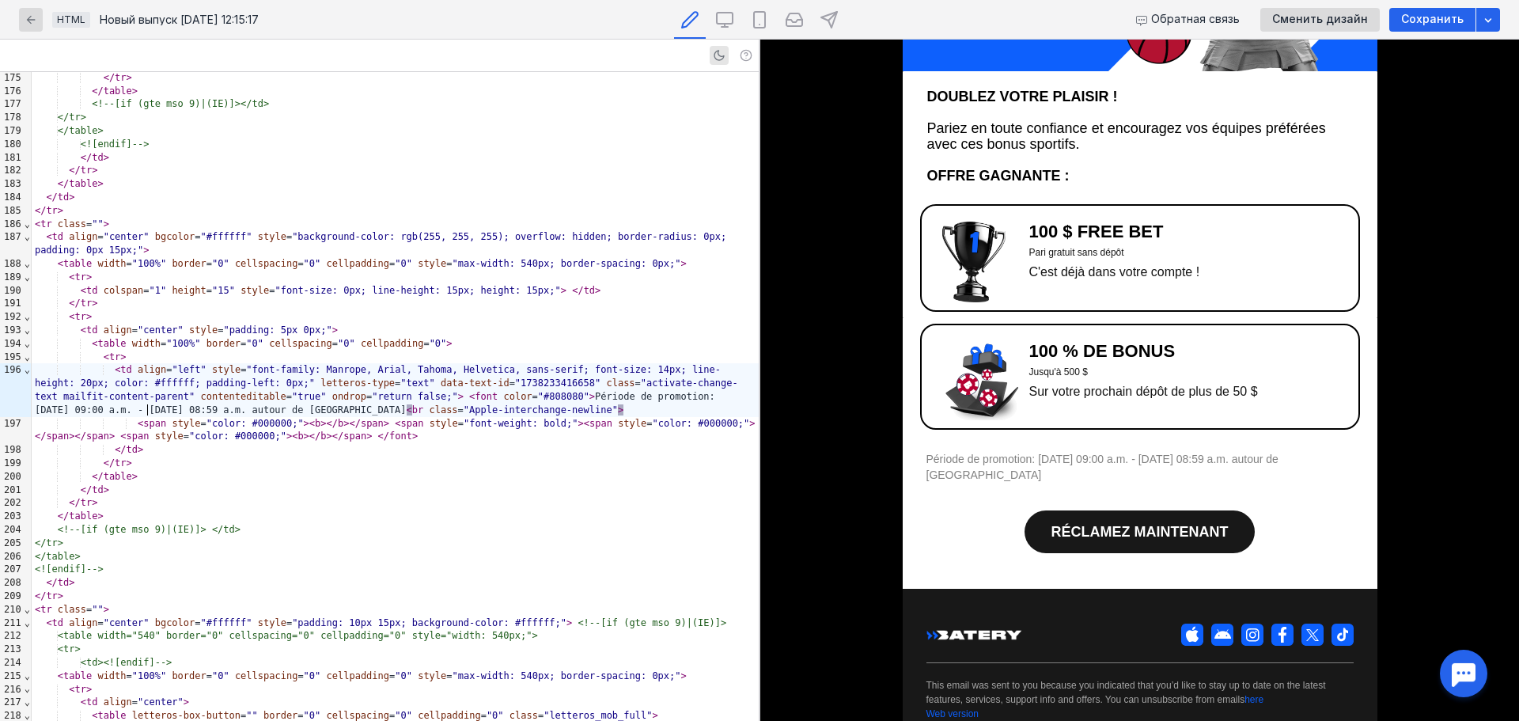
scroll to position [237, 0]
click at [1108, 524] on span "RÉCLAMEZ MAINTENANT" at bounding box center [1139, 532] width 177 height 16
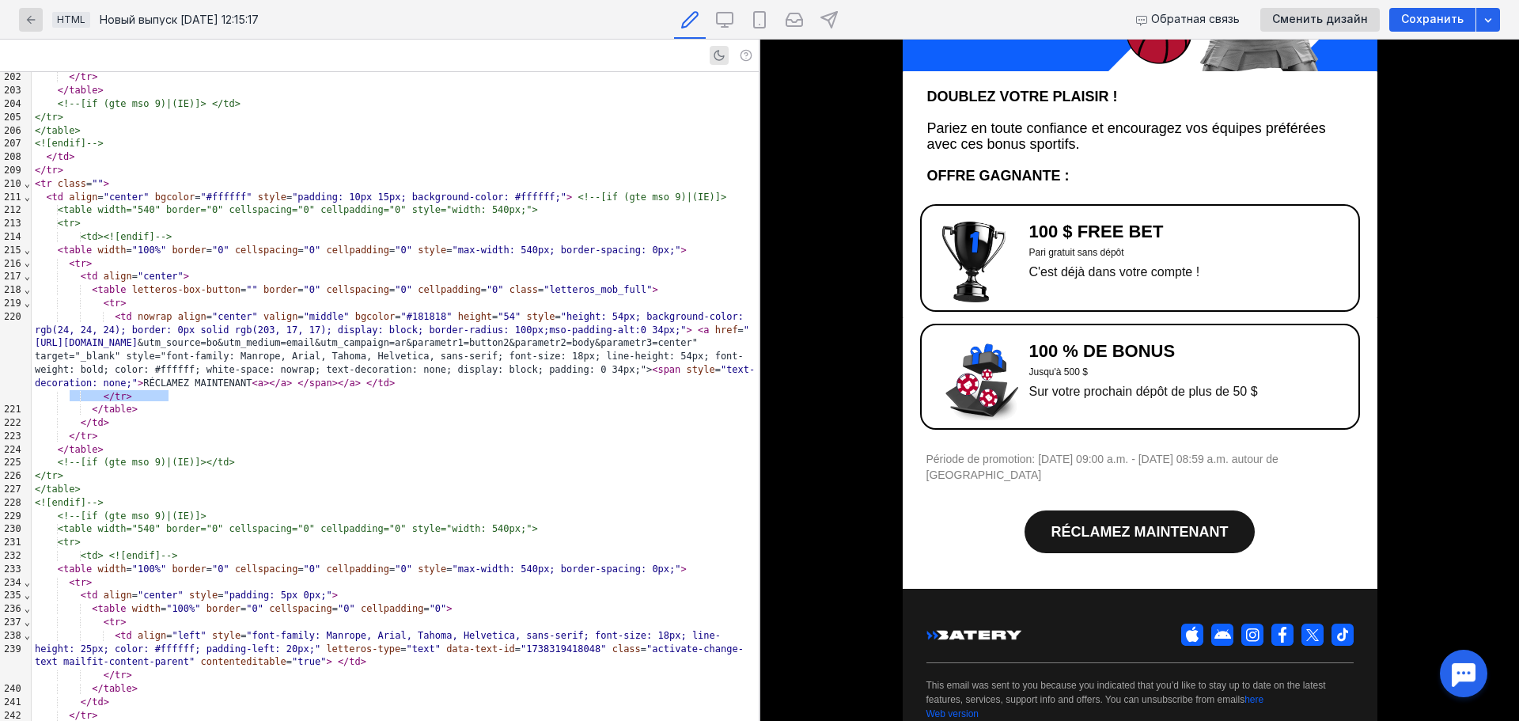
click at [1088, 524] on span "RÉCLAMEZ MAINTENANT" at bounding box center [1139, 532] width 177 height 16
click at [1098, 524] on span "RÉCLAMEZ MAINTENANT" at bounding box center [1139, 532] width 177 height 16
click at [948, 302] on img at bounding box center [973, 261] width 63 height 81
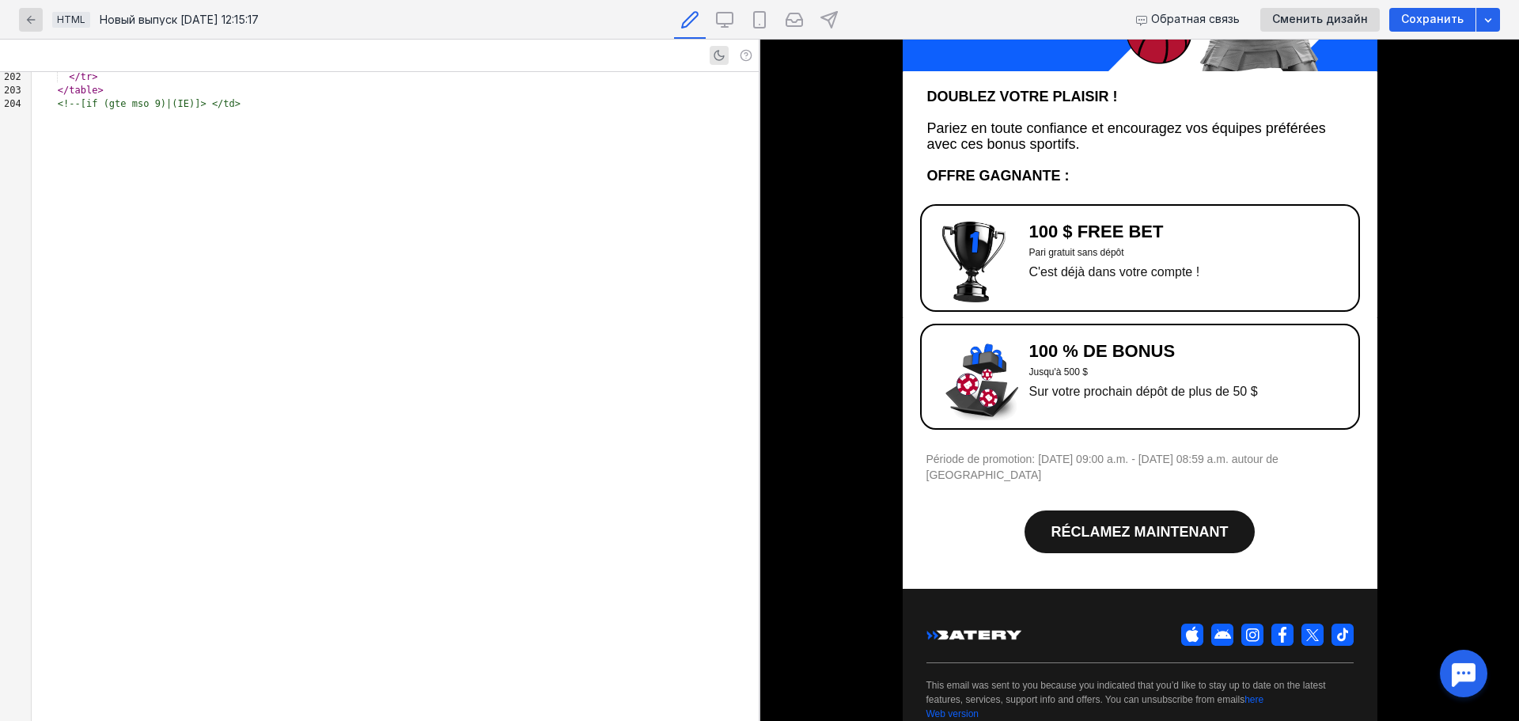
scroll to position [2515, 0]
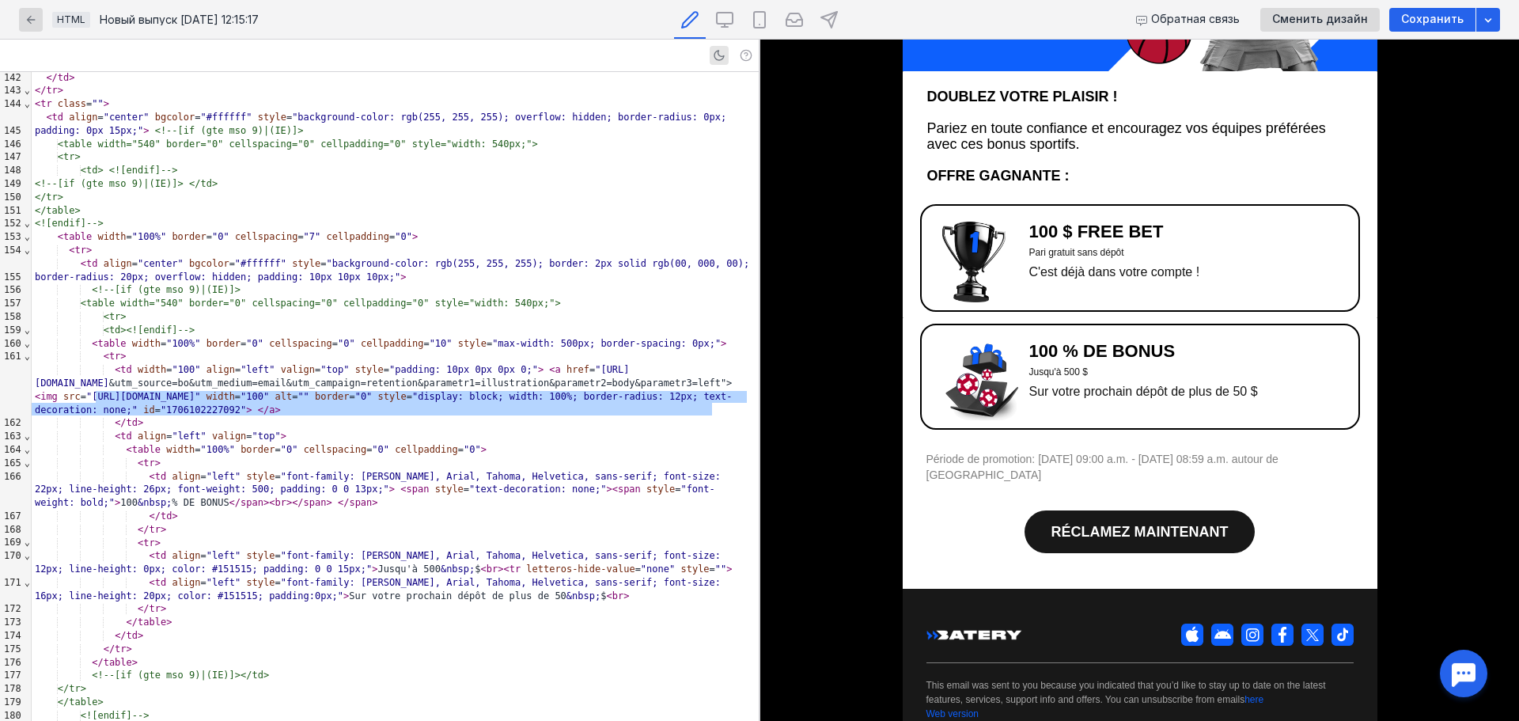
click at [977, 302] on img at bounding box center [973, 261] width 63 height 81
click at [973, 223] on img at bounding box center [973, 261] width 63 height 81
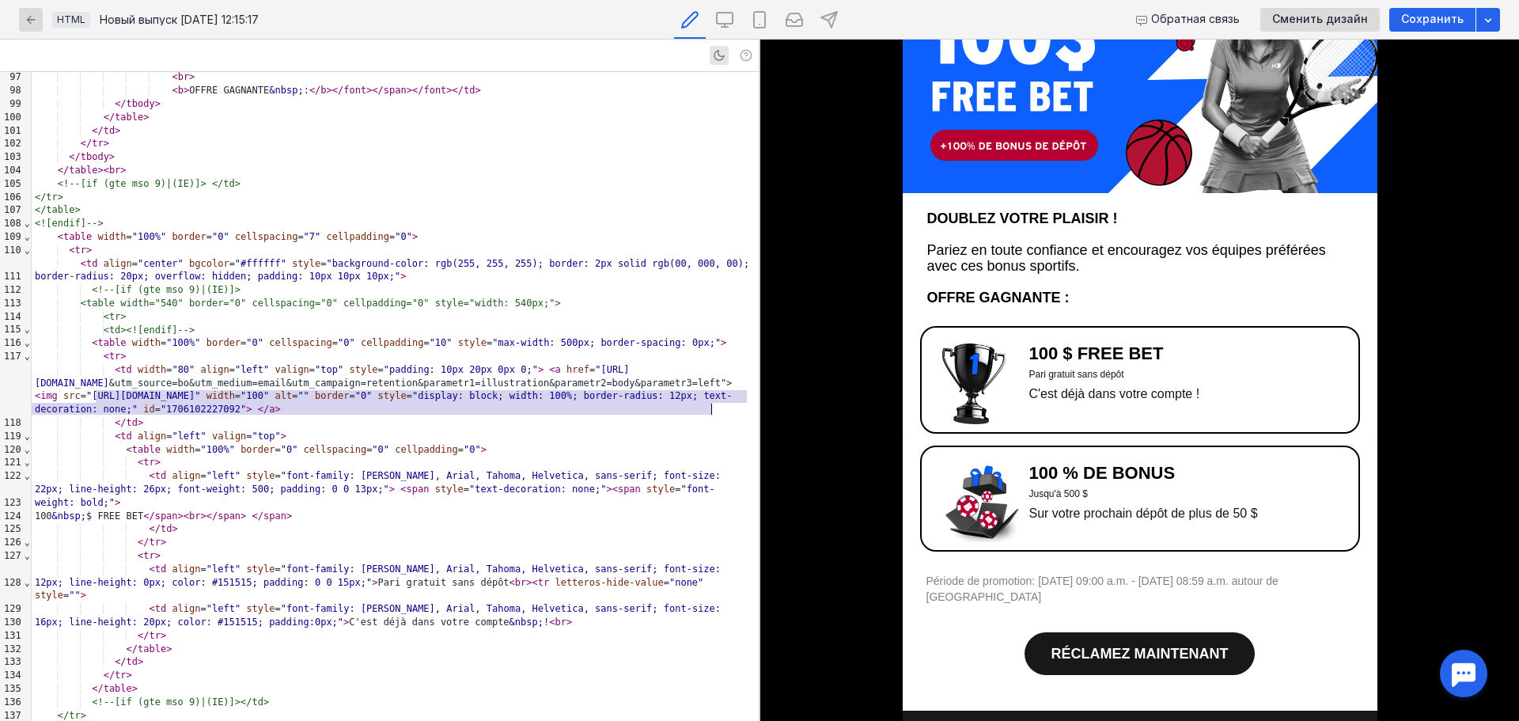
scroll to position [0, 0]
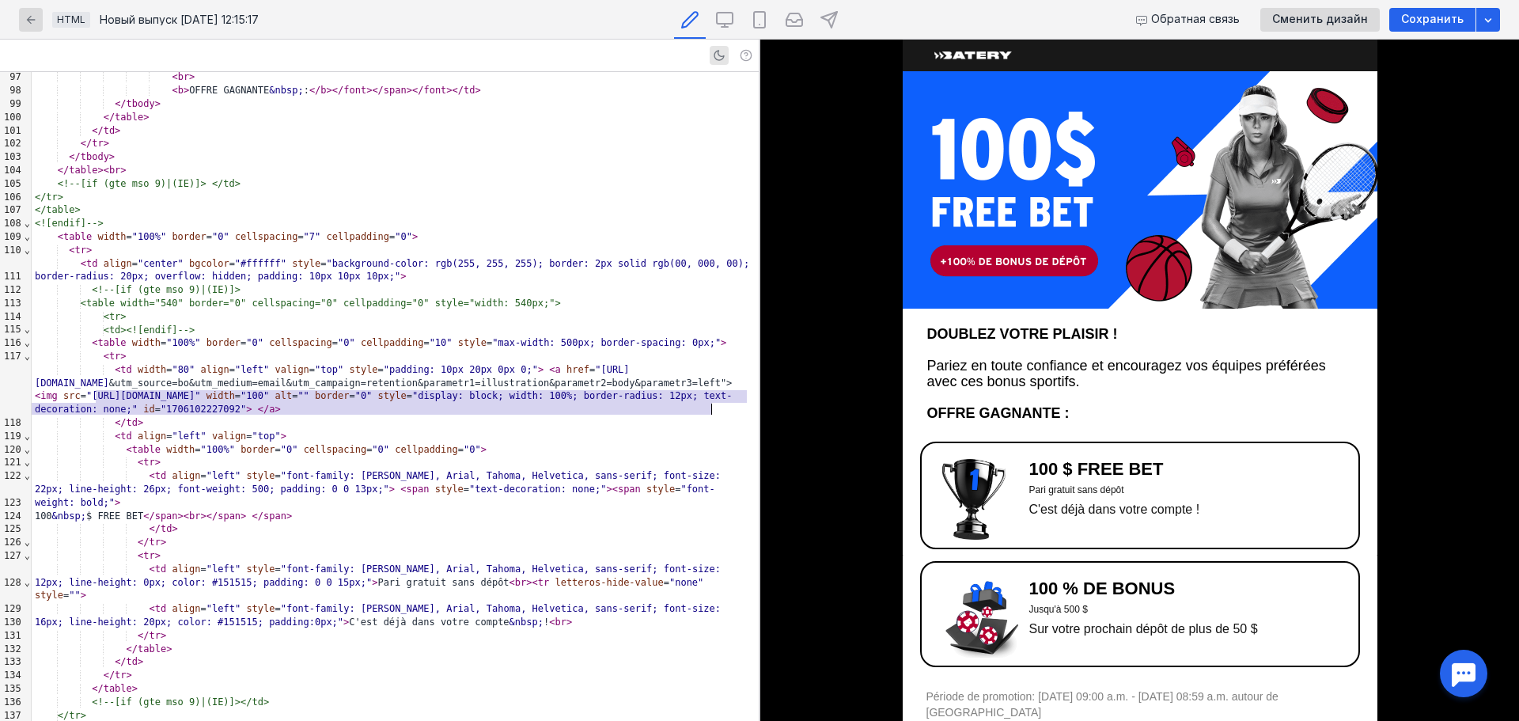
click at [456, 297] on span "<table width="540" border="0" cellspacing="0" cellpadding="0" style="width: 540…" at bounding box center [321, 302] width 480 height 11
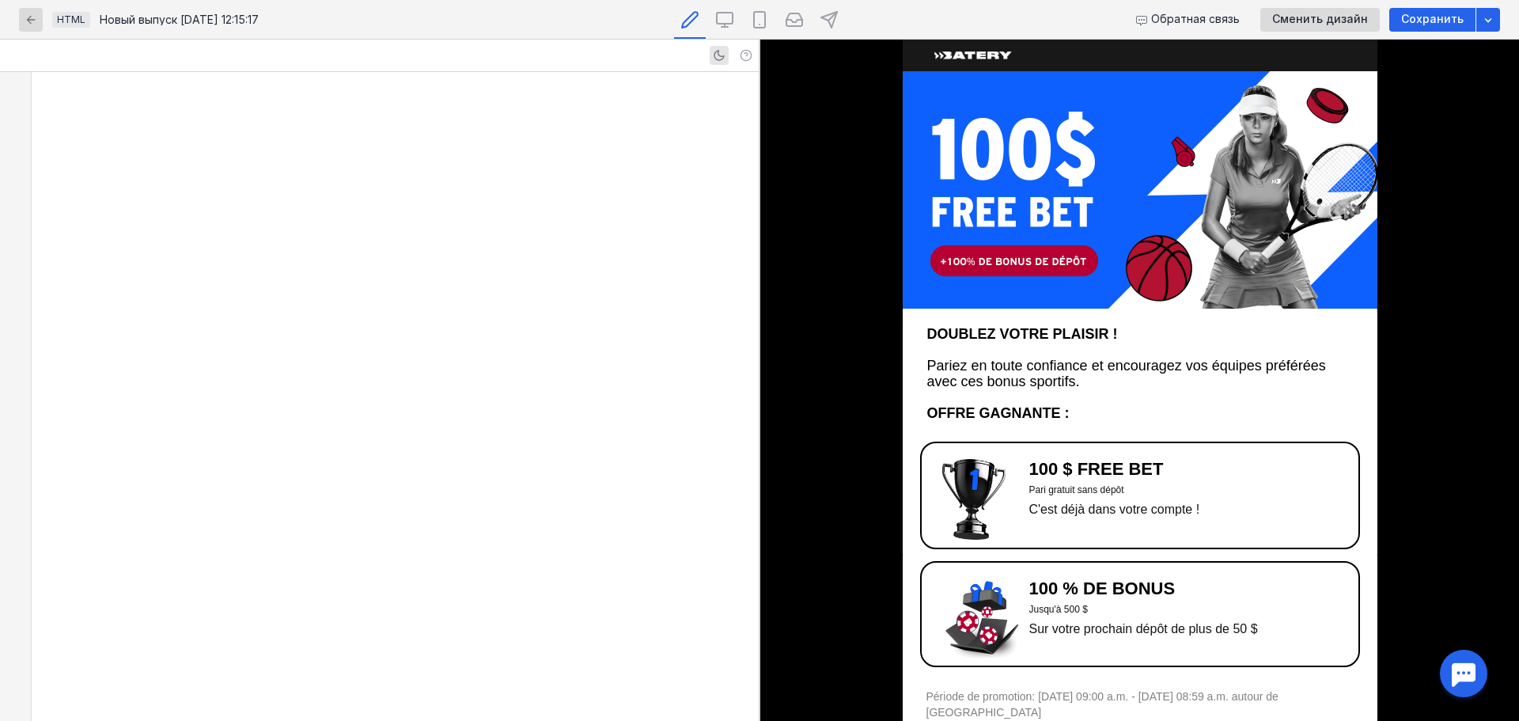
scroll to position [4963, 0]
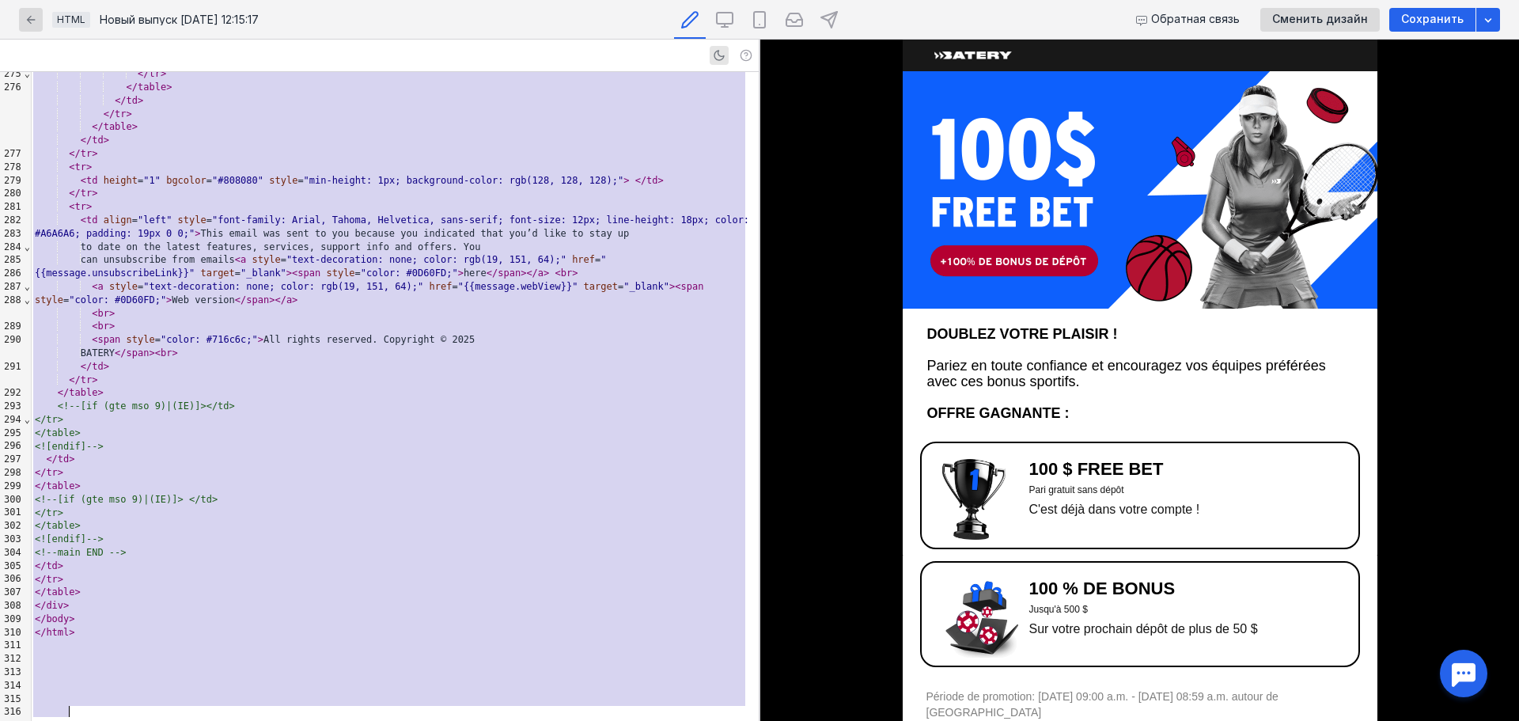
copy div "<!DOCTYPE HTML PUBLIC "-//W3C//DTD HTML 4.01 Transitional//EN" "[URL][DOMAIN_NA…"
click at [388, 108] on div "</ td >" at bounding box center [395, 100] width 727 height 13
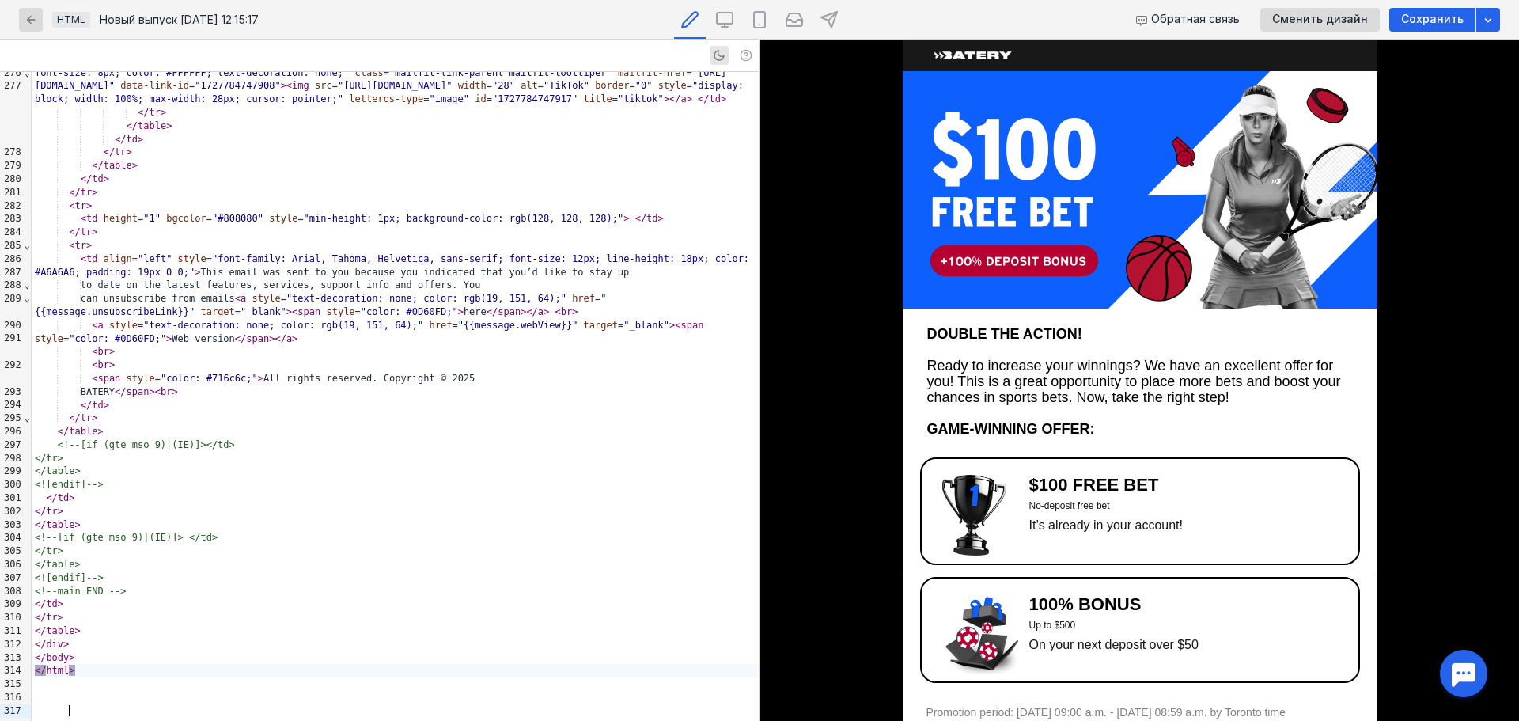
scroll to position [4354, 0]
click at [1147, 210] on img at bounding box center [1140, 189] width 475 height 237
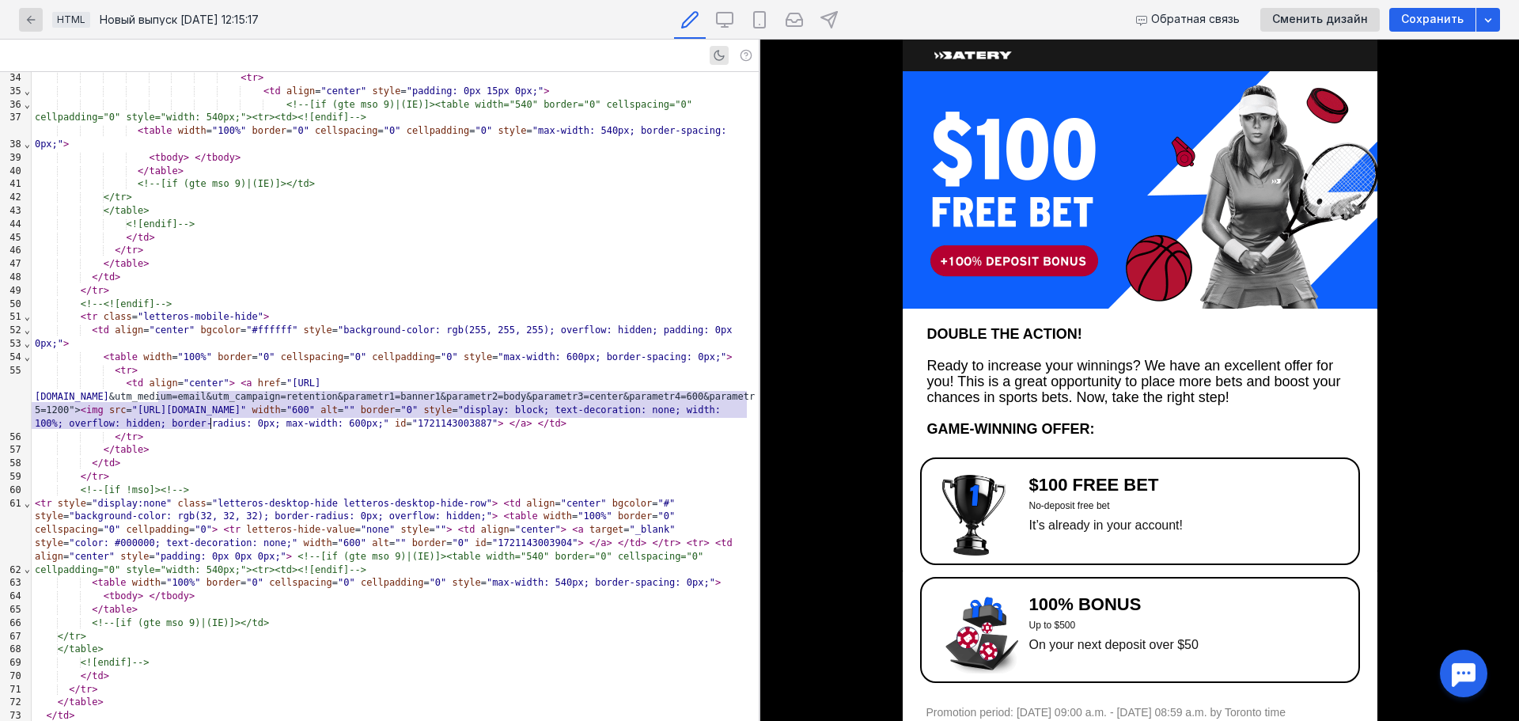
click at [127, 404] on span "src" at bounding box center [117, 409] width 17 height 11
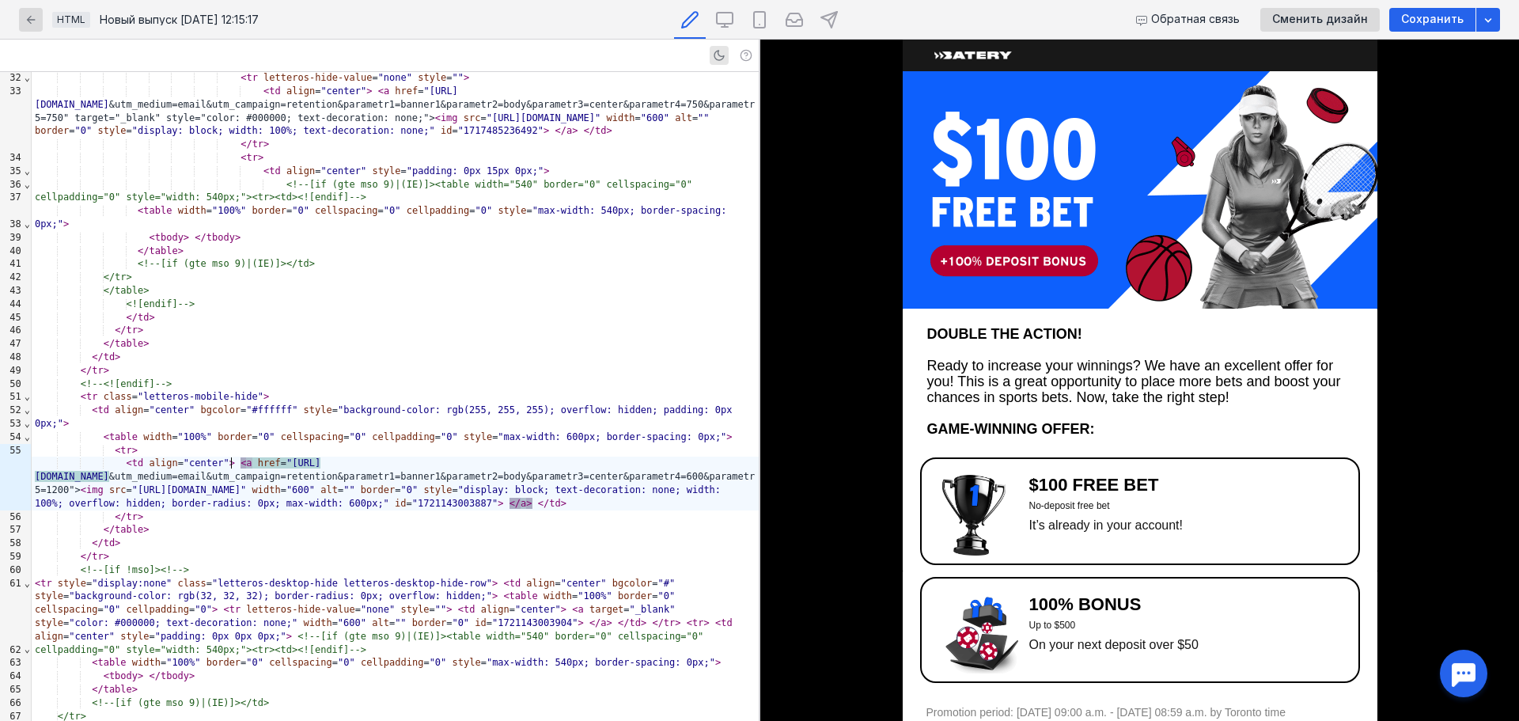
scroll to position [405, 0]
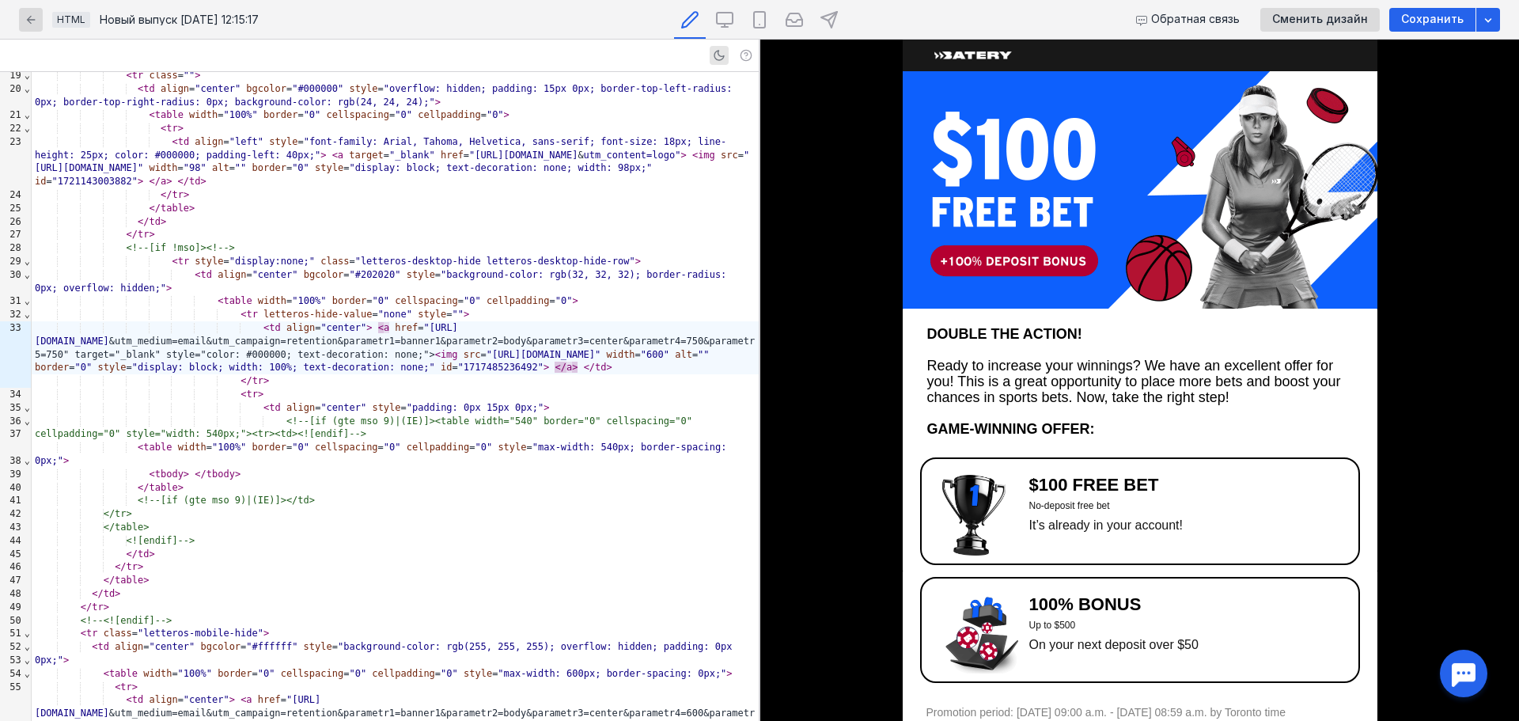
click at [973, 498] on img at bounding box center [973, 515] width 63 height 81
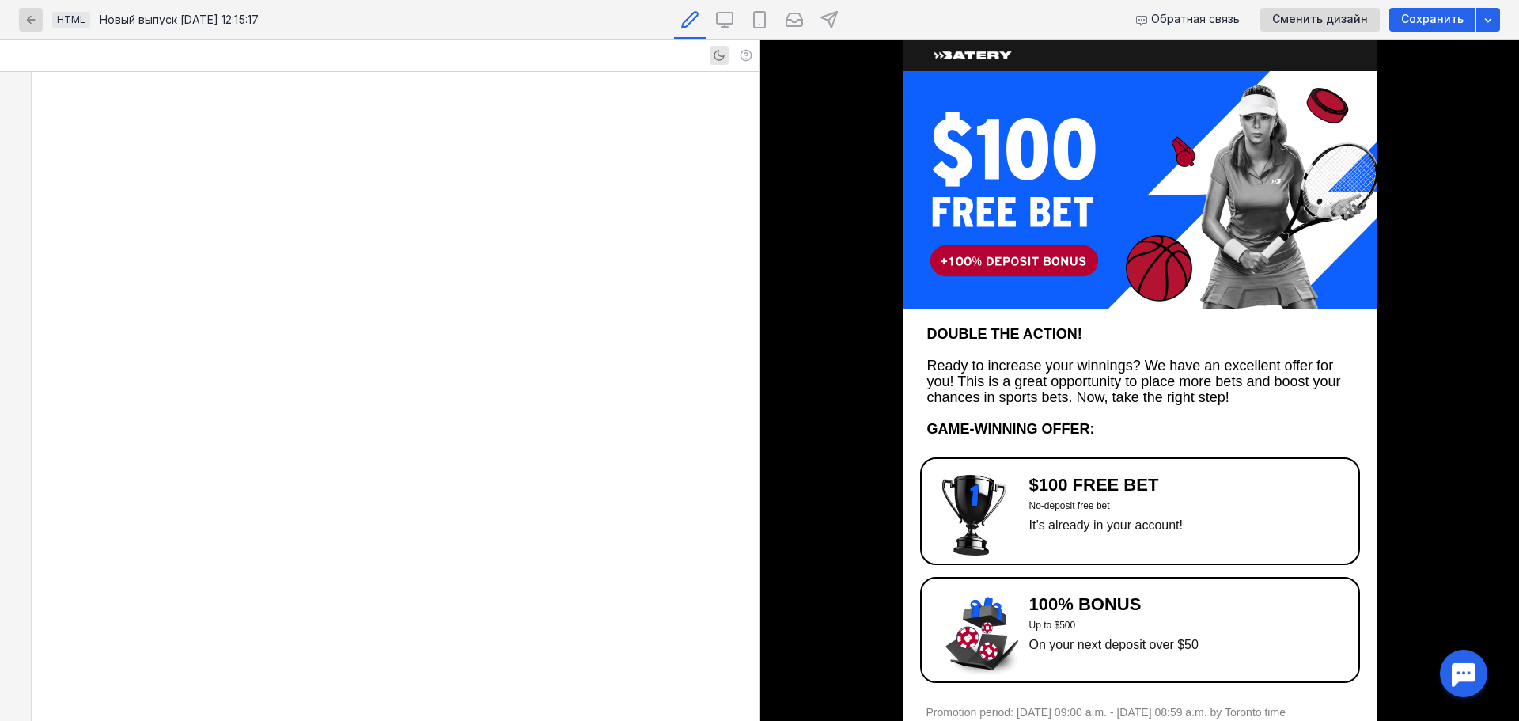
scroll to position [1811, 0]
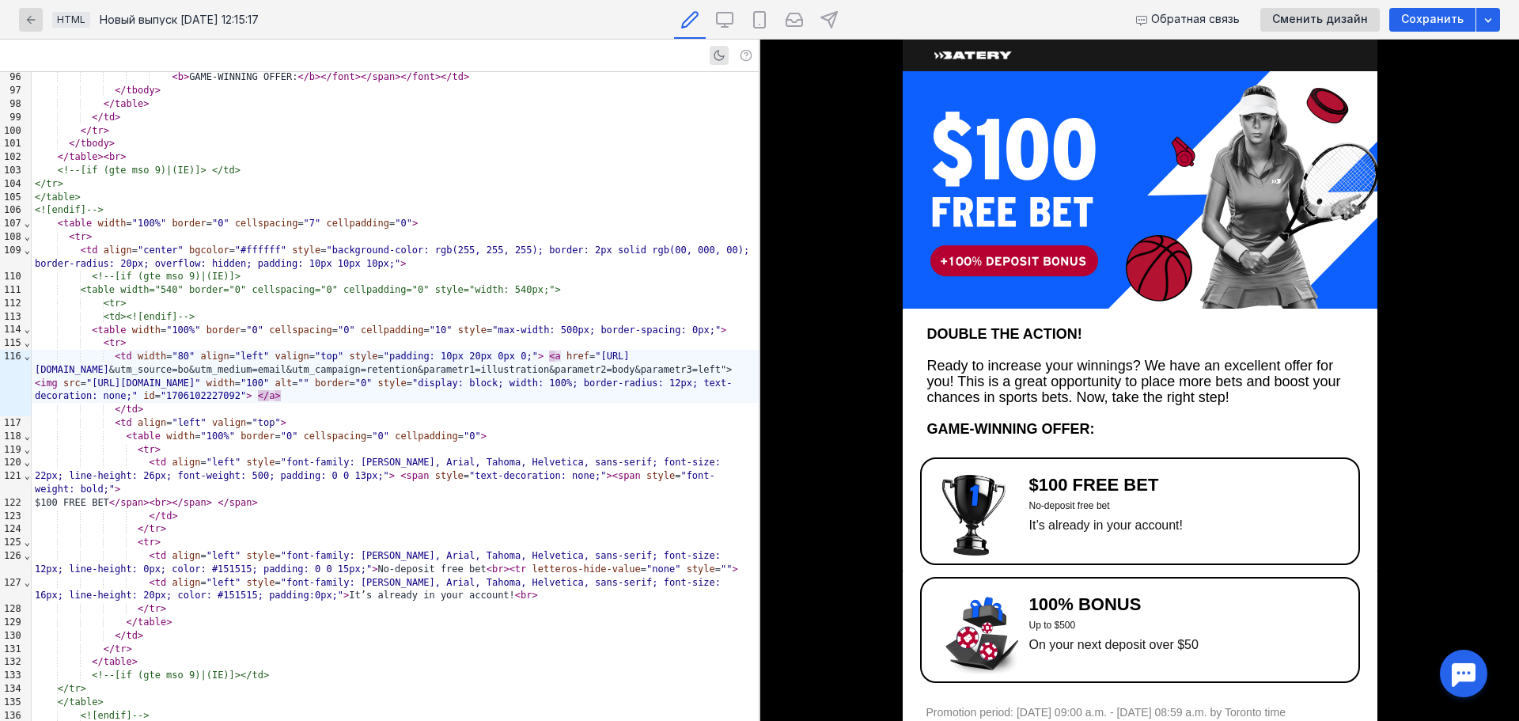
click at [978, 617] on img at bounding box center [981, 633] width 79 height 79
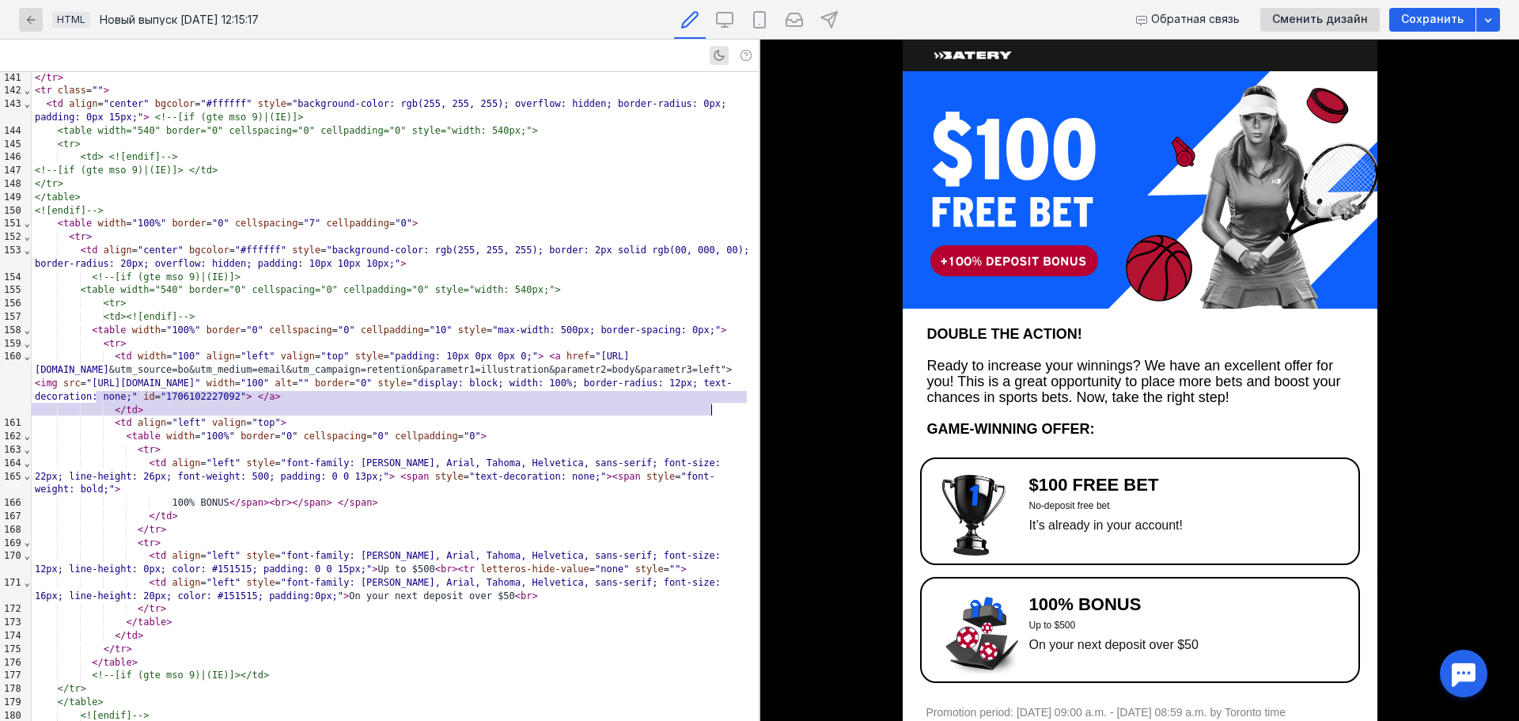
click at [201, 388] on span ""[URL][DOMAIN_NAME]"" at bounding box center [143, 382] width 115 height 11
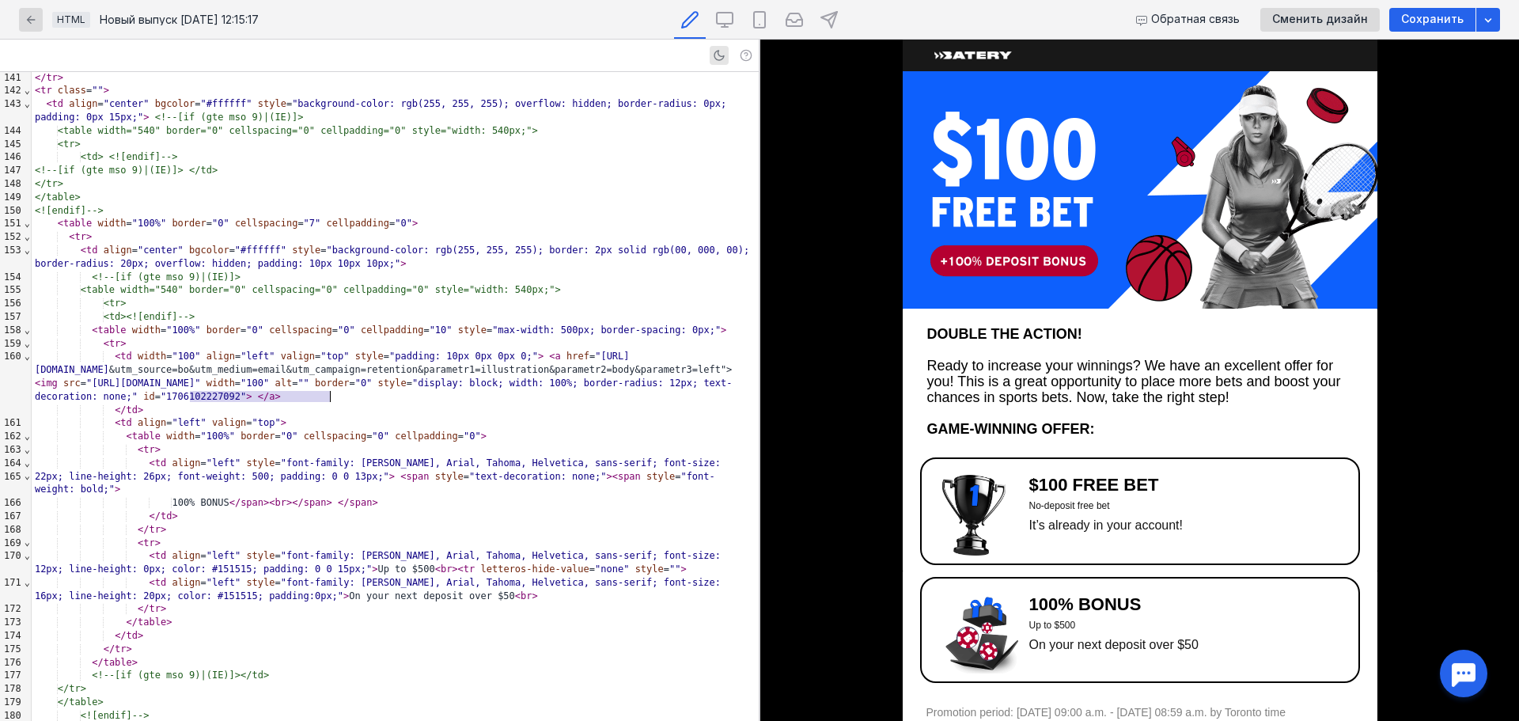
click at [201, 388] on span ""[URL][DOMAIN_NAME]"" at bounding box center [143, 382] width 115 height 11
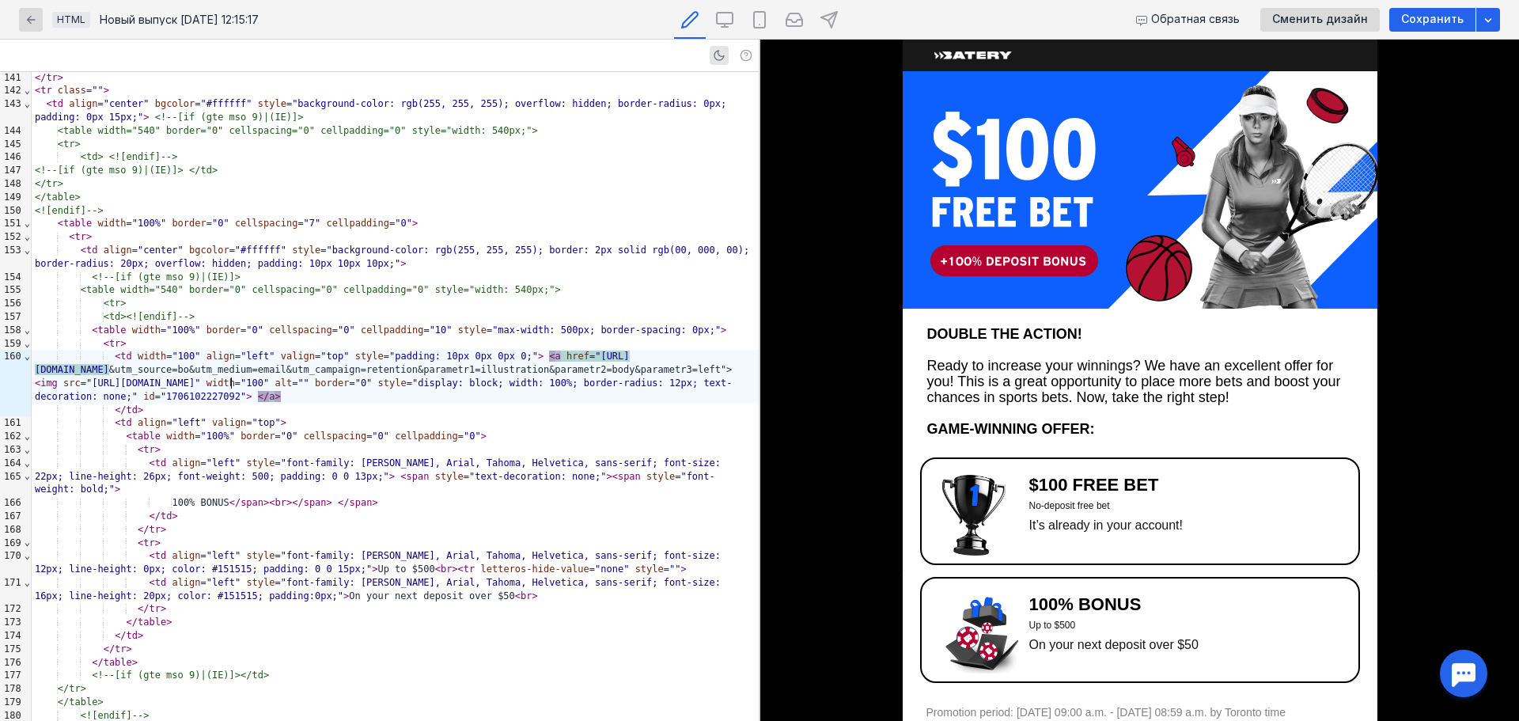
scroll to position [284, 0]
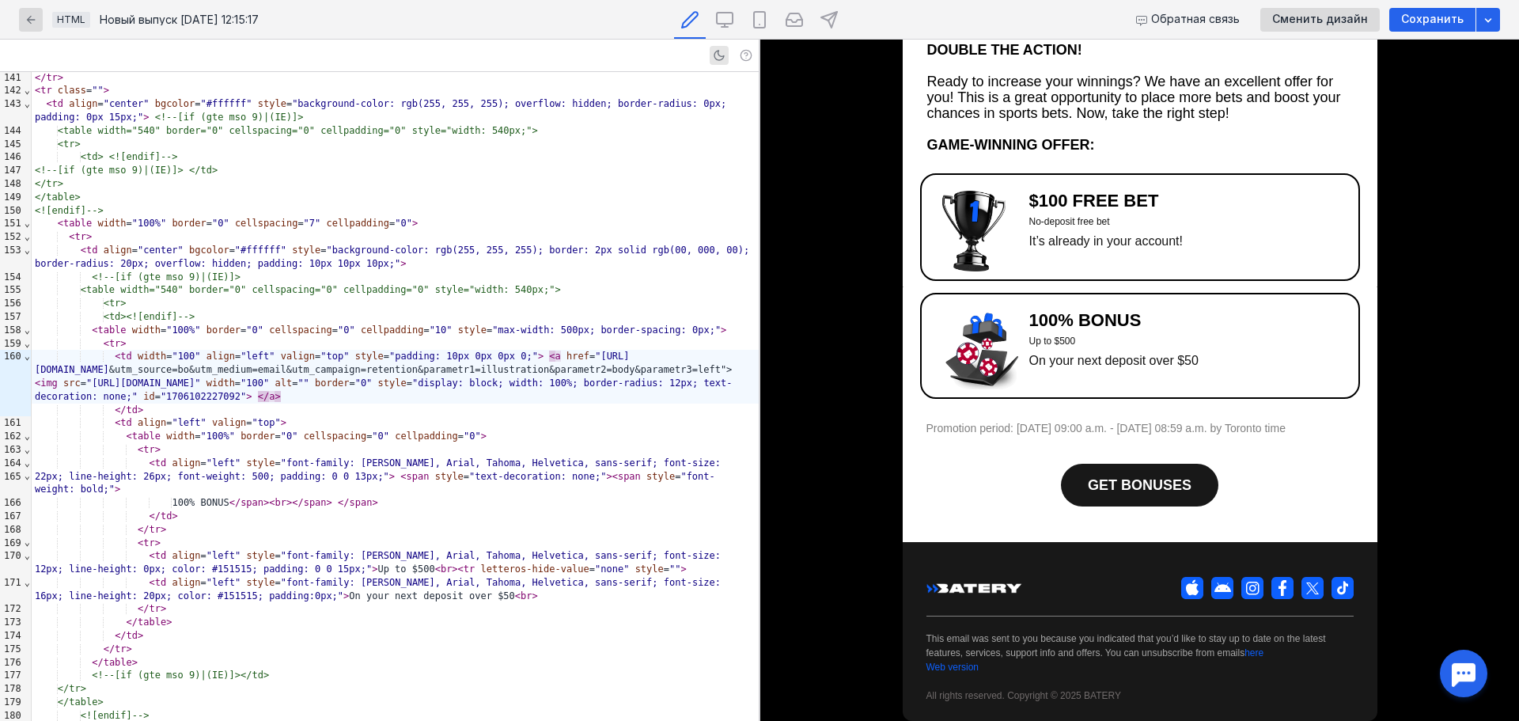
click at [1100, 479] on span "GET BONUSES" at bounding box center [1140, 485] width 104 height 16
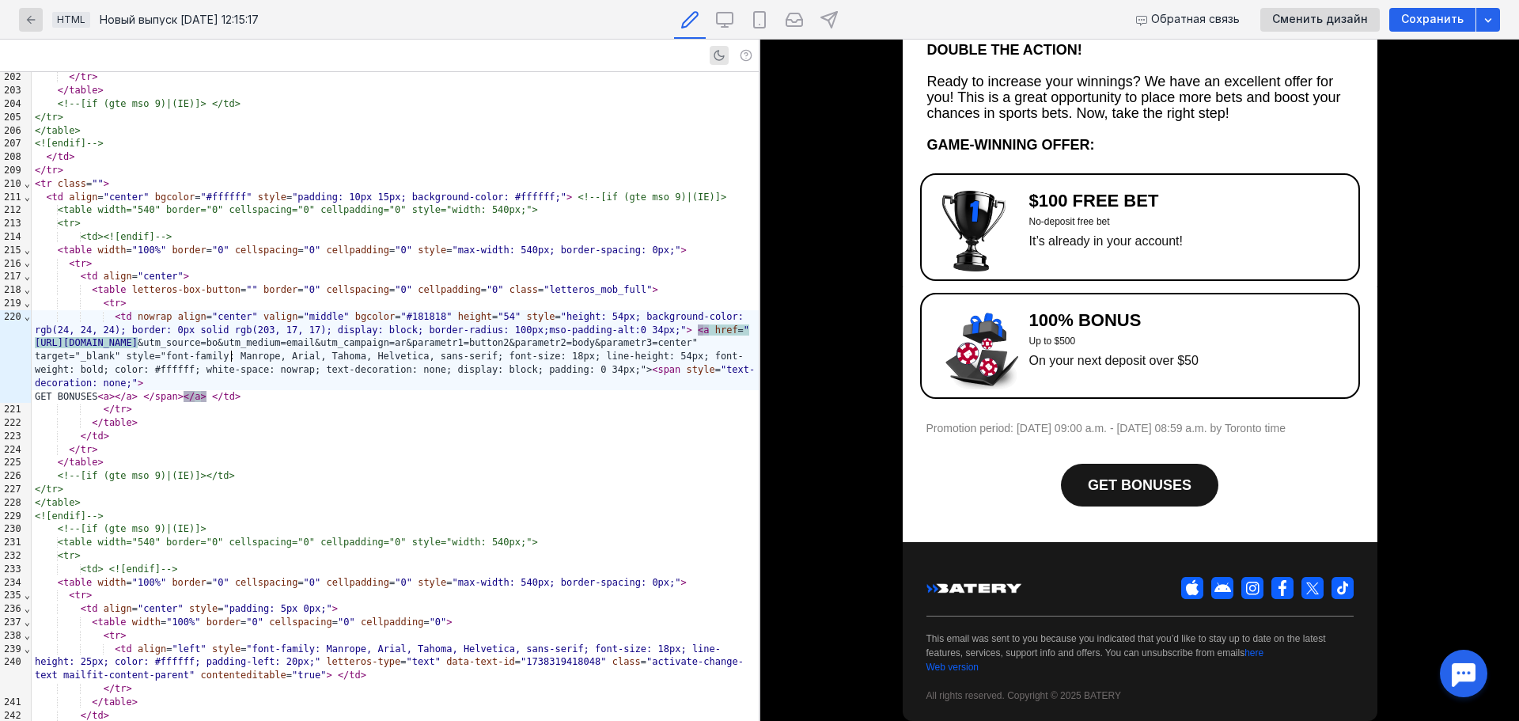
click at [973, 271] on img at bounding box center [973, 231] width 63 height 81
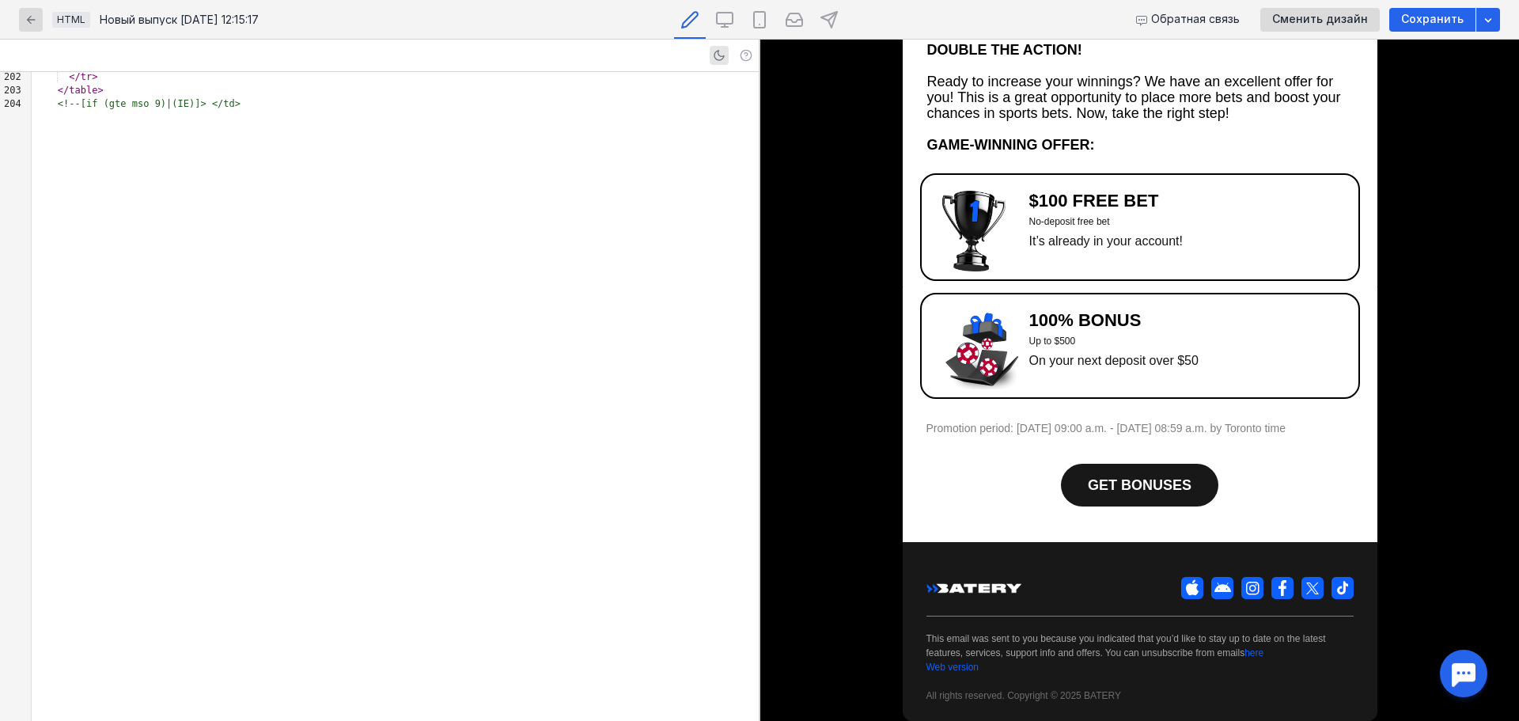
scroll to position [2515, 0]
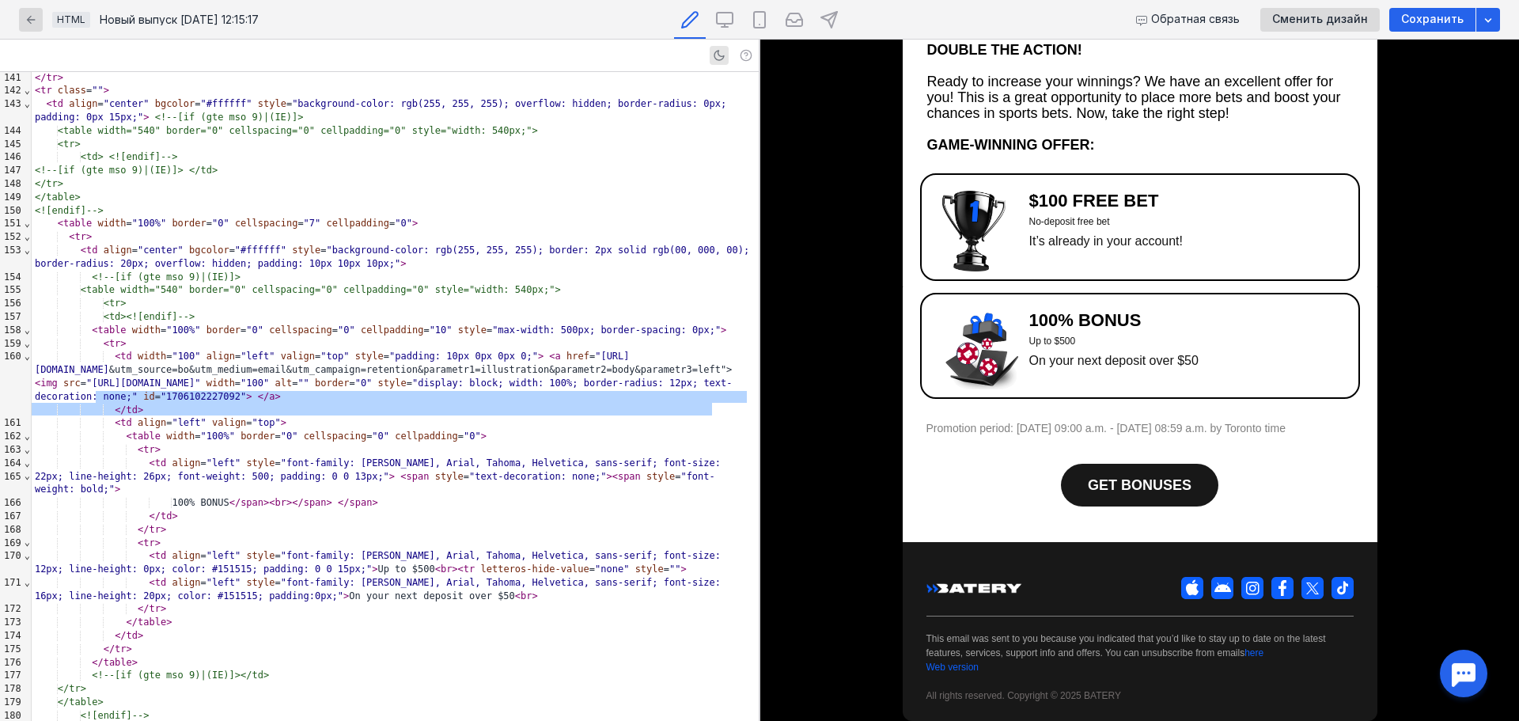
click at [1082, 422] on font "Promotion period: [DATE] 09:00 a.m. - [DATE] 08:59 a.m. by Toronto time" at bounding box center [1105, 428] width 359 height 13
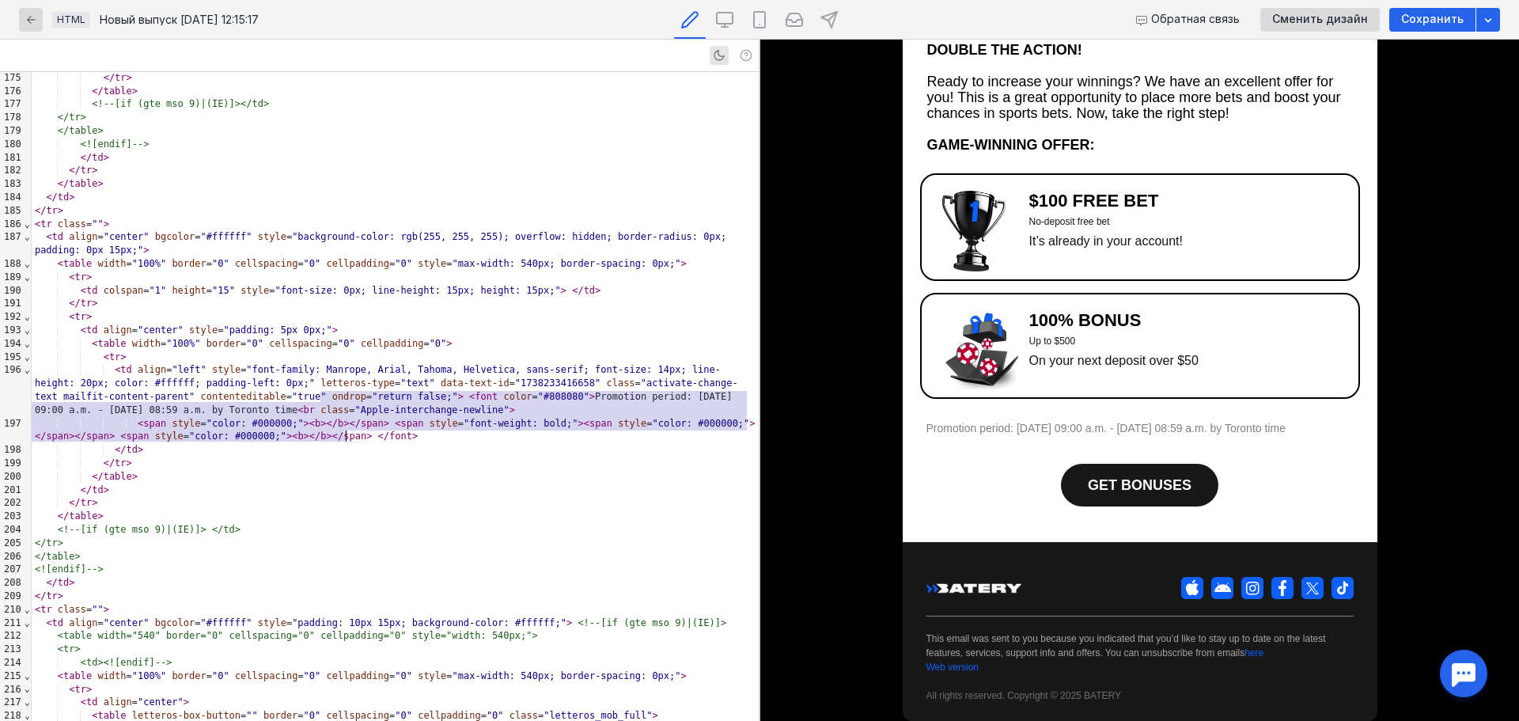
click at [290, 470] on div "</ table >" at bounding box center [395, 476] width 727 height 13
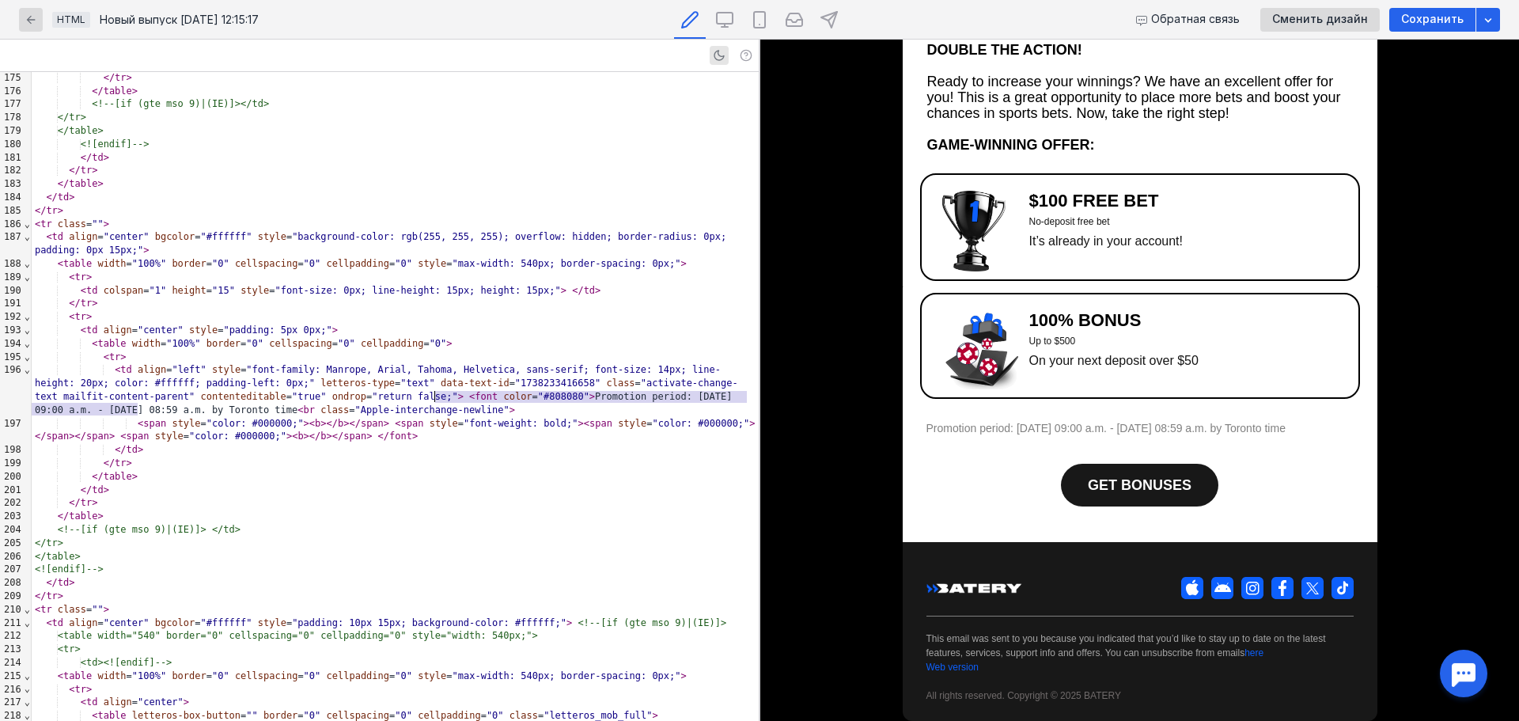
drag, startPoint x: 138, startPoint y: 412, endPoint x: 437, endPoint y: 398, distance: 300.1
click at [437, 398] on div "< td align = "left" style = "font-family: Manrope, Arial, Tahoma, Helvetica, sa…" at bounding box center [395, 389] width 727 height 53
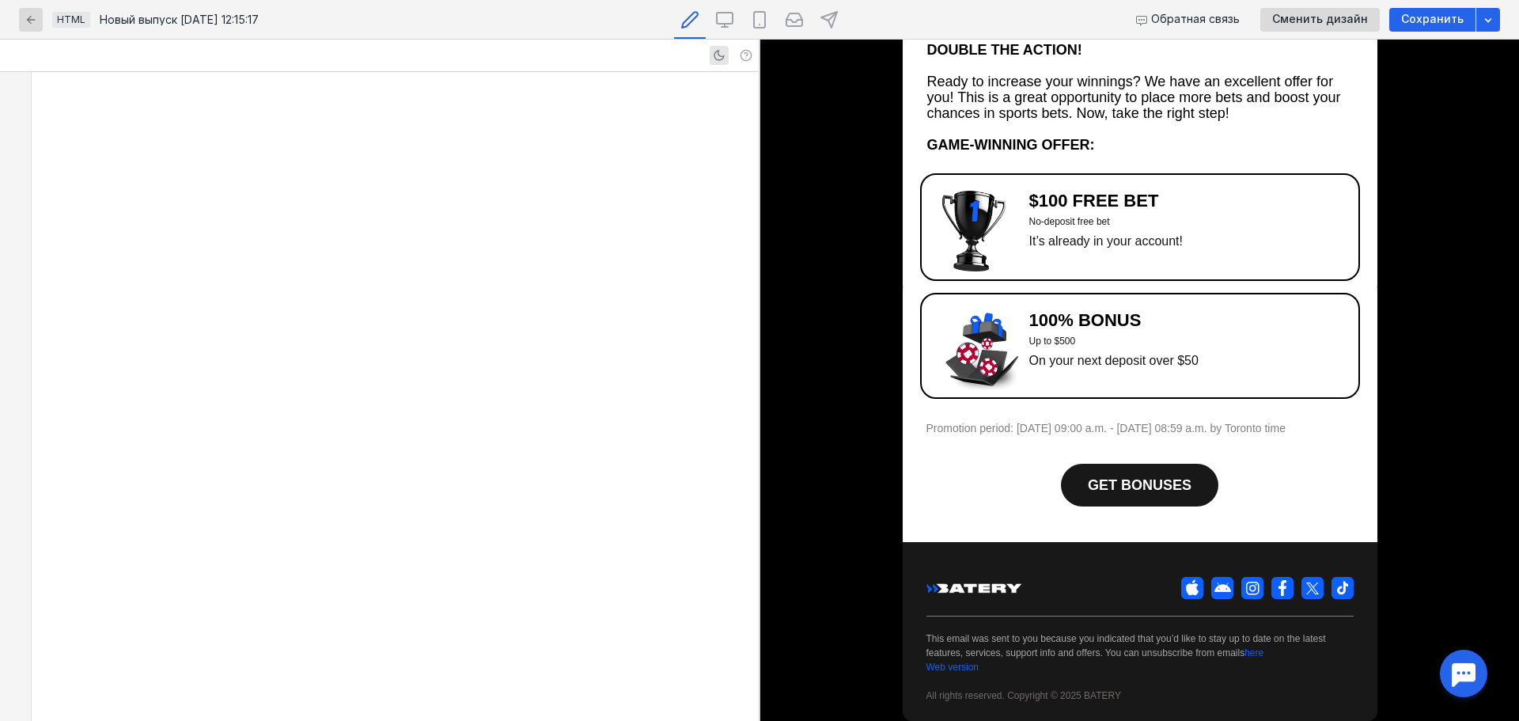
scroll to position [4963, 0]
